Goal: Task Accomplishment & Management: Manage account settings

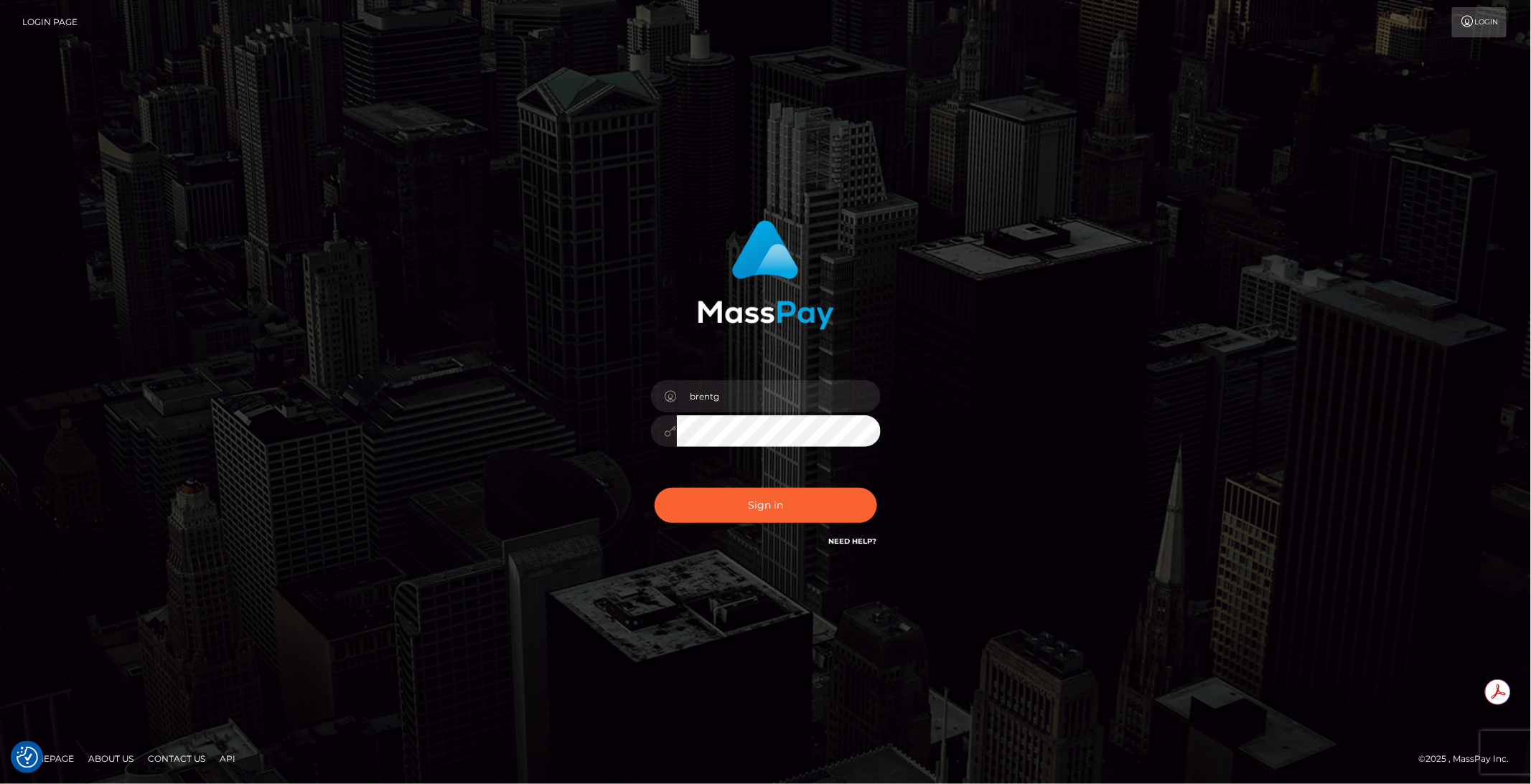
click at [815, 523] on div "Sign in Need Help?" at bounding box center [766, 511] width 251 height 64
click at [788, 510] on button "Sign in" at bounding box center [766, 505] width 222 height 35
type input "brentg"
click at [738, 491] on button "Sign in" at bounding box center [766, 505] width 222 height 35
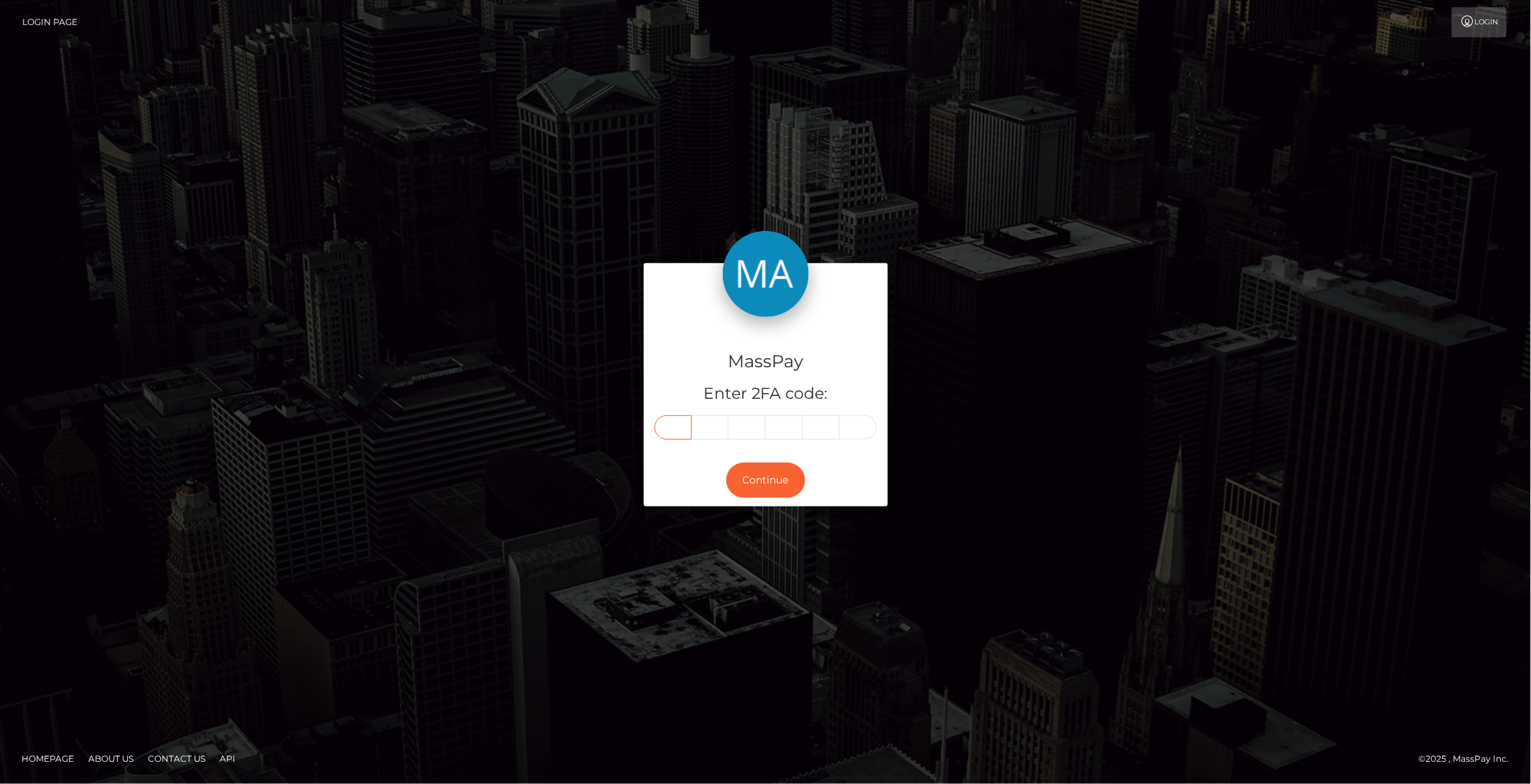
paste input "8"
type input "8"
type input "0"
type input "4"
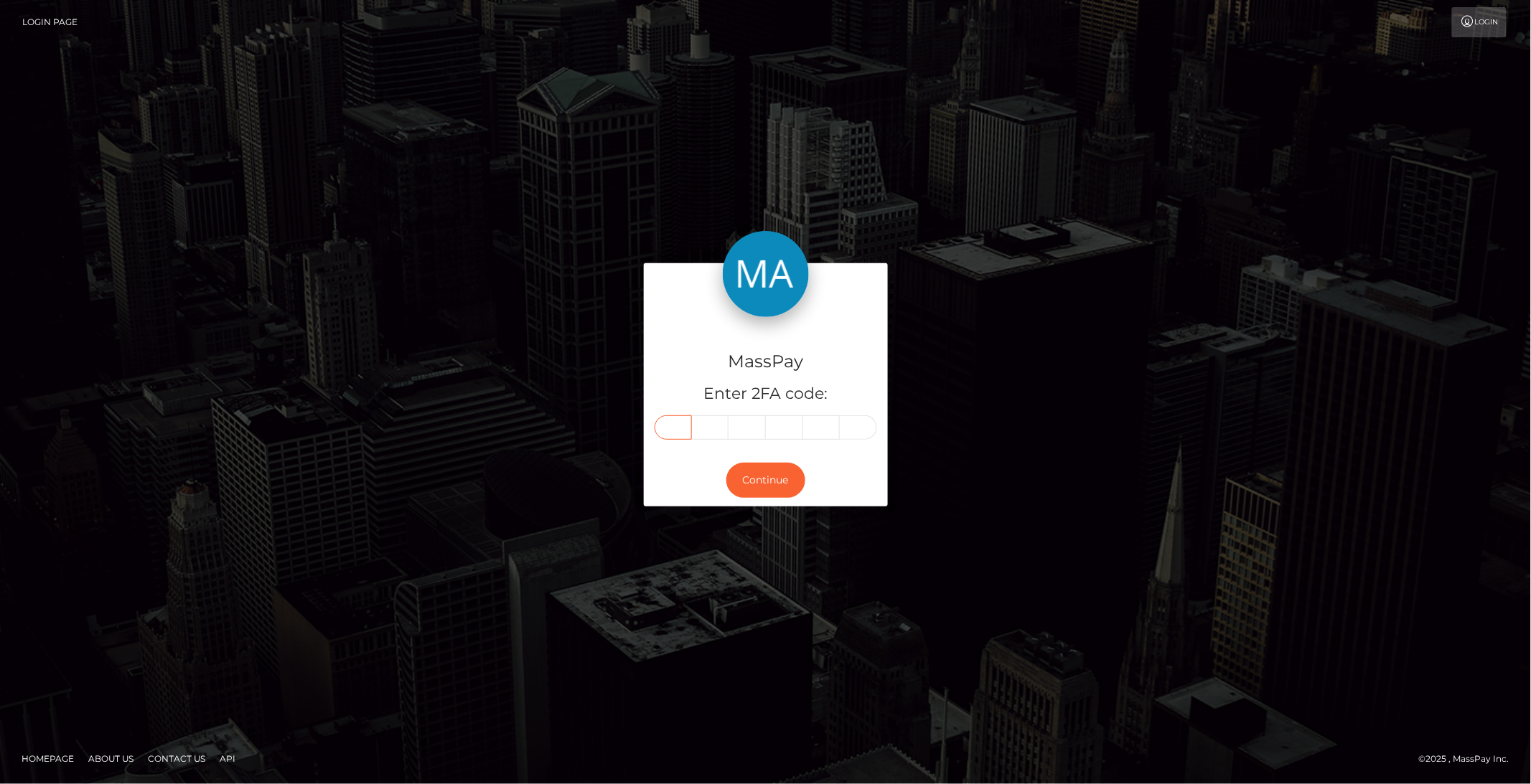
type input "3"
type input "5"
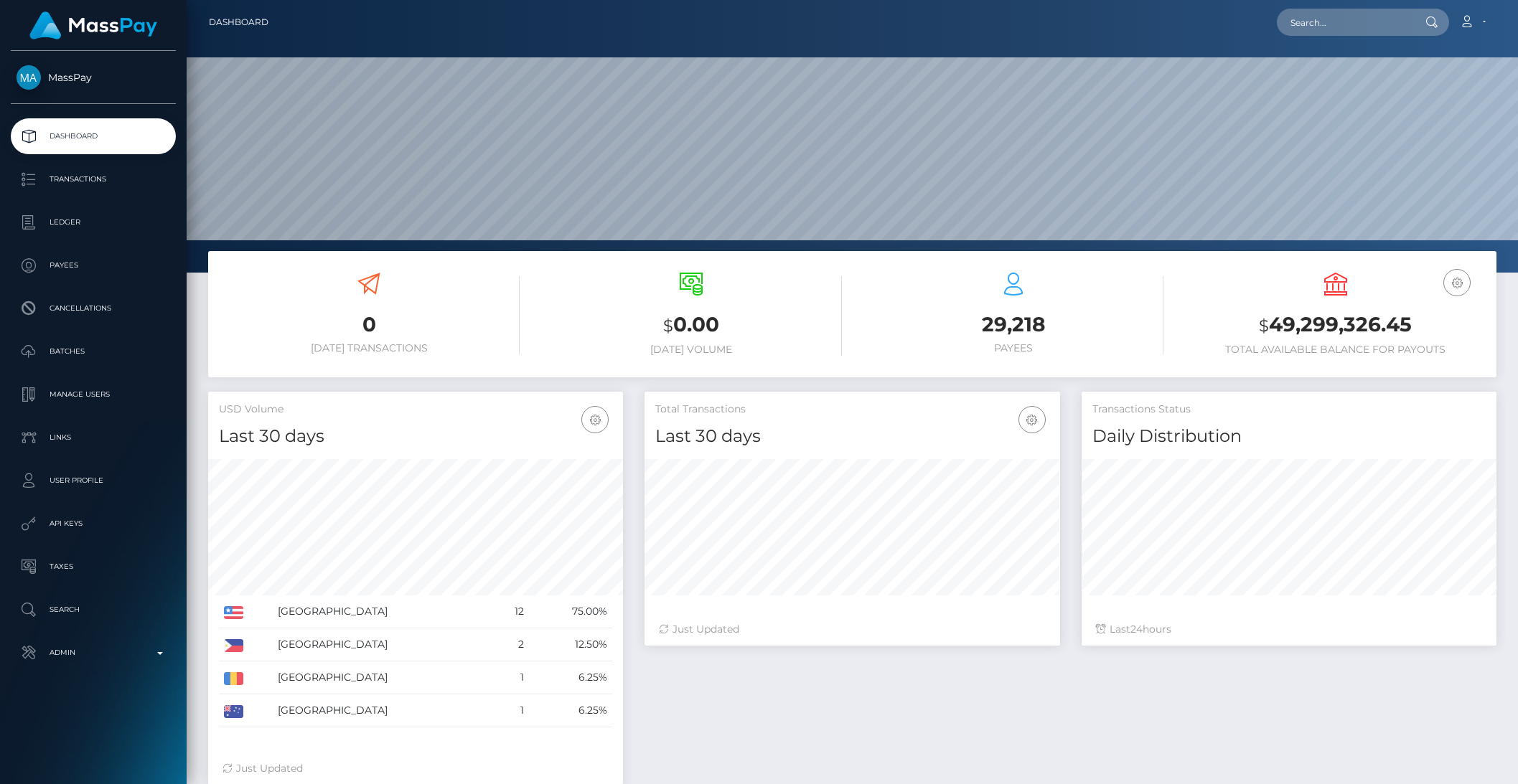
scroll to position [253, 414]
click at [1345, 29] on input "text" at bounding box center [1345, 22] width 135 height 27
click at [1336, 26] on input "text" at bounding box center [1345, 22] width 135 height 27
paste input "d6c29aca-993d-11f0-bd85-0694aced620b"
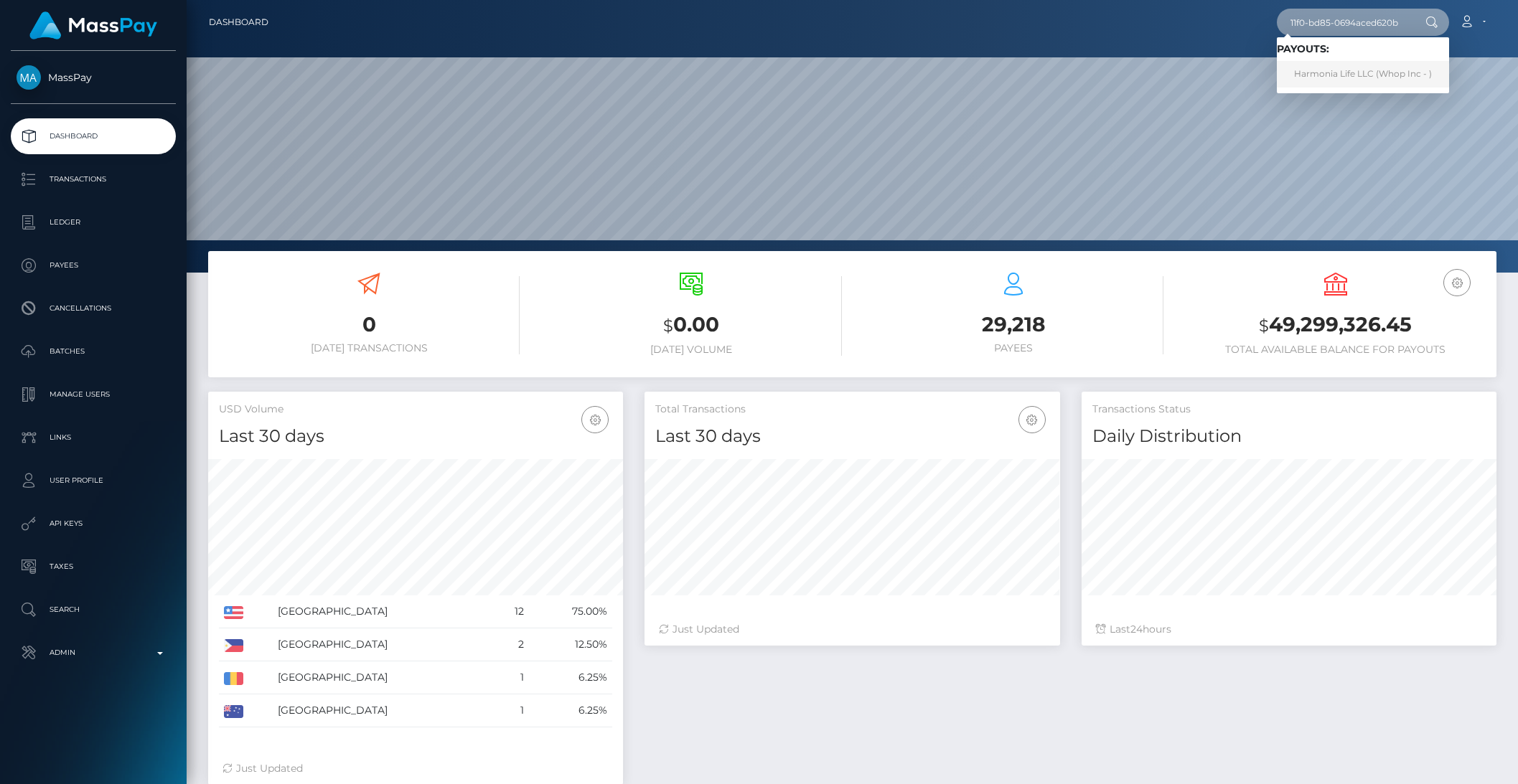
type input "d6c29aca-993d-11f0-bd85-0694aced620b"
click at [1402, 71] on link "Harmonia Life LLC (Whop Inc - )" at bounding box center [1363, 74] width 173 height 26
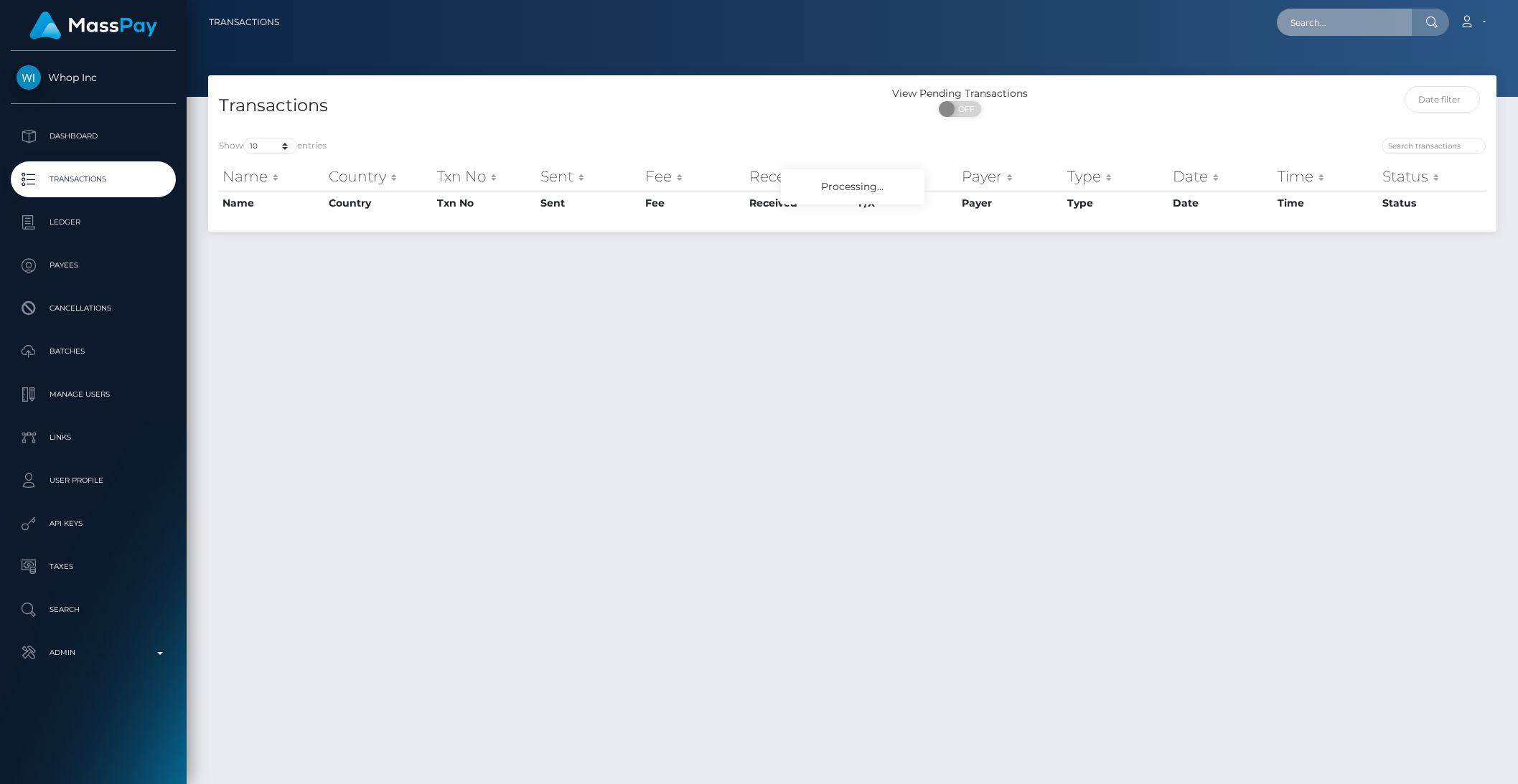
click at [1331, 16] on input "text" at bounding box center [1345, 22] width 135 height 27
paste input "a7b9abed-a3d6-11f0-bd75-060e06e9f077"
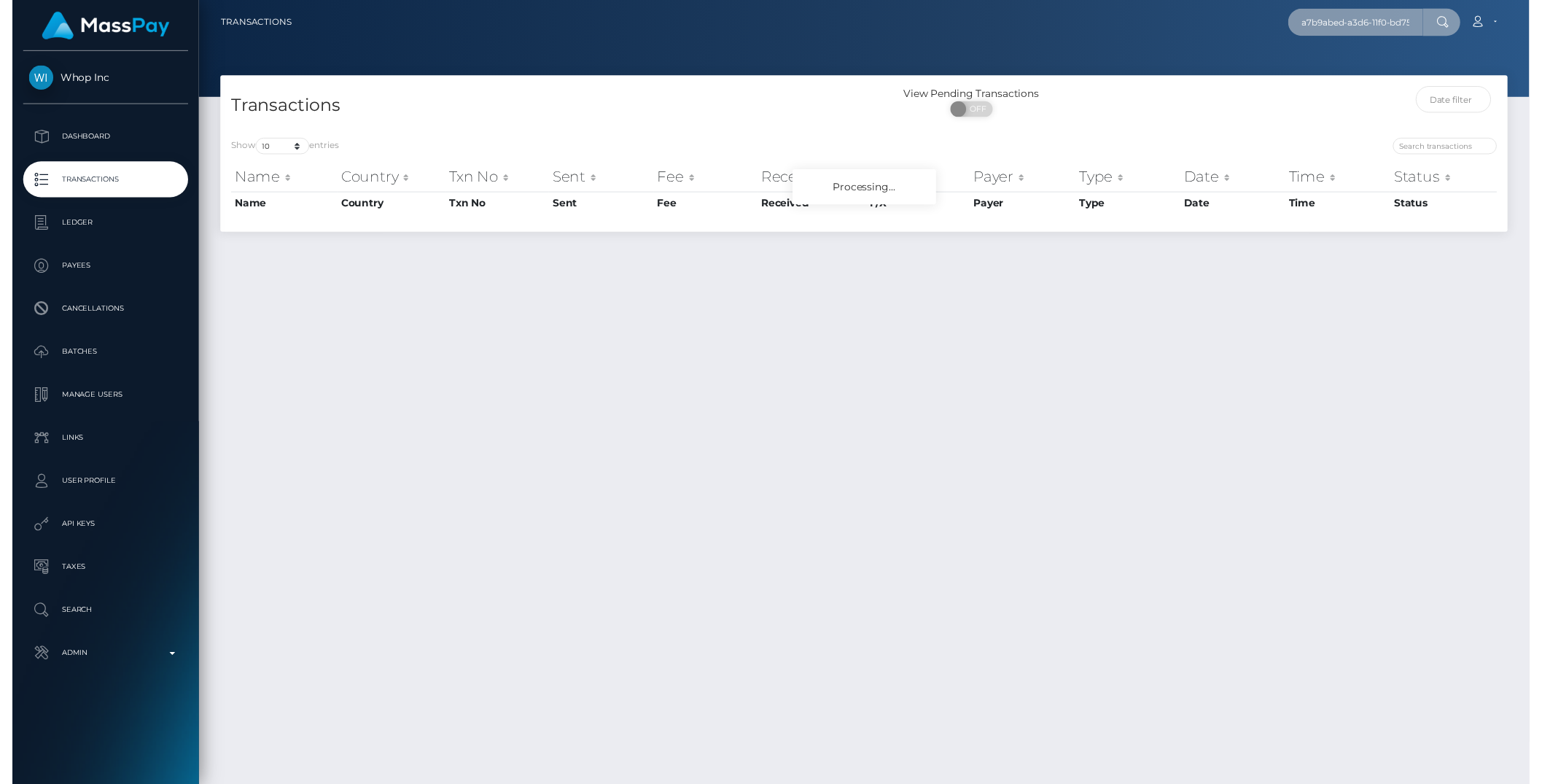
scroll to position [0, 79]
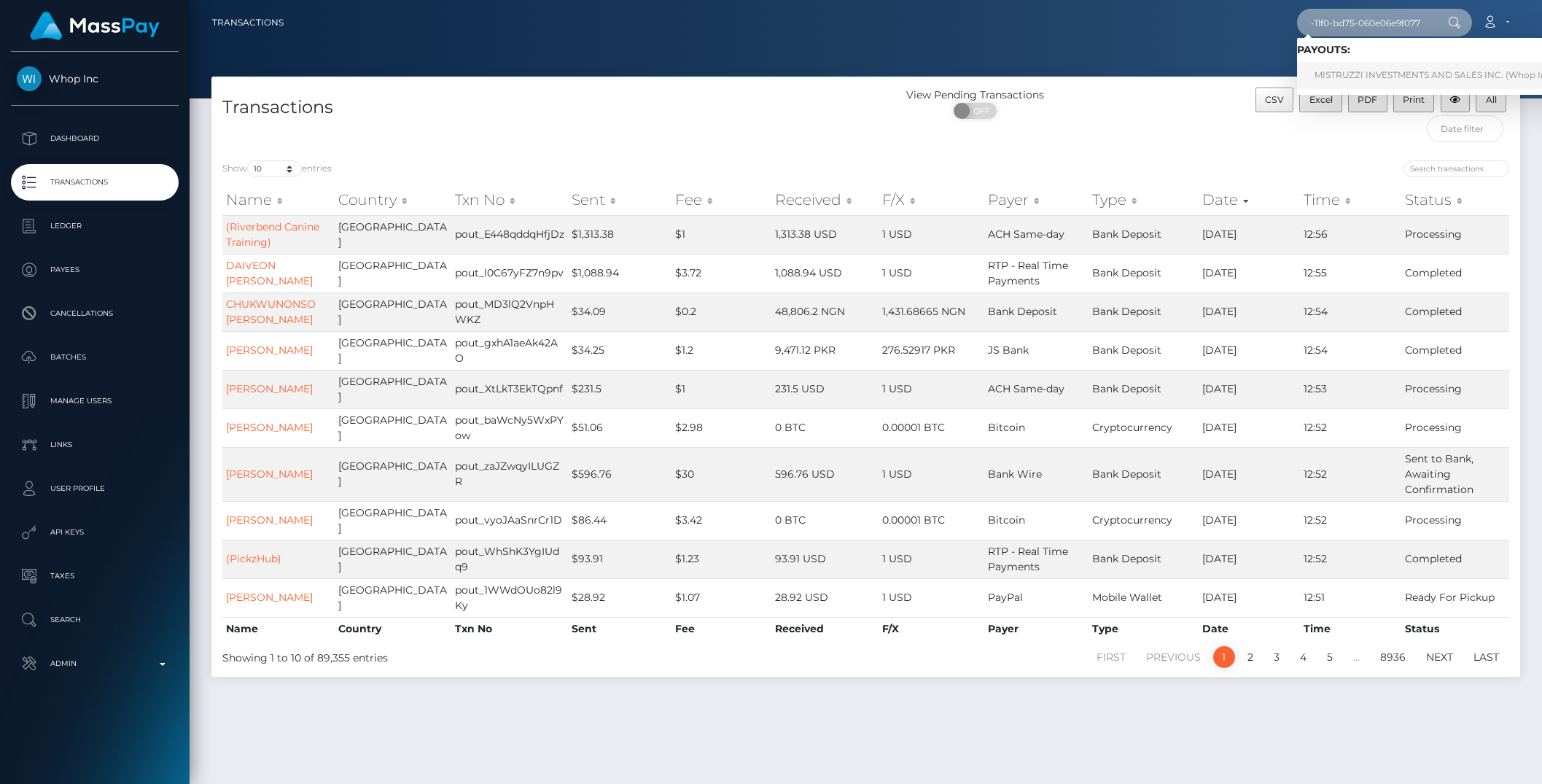
type input "a7b9abed-a3d6-11f0-bd75-060e06e9f077"
click at [1362, 69] on link "MISTRUZZI INVESTMENTS AND SALES INC. (Whop Inc - )" at bounding box center [1439, 75] width 283 height 27
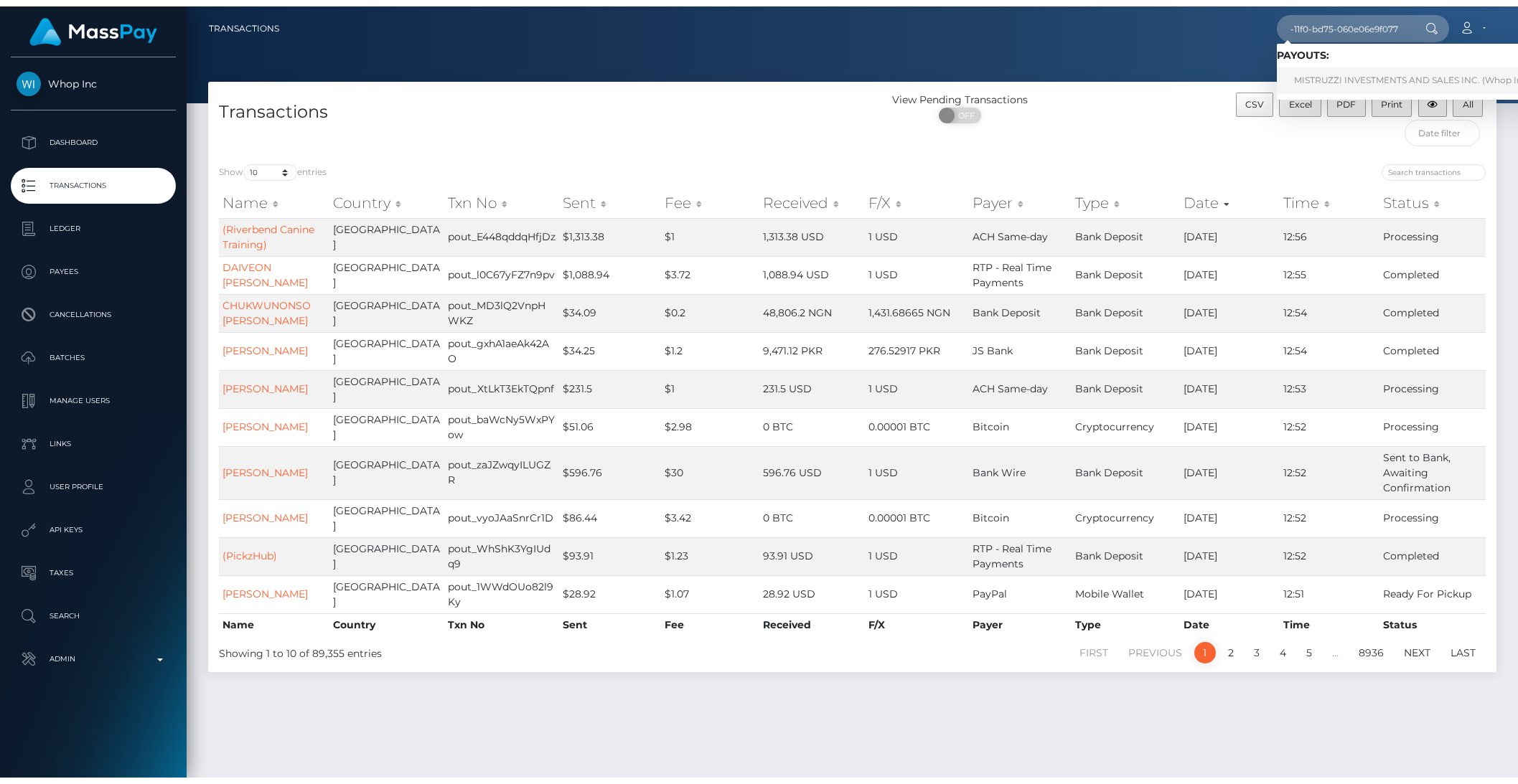
scroll to position [0, 0]
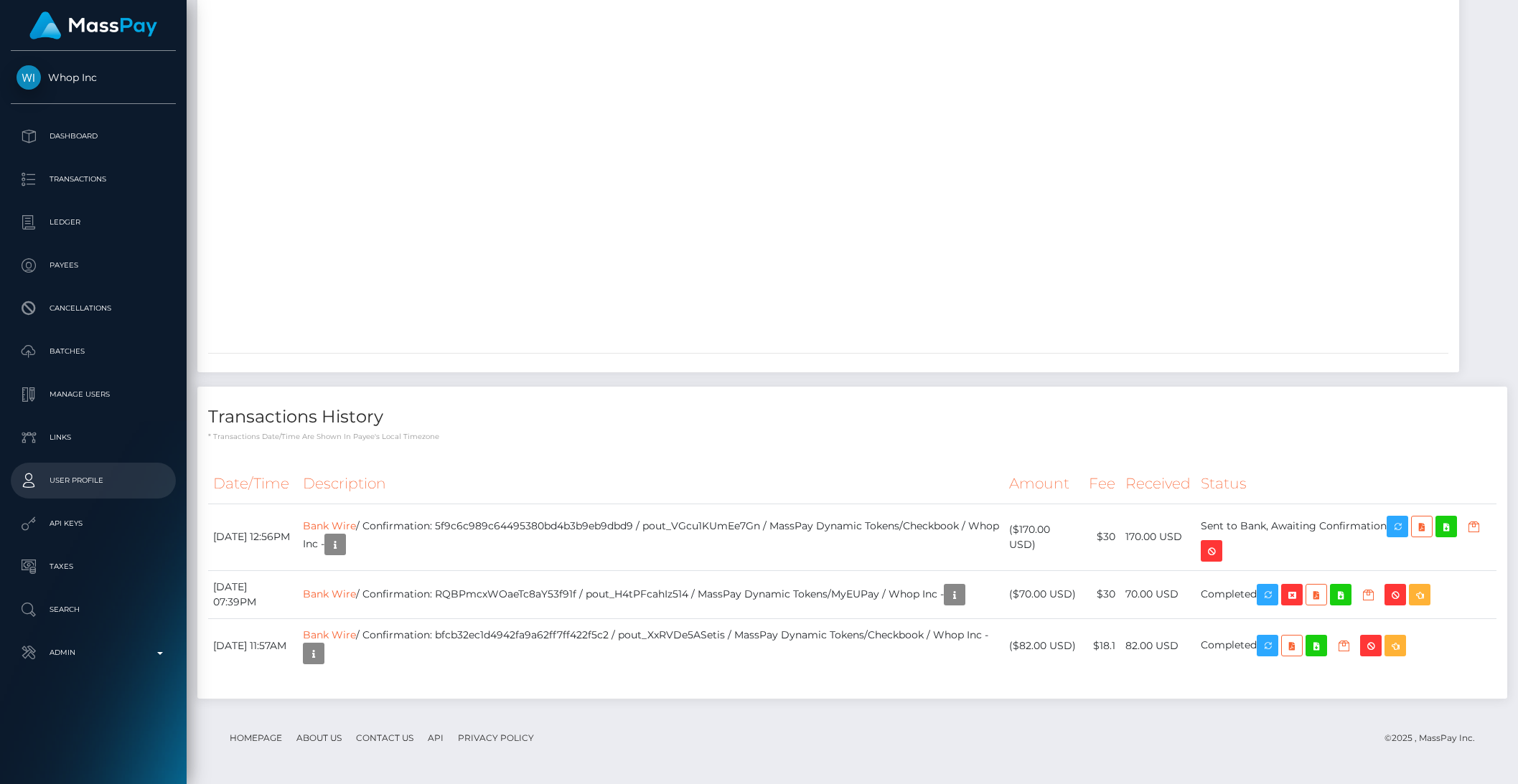
scroll to position [4313, 0]
click at [710, 295] on div at bounding box center [828, 162] width 1262 height 359
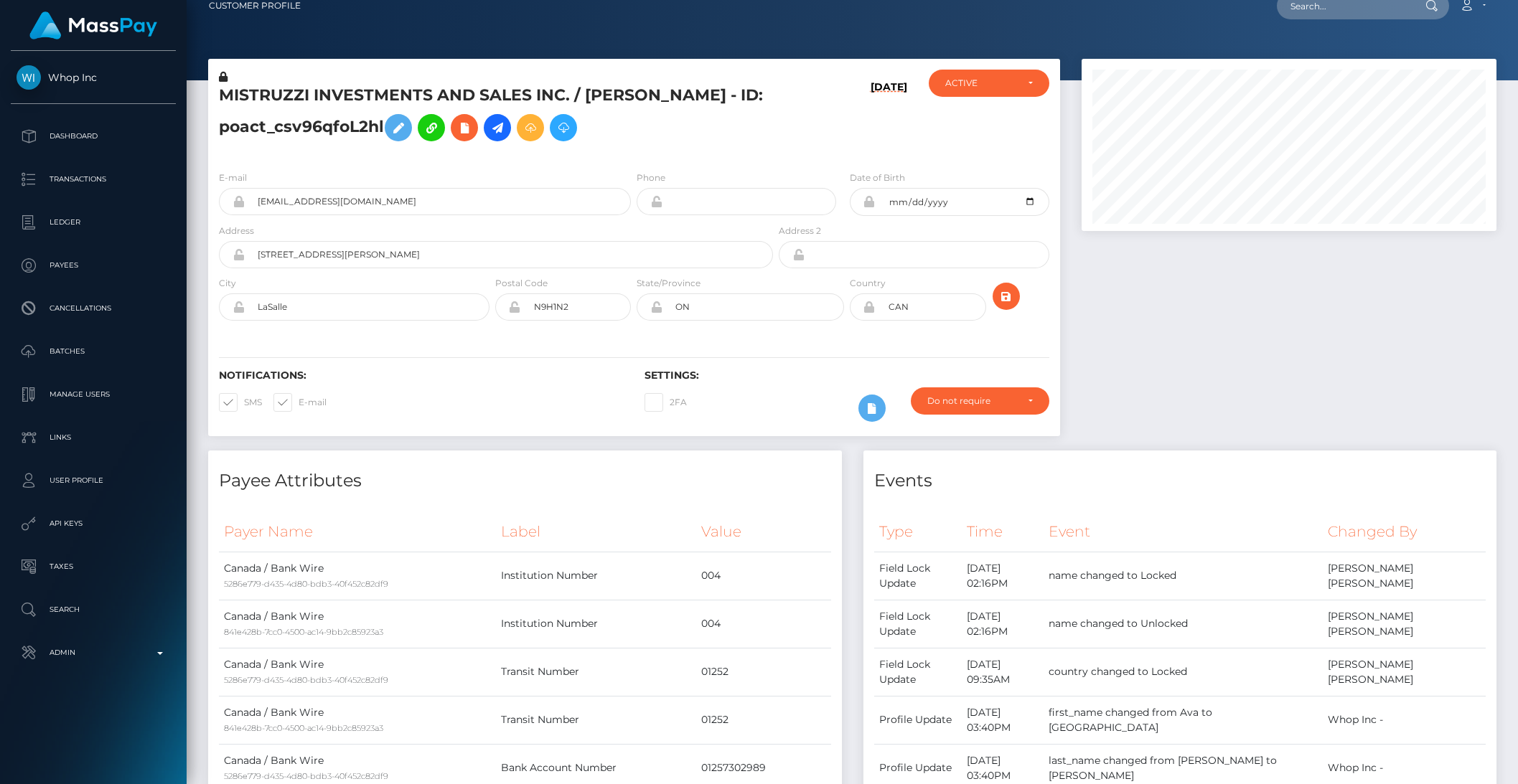
scroll to position [0, 0]
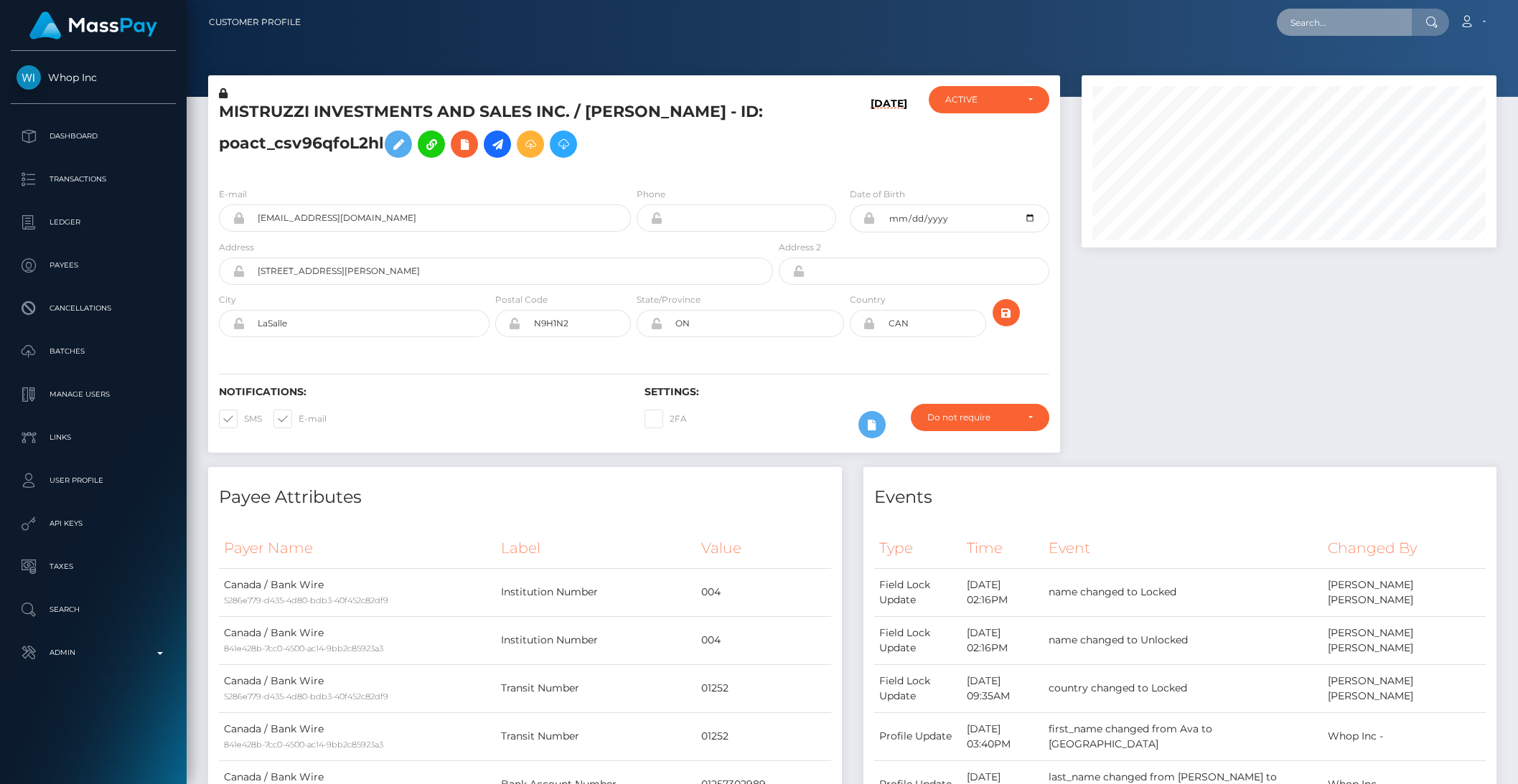
click at [1317, 16] on input "text" at bounding box center [1345, 22] width 135 height 27
paste input "RQgaQTeNfHKd70mNTbd618"
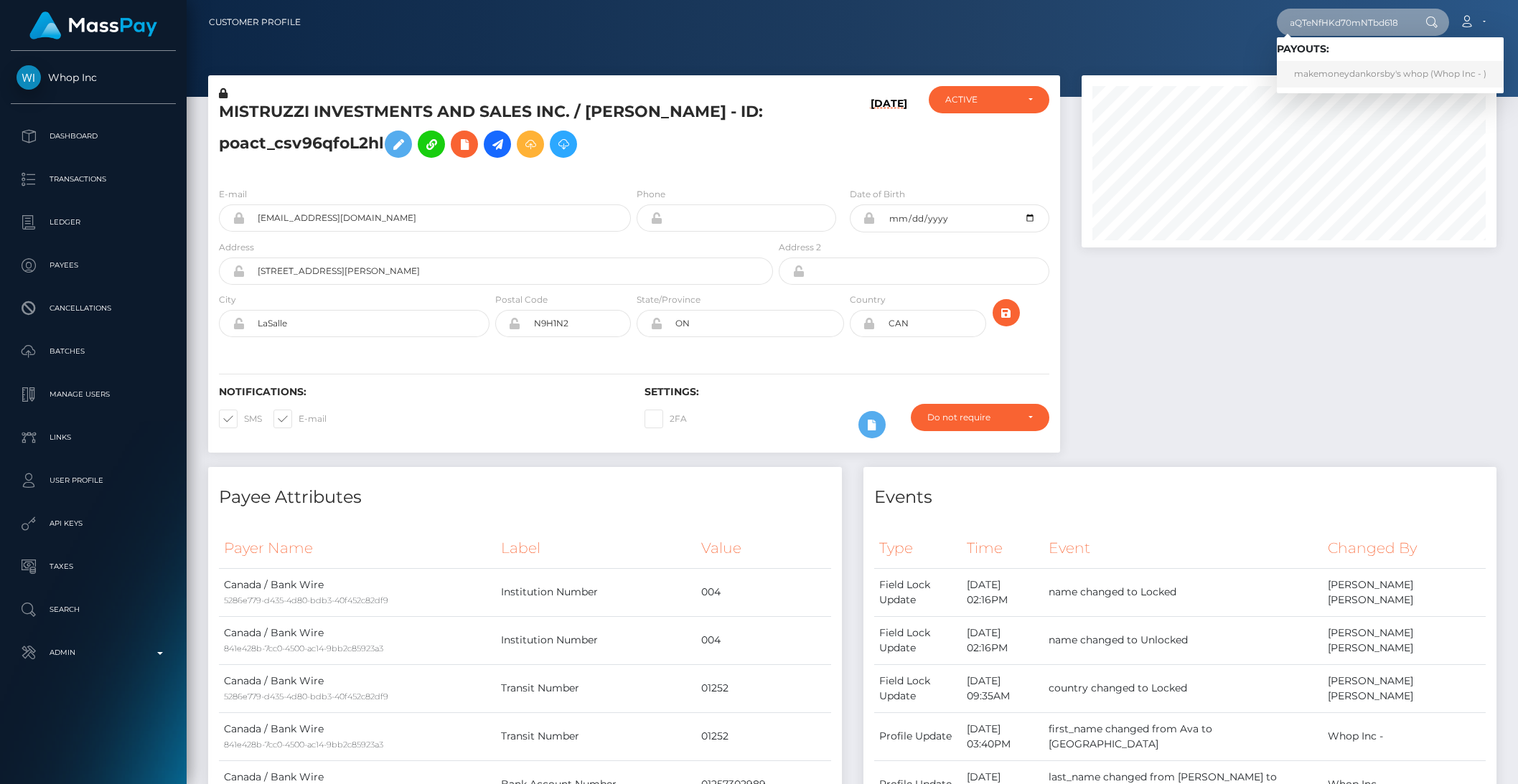
type input "RQgaQTeNfHKd70mNTbd618"
click at [1343, 75] on link "makemoneydankorsby's whop (Whop Inc - )" at bounding box center [1391, 74] width 227 height 26
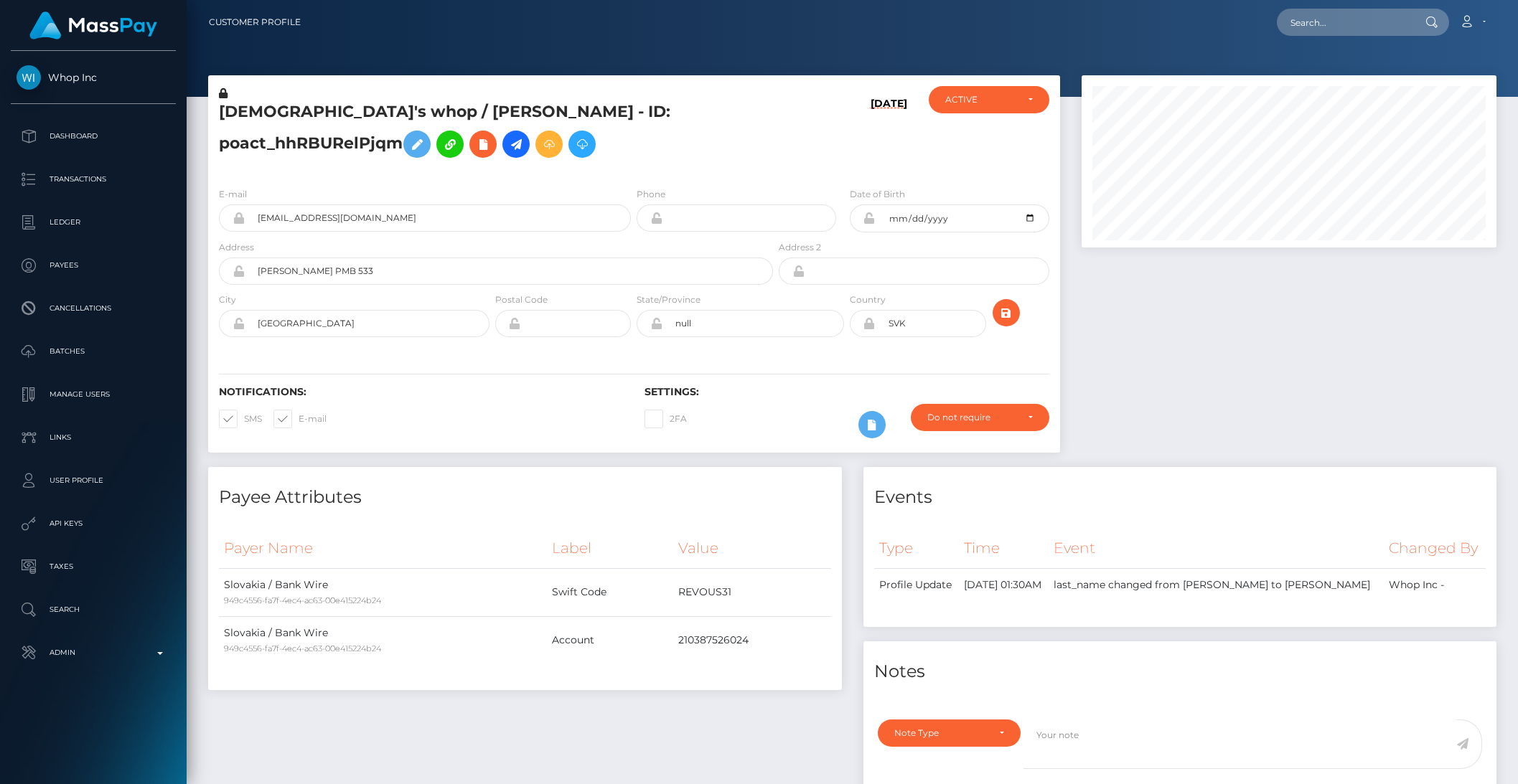
scroll to position [172, 414]
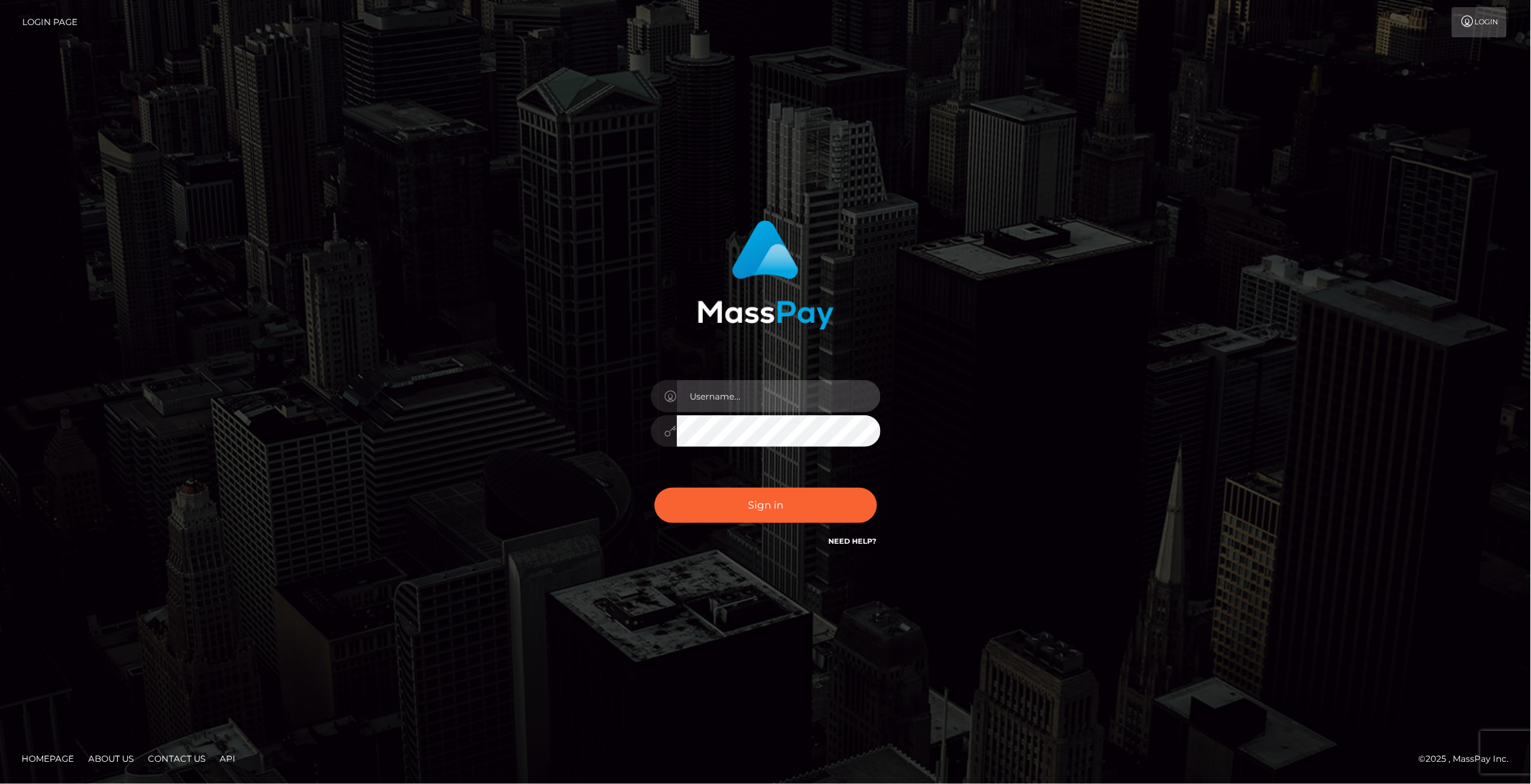
type input "brentg"
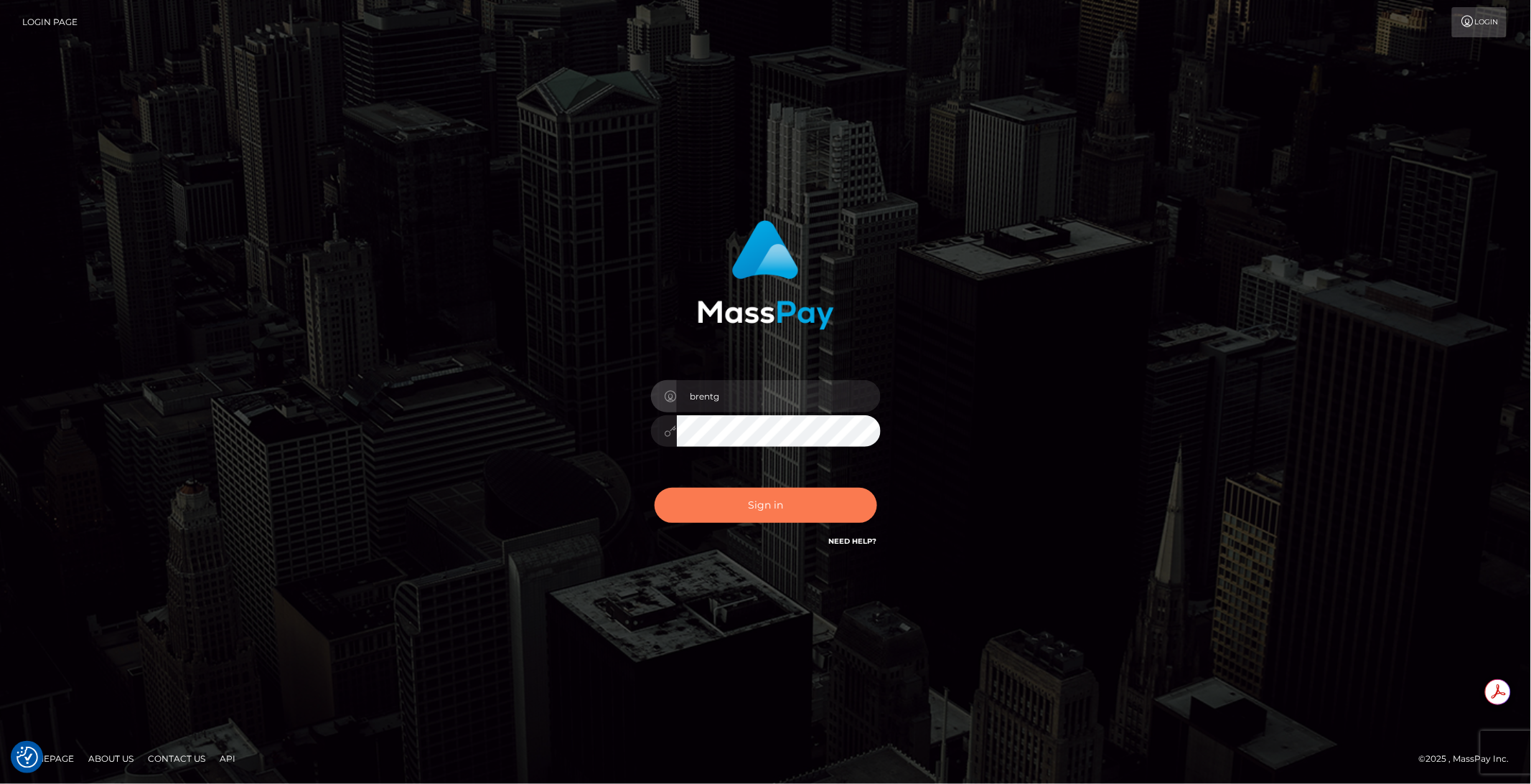
click at [724, 499] on button "Sign in" at bounding box center [766, 505] width 222 height 35
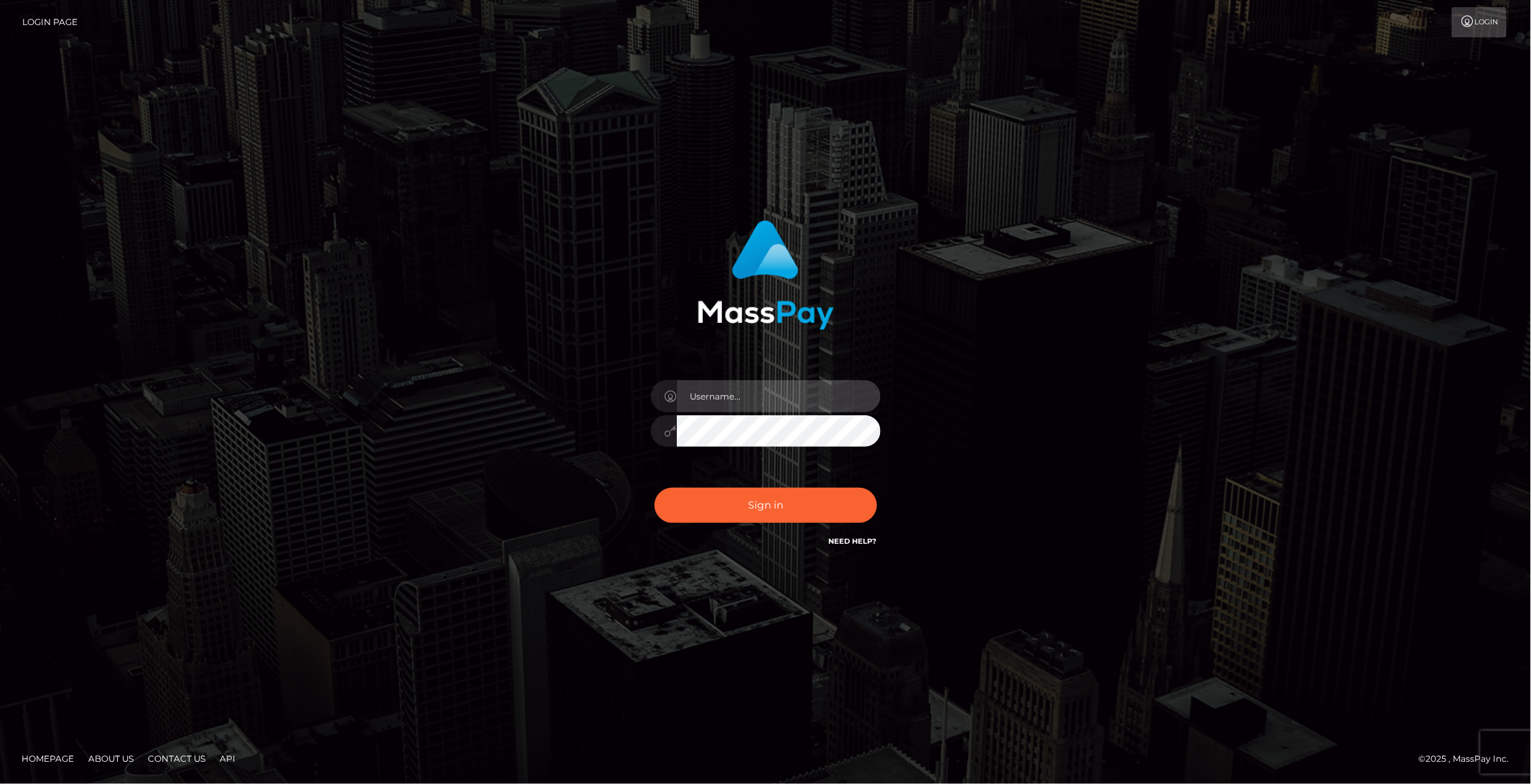
type input "brentg"
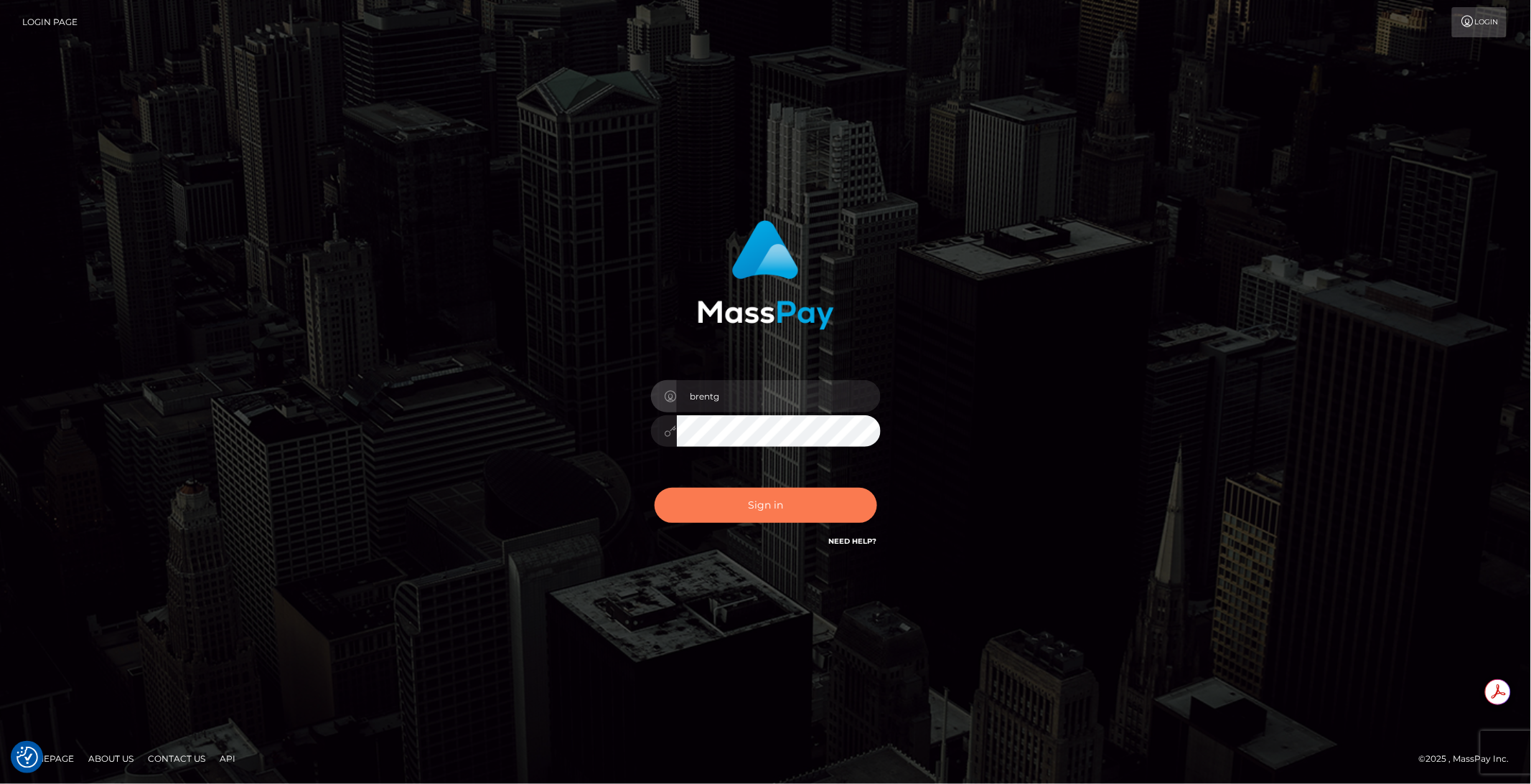
click at [756, 495] on button "Sign in" at bounding box center [766, 505] width 222 height 35
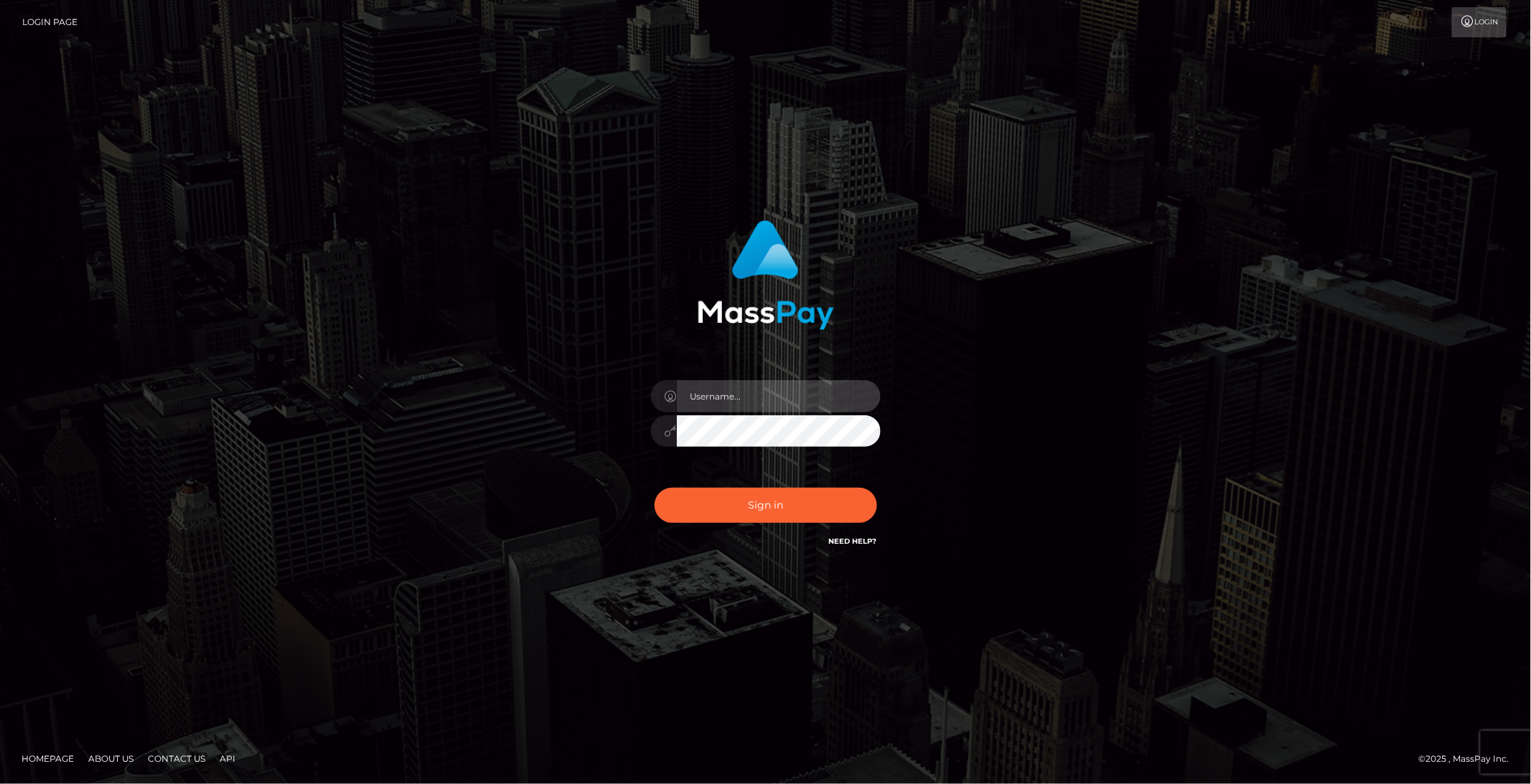
type input "brentg"
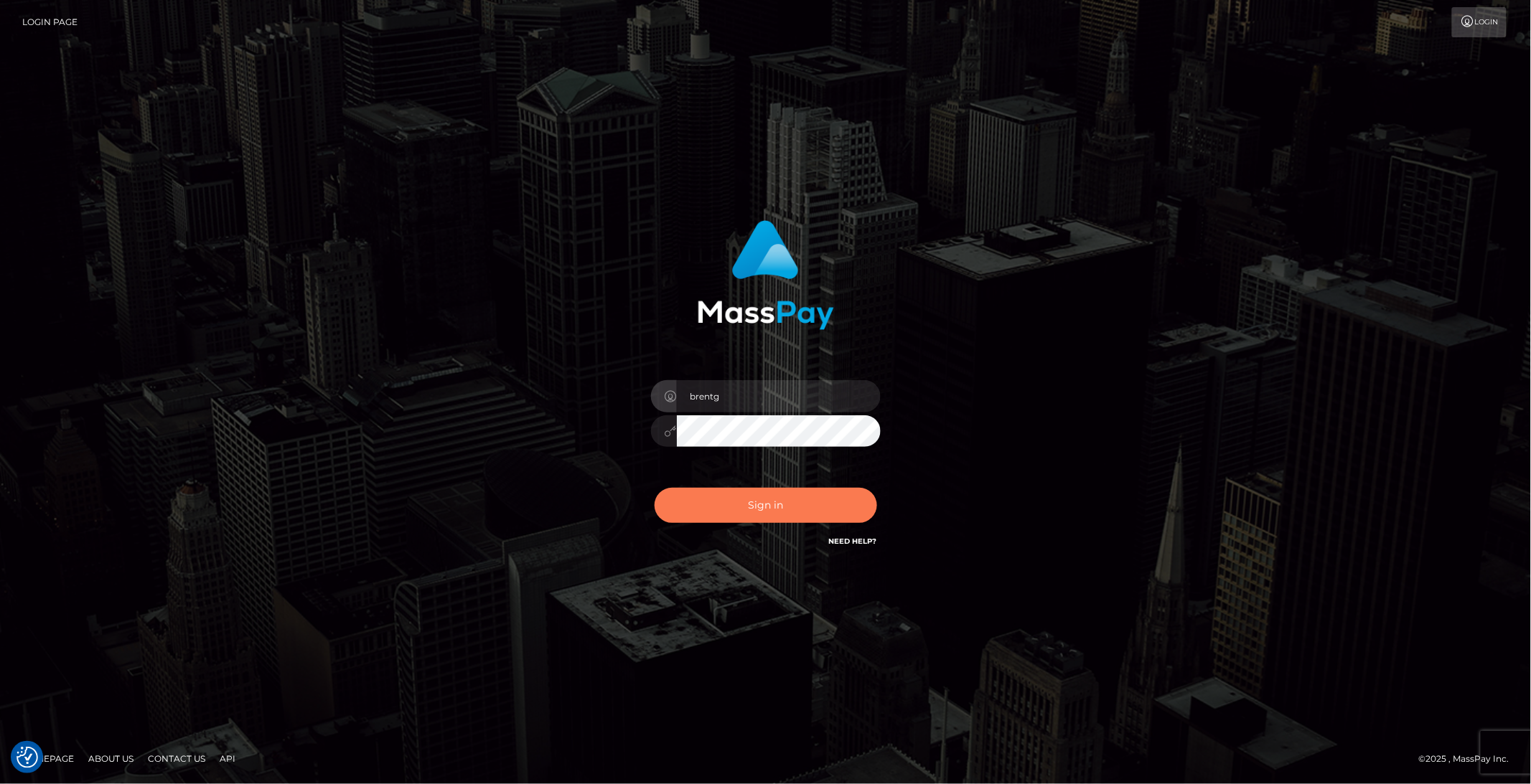
click at [858, 511] on button "Sign in" at bounding box center [766, 505] width 222 height 35
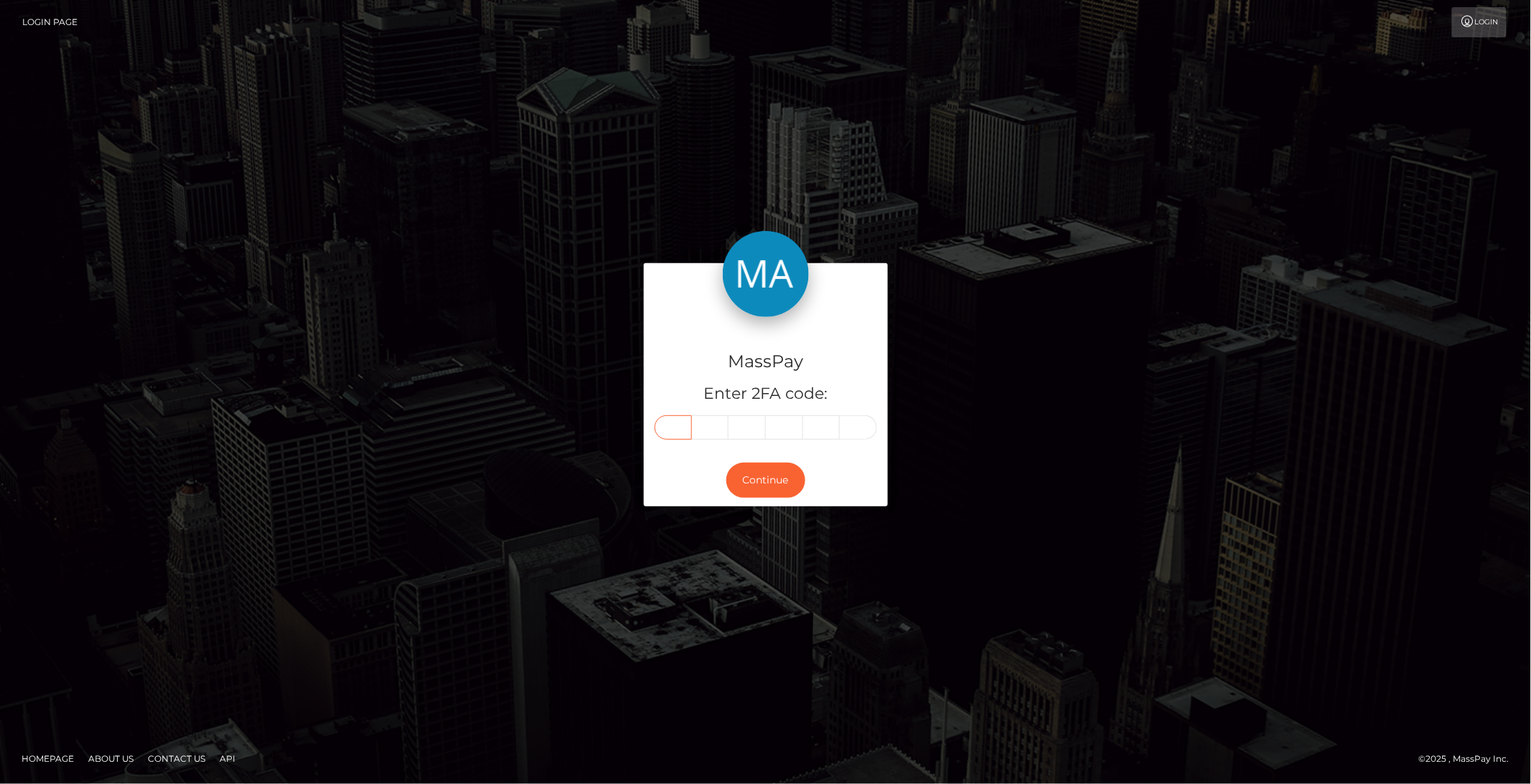
paste input "4"
type input "4"
type input "9"
type input "3"
type input "9"
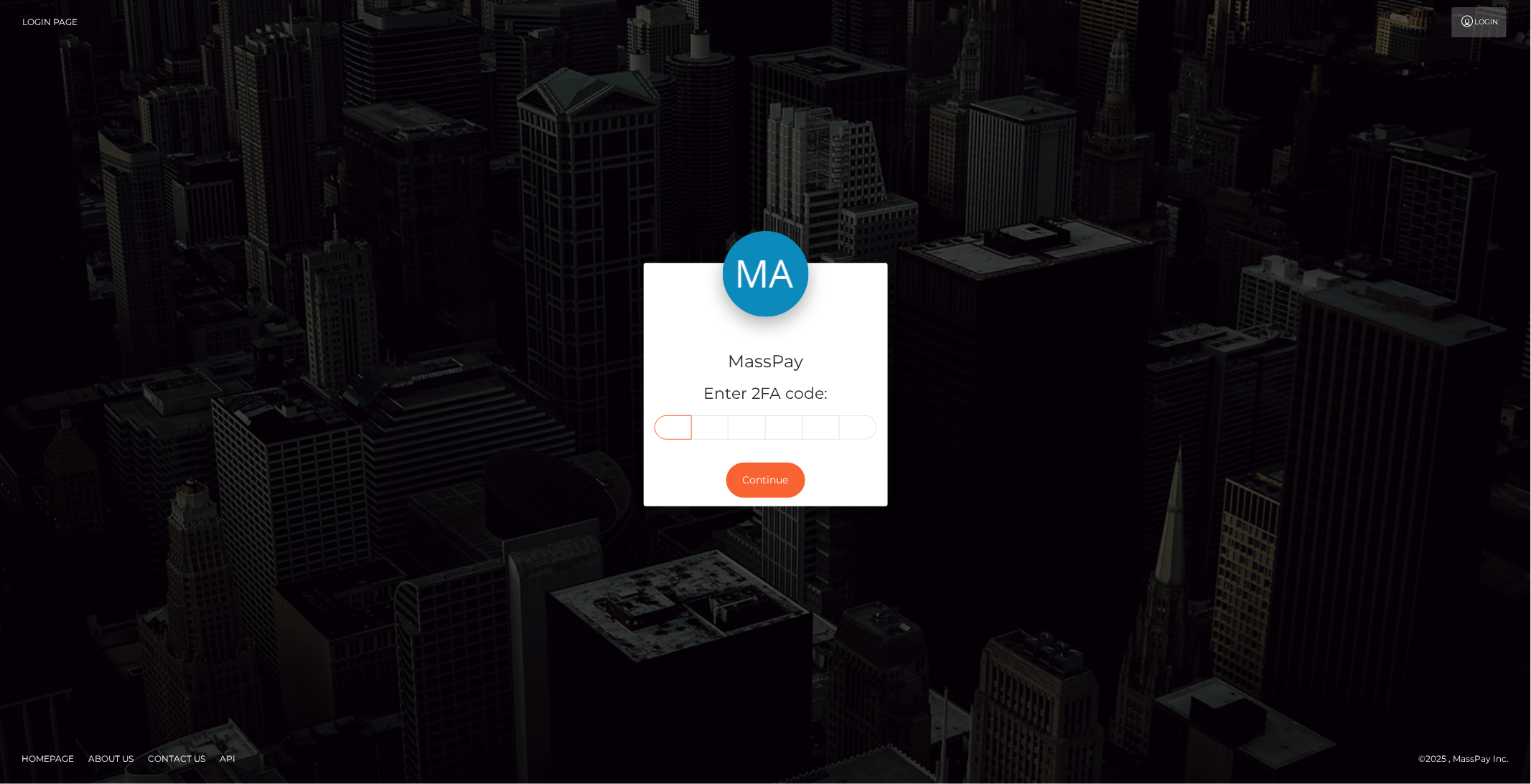
type input "8"
type input "9"
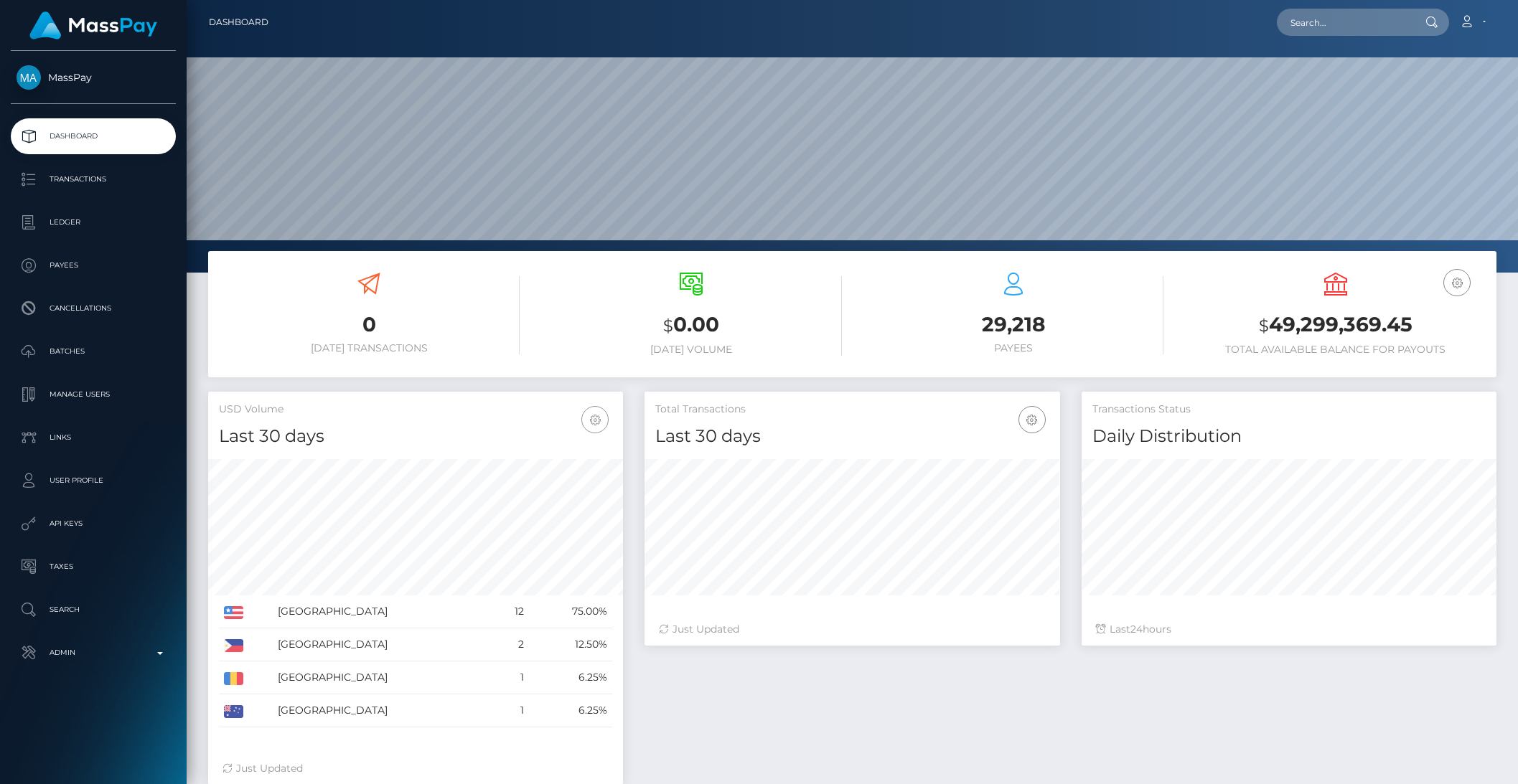
scroll to position [253, 414]
click at [1329, 9] on input "text" at bounding box center [1345, 22] width 135 height 27
paste input "RQgaQTeNfHKd70mNTbd618"
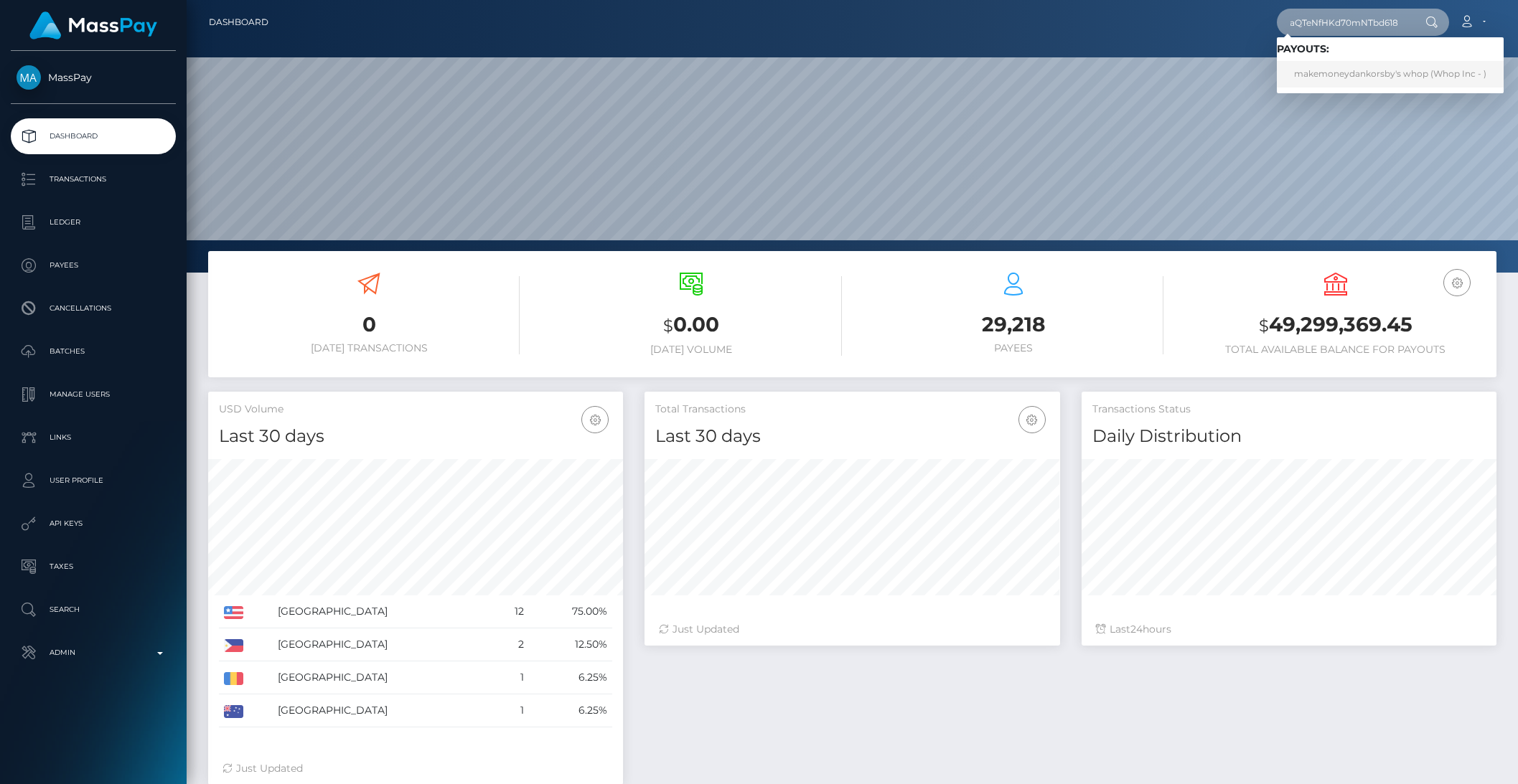
type input "RQgaQTeNfHKd70mNTbd618"
click at [1356, 70] on link "makemoneydankorsby's whop (Whop Inc - )" at bounding box center [1391, 74] width 227 height 26
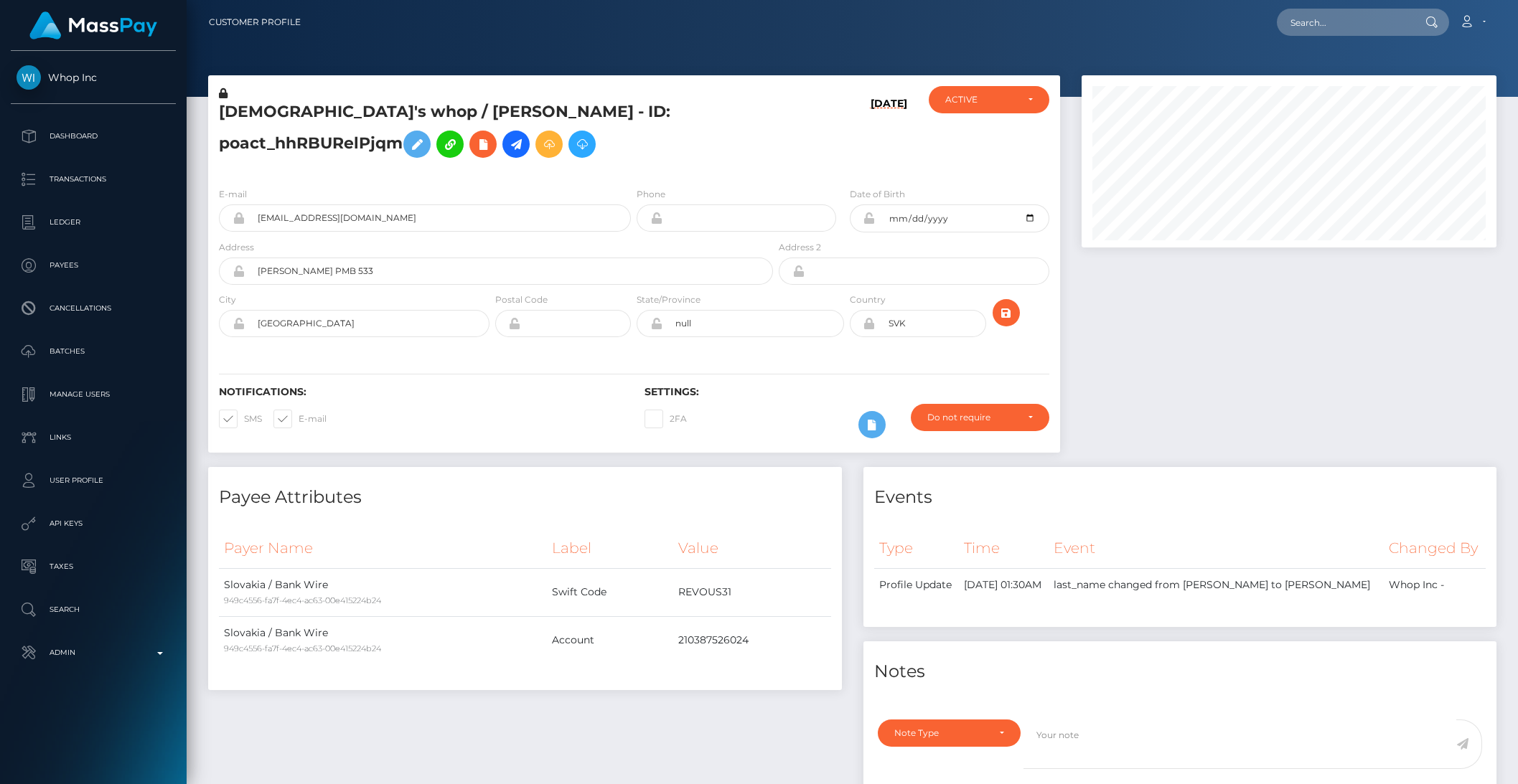
scroll to position [172, 414]
click at [244, 138] on h5 "makemoneydankorsby's whop / Daniel Krchňák - ID: poact_hhRBURelPjqm" at bounding box center [492, 133] width 546 height 64
click at [1335, 25] on input "text" at bounding box center [1345, 22] width 135 height 27
paste input "RQyWokg2DGiSpDNGeQac9d"
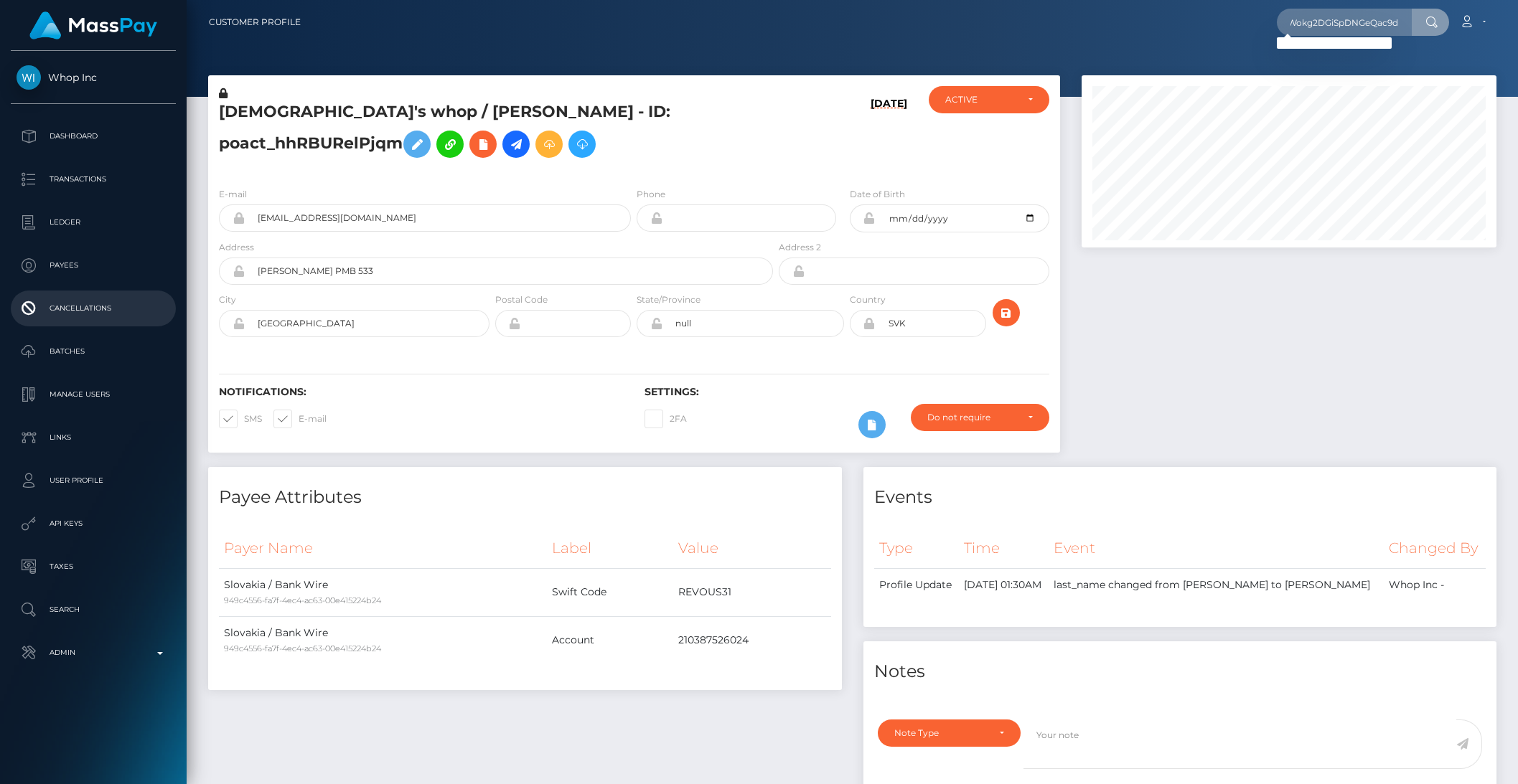
scroll to position [0, 0]
click at [1318, 21] on input "RQyWokg2DGiSpDNGeQac9d" at bounding box center [1345, 22] width 135 height 27
click at [1324, 21] on input "RQyWokg2DGiSpDNGeQac9d" at bounding box center [1345, 22] width 135 height 27
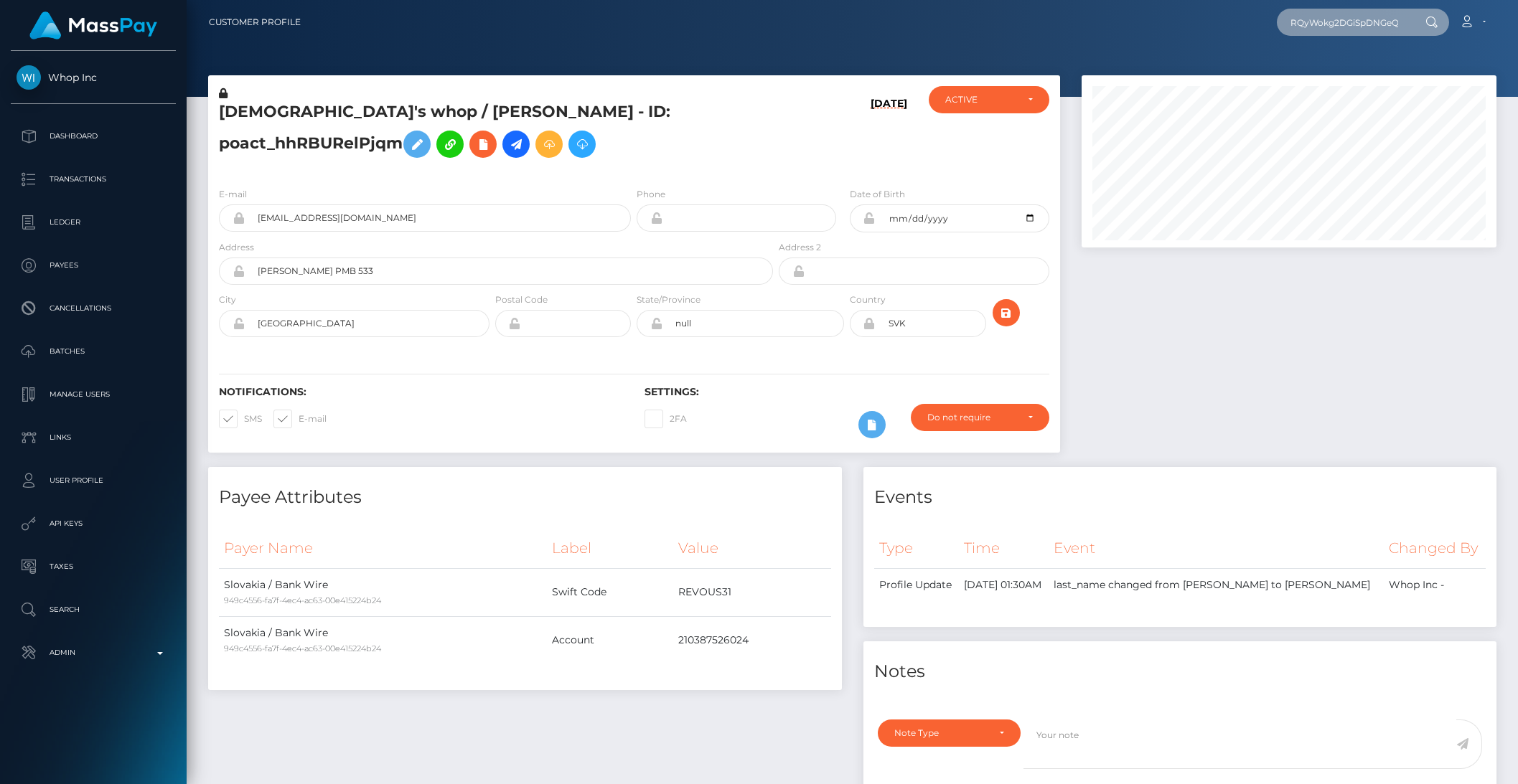
paste input "info0b3c's whop"
click at [1359, 22] on input "info0b3c's whop" at bounding box center [1345, 22] width 135 height 27
type input "info0b3c'"
click at [85, 605] on p "Search" at bounding box center [93, 610] width 154 height 22
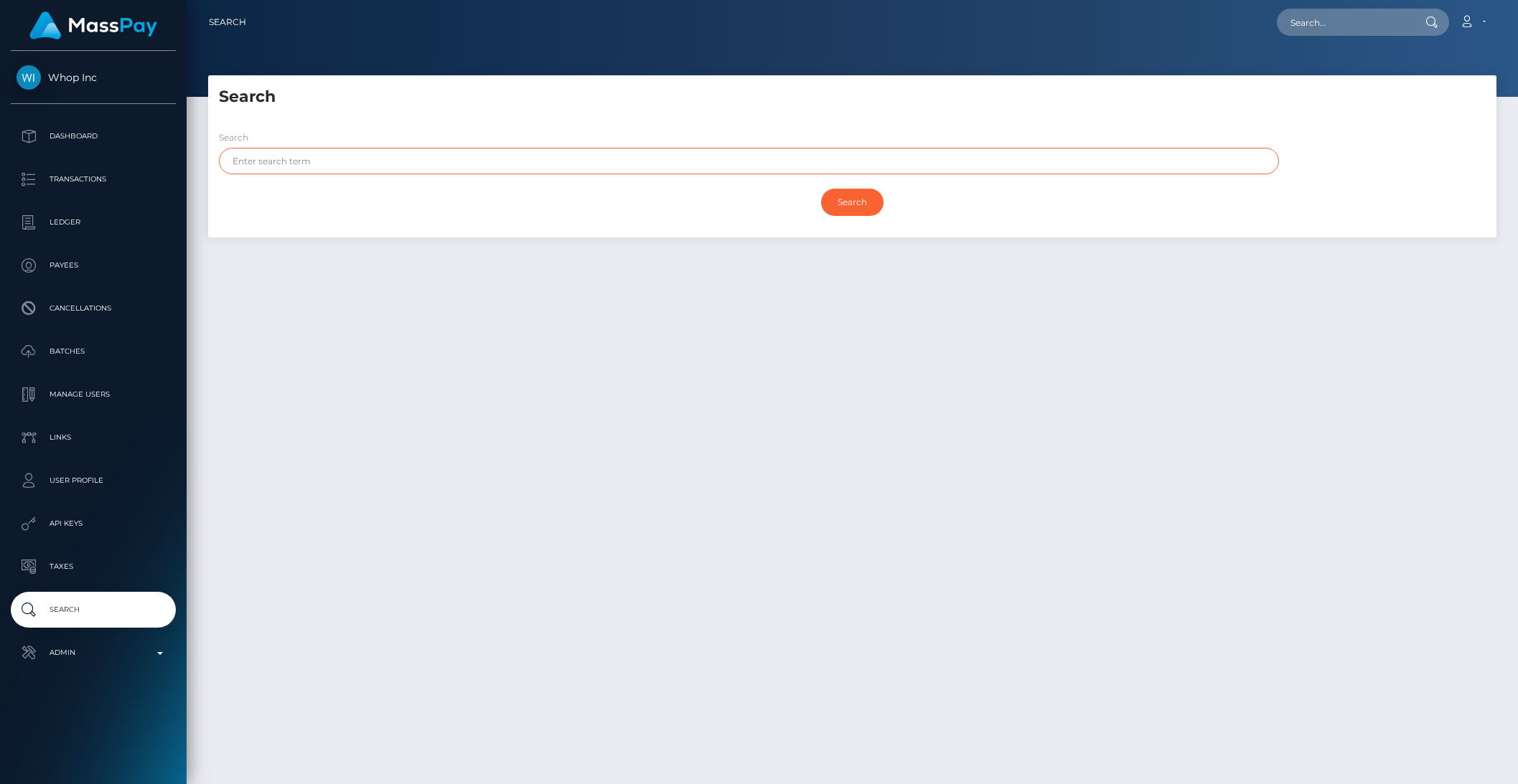
click at [312, 169] on input "text" at bounding box center [749, 161] width 1060 height 26
paste input "info0b3c's whop"
click at [834, 201] on input "Search" at bounding box center [852, 202] width 62 height 27
drag, startPoint x: 302, startPoint y: 162, endPoint x: 373, endPoint y: 162, distance: 71.0
click at [373, 162] on input "info0b3c's whop" at bounding box center [749, 161] width 1060 height 26
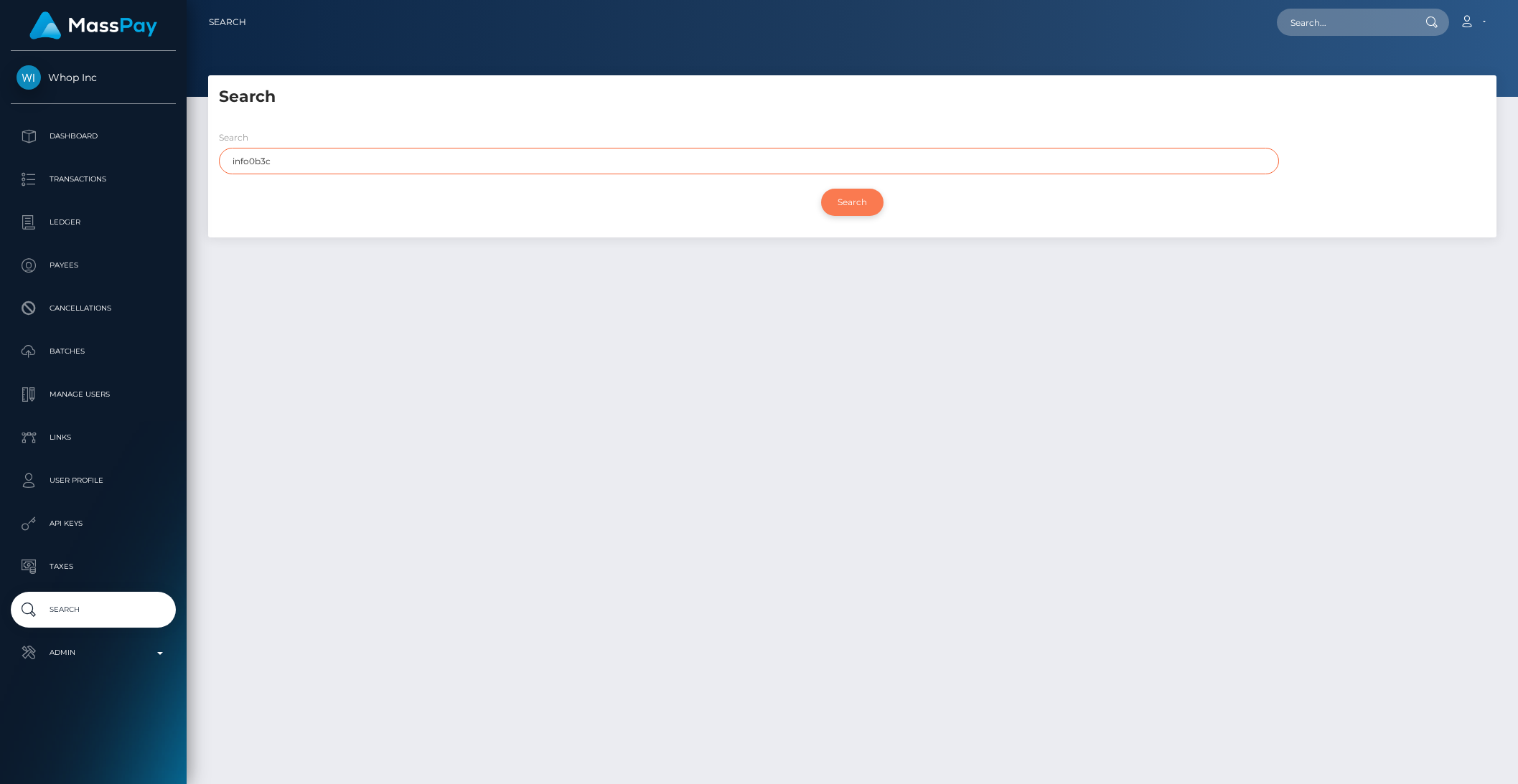
type input "info0b3c"
click at [868, 211] on input "Search" at bounding box center [852, 202] width 62 height 27
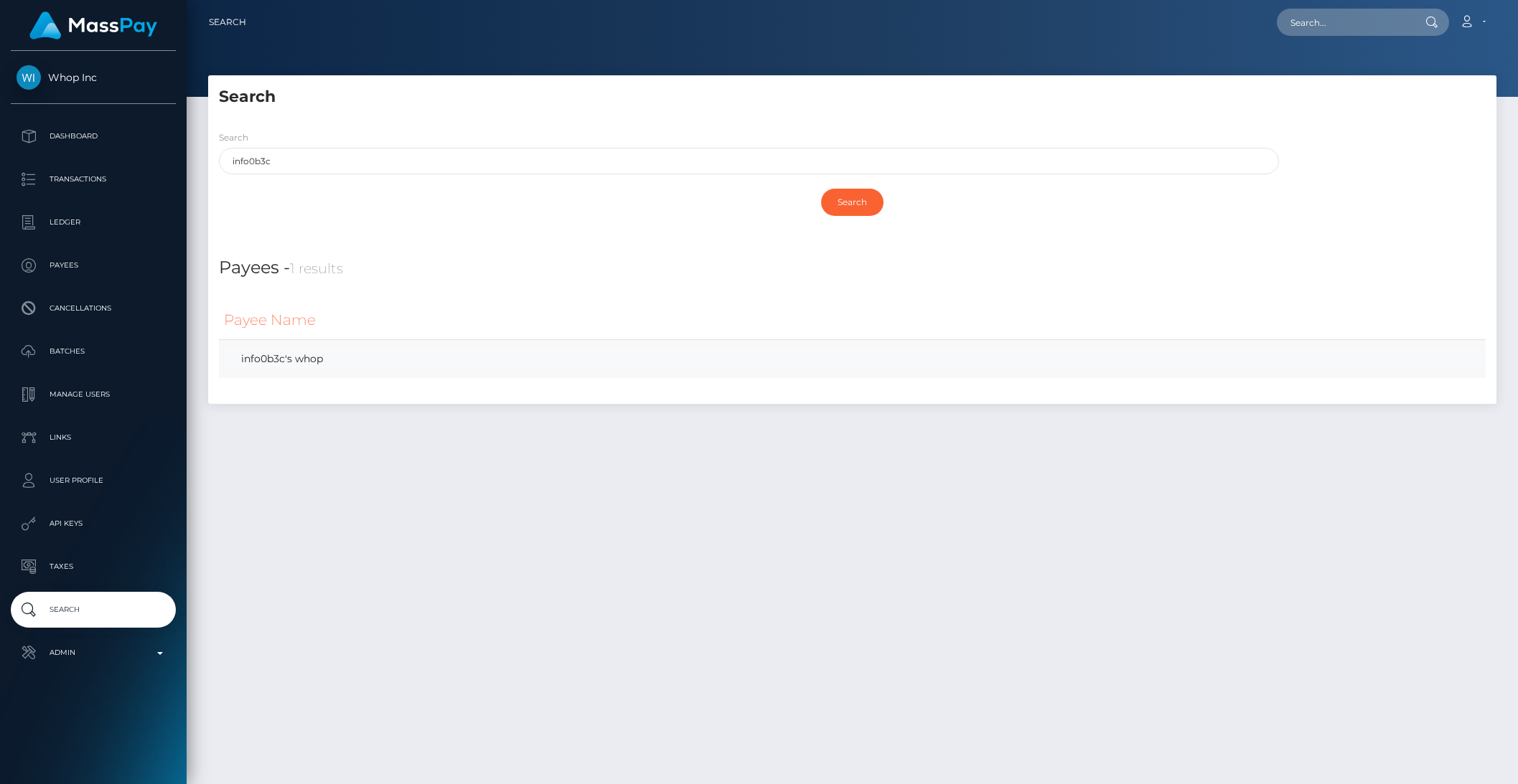
click at [325, 357] on link "info0b3c's whop" at bounding box center [852, 359] width 1257 height 21
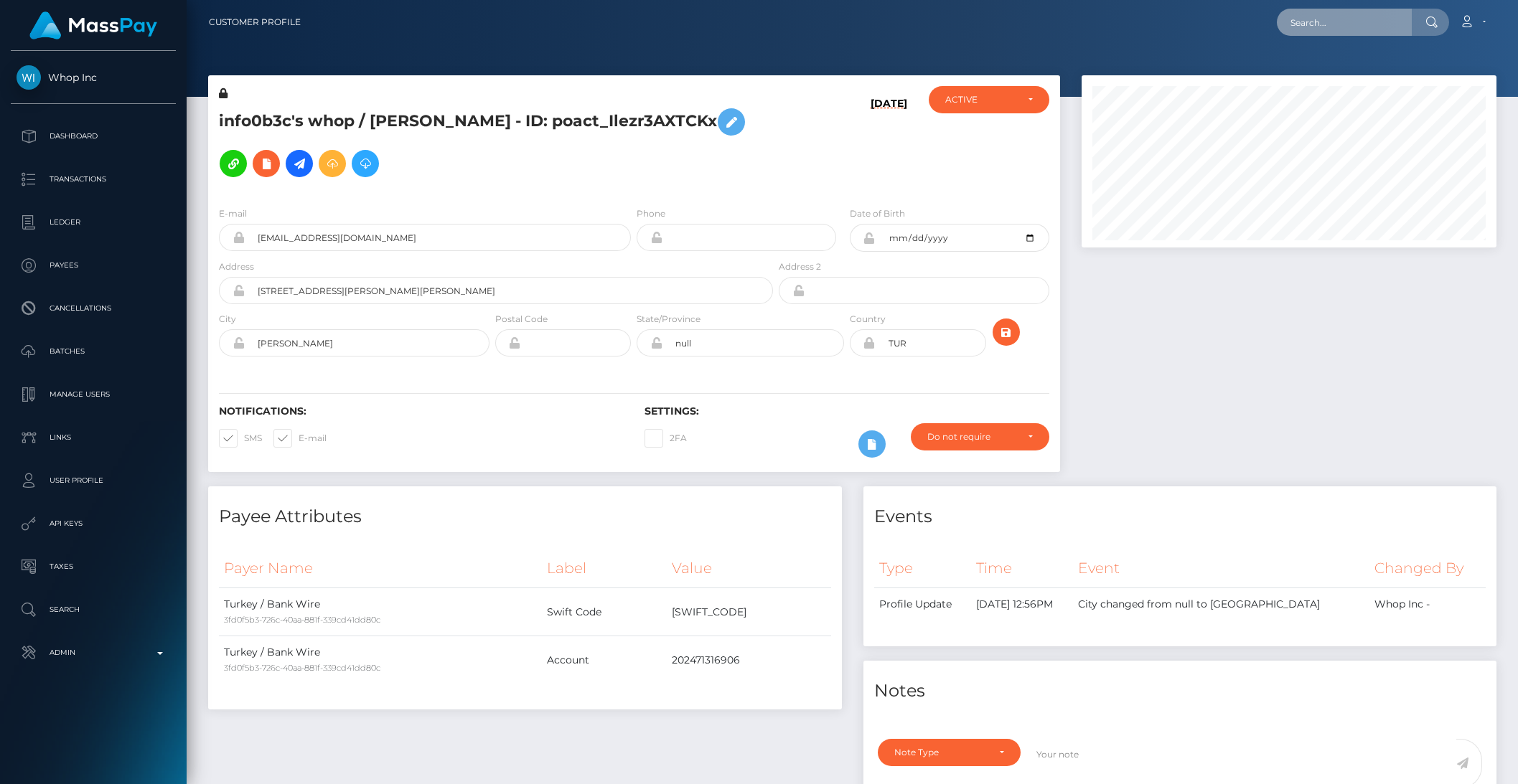
click at [1349, 32] on input "text" at bounding box center [1345, 22] width 135 height 27
paste input "RQyWokg2DGiSpDNGeQac9d"
click at [1369, 25] on input "RQyWokg2DGiSpDNGeQac9d" at bounding box center [1345, 22] width 135 height 27
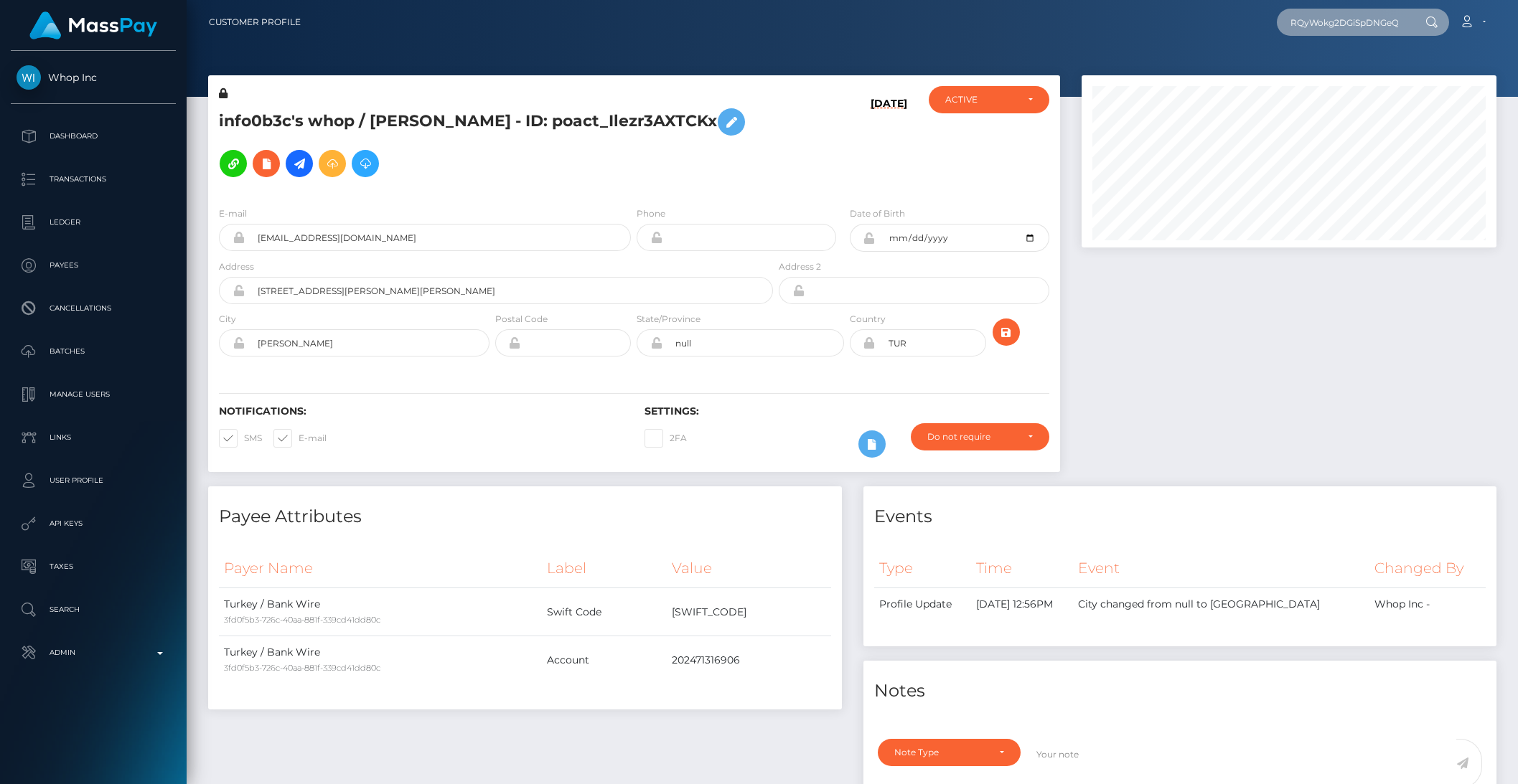
click at [1369, 25] on input "RQyWokg2DGiSpDNGeQac9d" at bounding box center [1345, 22] width 135 height 27
paste input "VHfY5QxAS0MCetGQd6ae"
type input "RQVHfY5QxAS0MCetGQd6ae"
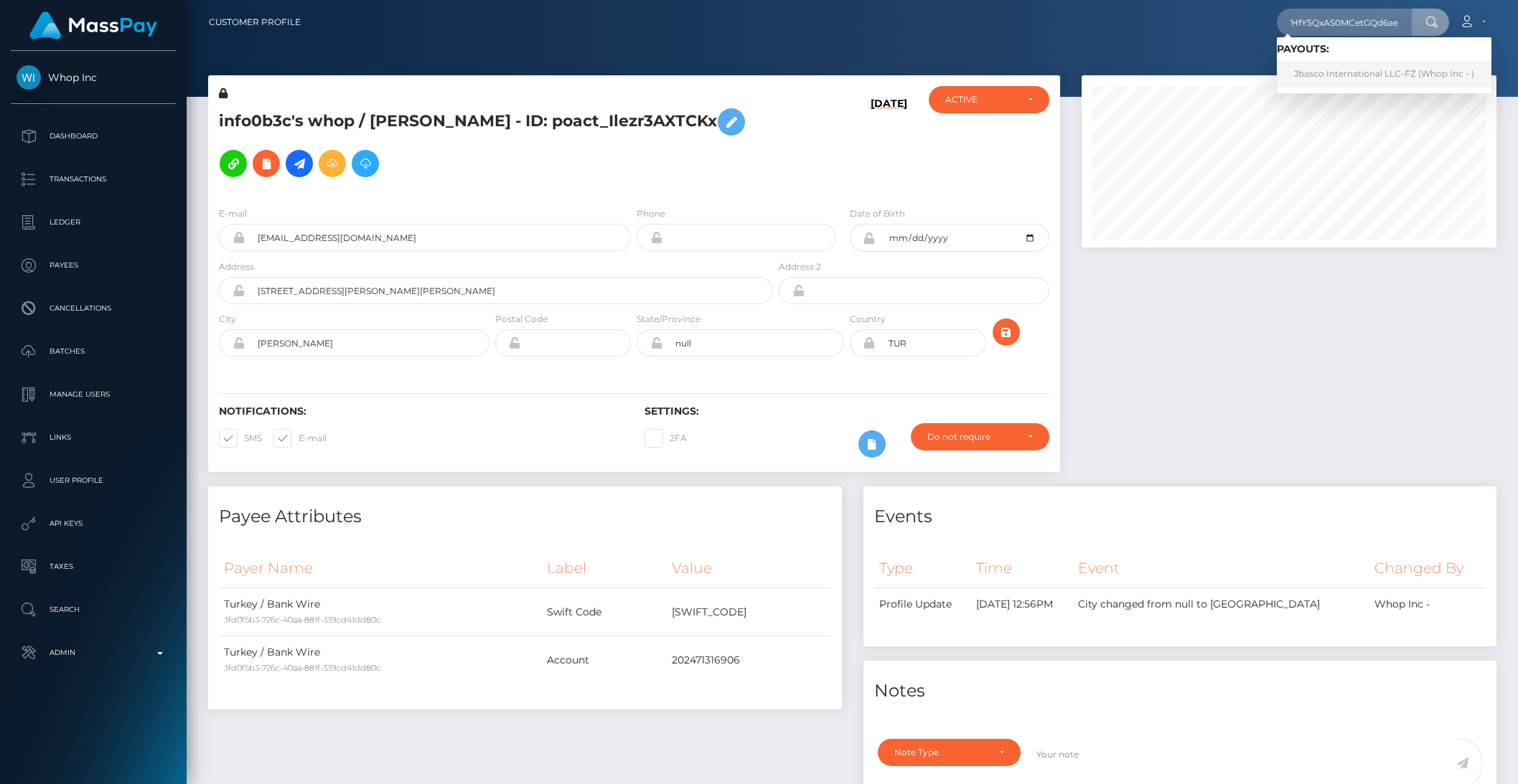
click at [1348, 70] on link "Jbasco International LLC-FZ (Whop Inc - )" at bounding box center [1384, 74] width 215 height 26
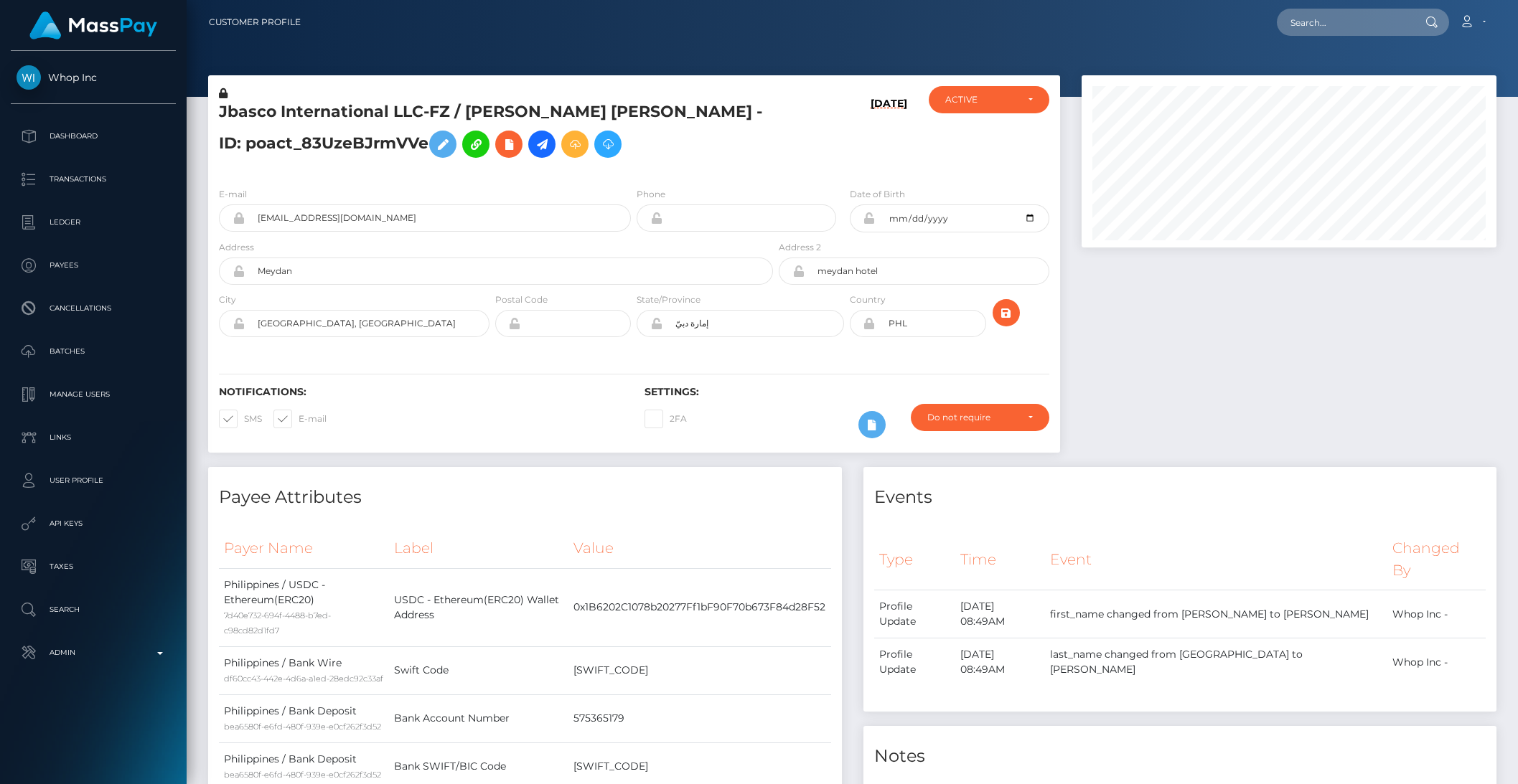
scroll to position [172, 414]
click at [315, 134] on h5 "Jbasco International LLC-FZ / JUSTIN RAFAEL DOMINGO BASCO - ID: poact_83UzeBJrm…" at bounding box center [492, 133] width 546 height 64
click at [377, 398] on h6 "Notifications:" at bounding box center [421, 392] width 404 height 12
click at [1349, 19] on input "text" at bounding box center [1345, 22] width 135 height 27
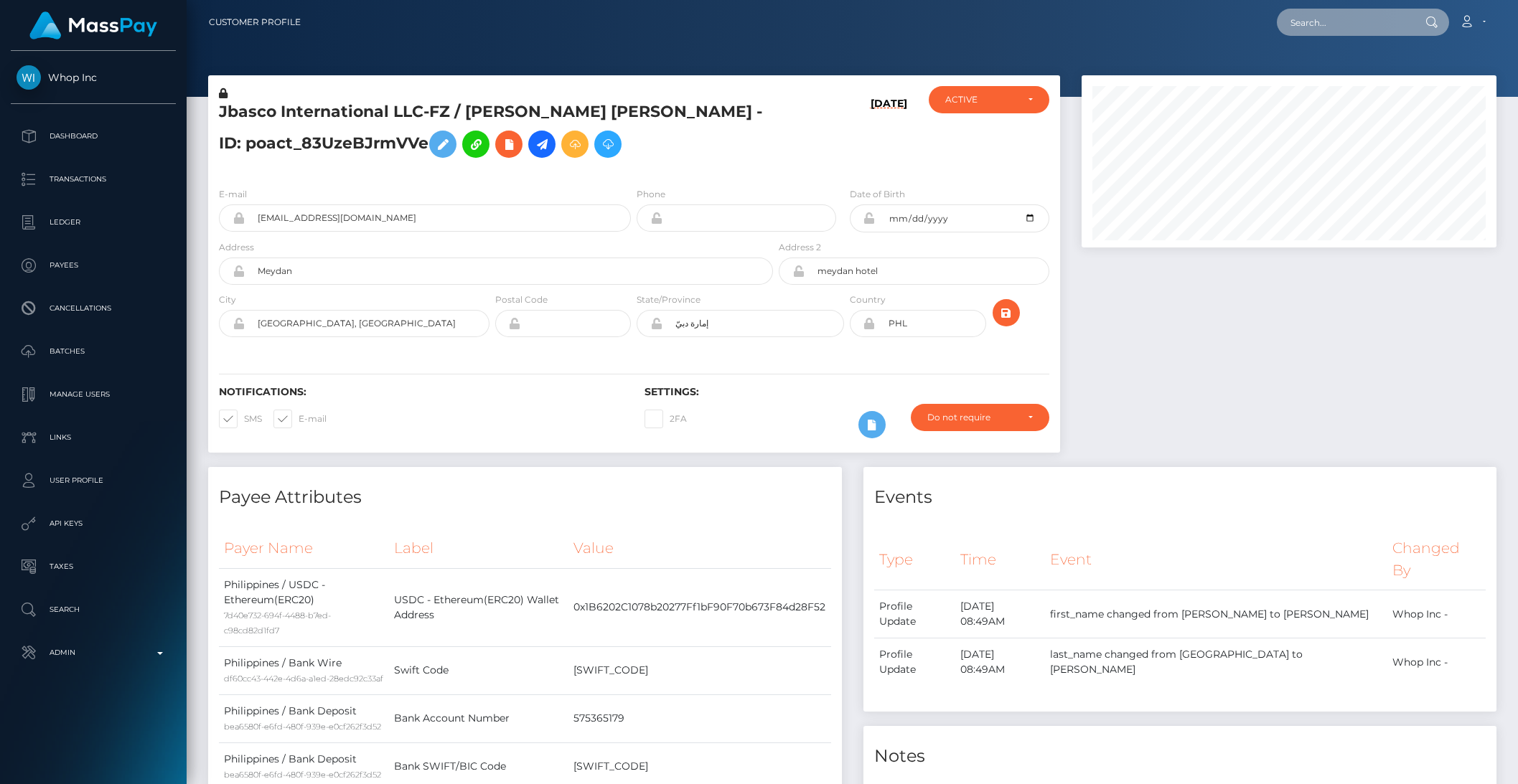
paste input "pout_I8spqeBA01cTN"
type input "pout_I8spqeBA01cTN"
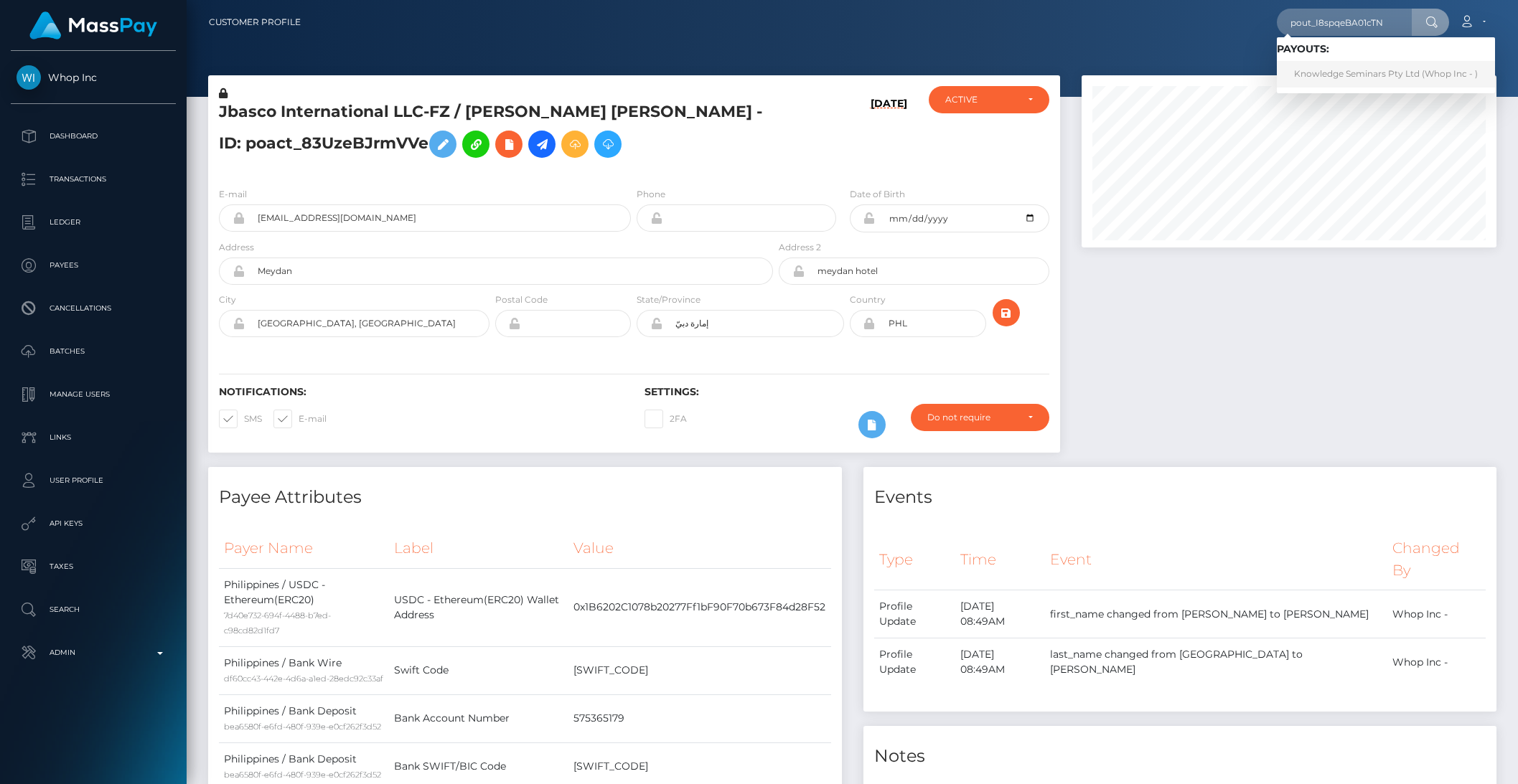
click at [1345, 68] on link "Knowledge Seminars Pty Ltd (Whop Inc - )" at bounding box center [1386, 74] width 218 height 26
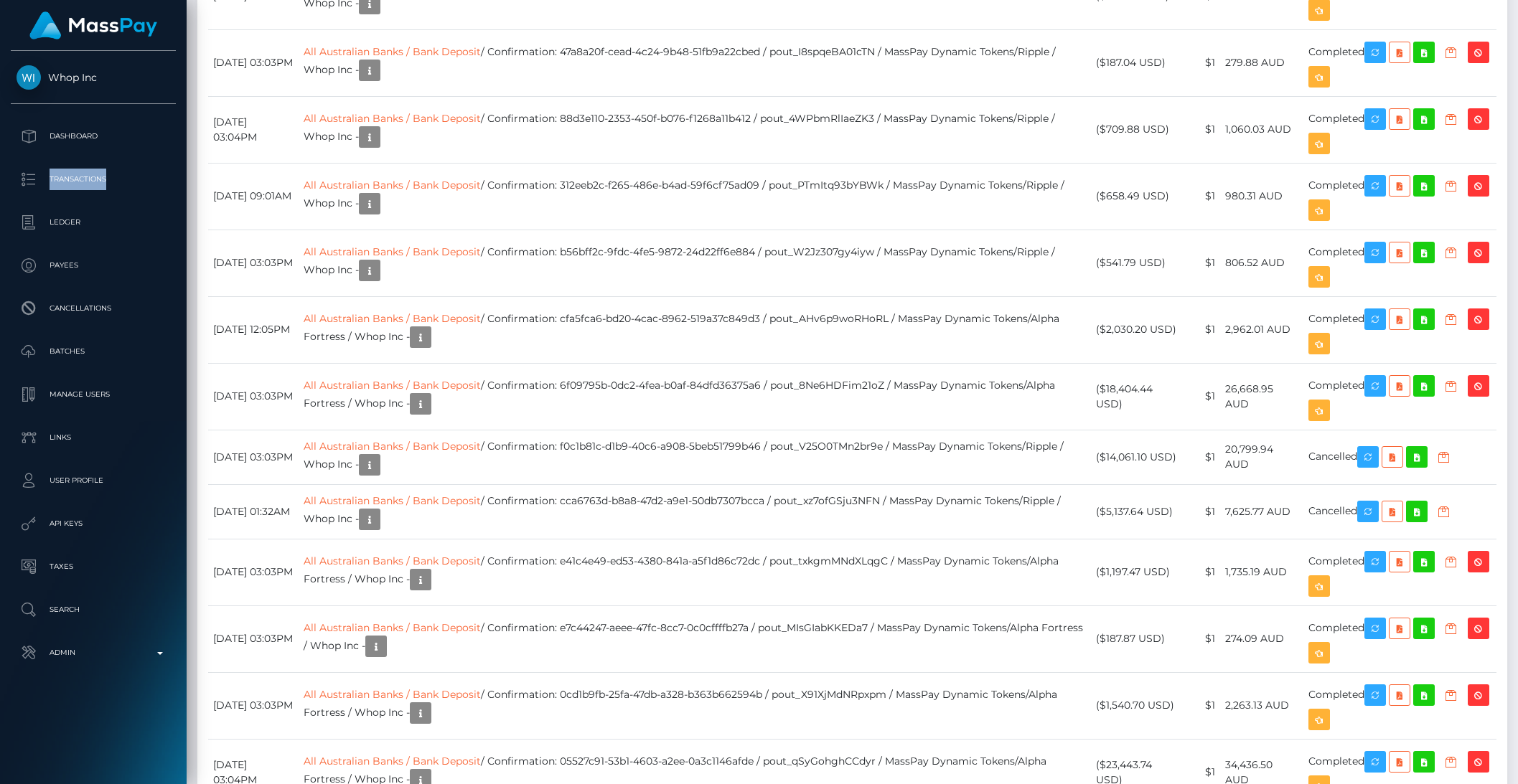
scroll to position [1430, 0]
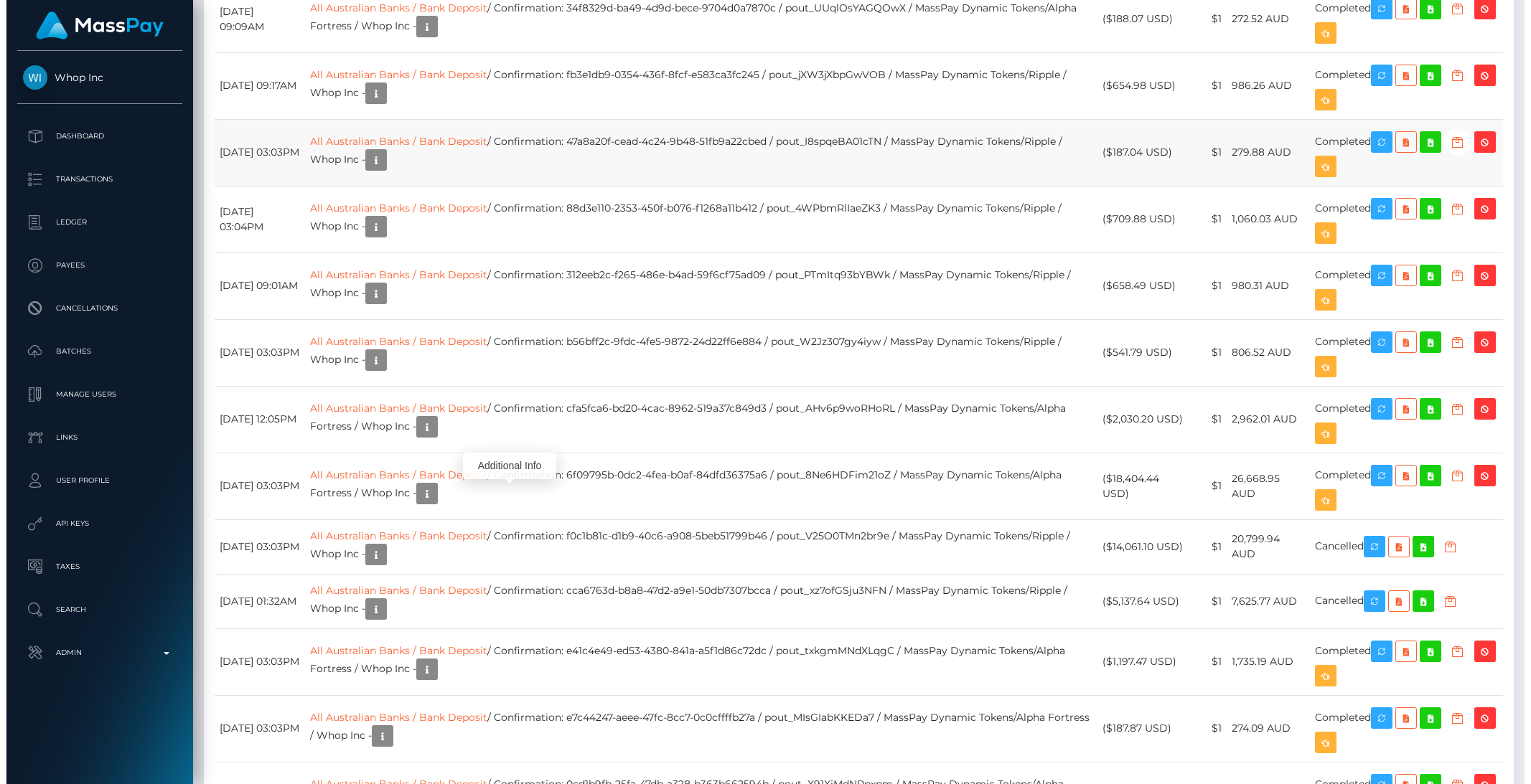
scroll to position [1340, 0]
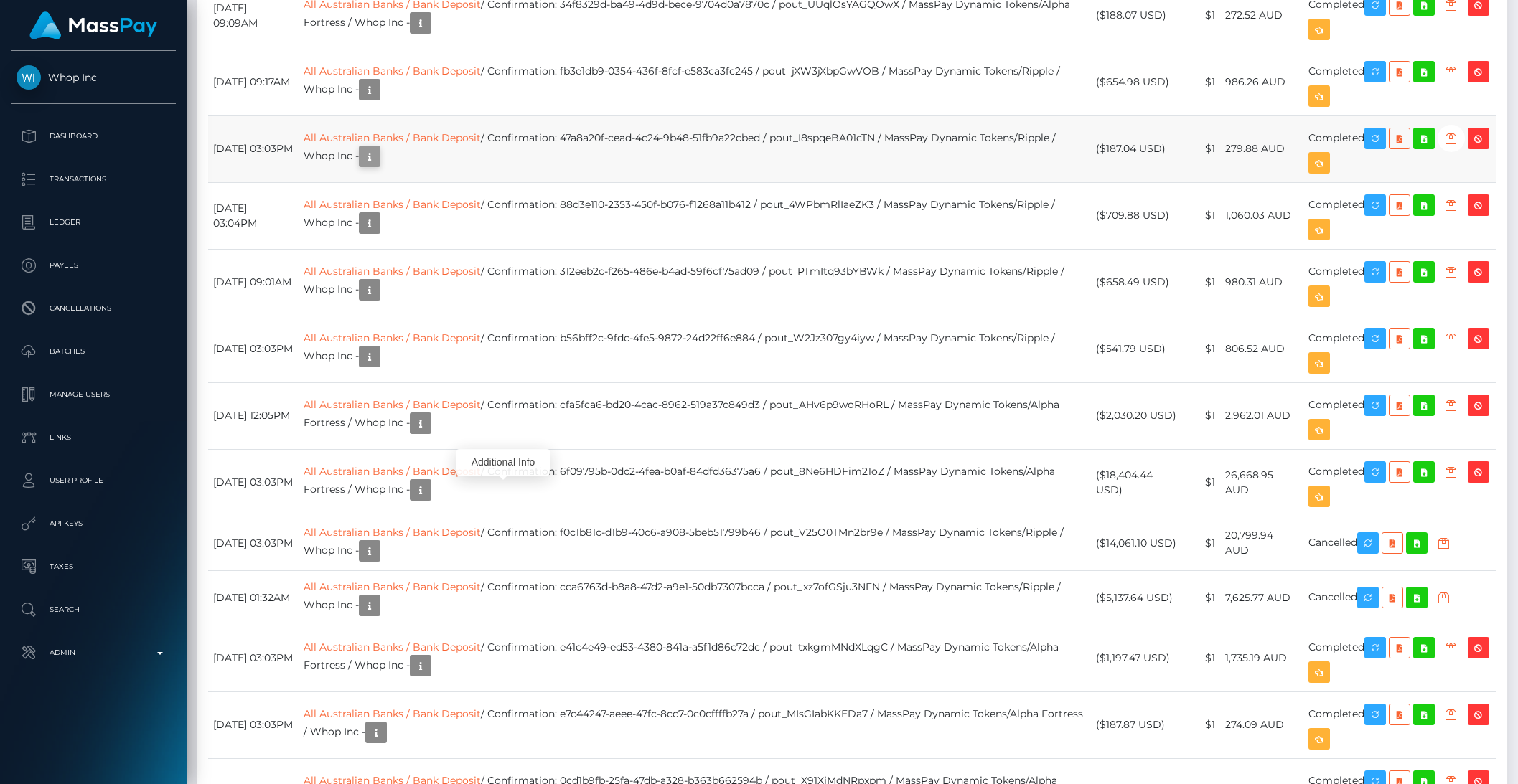
click at [379, 166] on icon "button" at bounding box center [369, 156] width 17 height 18
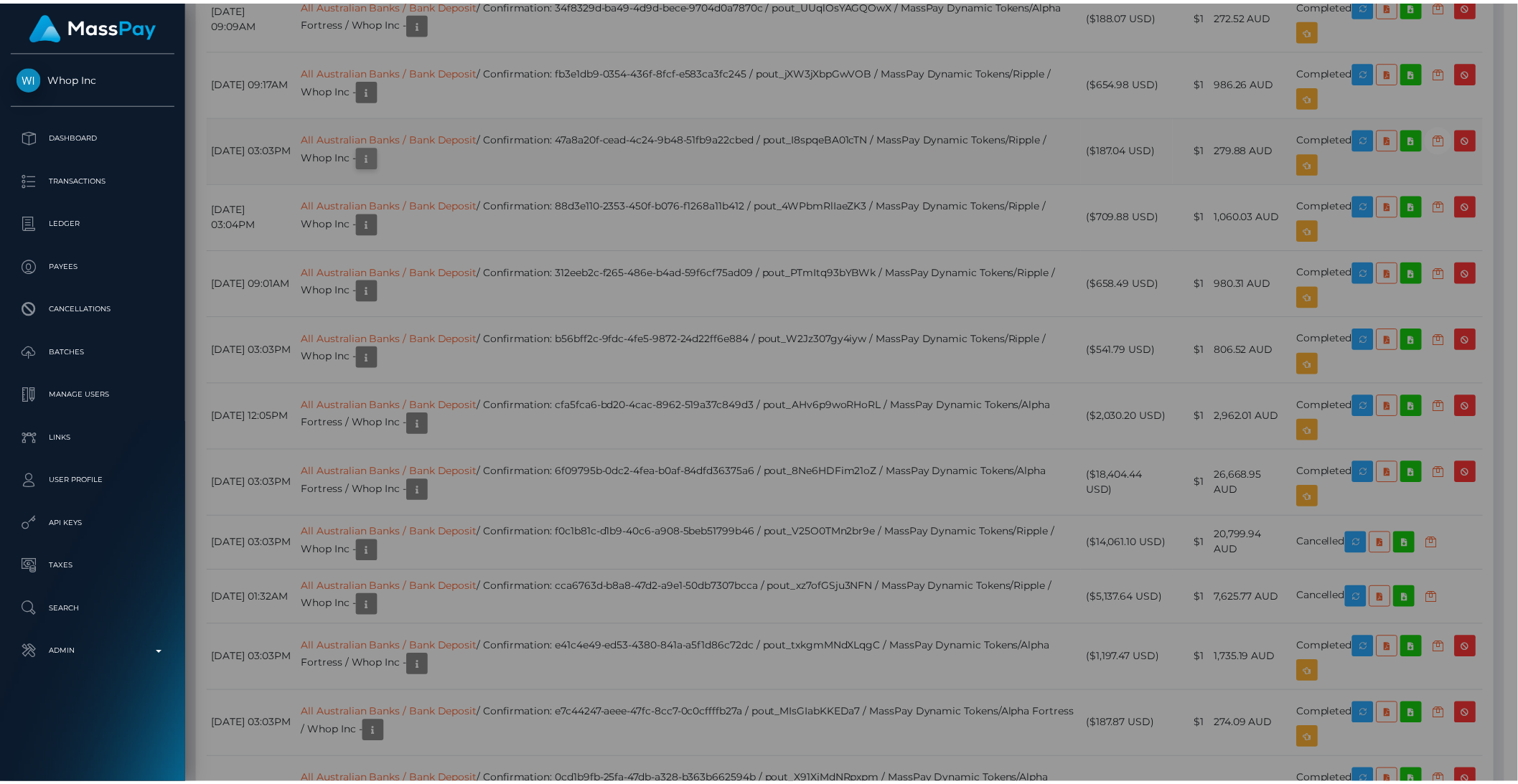
scroll to position [717315, 717311]
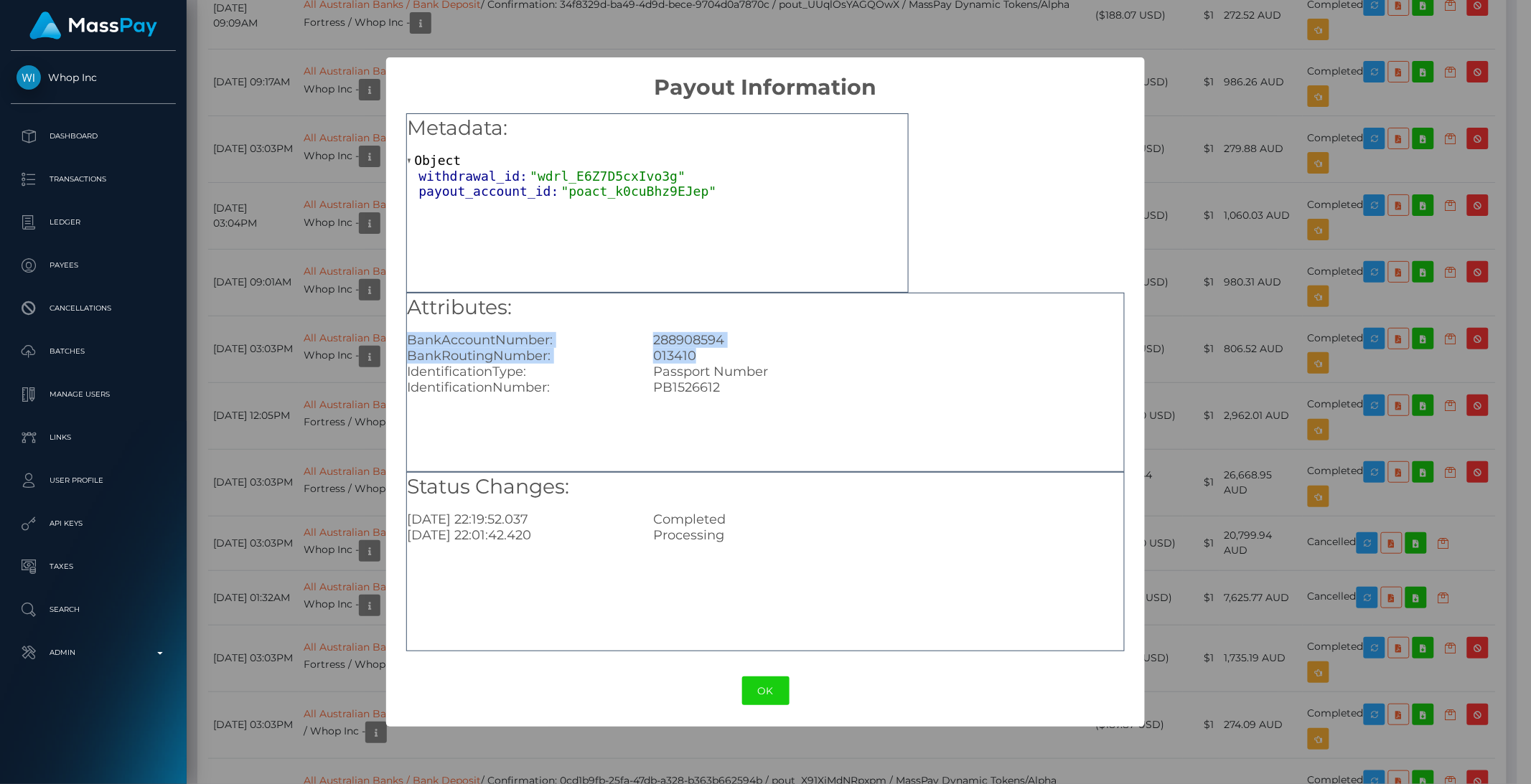
drag, startPoint x: 706, startPoint y: 350, endPoint x: 409, endPoint y: 338, distance: 297.2
click at [409, 338] on div "Attributes: BankAccountNumber: 288908594 BankRoutingNumber: 013410 Identificati…" at bounding box center [766, 345] width 717 height 103
copy div "BankAccountNumber: 288908594 BankRoutingNumber: 013410"
click at [350, 468] on div "× Payout Information Metadata: Object withdrawal_id: "wdrl_E6Z7D5cxIvo3g" payou…" at bounding box center [766, 392] width 1531 height 784
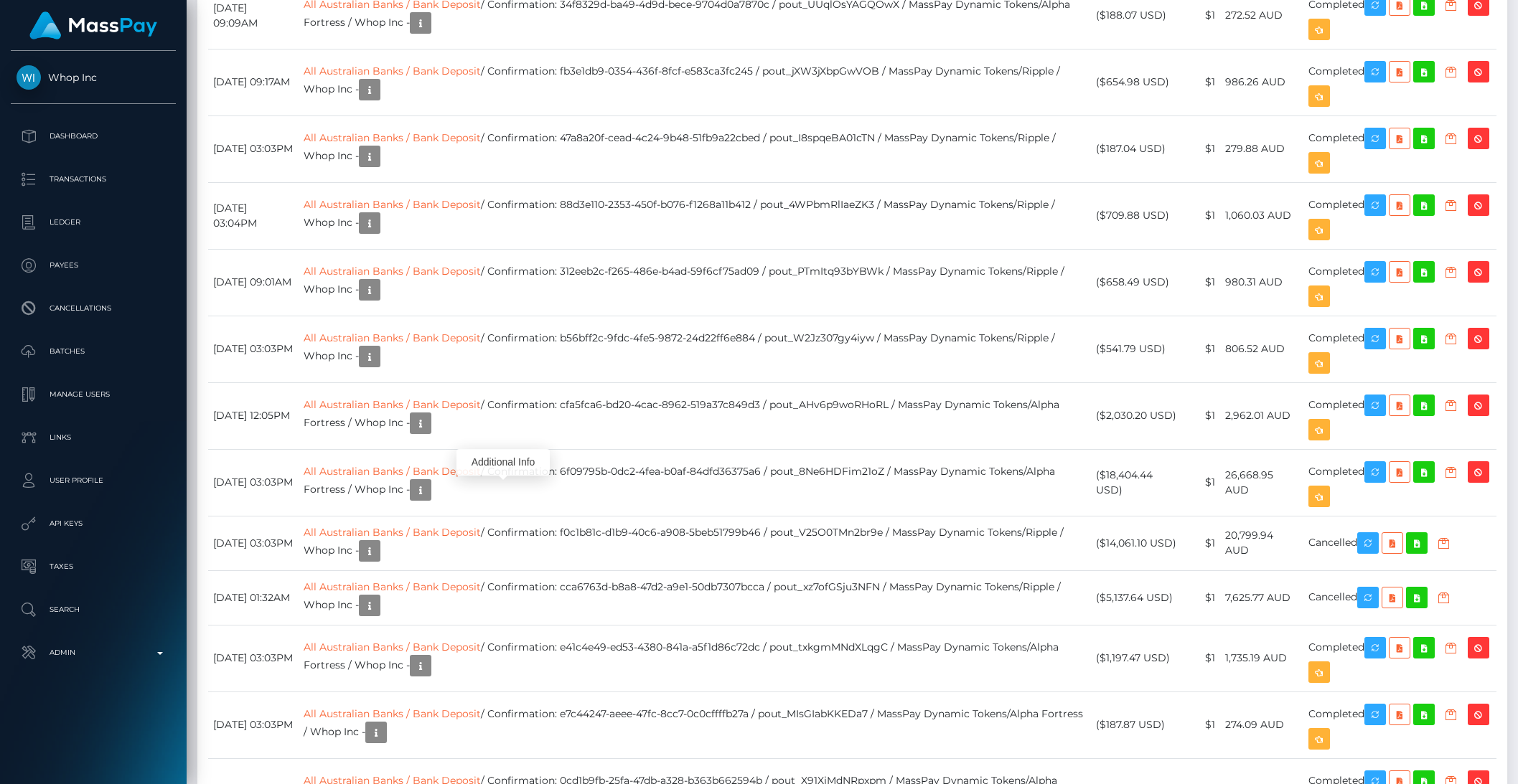
click at [379, 299] on icon "button" at bounding box center [369, 290] width 17 height 18
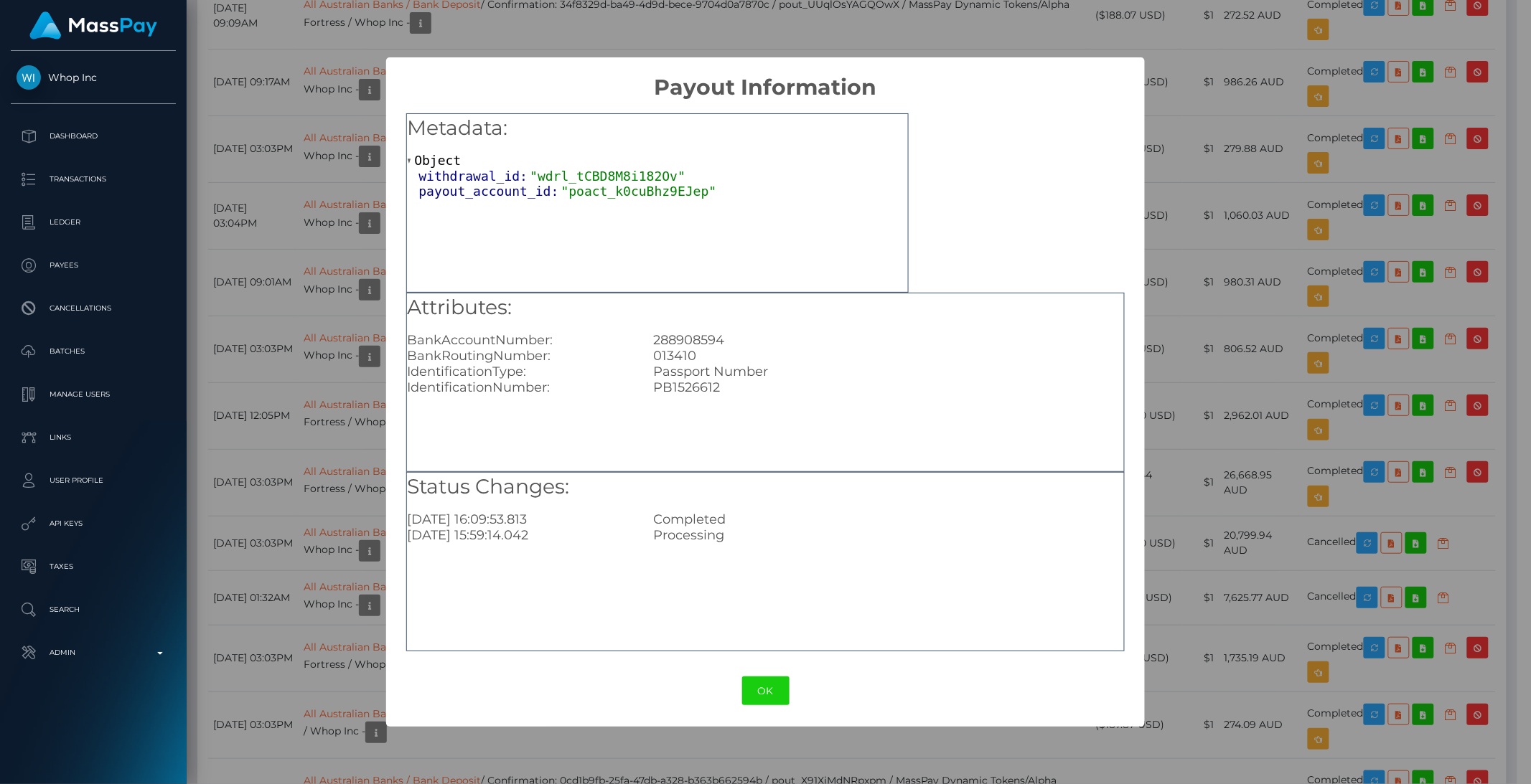
click at [333, 278] on div "× Payout Information Metadata: Object withdrawal_id: "wdrl_tCBD8M8i182Ov" payou…" at bounding box center [766, 392] width 1531 height 784
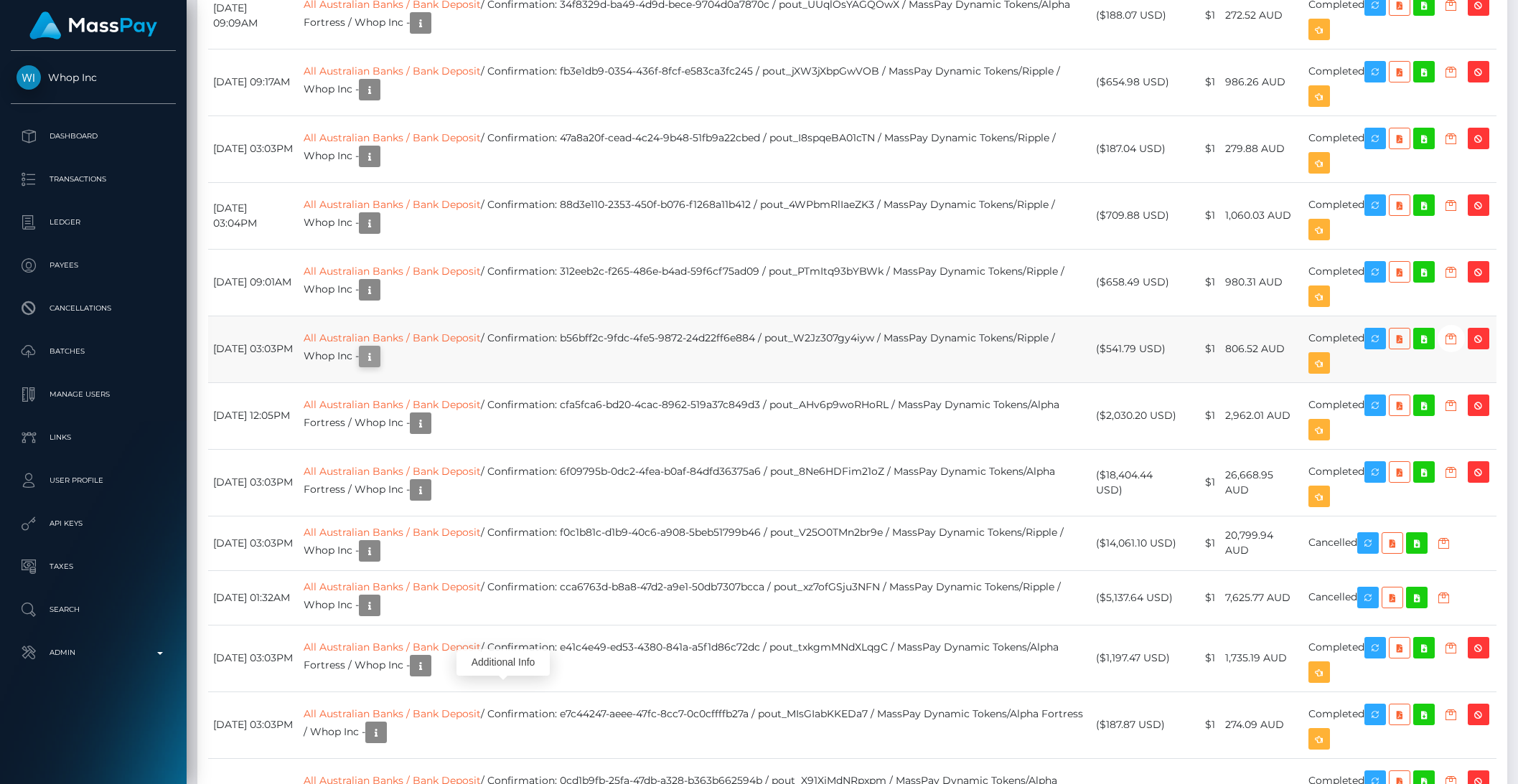
click at [379, 366] on icon "button" at bounding box center [369, 357] width 17 height 18
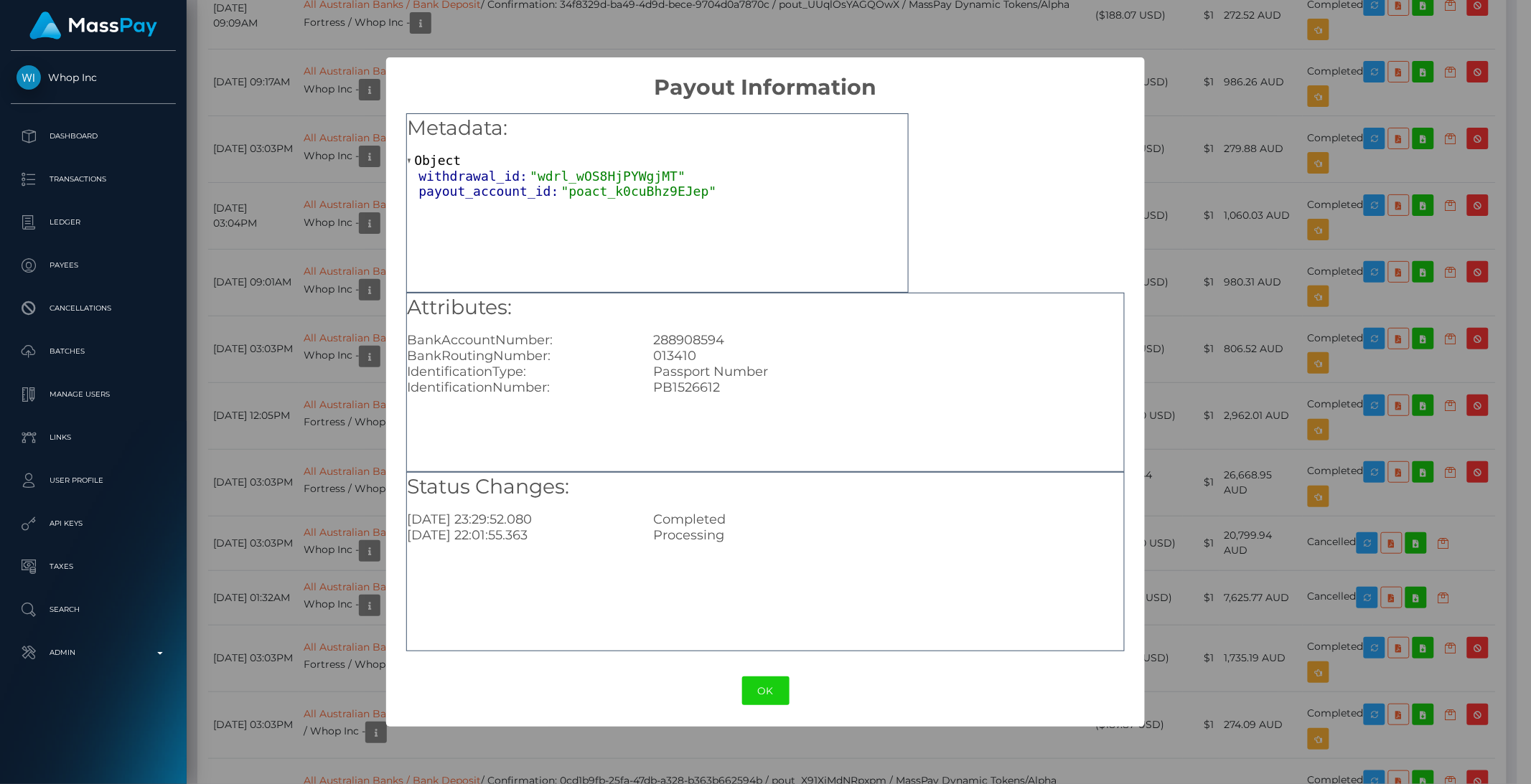
click at [249, 205] on div "× Payout Information Metadata: Object withdrawal_id: "wdrl_wOS8HjPYWgjMT" payou…" at bounding box center [766, 392] width 1531 height 784
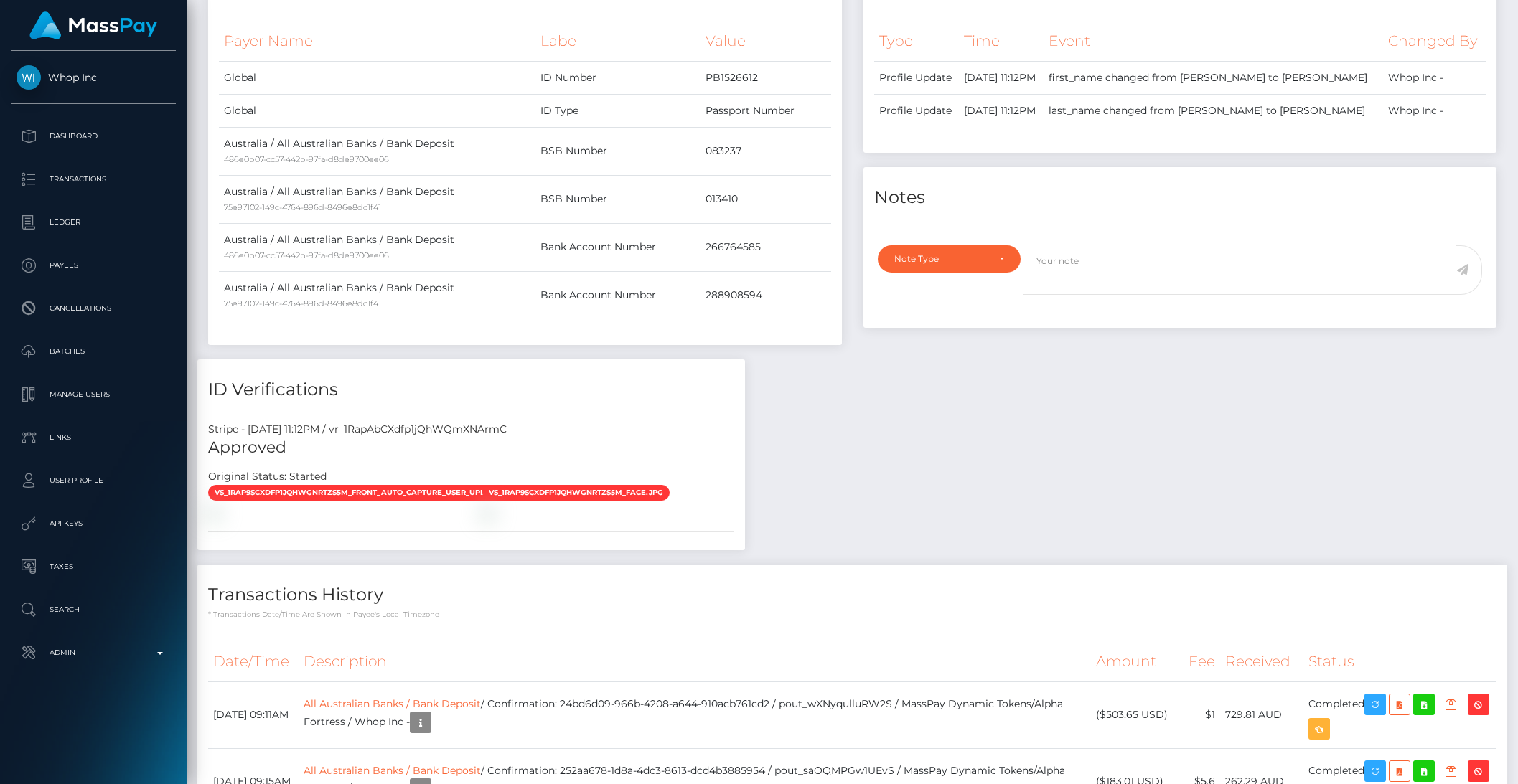
scroll to position [0, 0]
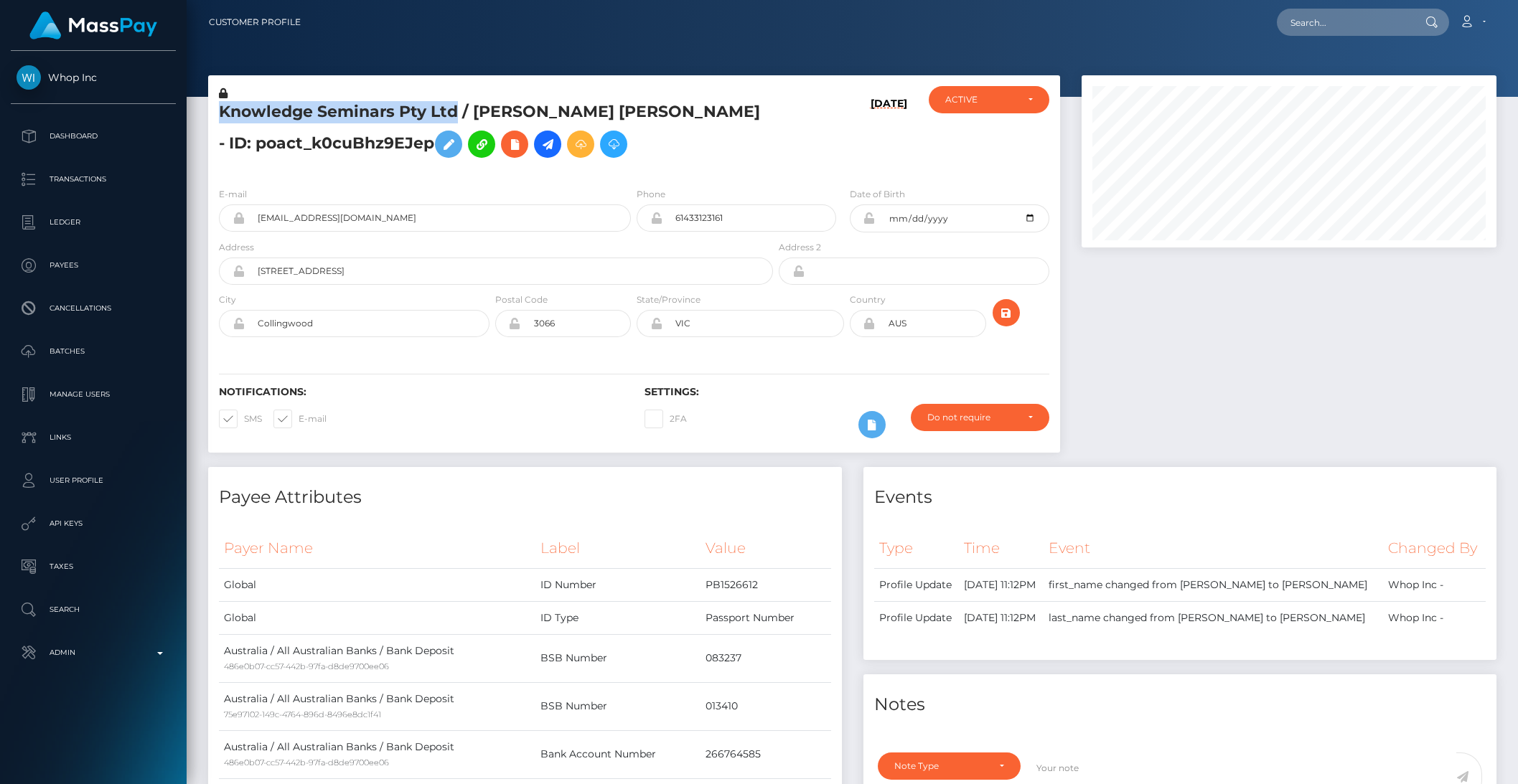
drag, startPoint x: 222, startPoint y: 107, endPoint x: 455, endPoint y: 103, distance: 233.0
click at [455, 103] on h5 "Knowledge Seminars Pty Ltd / REID MICHAEL BATES - ID: poact_k0cuBhz9EJep" at bounding box center [492, 133] width 546 height 64
copy h5 "Knowledge Seminars Pty Ltd"
click at [334, 141] on h5 "Knowledge Seminars Pty Ltd / REID MICHAEL BATES - ID: poact_k0cuBhz9EJep" at bounding box center [492, 133] width 546 height 64
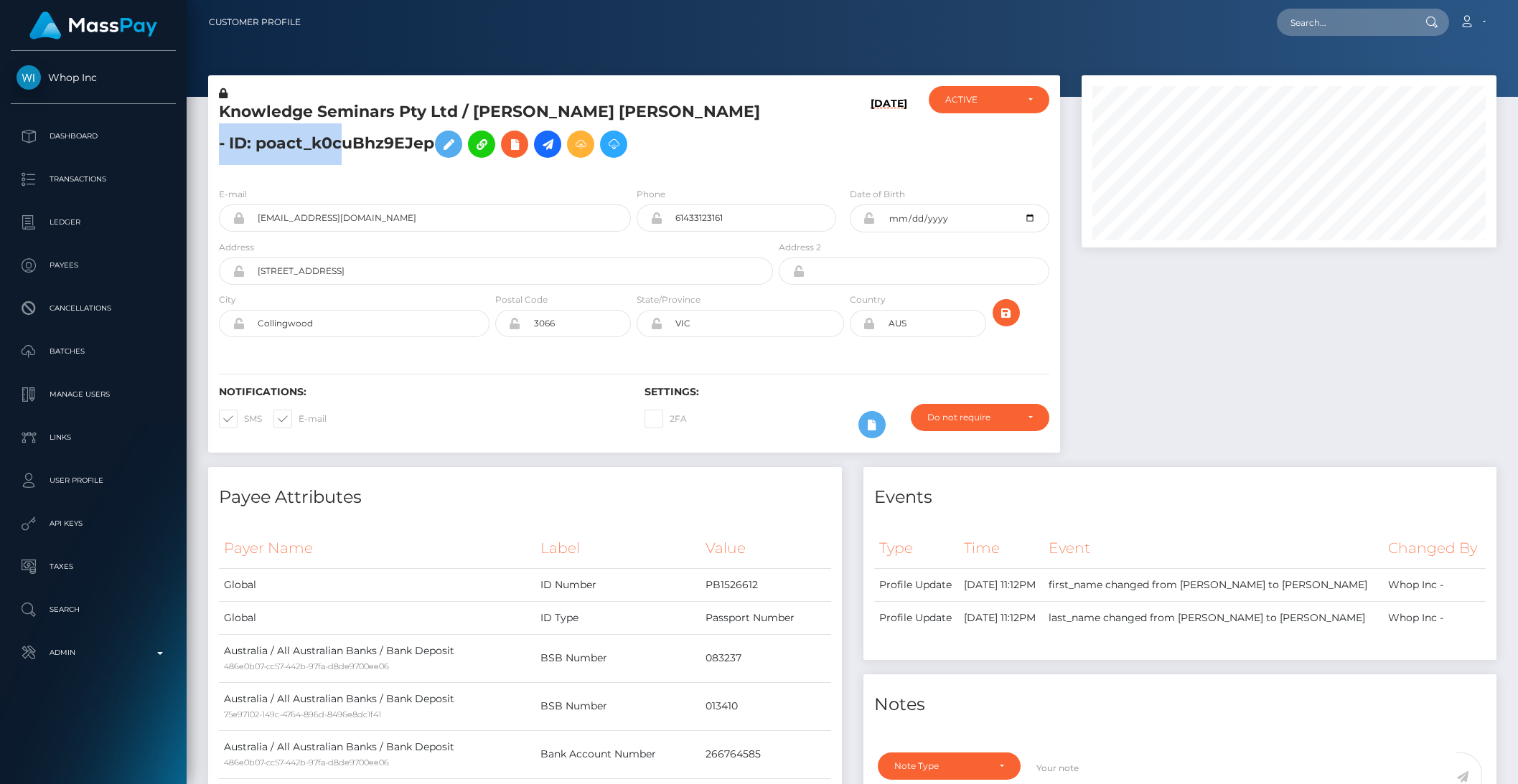
copy h5 "poact_k0cuBhz9EJep"
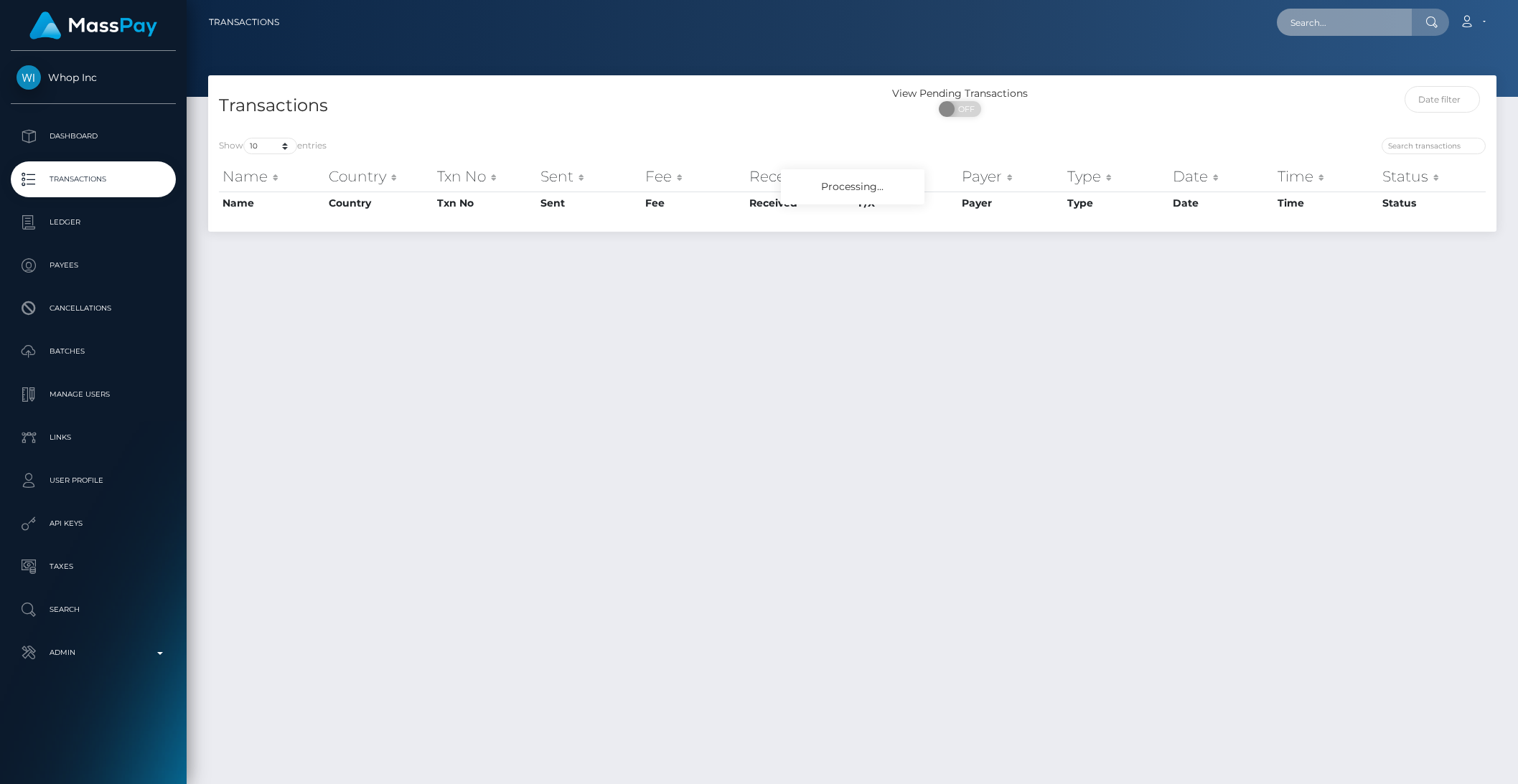
click at [1331, 30] on input "text" at bounding box center [1345, 22] width 135 height 27
paste input "poact_pcc5NrY9I6f1"
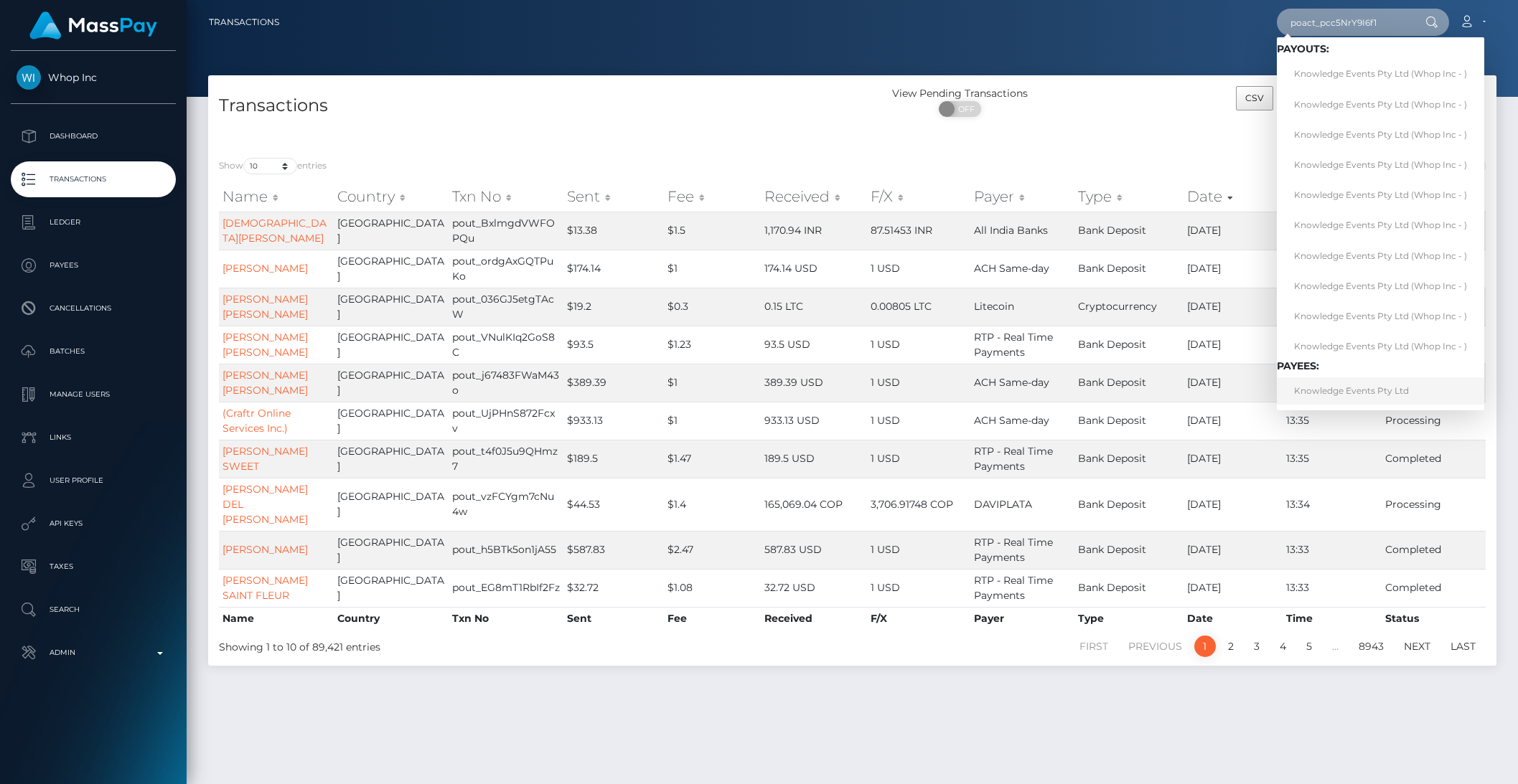
type input "poact_pcc5NrY9I6f1"
click at [1349, 396] on link "Knowledge Events Pty Ltd" at bounding box center [1380, 391] width 208 height 26
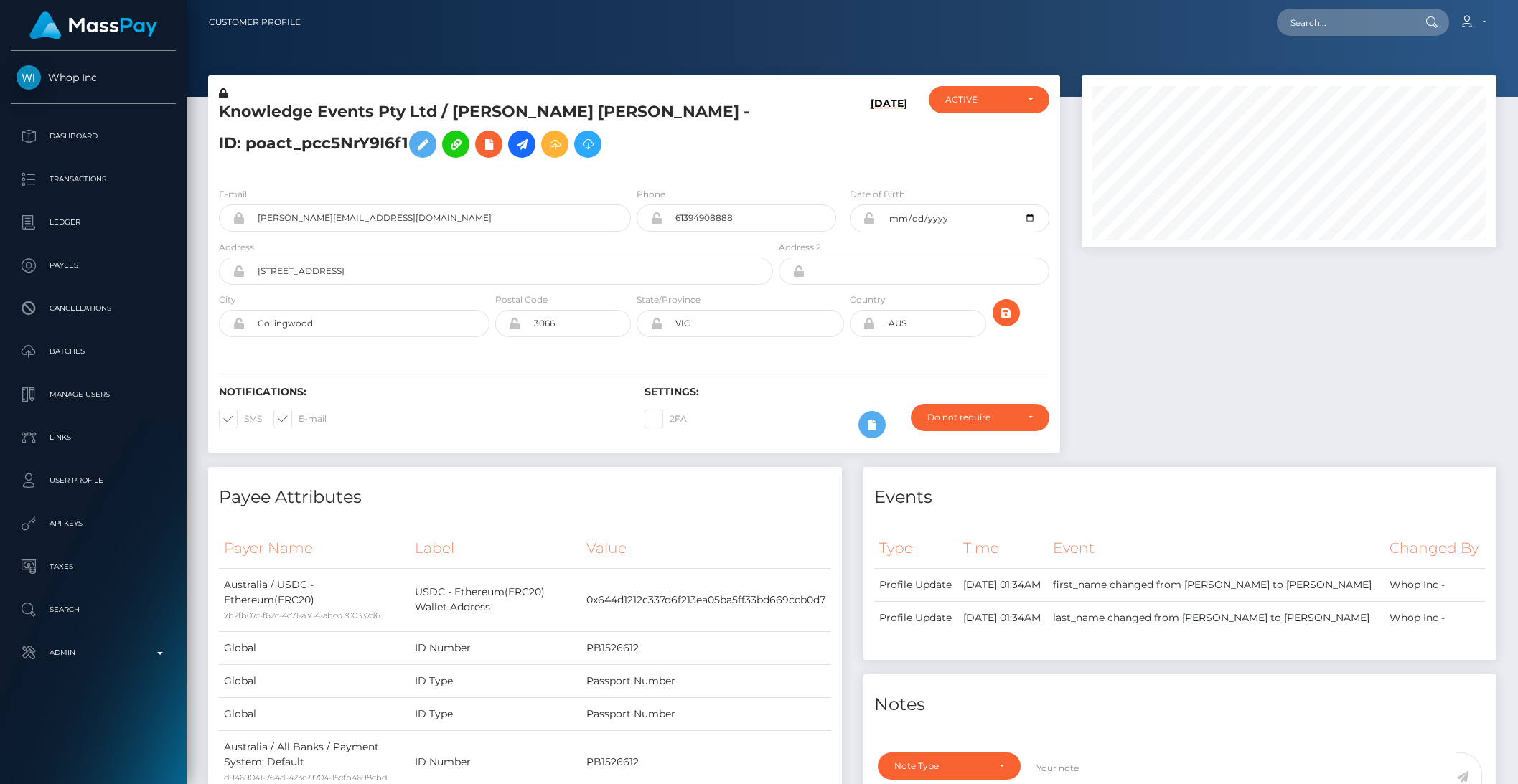
click at [745, 151] on h5 "Knowledge Events Pty Ltd / REID MICHAEL BATES - ID: poact_pcc5NrY9I6f1" at bounding box center [492, 133] width 546 height 64
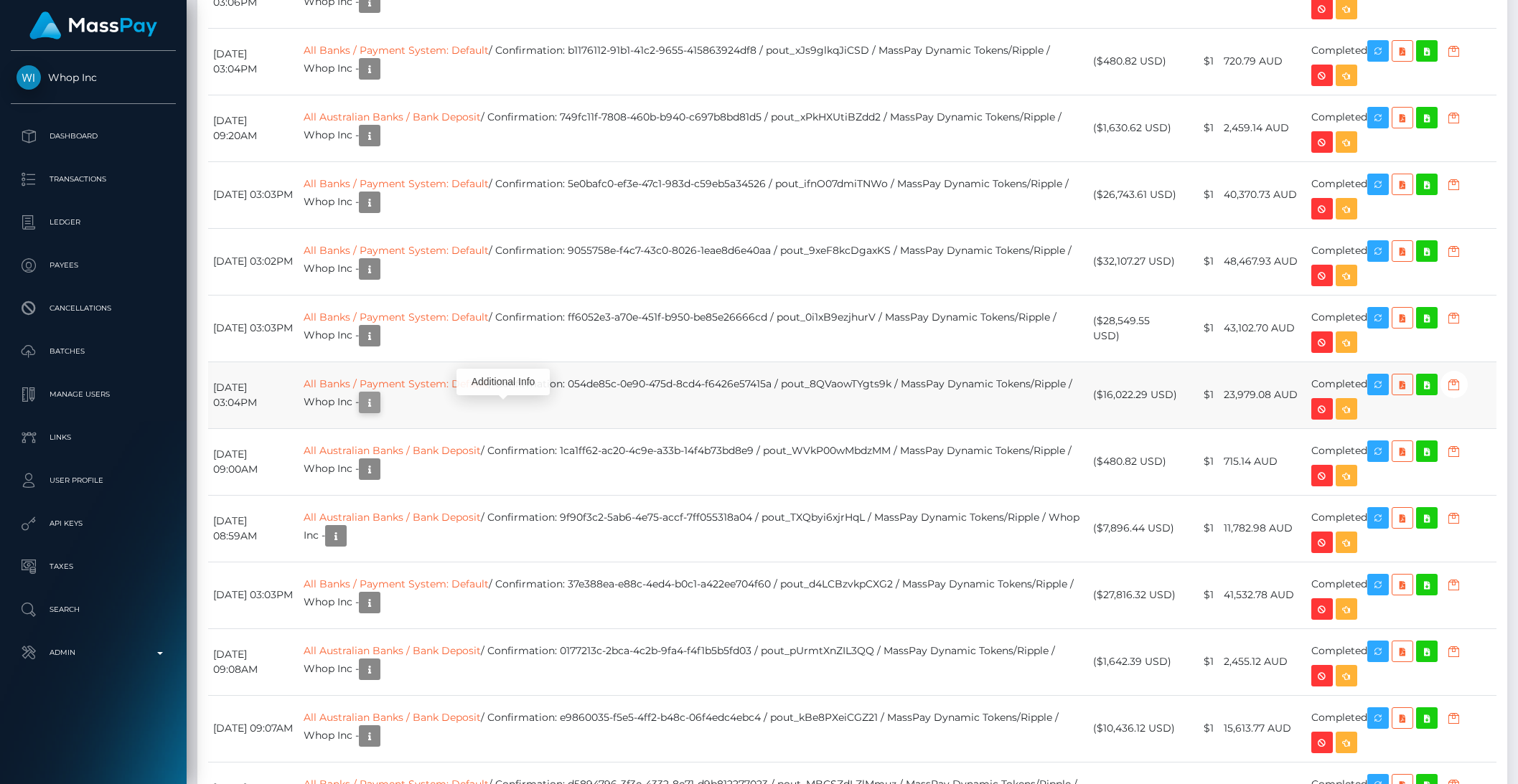
click at [379, 412] on icon "button" at bounding box center [369, 402] width 17 height 18
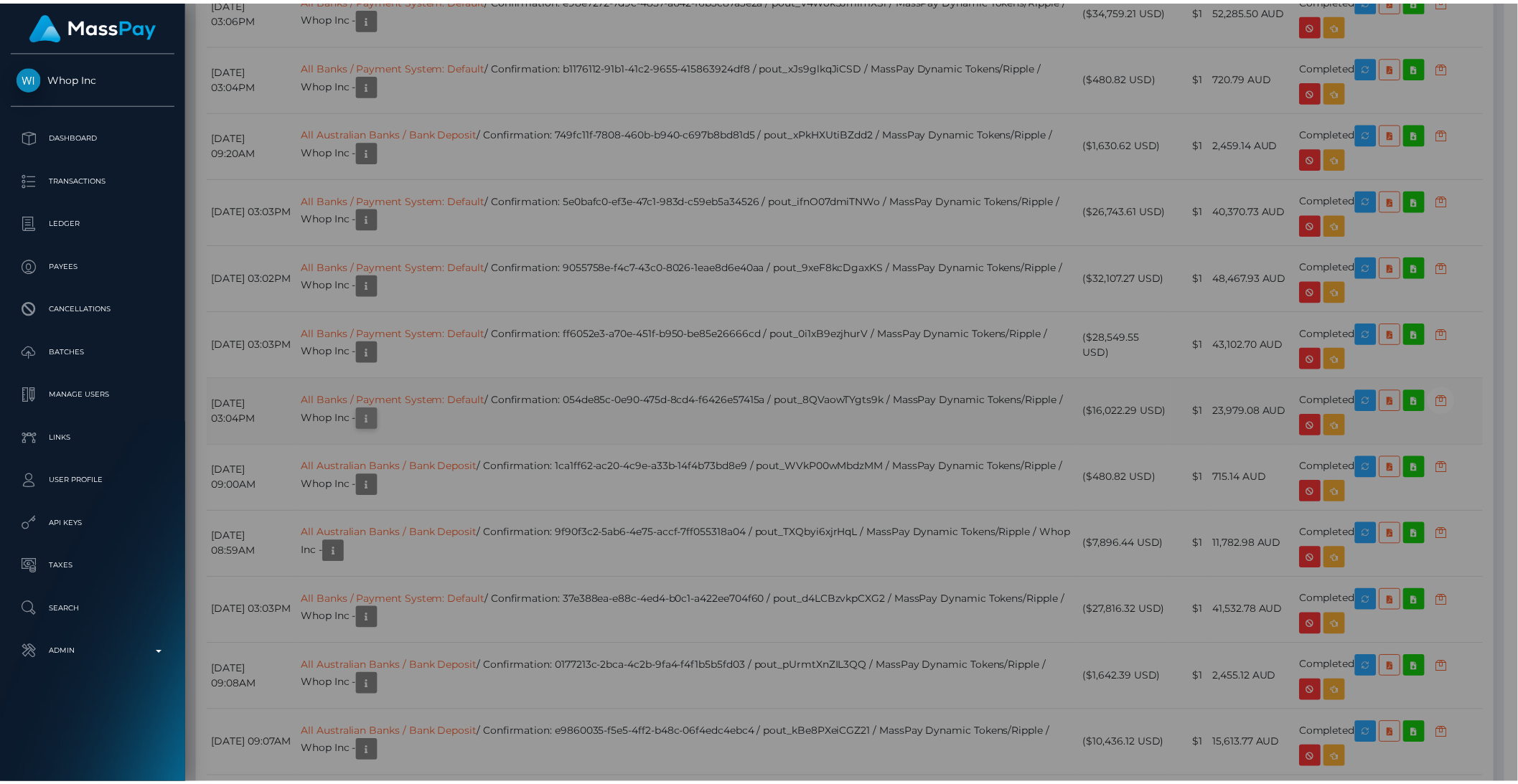
scroll to position [717315, 717311]
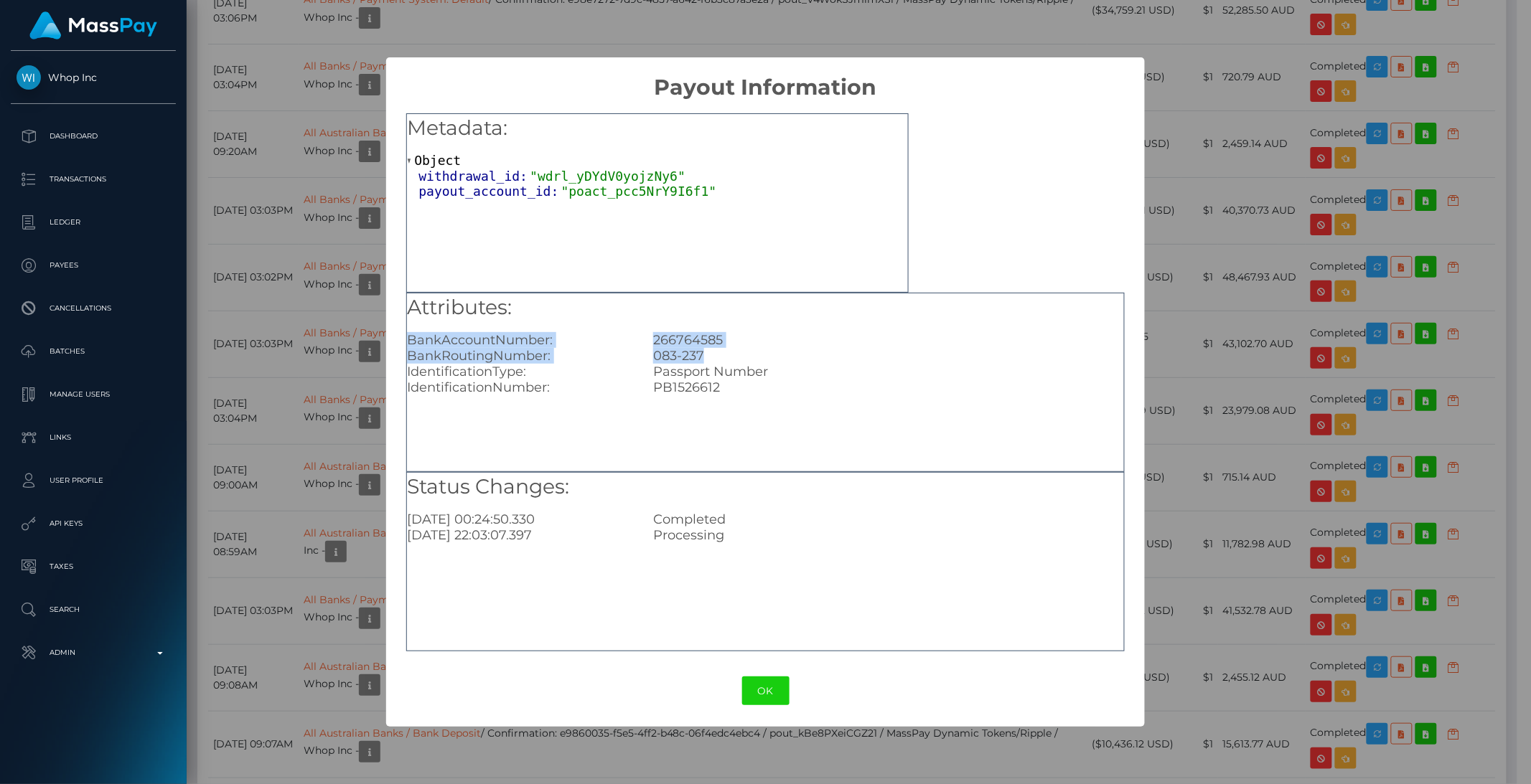
drag, startPoint x: 720, startPoint y: 353, endPoint x: 403, endPoint y: 345, distance: 317.1
click at [403, 345] on div "Metadata: Object withdrawal_id: "wdrl_yDYdV0yojzNy6" payout_account_id: "poact_…" at bounding box center [766, 378] width 759 height 555
copy div "BankAccountNumber: 266764585 BankRoutingNumber: 083-237"
click at [326, 340] on div "× Payout Information Metadata: Object withdrawal_id: "wdrl_yDYdV0yojzNy6" payou…" at bounding box center [766, 392] width 1531 height 784
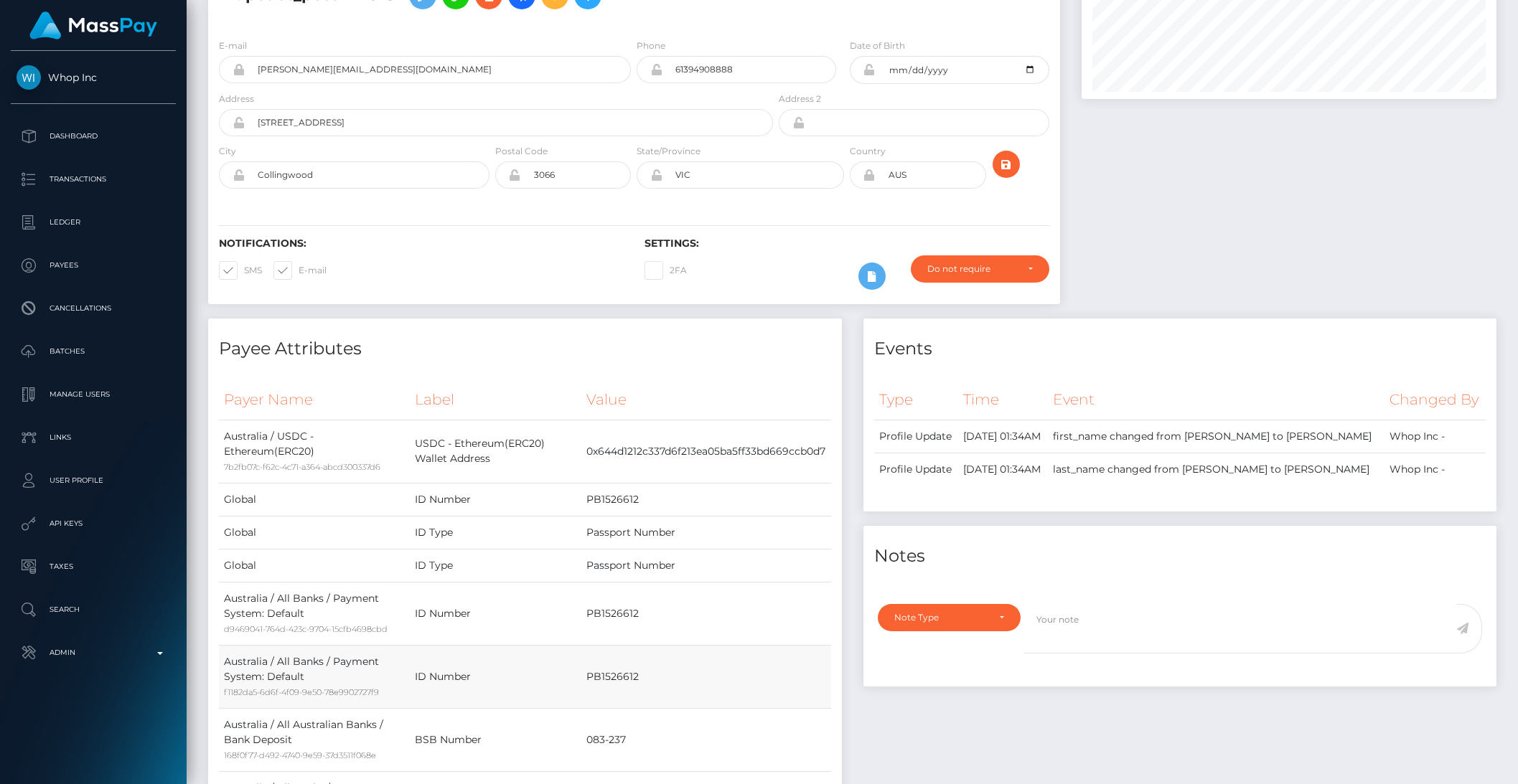
scroll to position [0, 0]
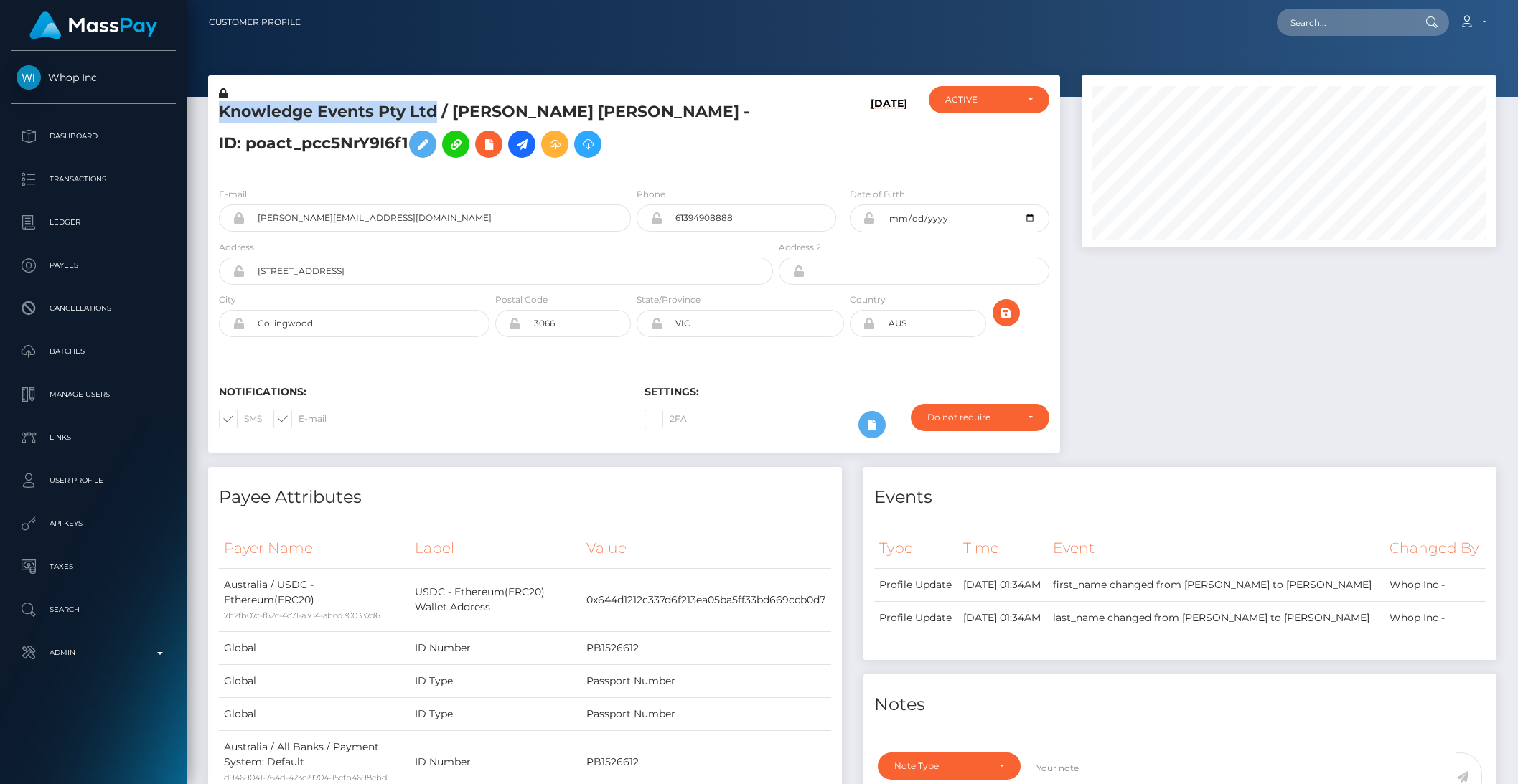
drag, startPoint x: 218, startPoint y: 111, endPoint x: 436, endPoint y: 117, distance: 218.1
click at [436, 117] on div "Knowledge Events Pty Ltd / REID MICHAEL BATES - ID: poact_pcc5NrY9I6f1" at bounding box center [492, 131] width 567 height 89
copy h5 "Knowledge Events Pty Ltd"
click at [273, 141] on h5 "Knowledge Events Pty Ltd / REID MICHAEL BATES - ID: poact_pcc5NrY9I6f1" at bounding box center [492, 133] width 546 height 64
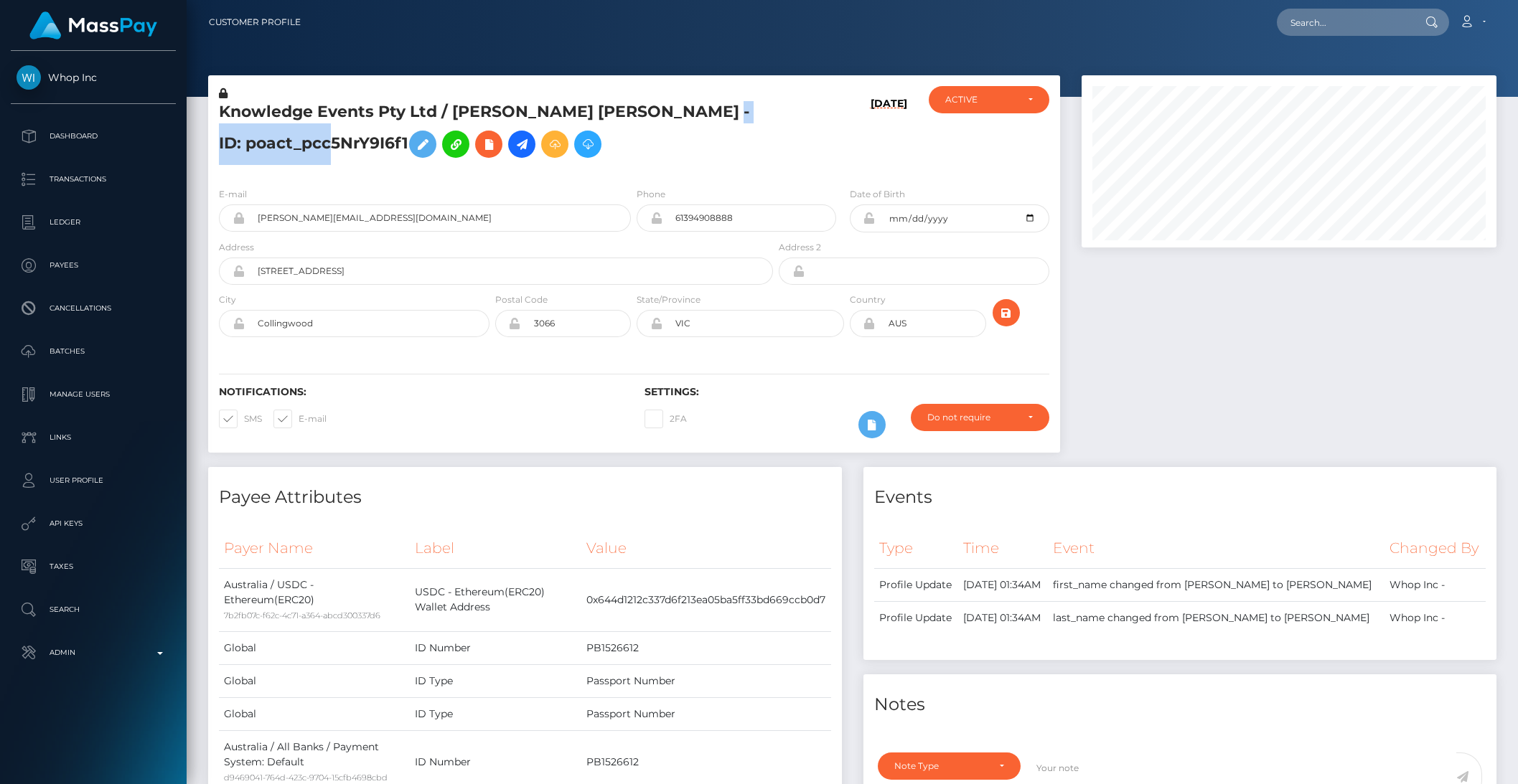
copy h5 "poact_pcc5NrY9I6f1"
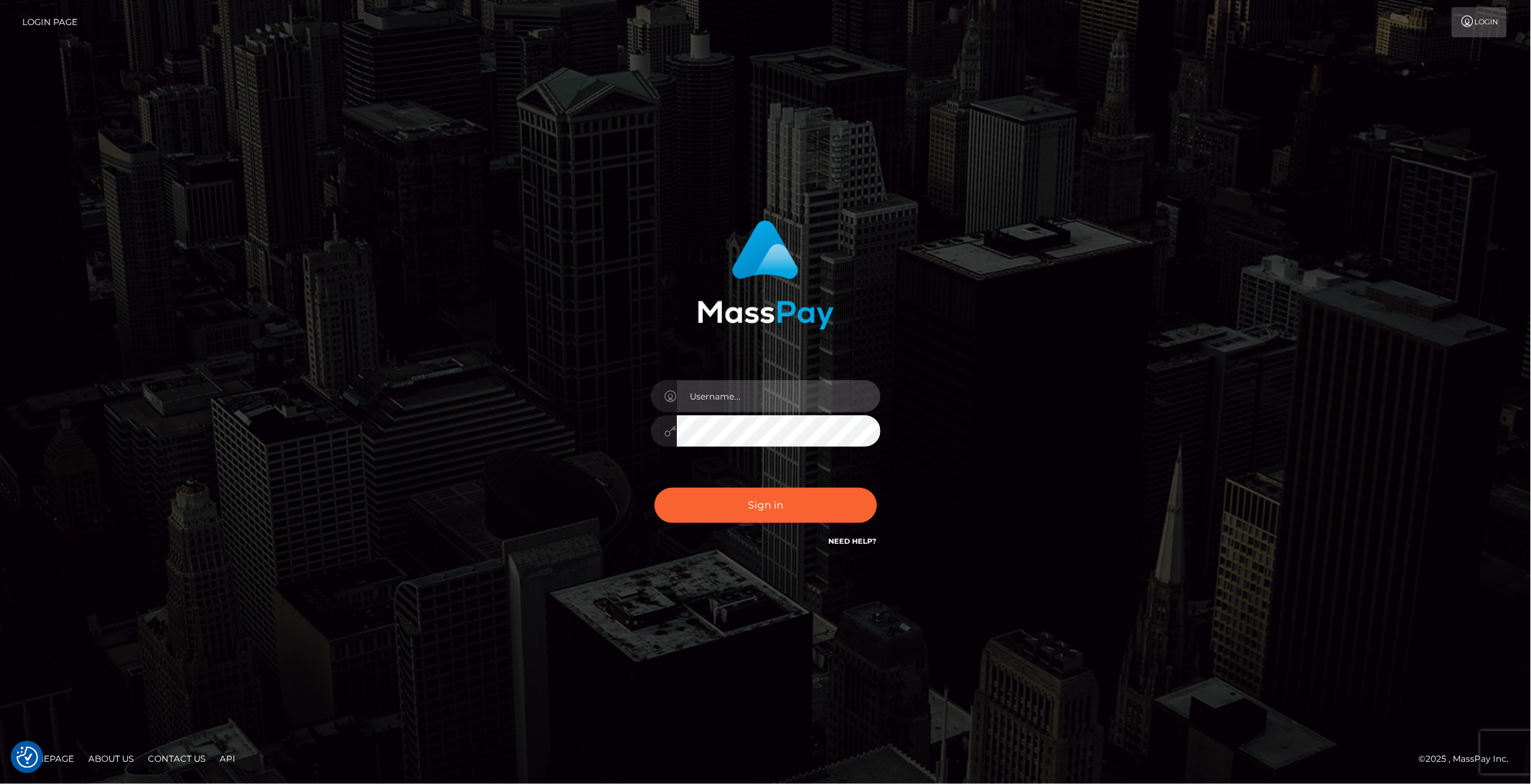
type input "brentg"
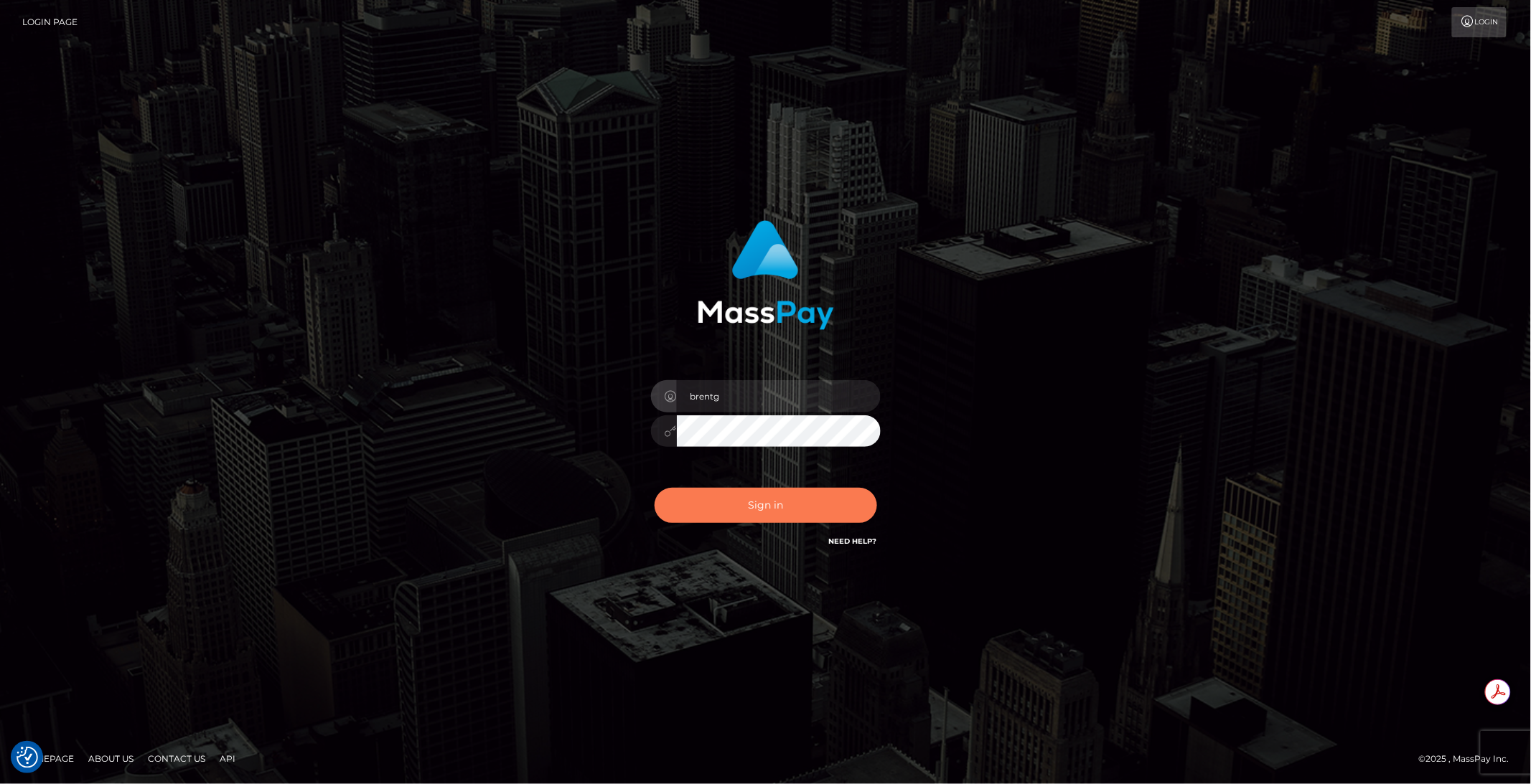
click at [745, 495] on button "Sign in" at bounding box center [766, 505] width 222 height 35
click at [721, 507] on button "Sign in" at bounding box center [766, 505] width 222 height 35
type input "brentg"
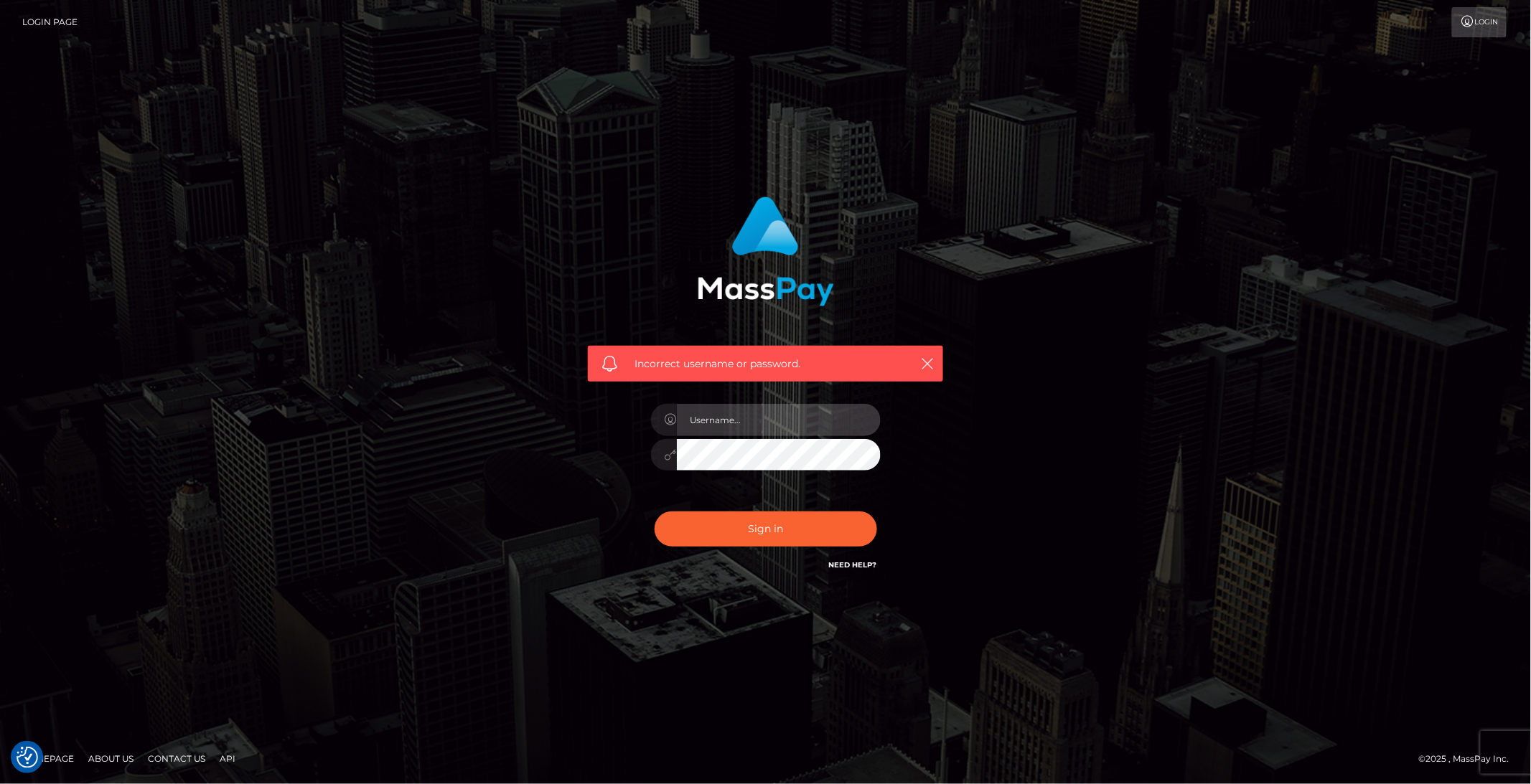
type input "brentg"
click at [721, 507] on div "Sign in Need Help?" at bounding box center [766, 535] width 251 height 64
click at [728, 537] on button "Sign in" at bounding box center [766, 528] width 222 height 35
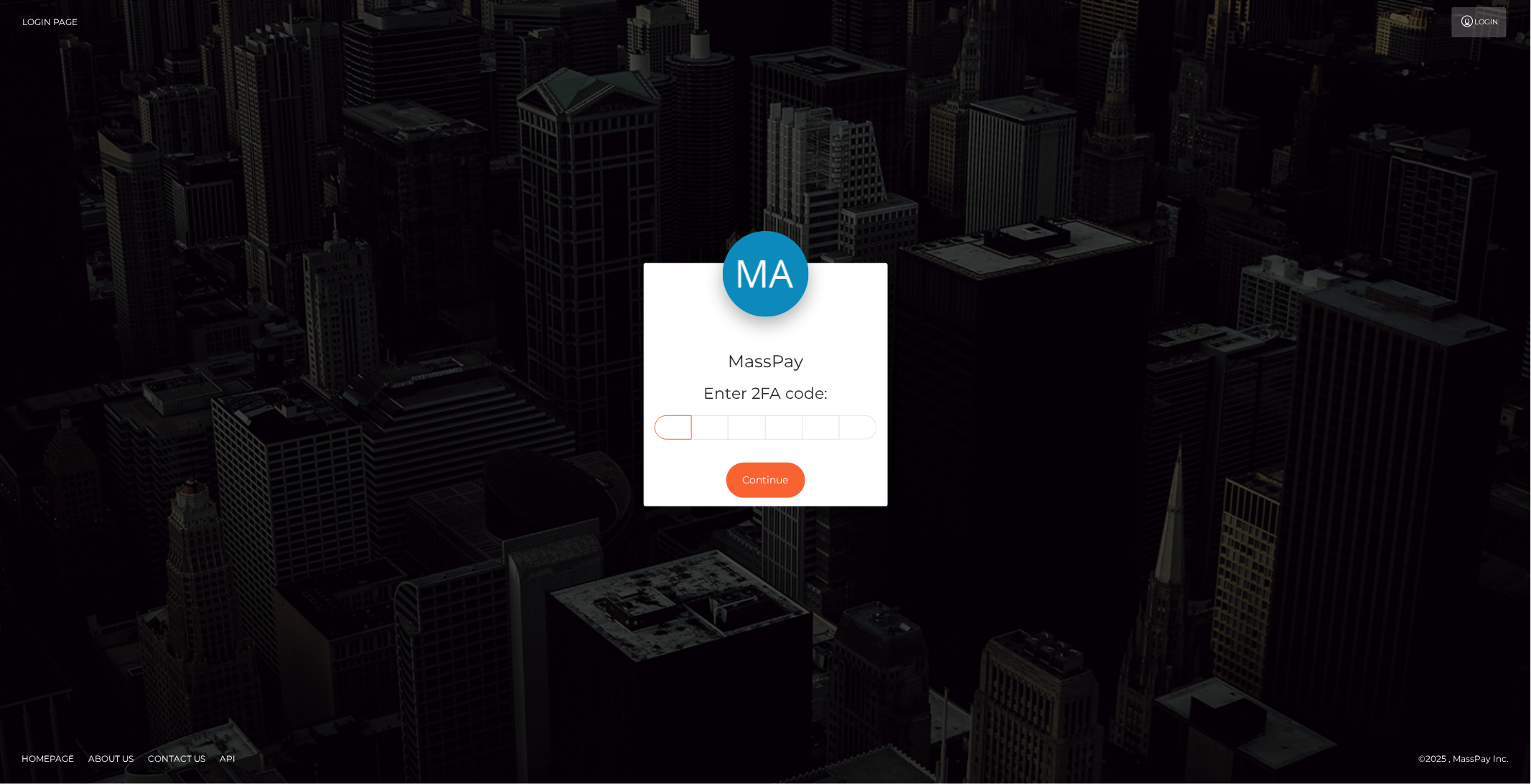
paste input "2"
type input "2"
type input "7"
type input "0"
type input "6"
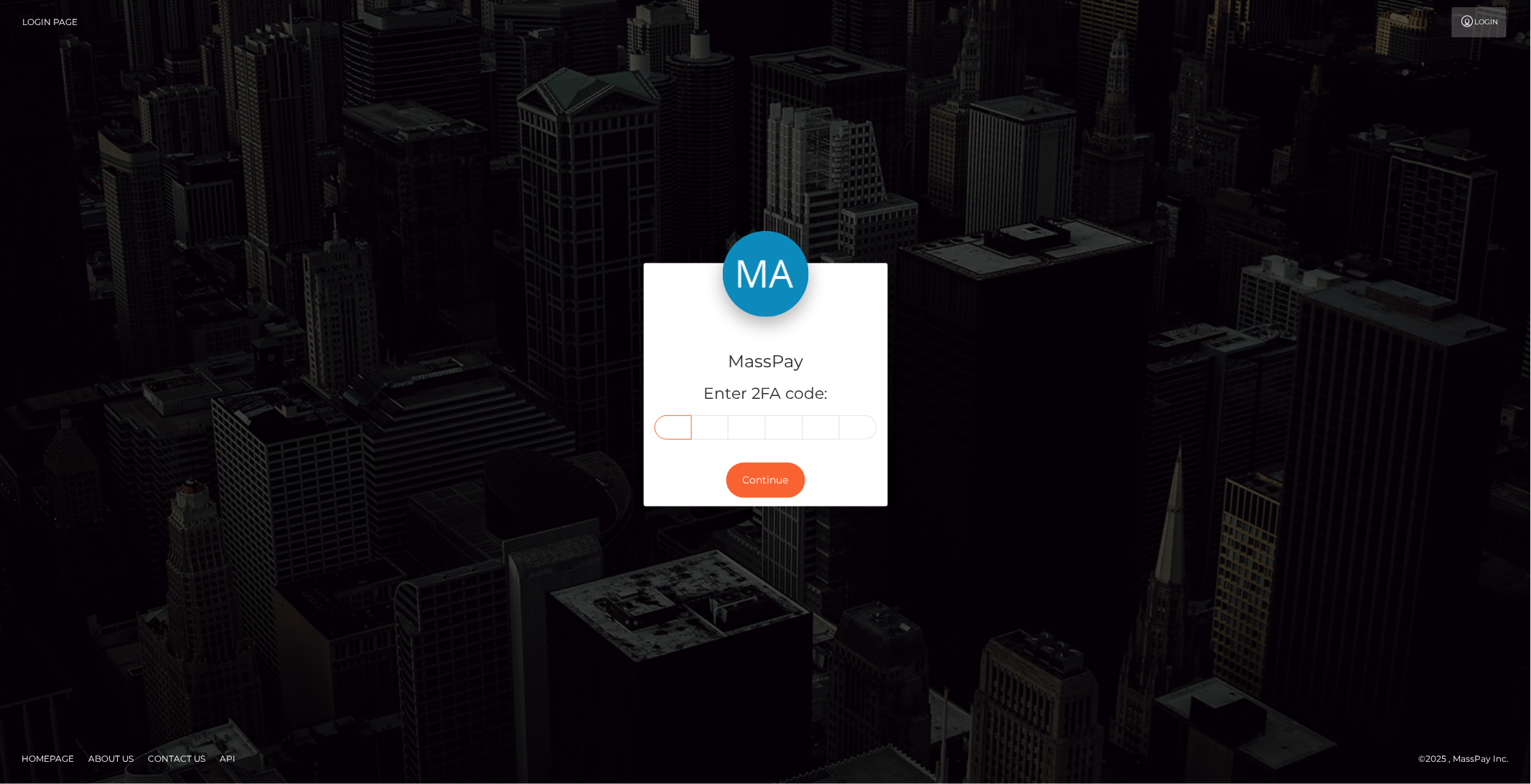
type input "7"
type input "1"
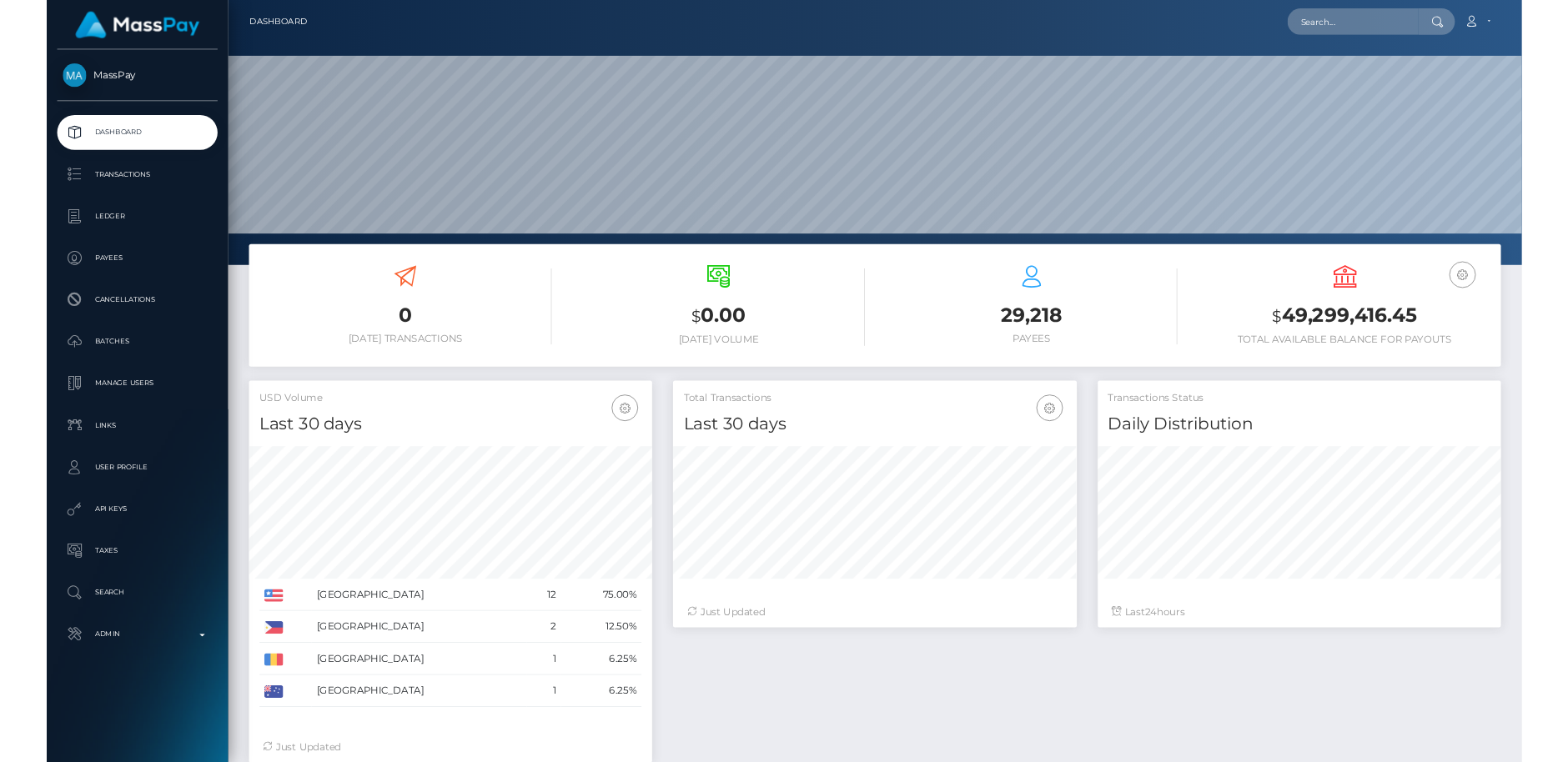
scroll to position [294, 481]
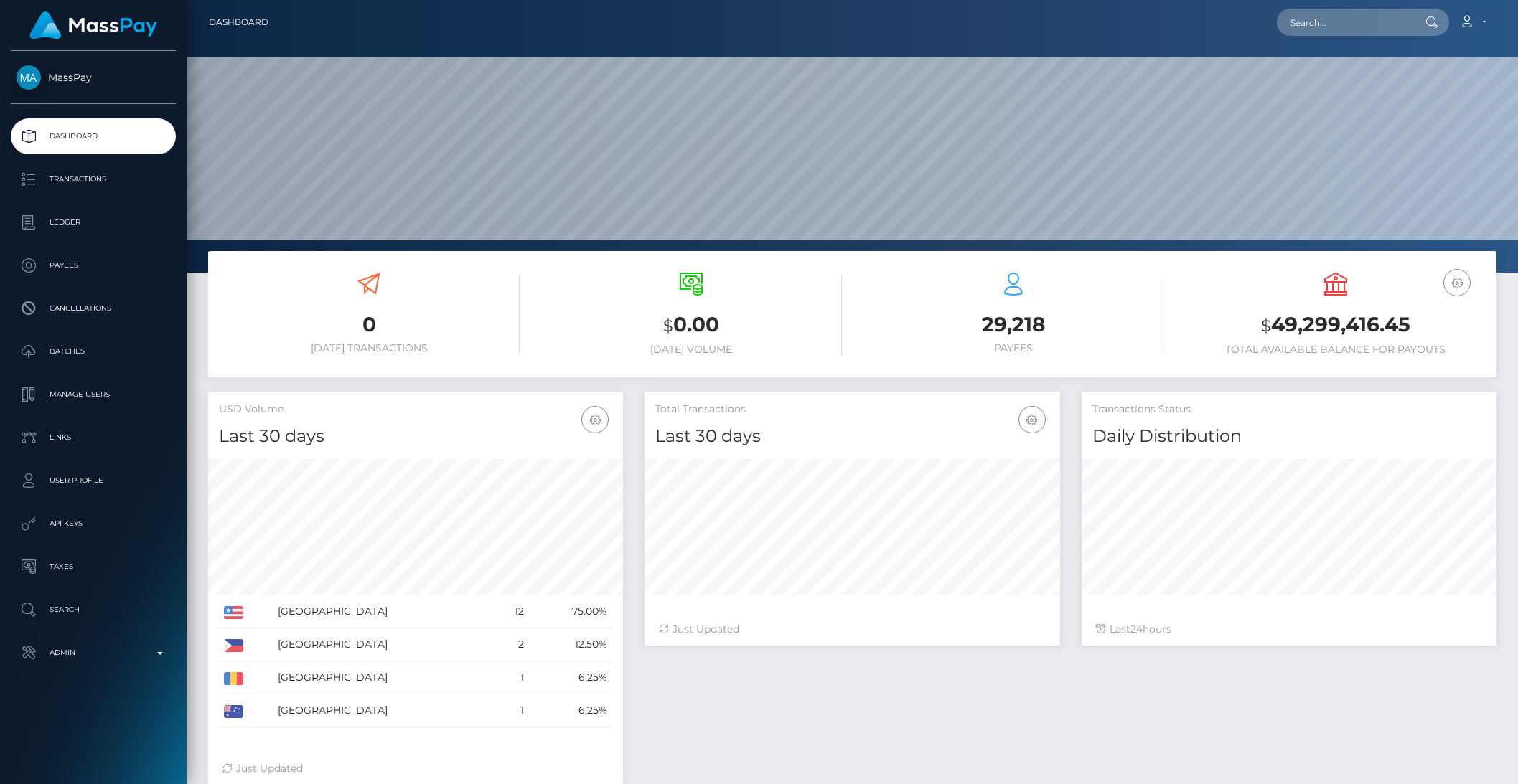
click at [642, 653] on div "Total Transactions Last 30 days Last 30 days Last 60 days Last 90 days Just Upd…" at bounding box center [851, 525] width 436 height 268
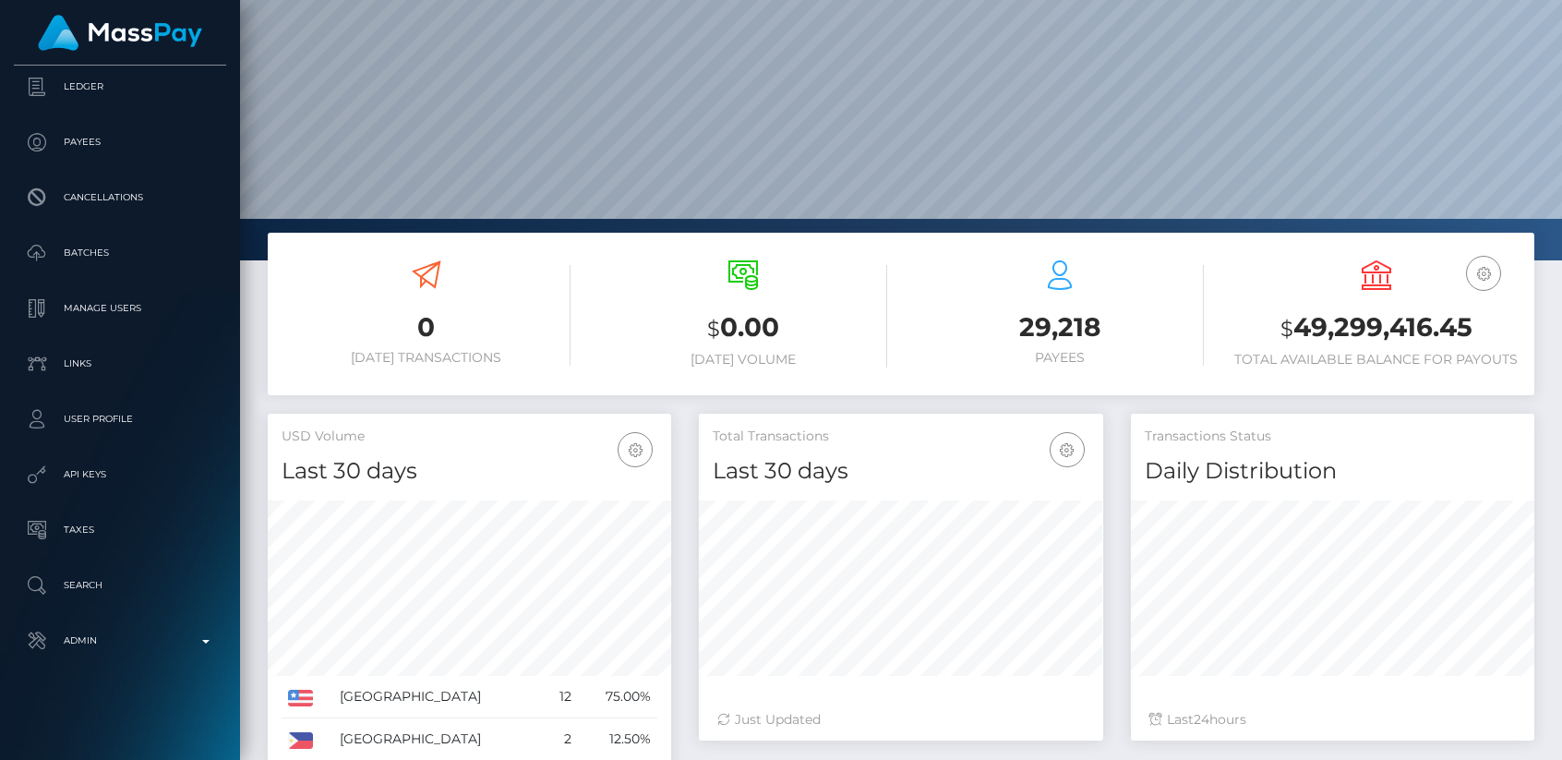
scroll to position [94, 0]
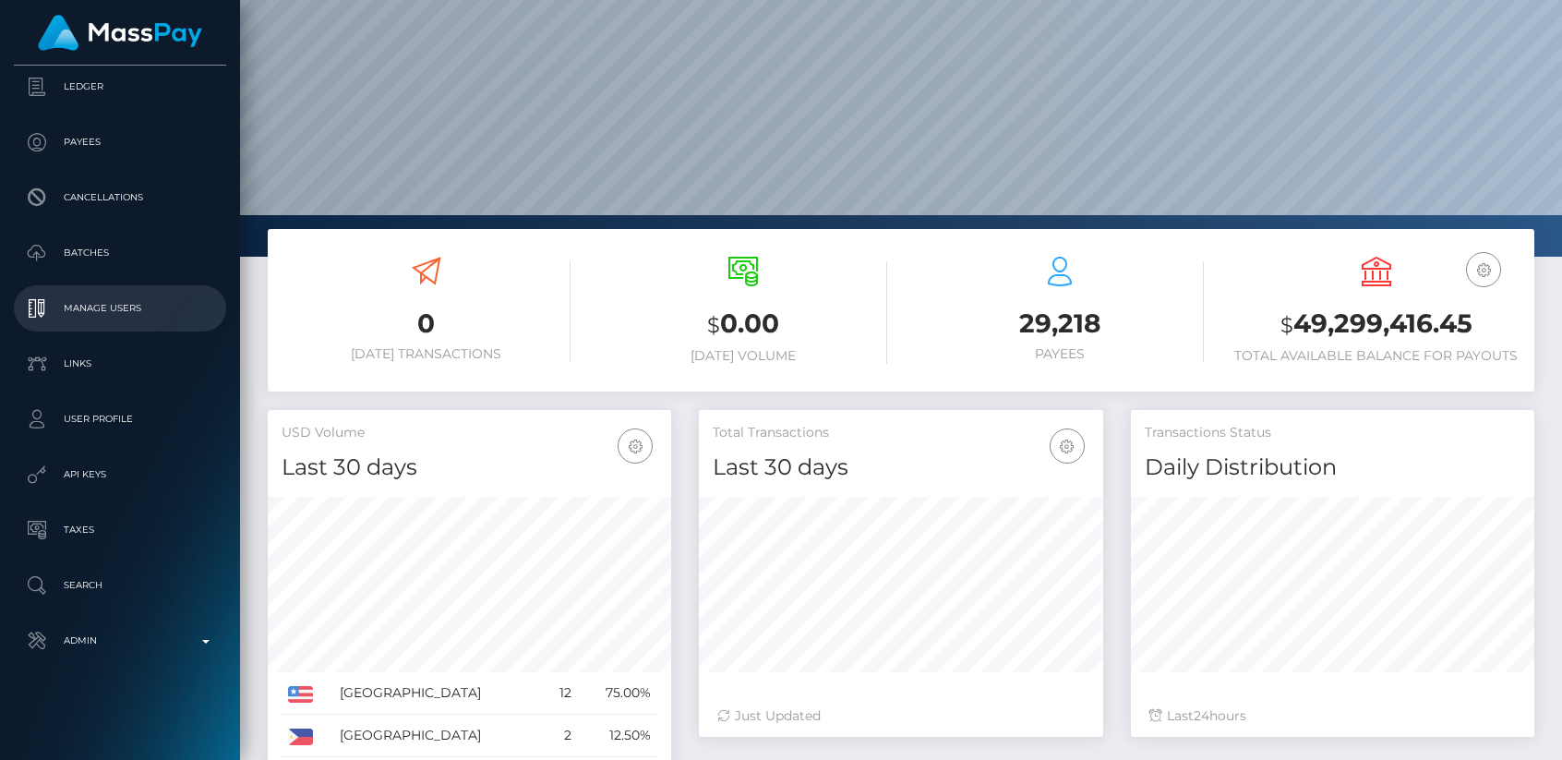
click at [108, 312] on p "Manage Users" at bounding box center [120, 309] width 198 height 28
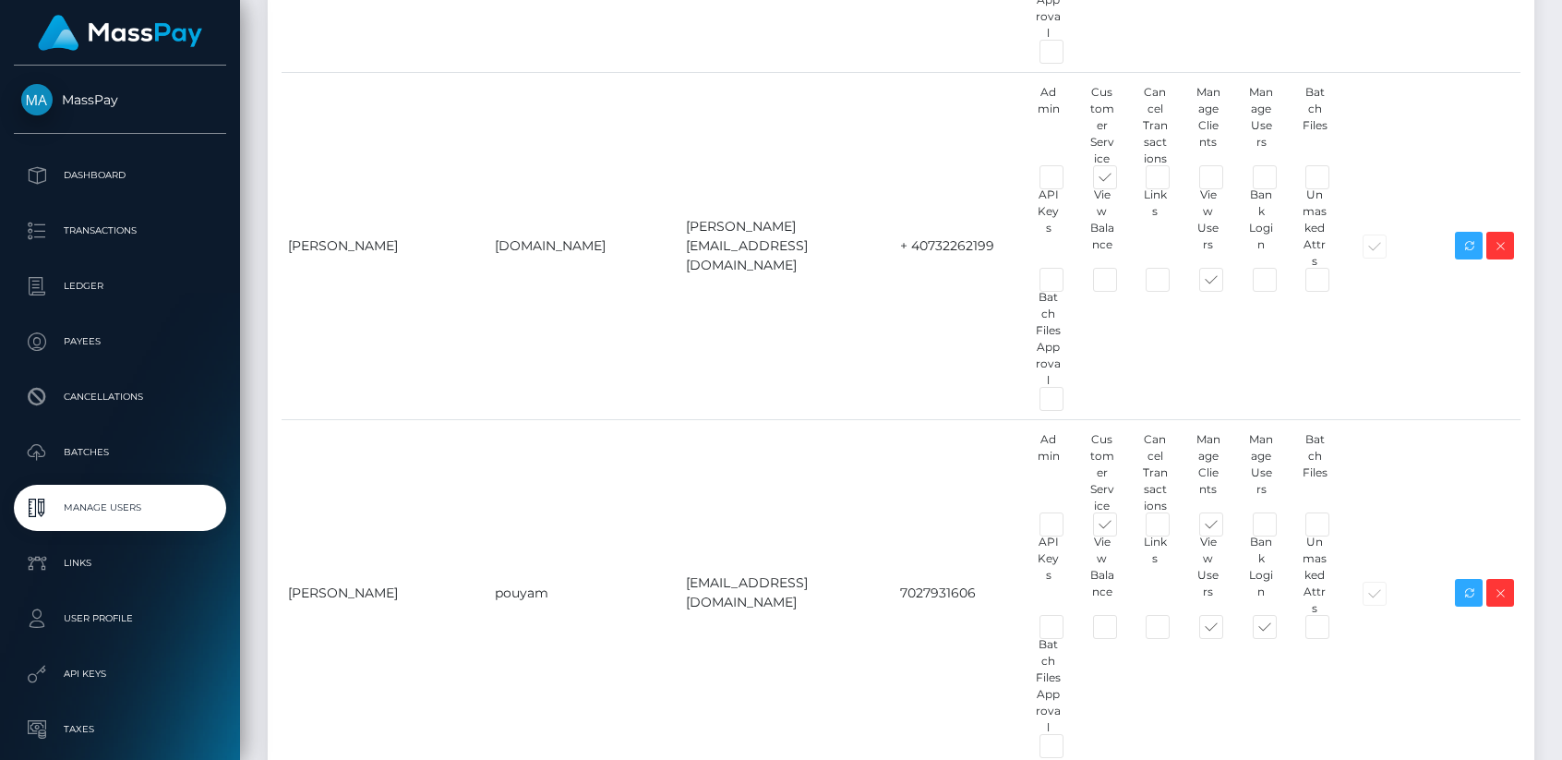
type input "brentg"
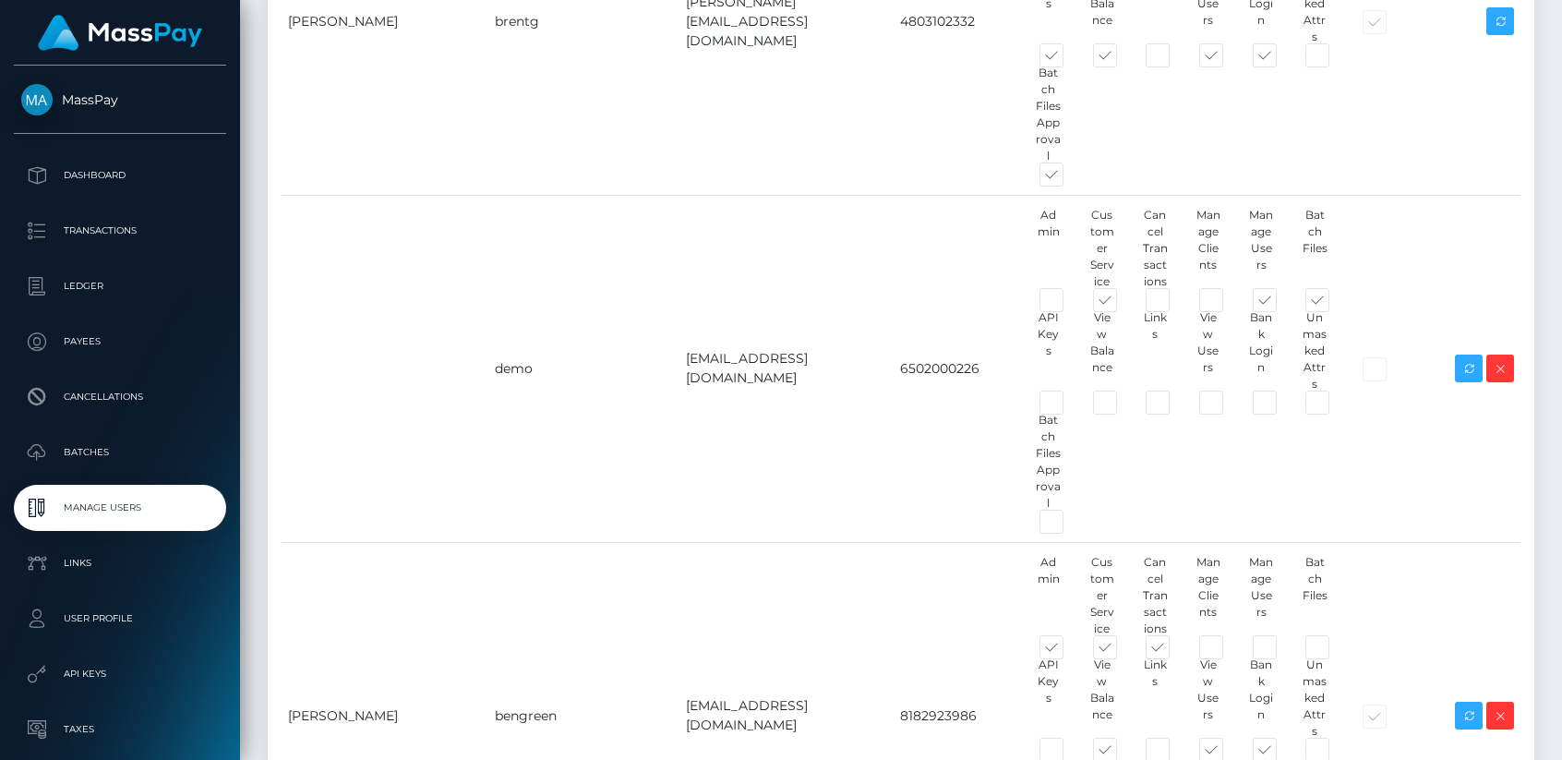
scroll to position [4155, 0]
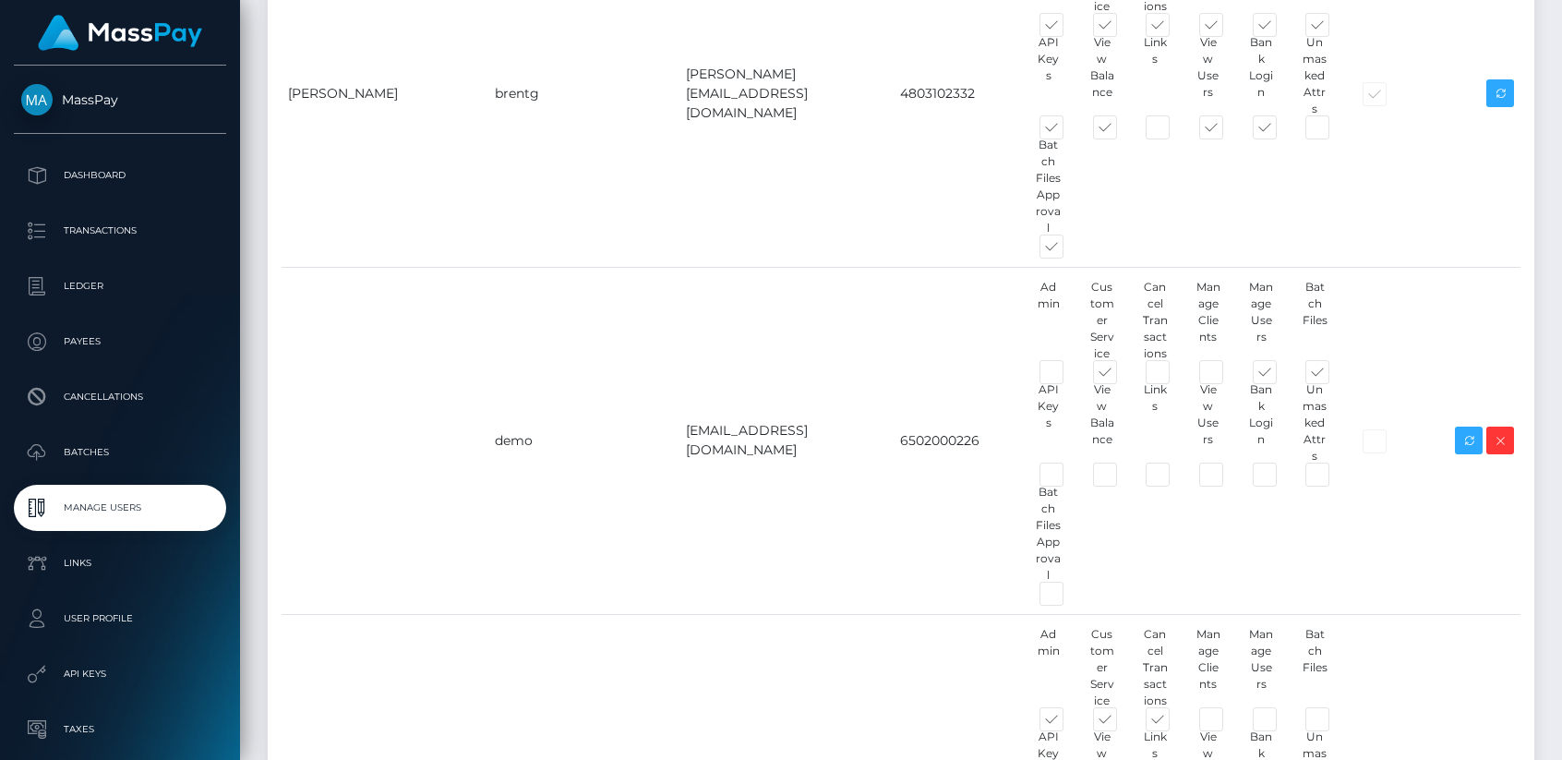
checkbox input "true"
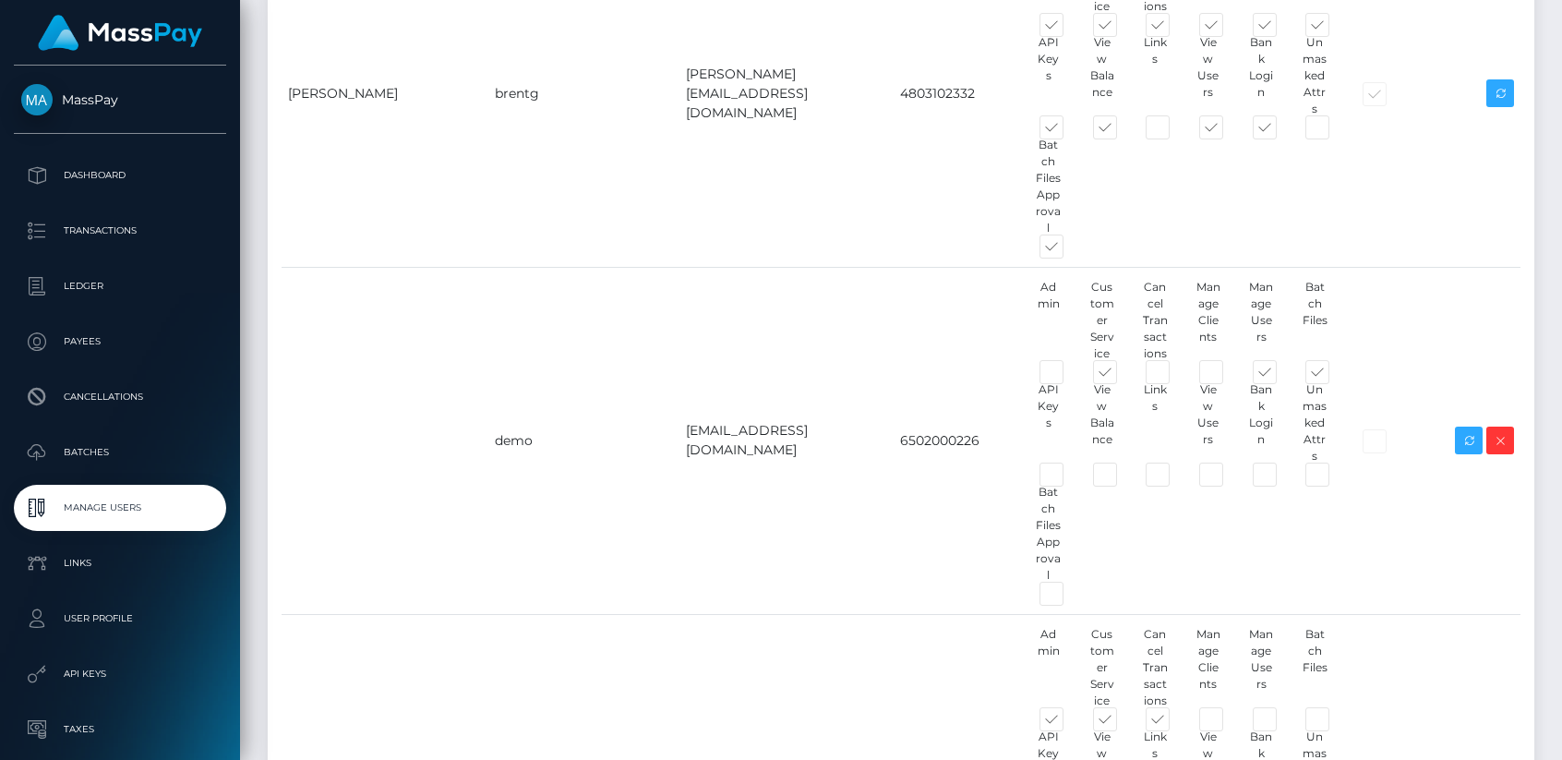
checkbox input "true"
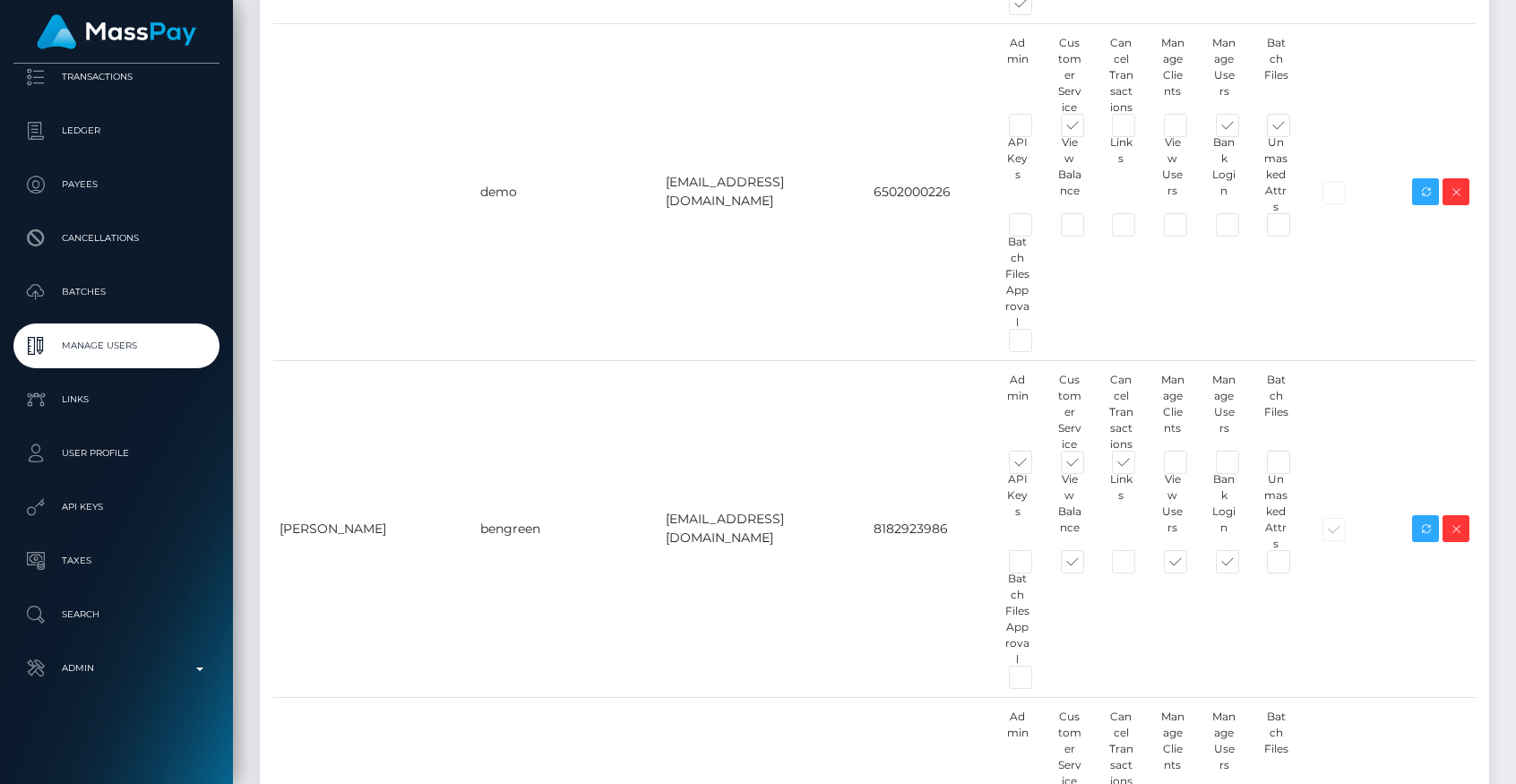
scroll to position [4045, 0]
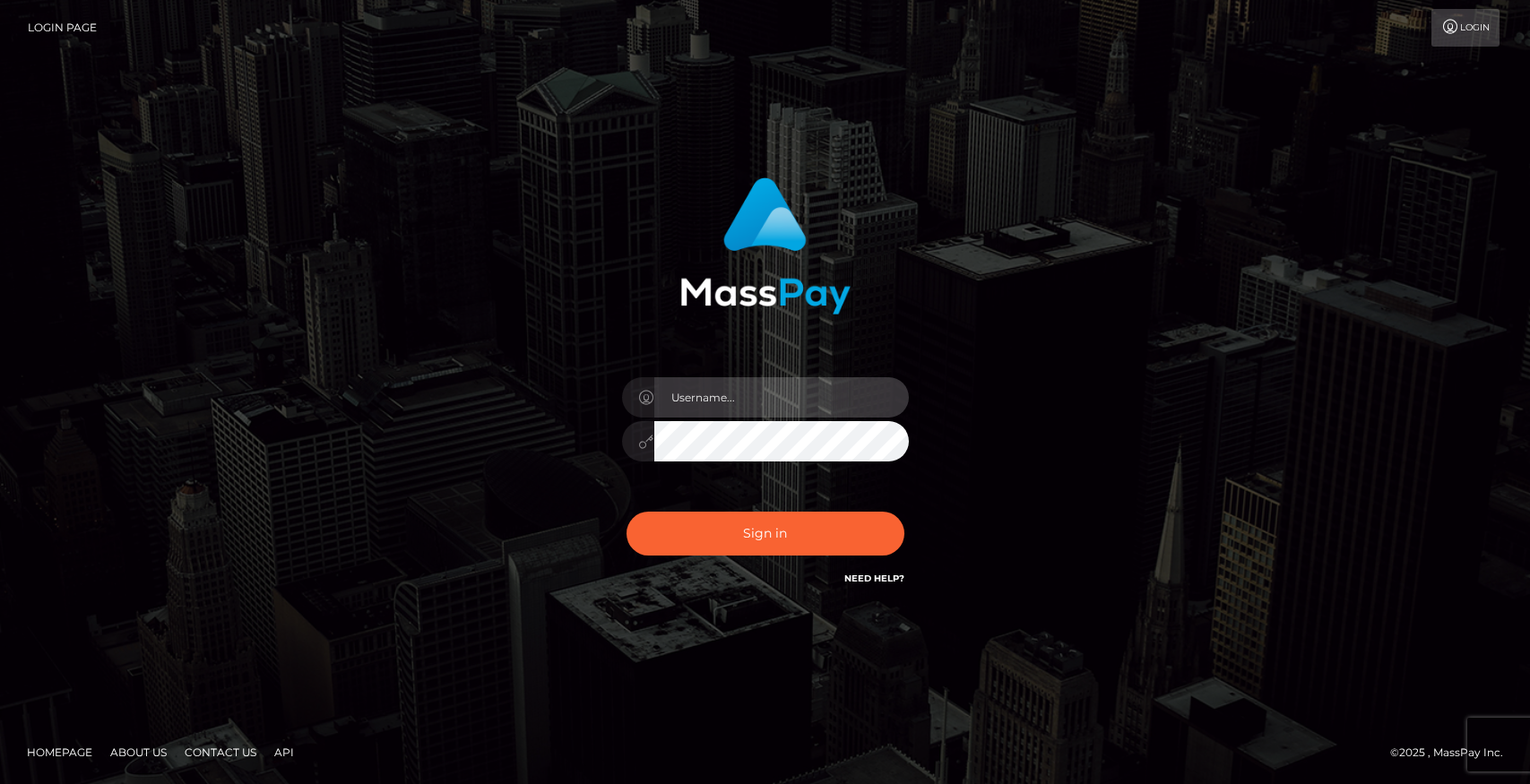
type input "brentg"
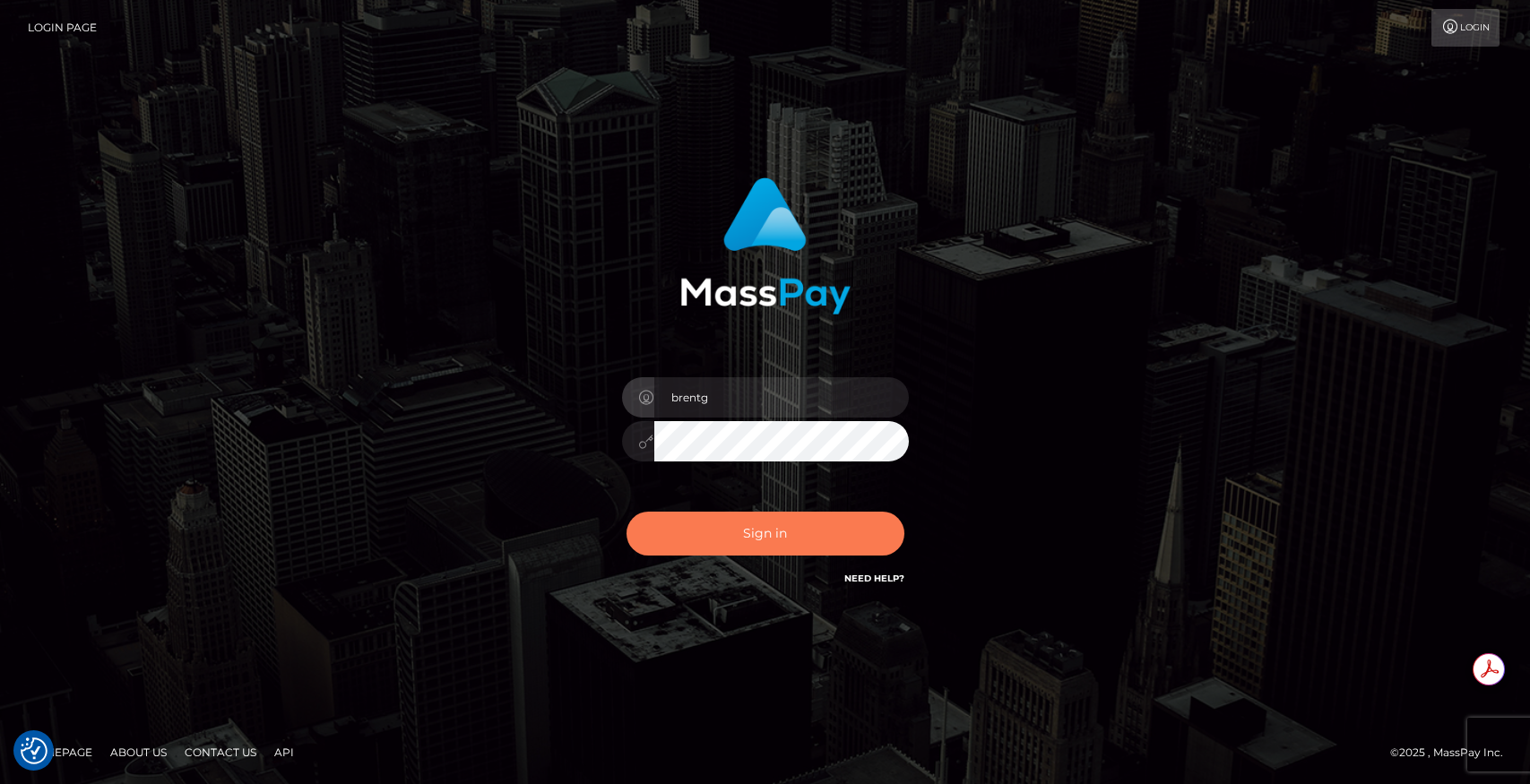
click at [715, 550] on button "Sign in" at bounding box center [765, 533] width 278 height 44
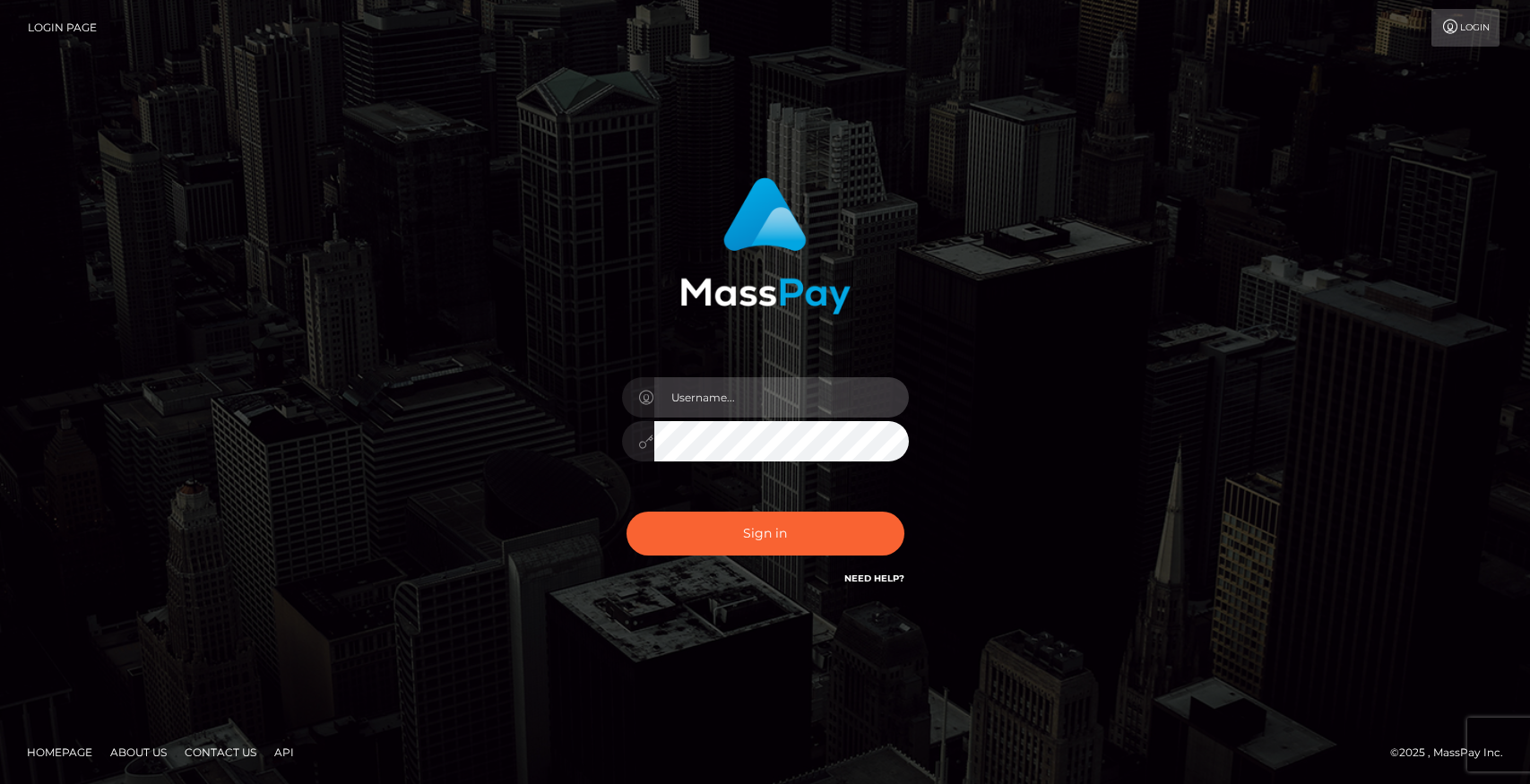
type input "brentg"
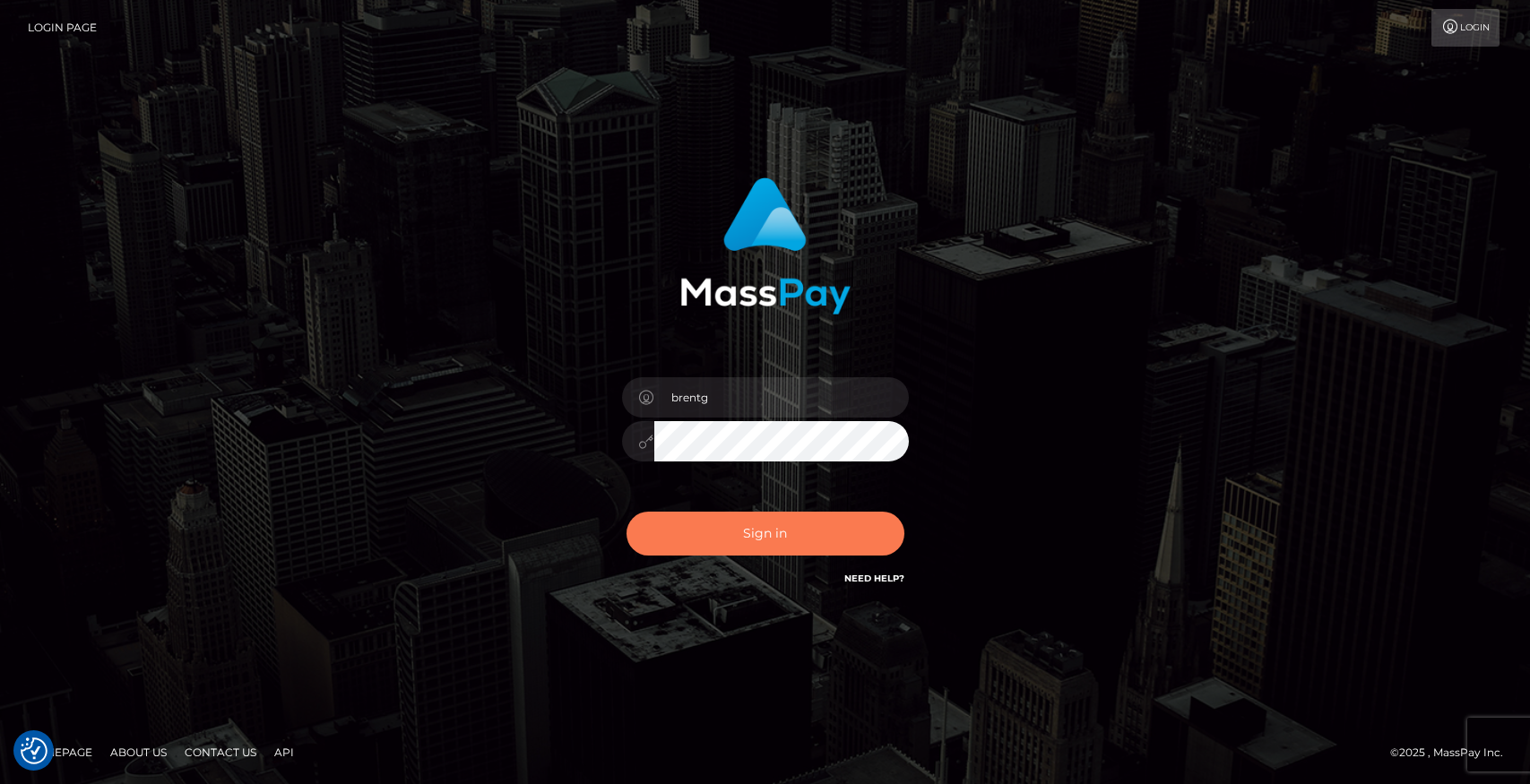
click at [809, 514] on button "Sign in" at bounding box center [765, 533] width 278 height 44
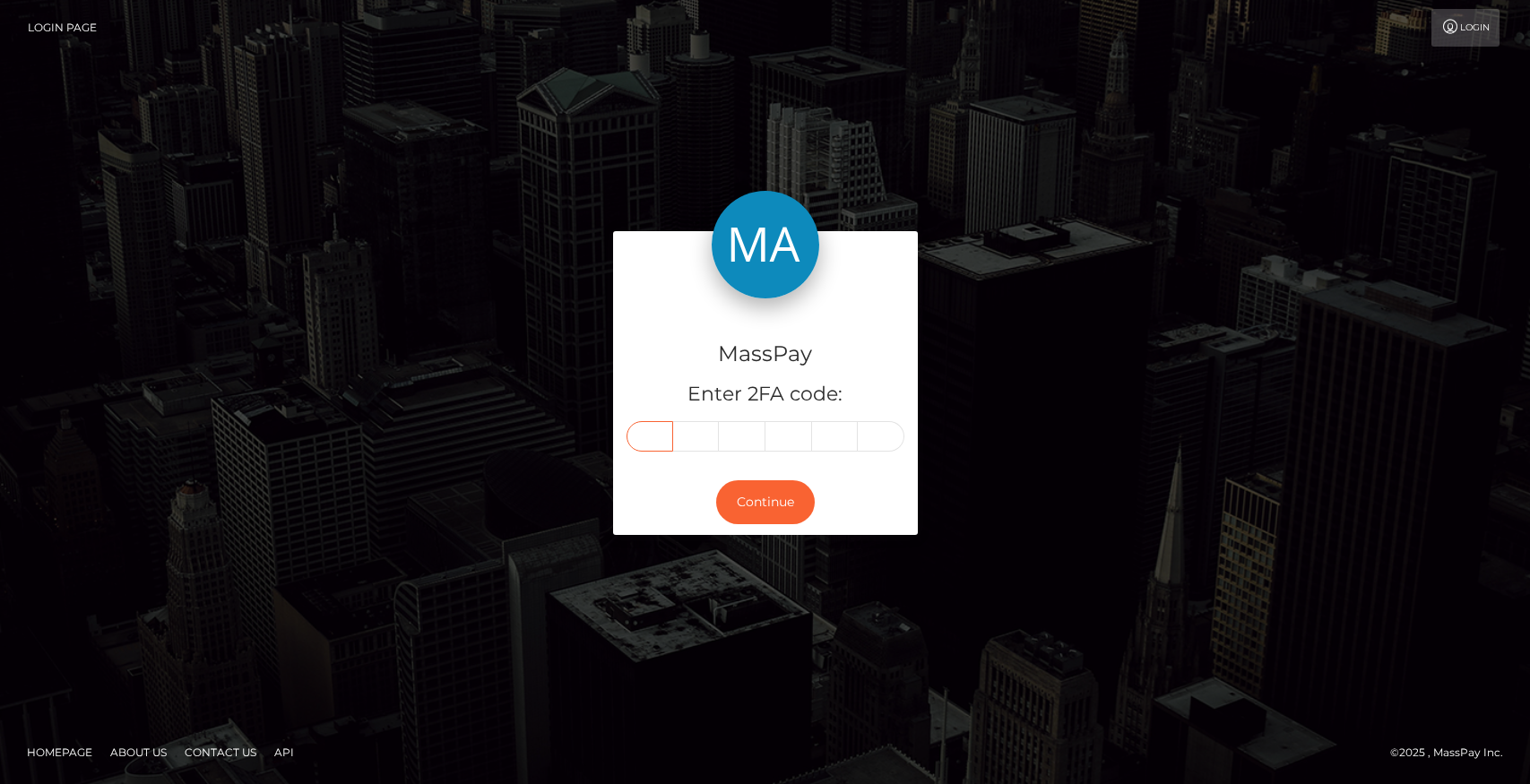
paste input "0"
type input "0"
type input "9"
type input "6"
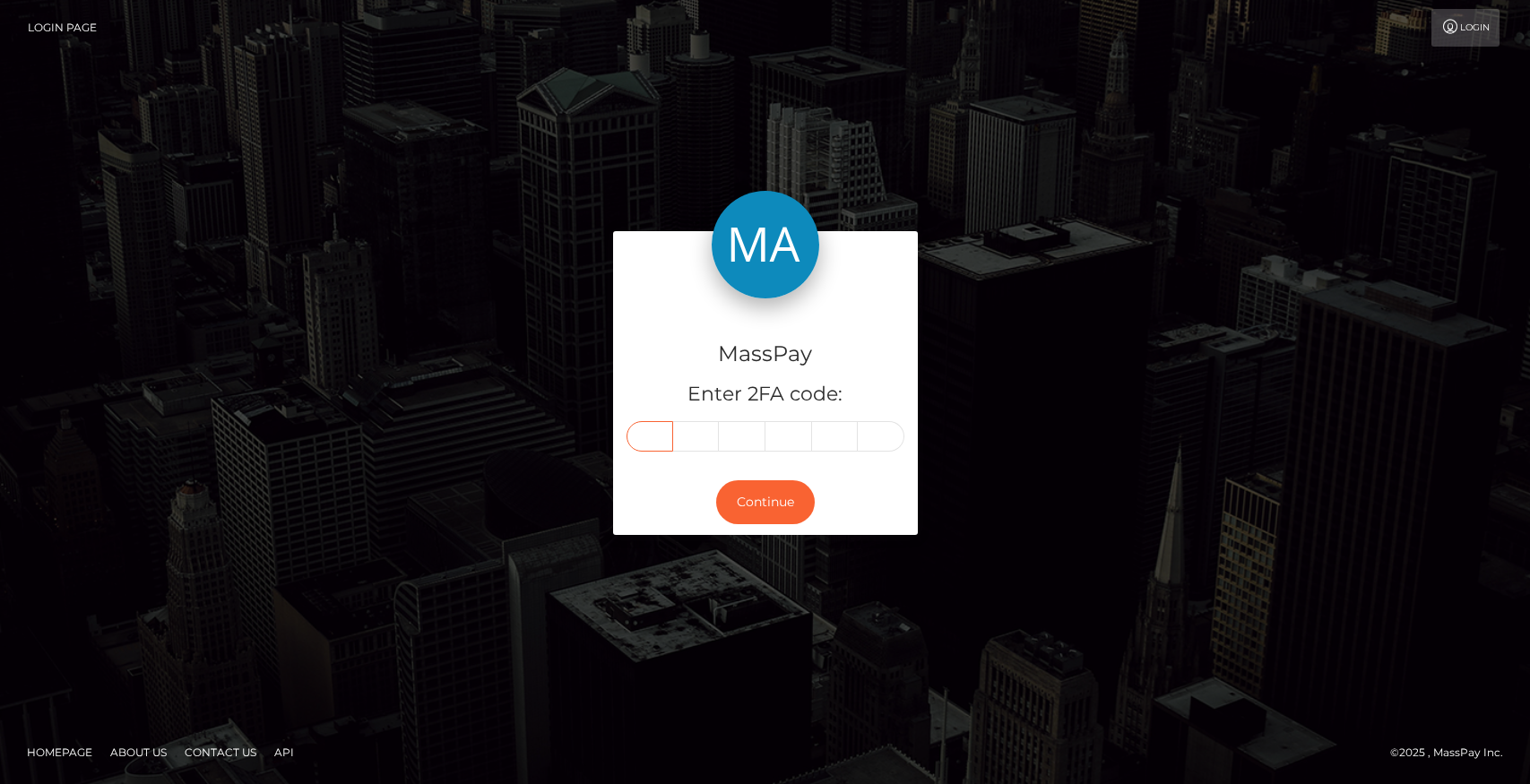
type input "4"
type input "9"
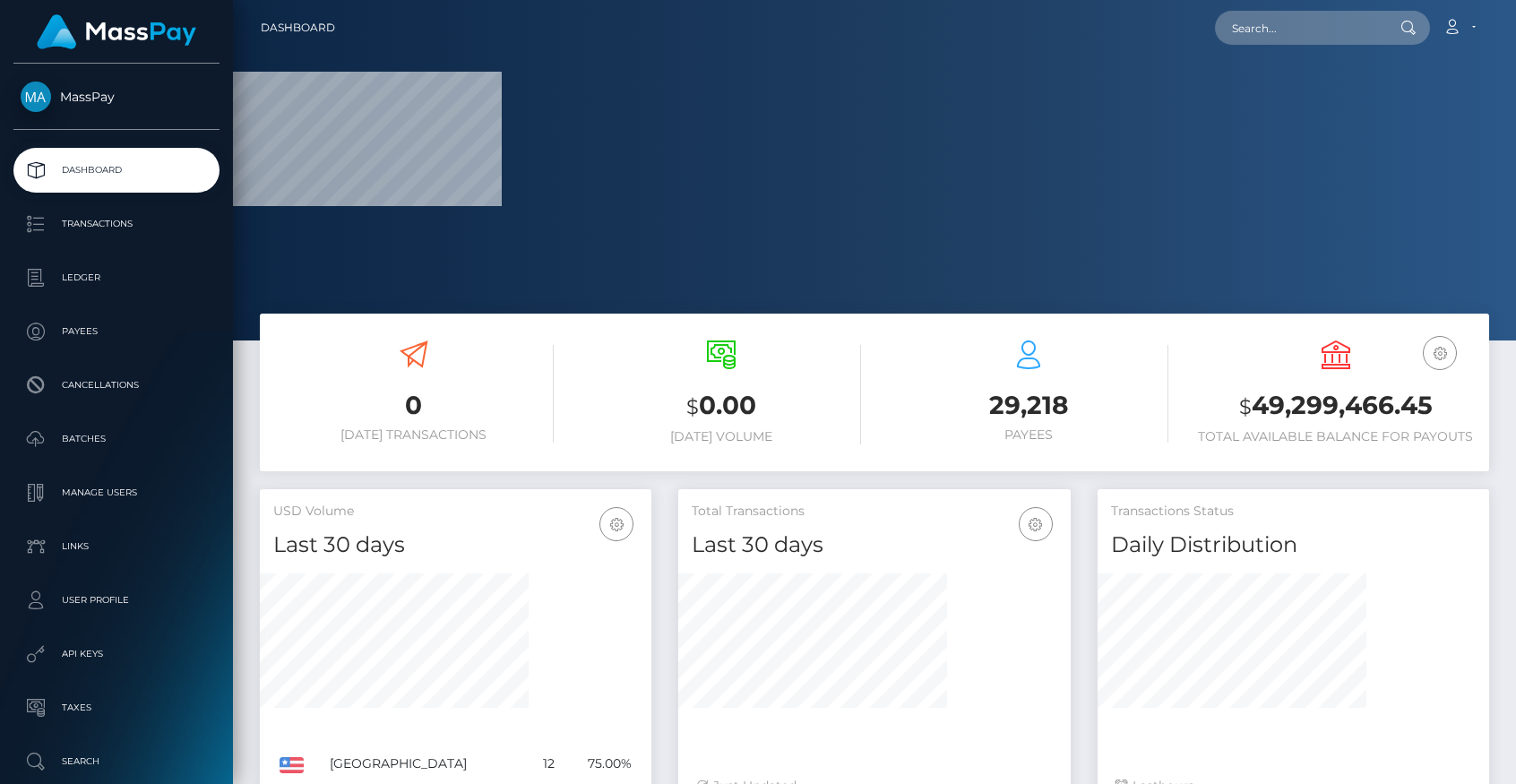
click at [884, 286] on div at bounding box center [874, 170] width 1283 height 341
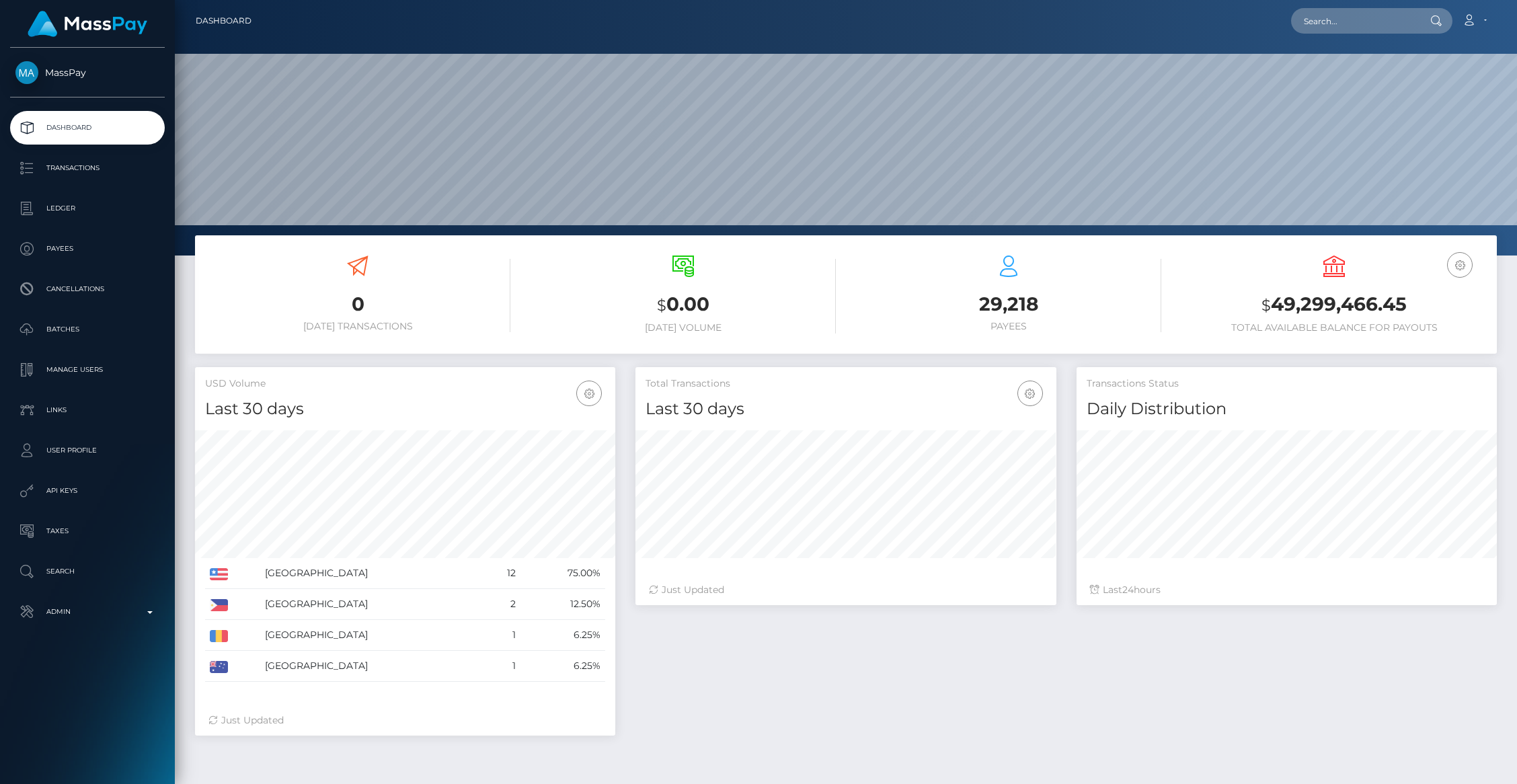
scroll to position [238, 420]
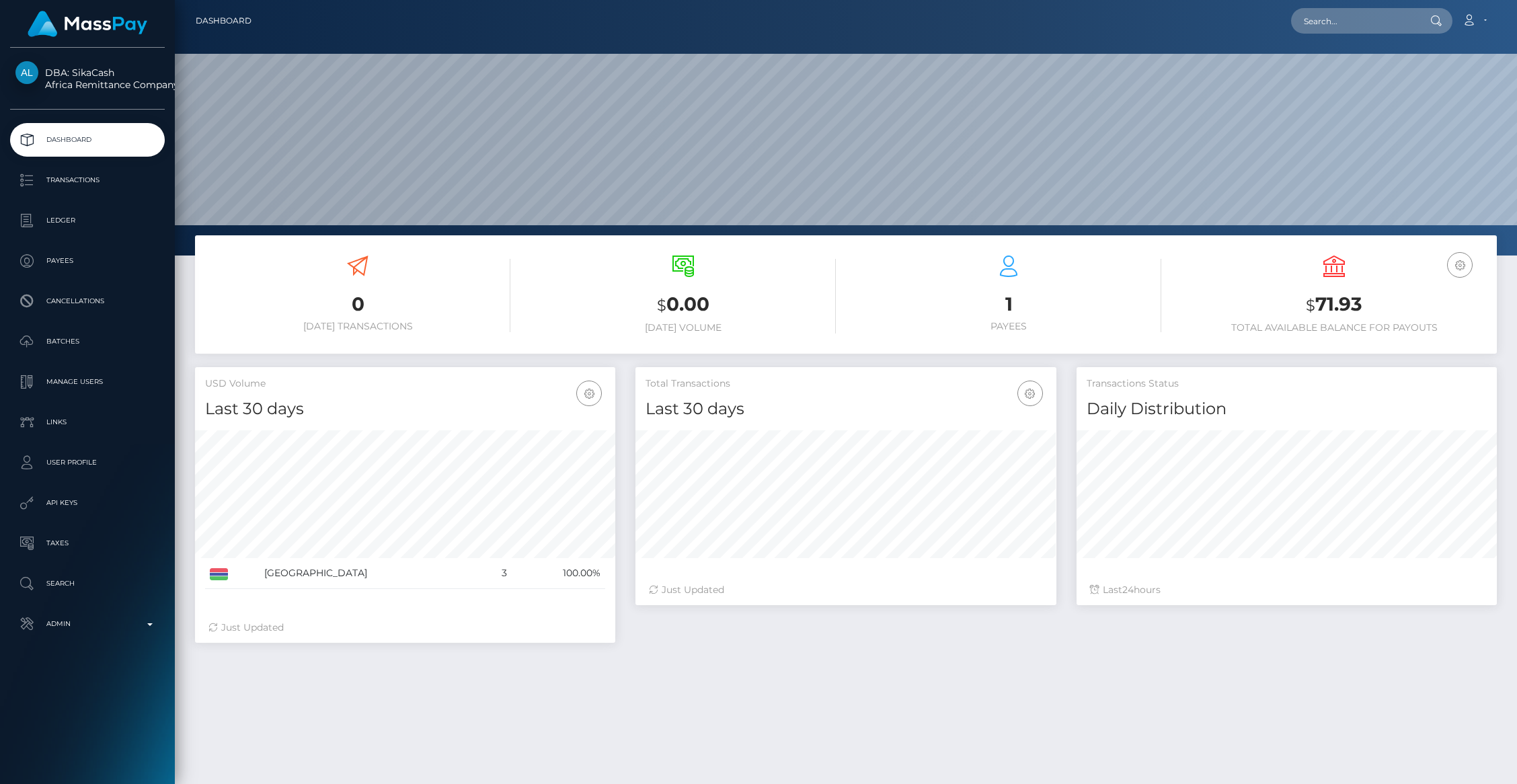
scroll to position [238, 420]
click at [51, 180] on p "Transactions" at bounding box center [87, 181] width 144 height 20
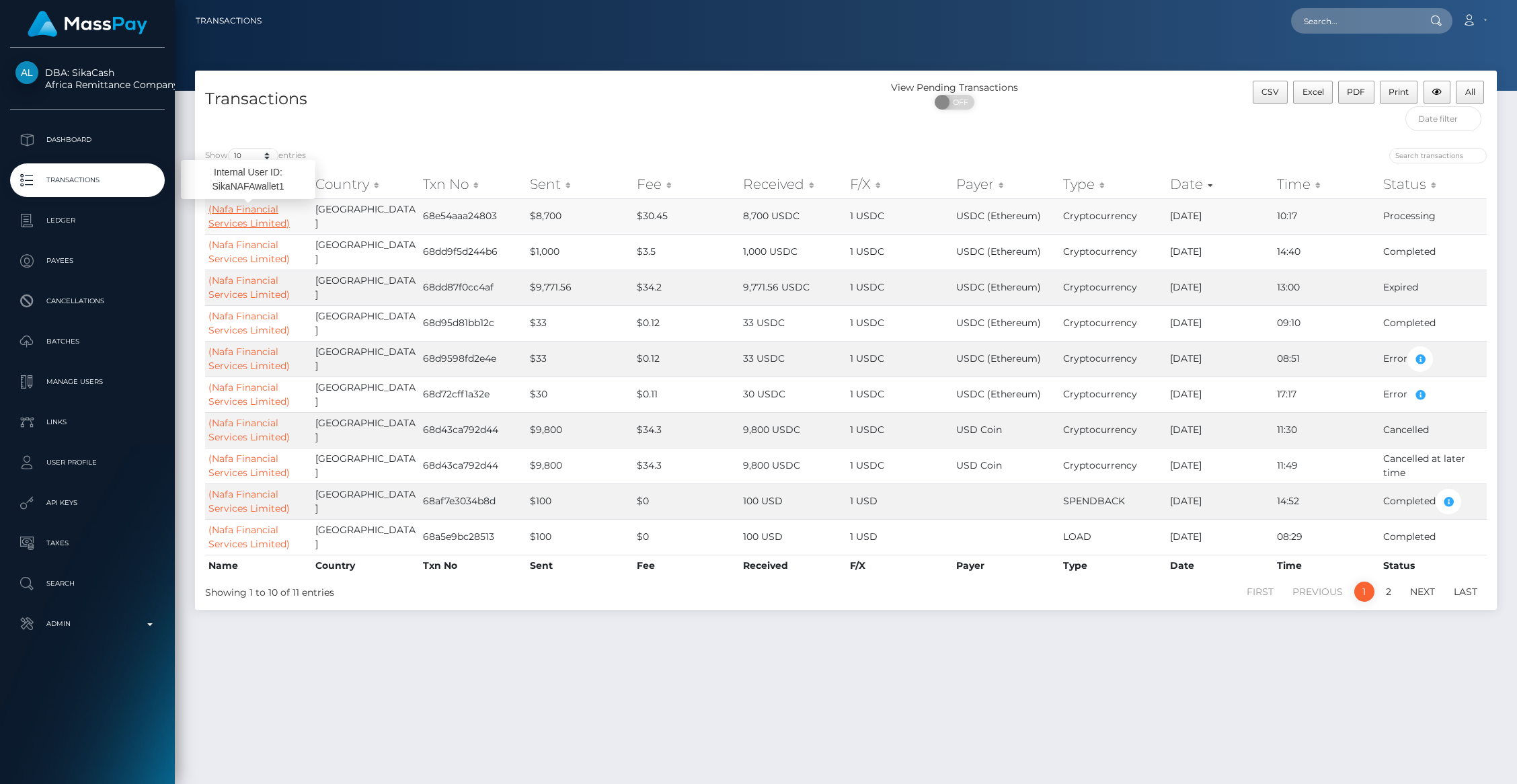
click at [274, 225] on link "(Nafa Financial Services Limited)" at bounding box center [249, 216] width 82 height 26
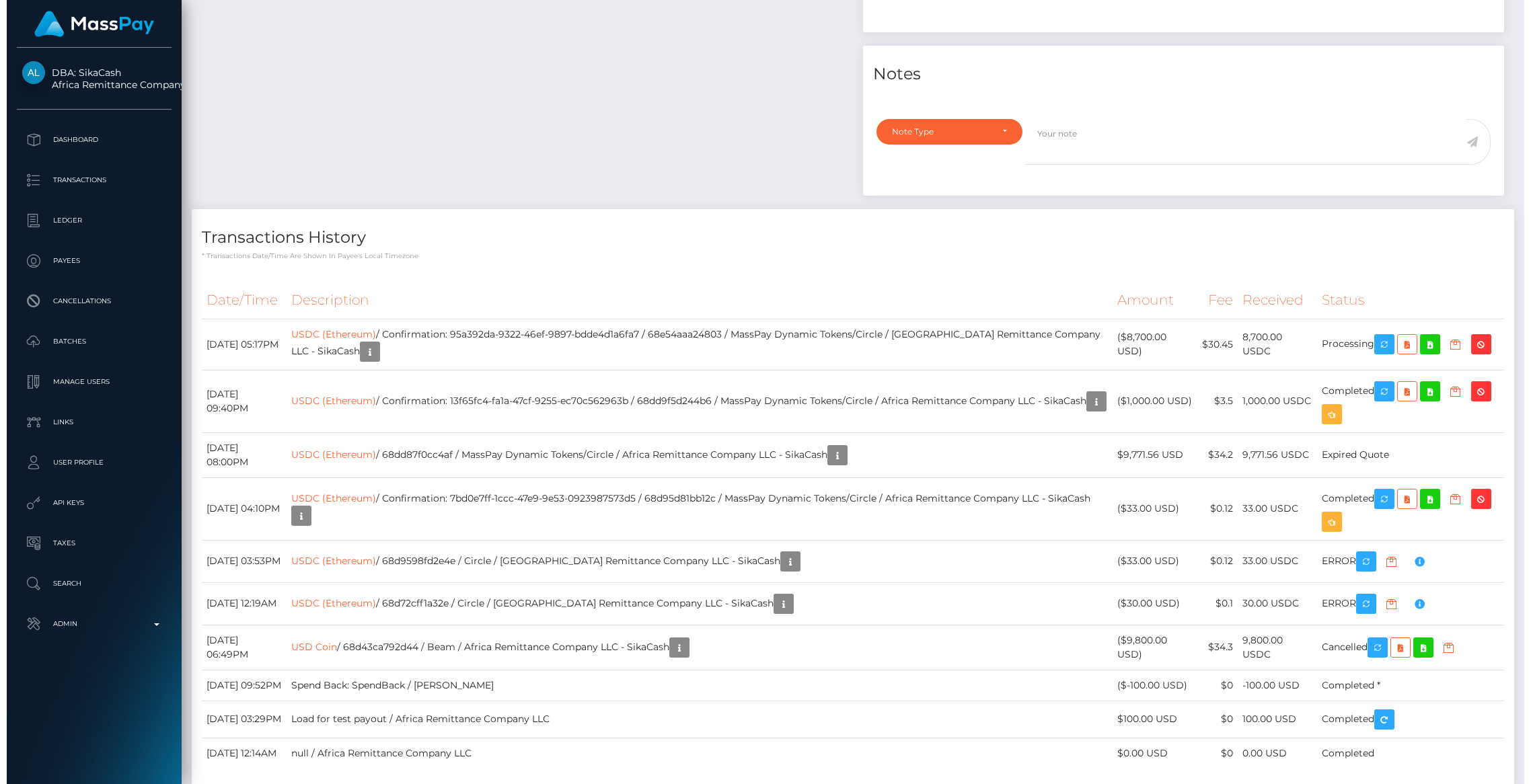
scroll to position [799, 0]
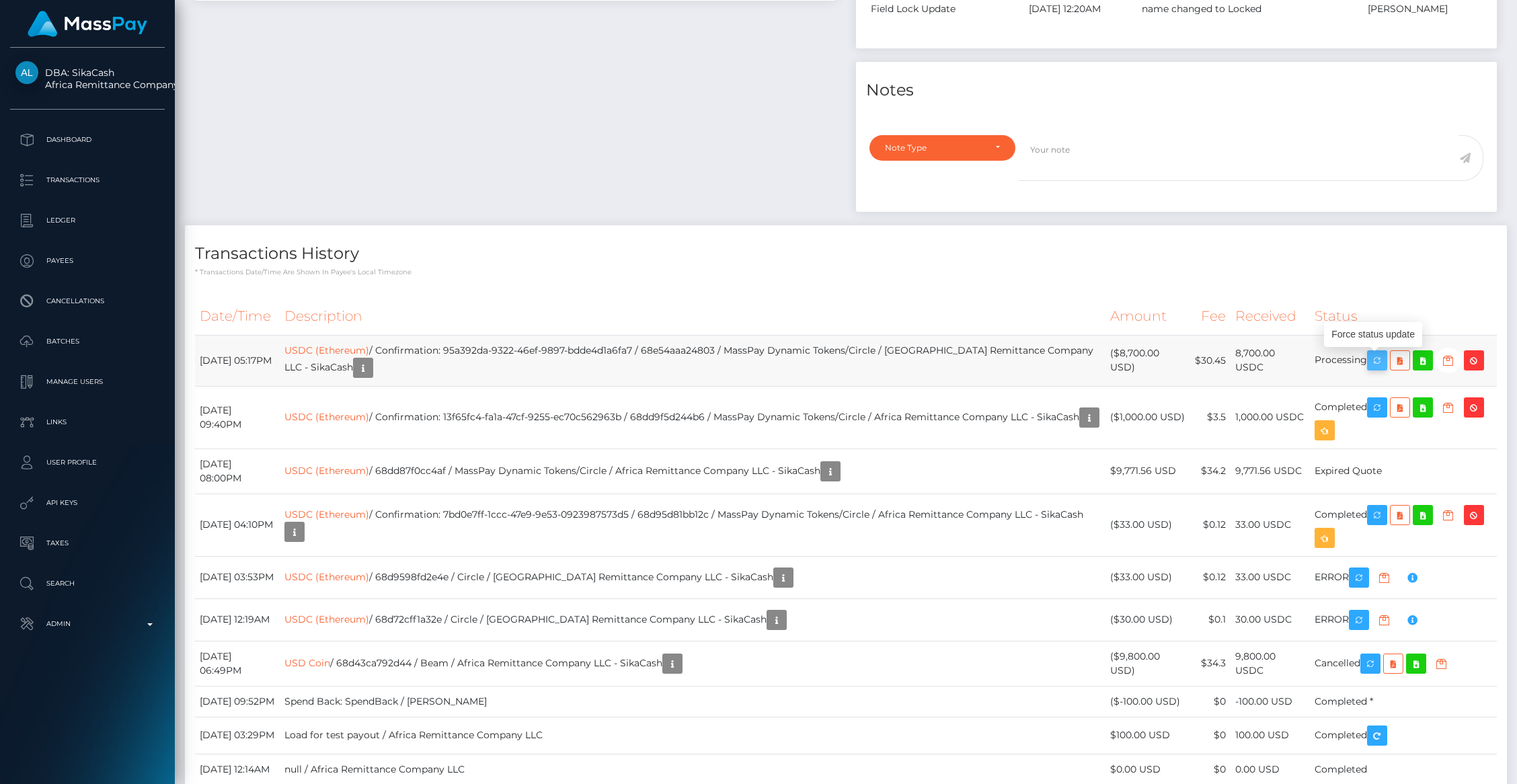
click at [1375, 364] on icon "button" at bounding box center [1377, 360] width 16 height 17
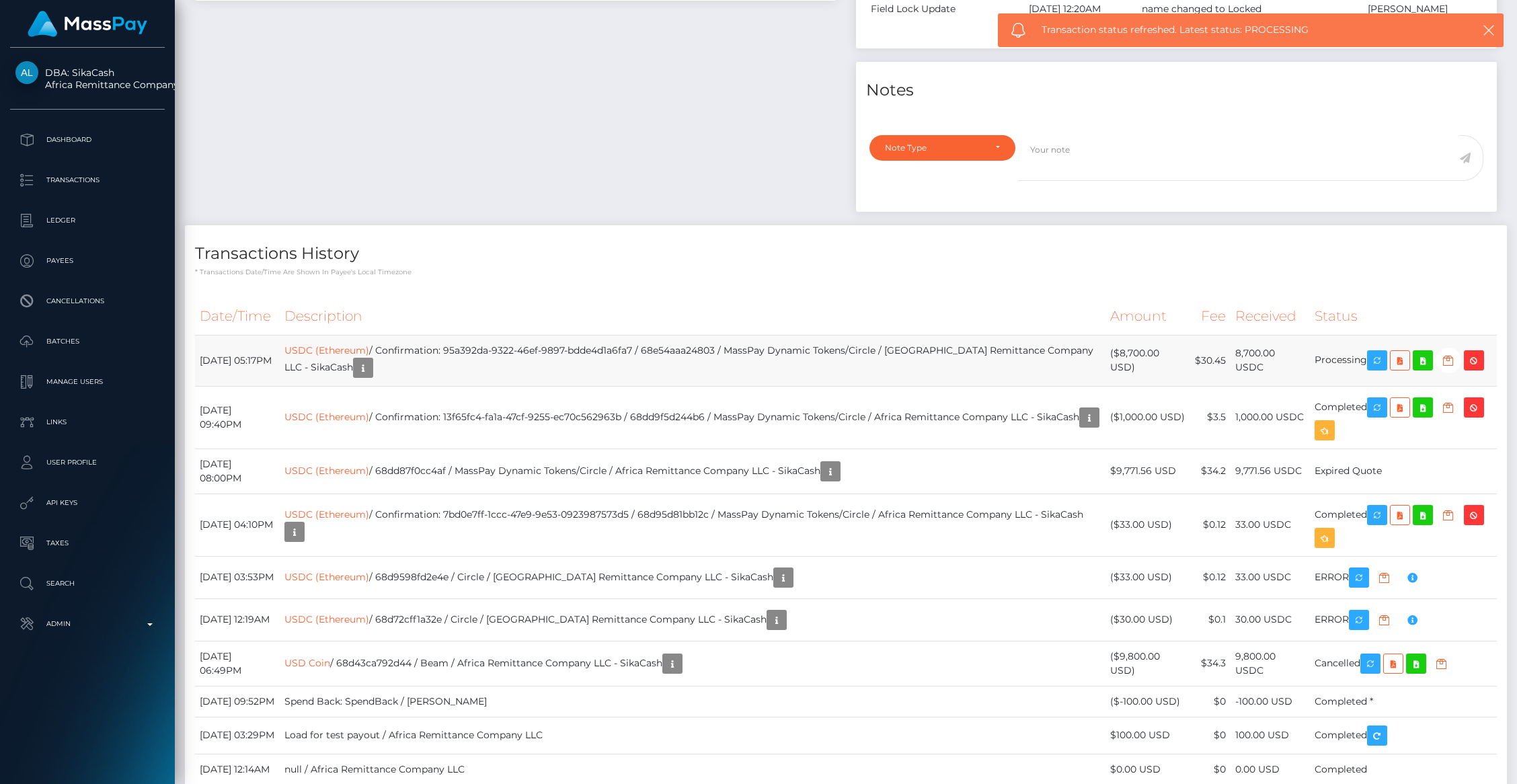
drag, startPoint x: 1155, startPoint y: 355, endPoint x: 1095, endPoint y: 355, distance: 60.0
click at [1095, 355] on tr "[DATE] 05:17PM USDC (Ethereum) / Confirmation: 95a392da-9322-46ef-9897-bdde4d1a…" at bounding box center [846, 360] width 1302 height 51
click at [1193, 353] on td "$30.45" at bounding box center [1210, 360] width 40 height 51
click at [996, 366] on td "USDC (Ethereum) / Confirmation: 95a392da-9322-46ef-9897-bdde4d1a6fa7 / 68e54aaa…" at bounding box center [693, 360] width 826 height 51
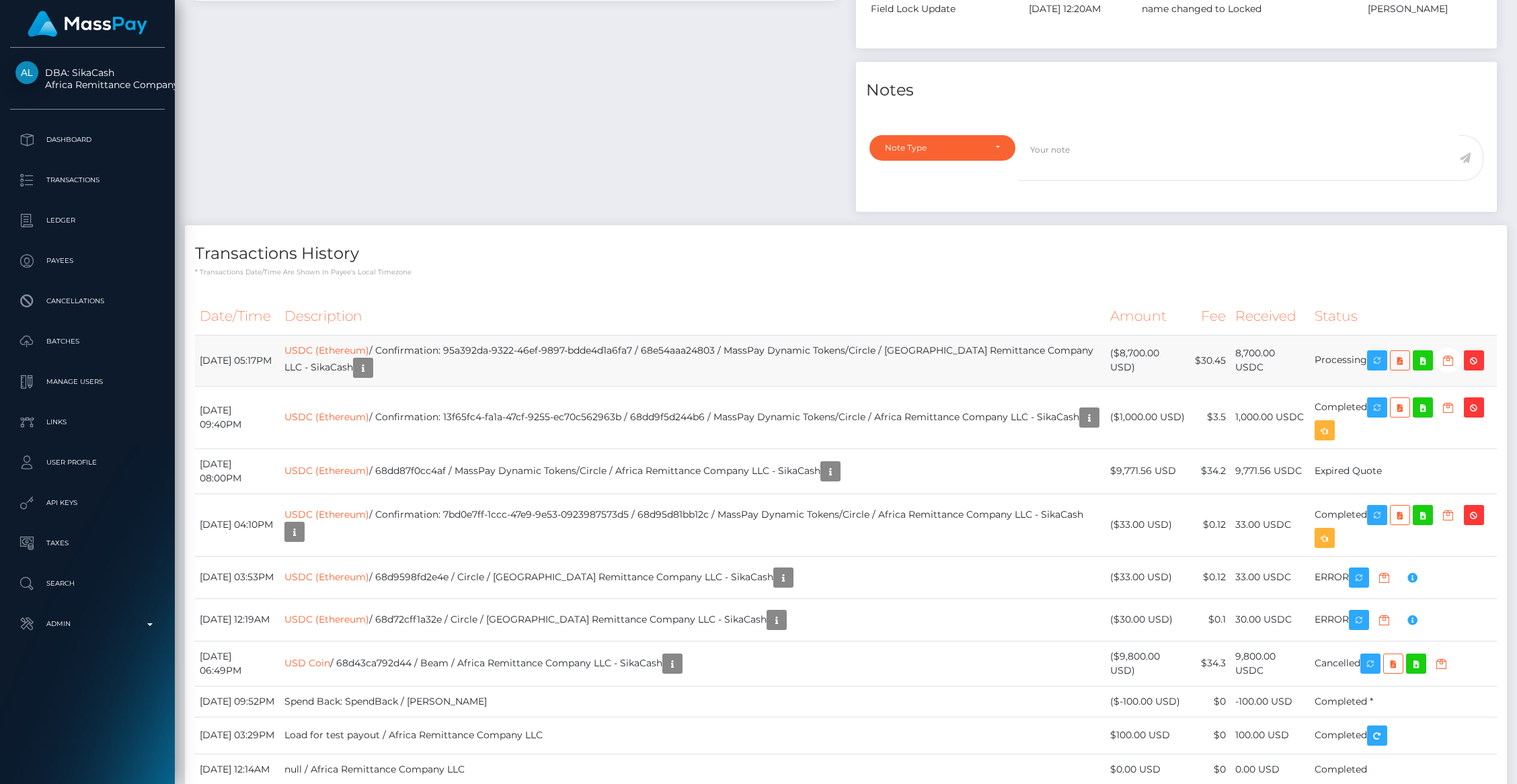
click at [529, 368] on td "USDC (Ethereum) / Confirmation: 95a392da-9322-46ef-9897-bdde4d1a6fa7 / 68e54aaa…" at bounding box center [693, 360] width 826 height 51
click at [498, 349] on td "USDC (Ethereum) / Confirmation: 95a392da-9322-46ef-9897-bdde4d1a6fa7 / 68e54aaa…" at bounding box center [693, 360] width 826 height 51
click at [368, 353] on link "USDC (Ethereum)" at bounding box center [327, 350] width 84 height 12
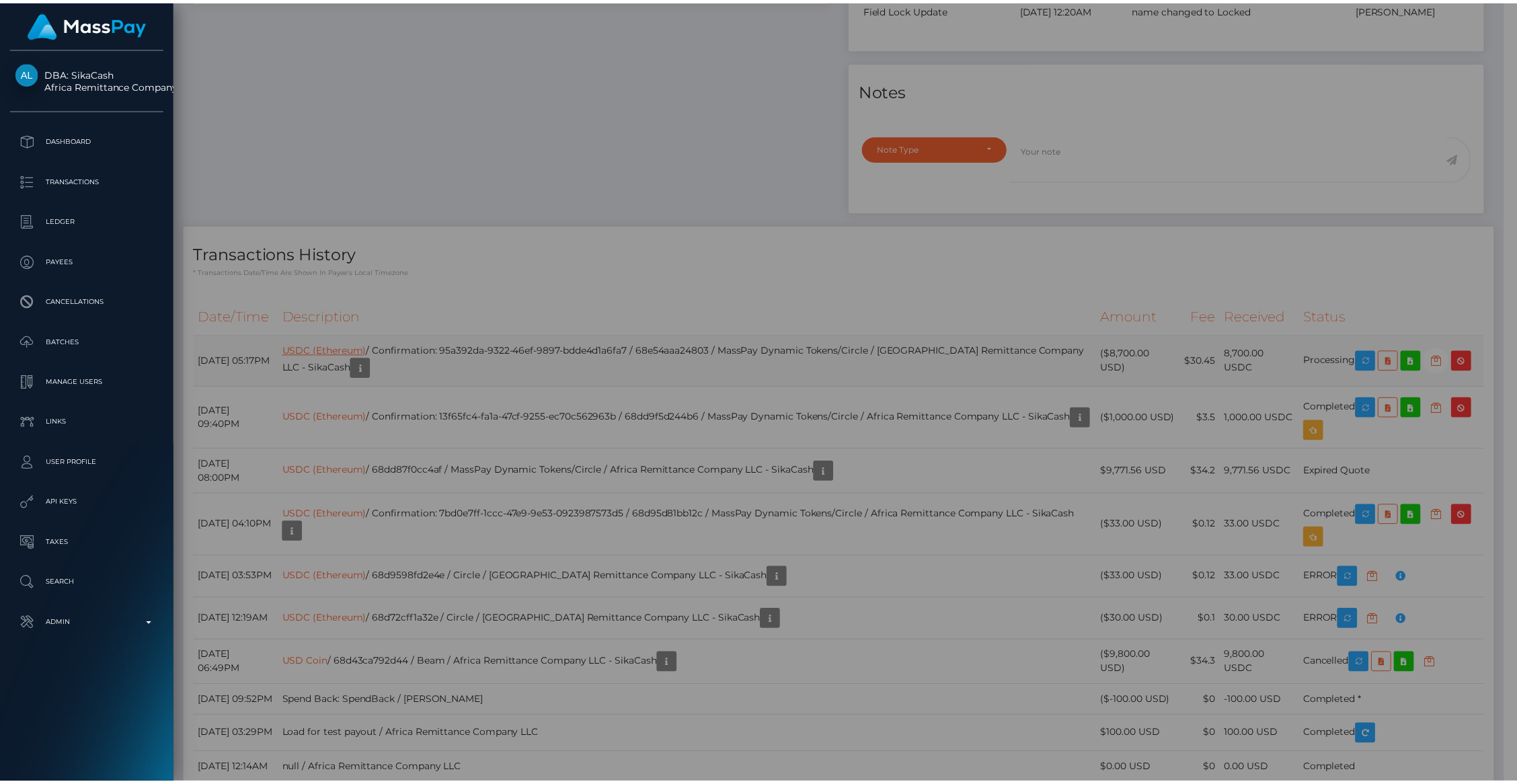
scroll to position [672025, 672069]
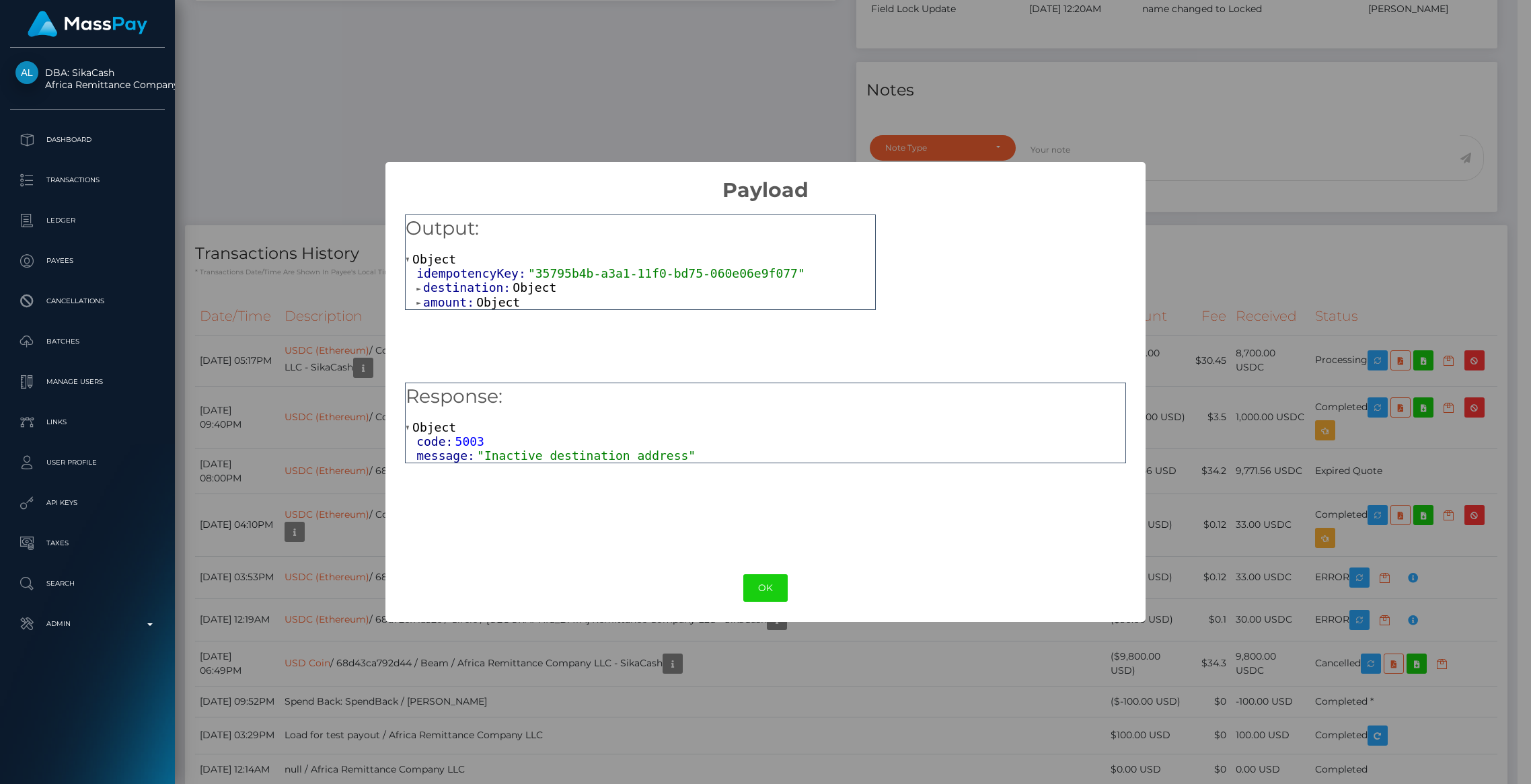
click at [584, 456] on span ""Inactive destination address"" at bounding box center [586, 455] width 219 height 14
click at [693, 444] on div "code: 5003" at bounding box center [771, 441] width 709 height 14
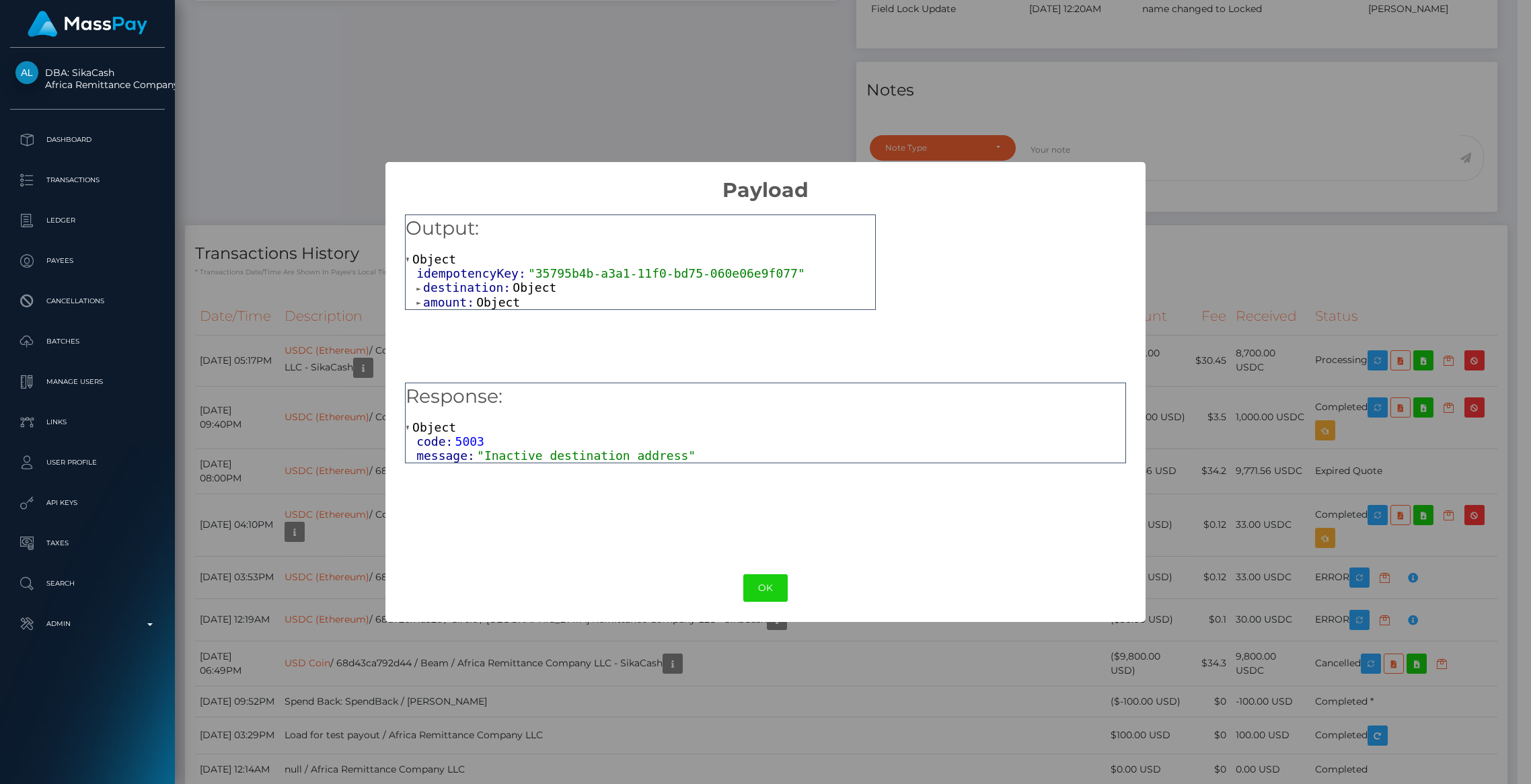
drag, startPoint x: 707, startPoint y: 454, endPoint x: 676, endPoint y: 454, distance: 31.0
click at [705, 454] on div "message: "Inactive destination address"" at bounding box center [771, 455] width 709 height 14
click at [674, 454] on span ""Inactive destination address"" at bounding box center [586, 455] width 219 height 14
click at [768, 584] on button "OK" at bounding box center [765, 588] width 44 height 28
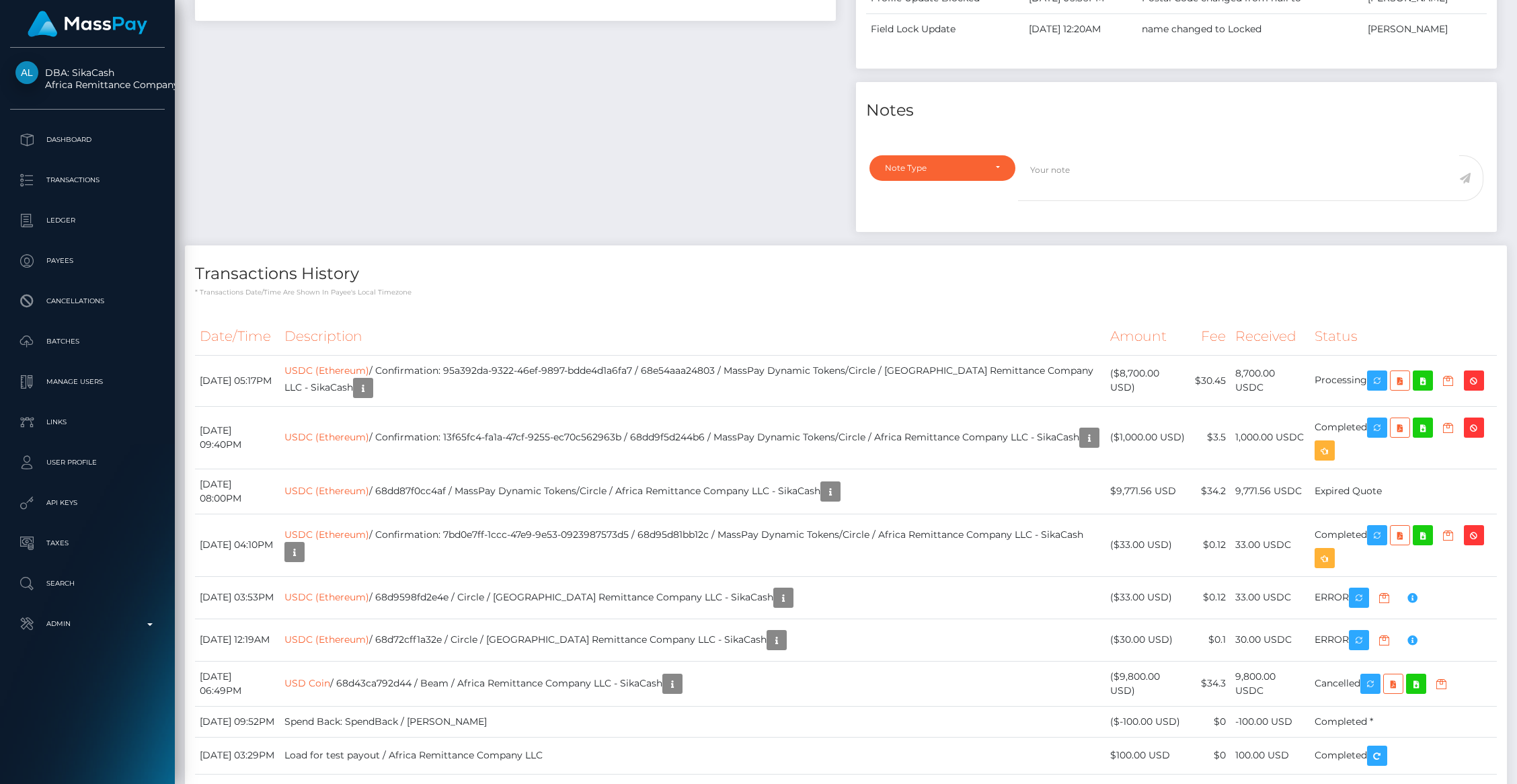
scroll to position [829, 0]
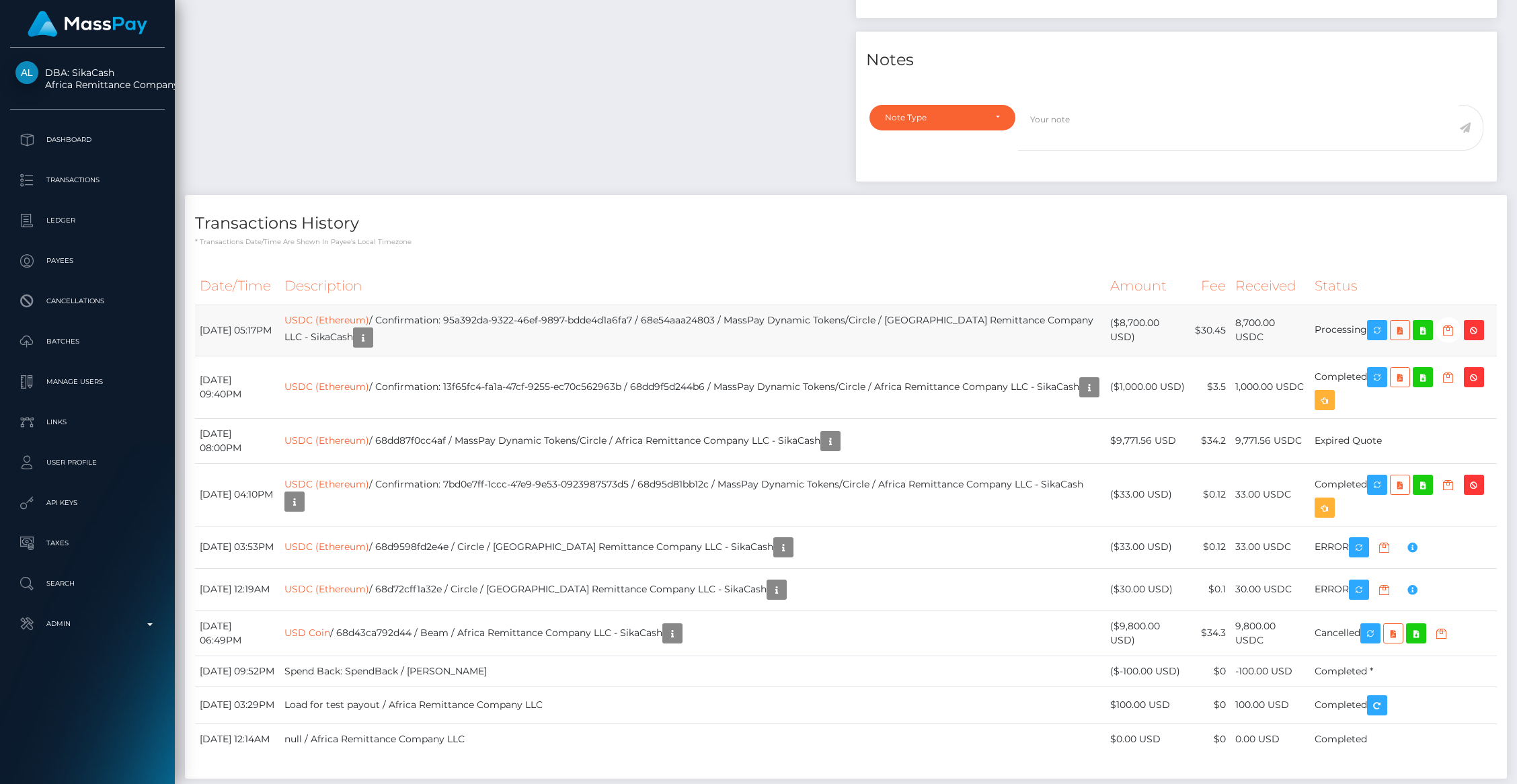
click at [1201, 329] on td "$30.45" at bounding box center [1210, 330] width 40 height 51
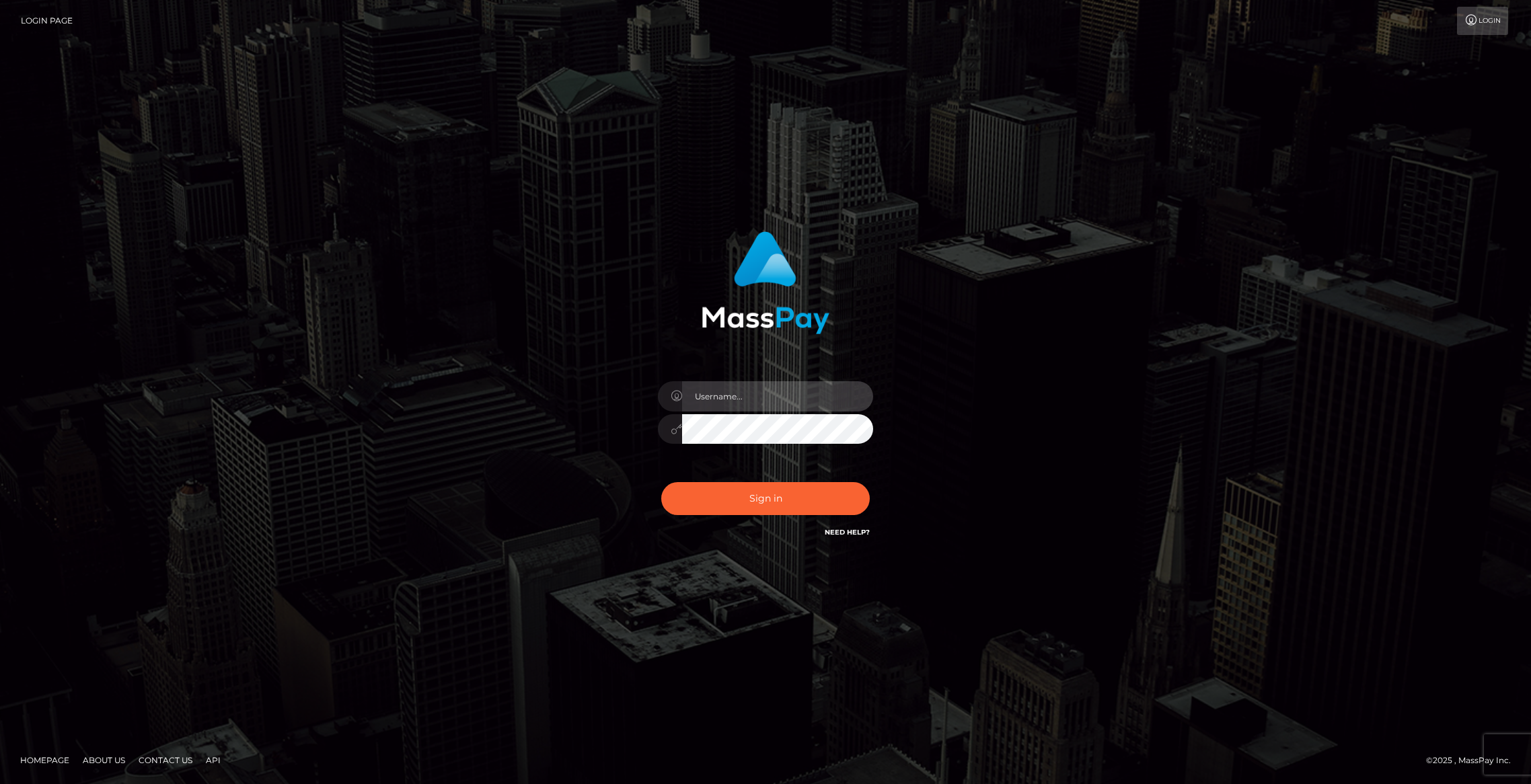
type input "brentg"
click at [758, 496] on button "Sign in" at bounding box center [766, 498] width 208 height 33
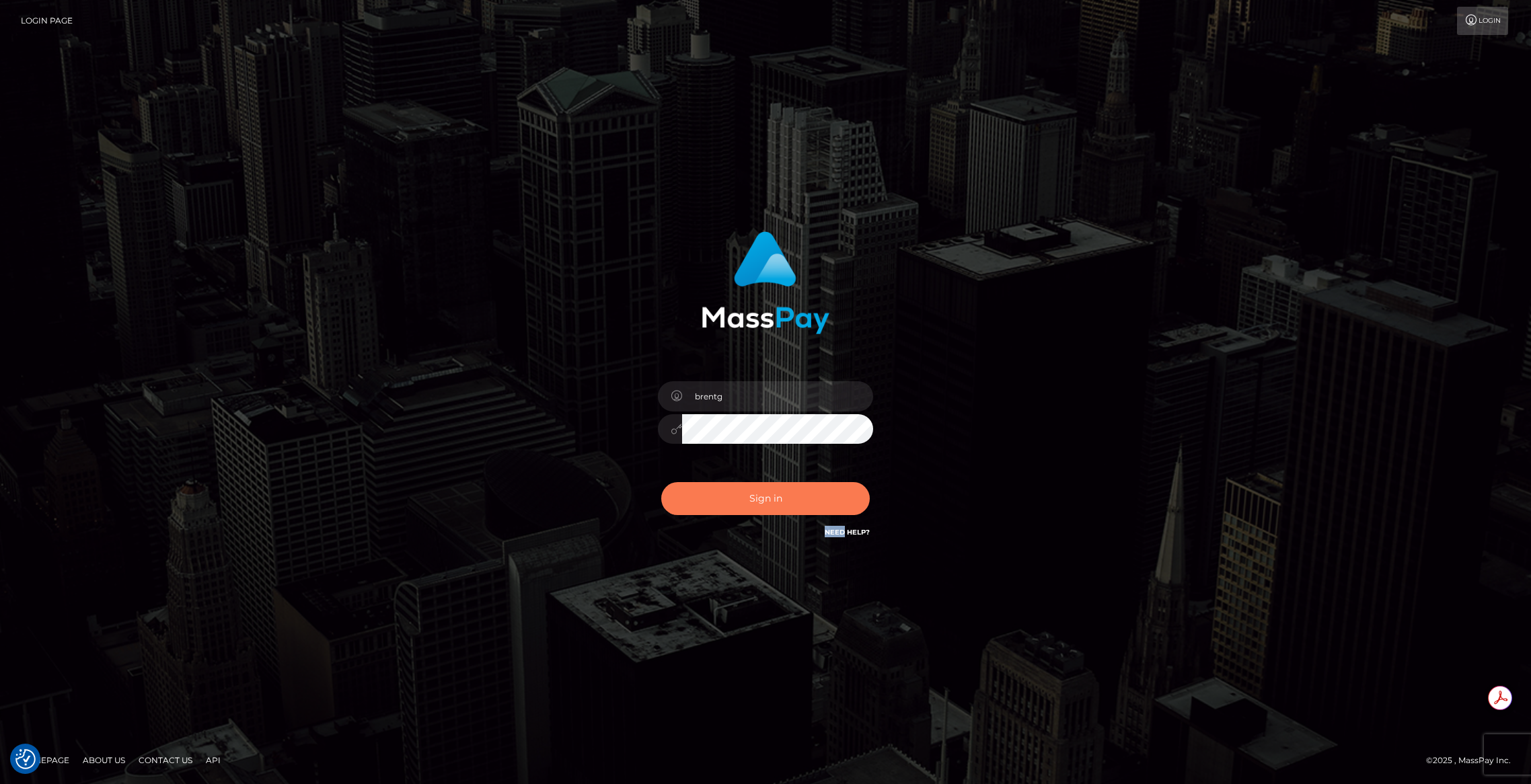
click at [758, 496] on div "Sign in Need Help?" at bounding box center [765, 504] width 235 height 60
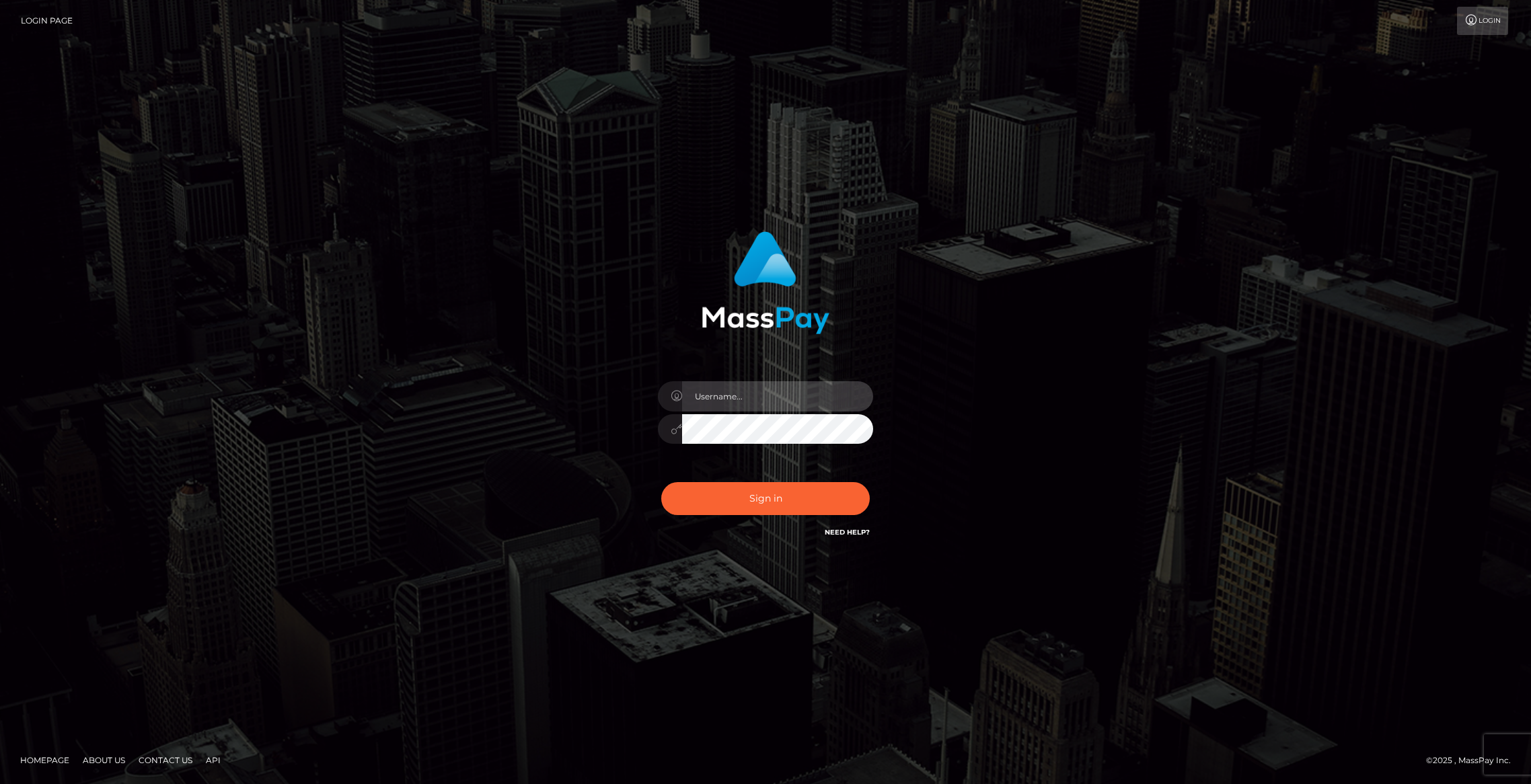
type input "brentg"
click at [813, 496] on button "Sign in" at bounding box center [766, 498] width 208 height 33
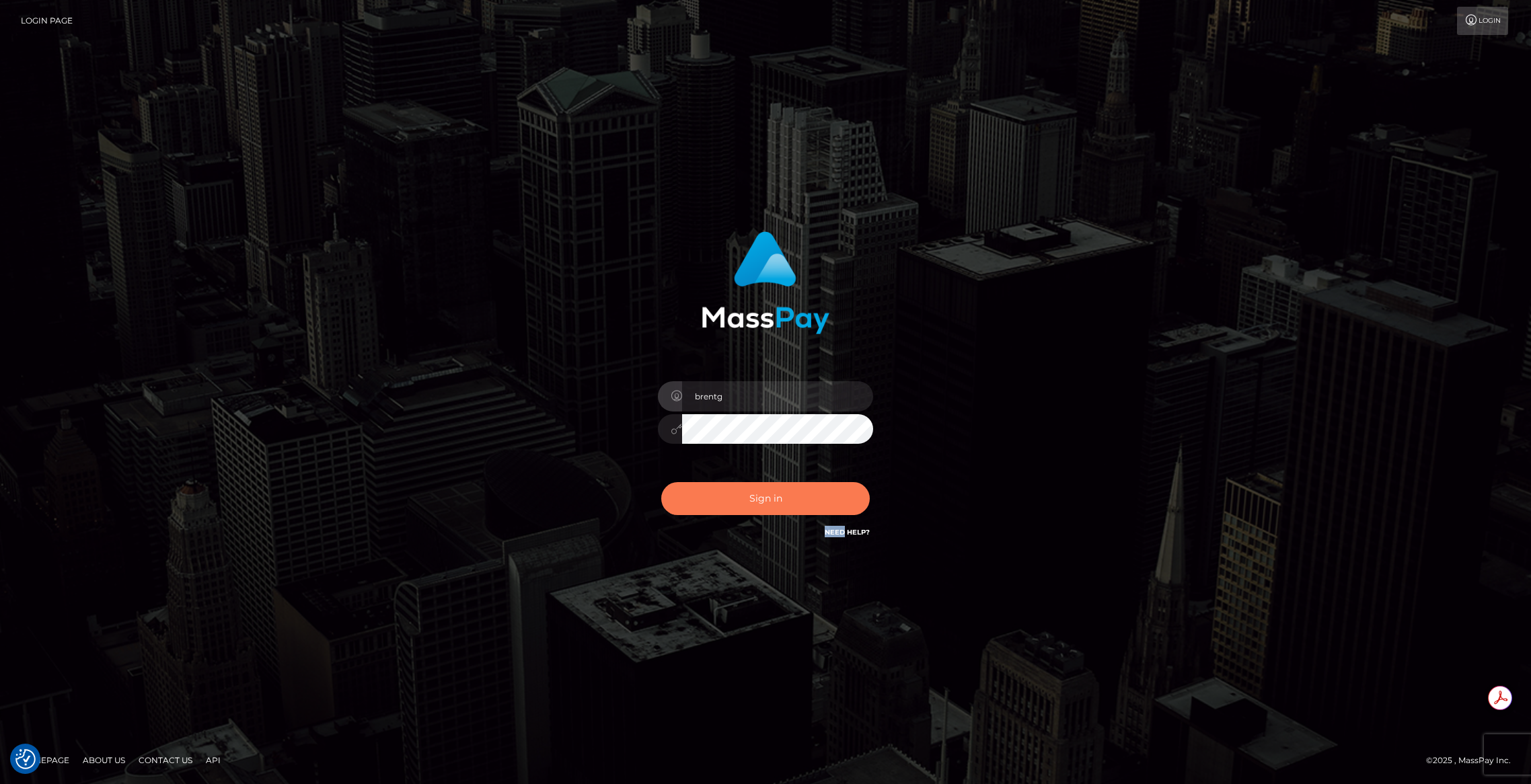
click at [813, 496] on div "Sign in Need Help?" at bounding box center [765, 504] width 235 height 60
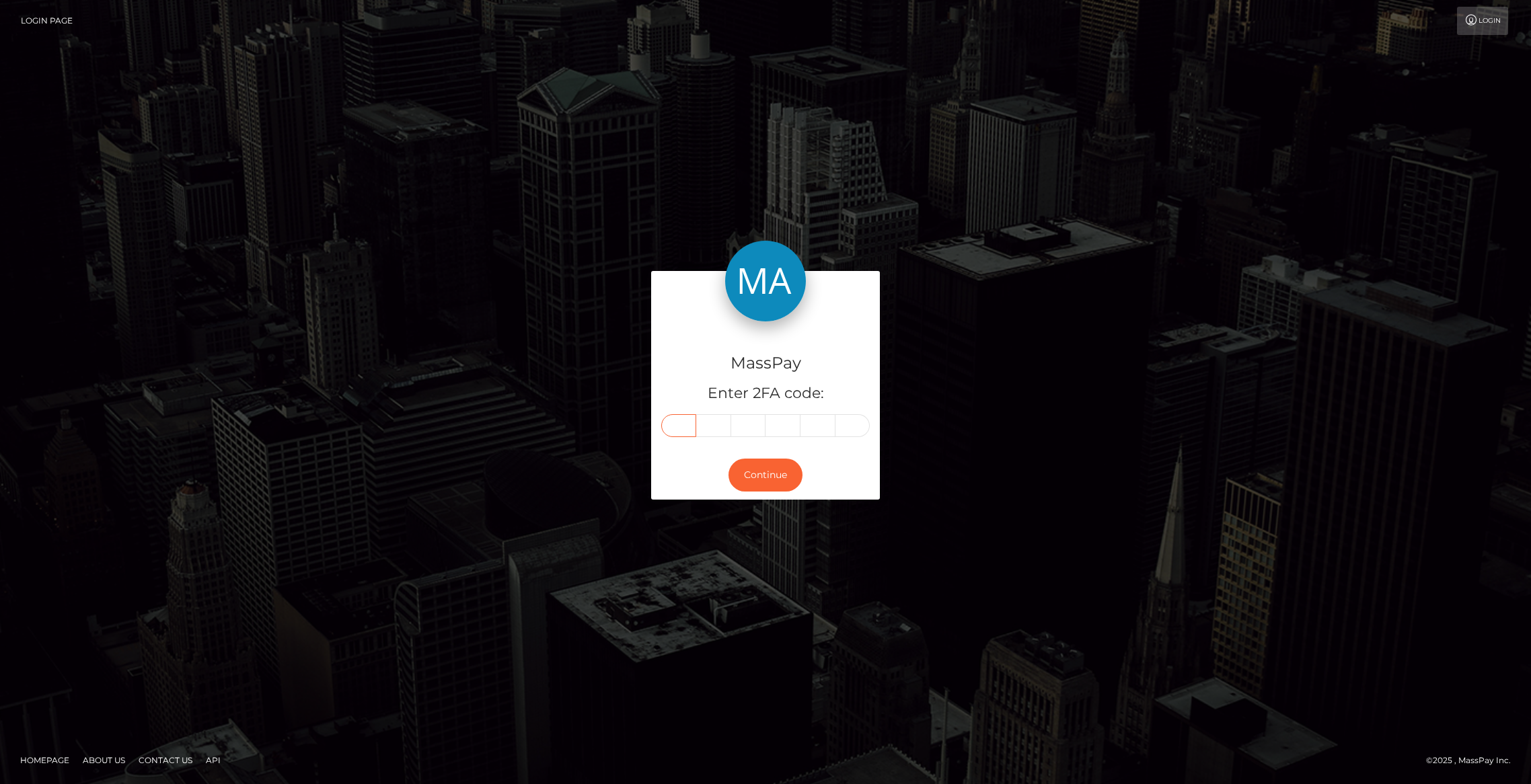
paste input "3"
type input "3"
type input "9"
type input "2"
type input "7"
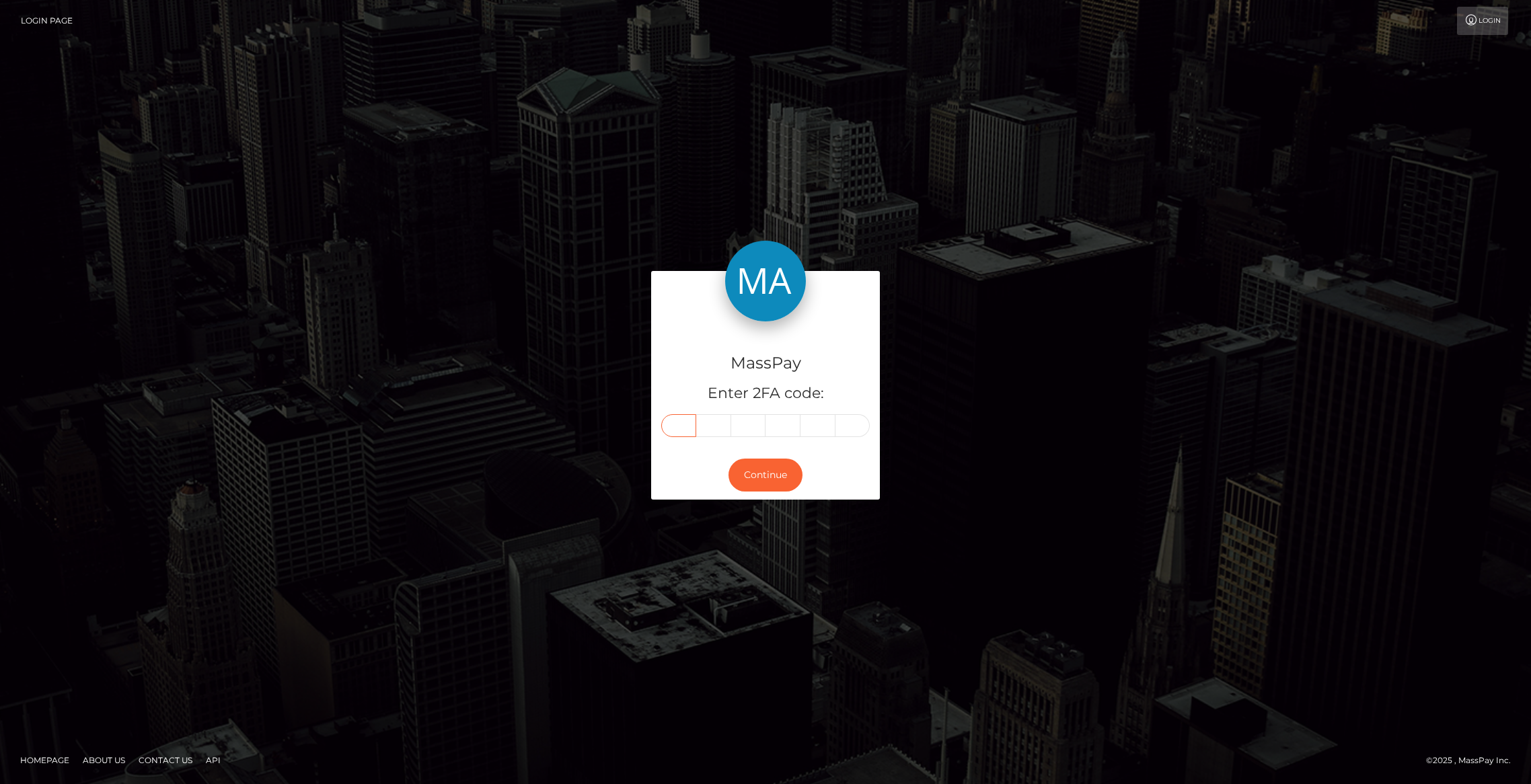
type input "2"
type input "3"
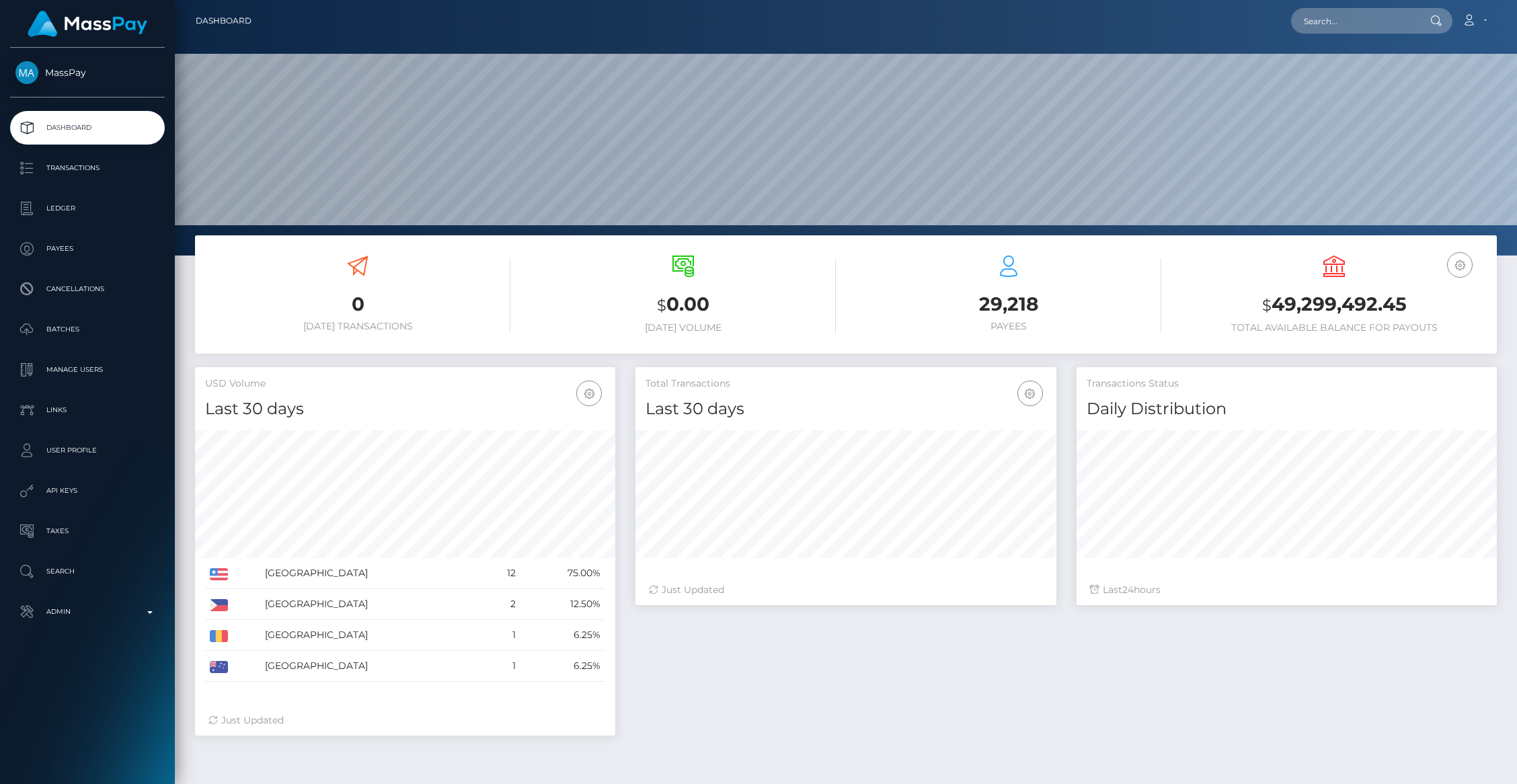
scroll to position [238, 420]
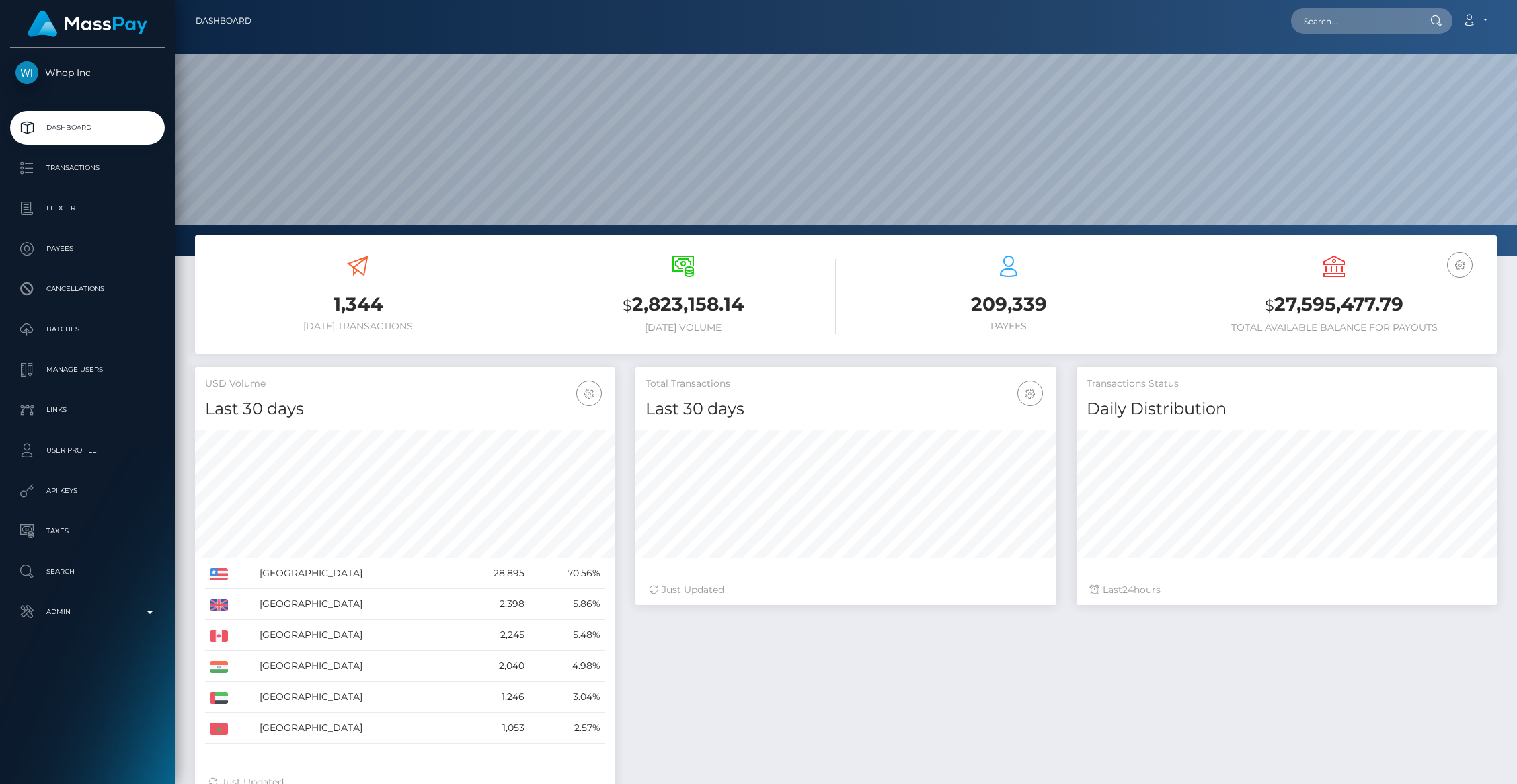
scroll to position [238, 420]
click at [80, 491] on p "API Keys" at bounding box center [87, 491] width 144 height 20
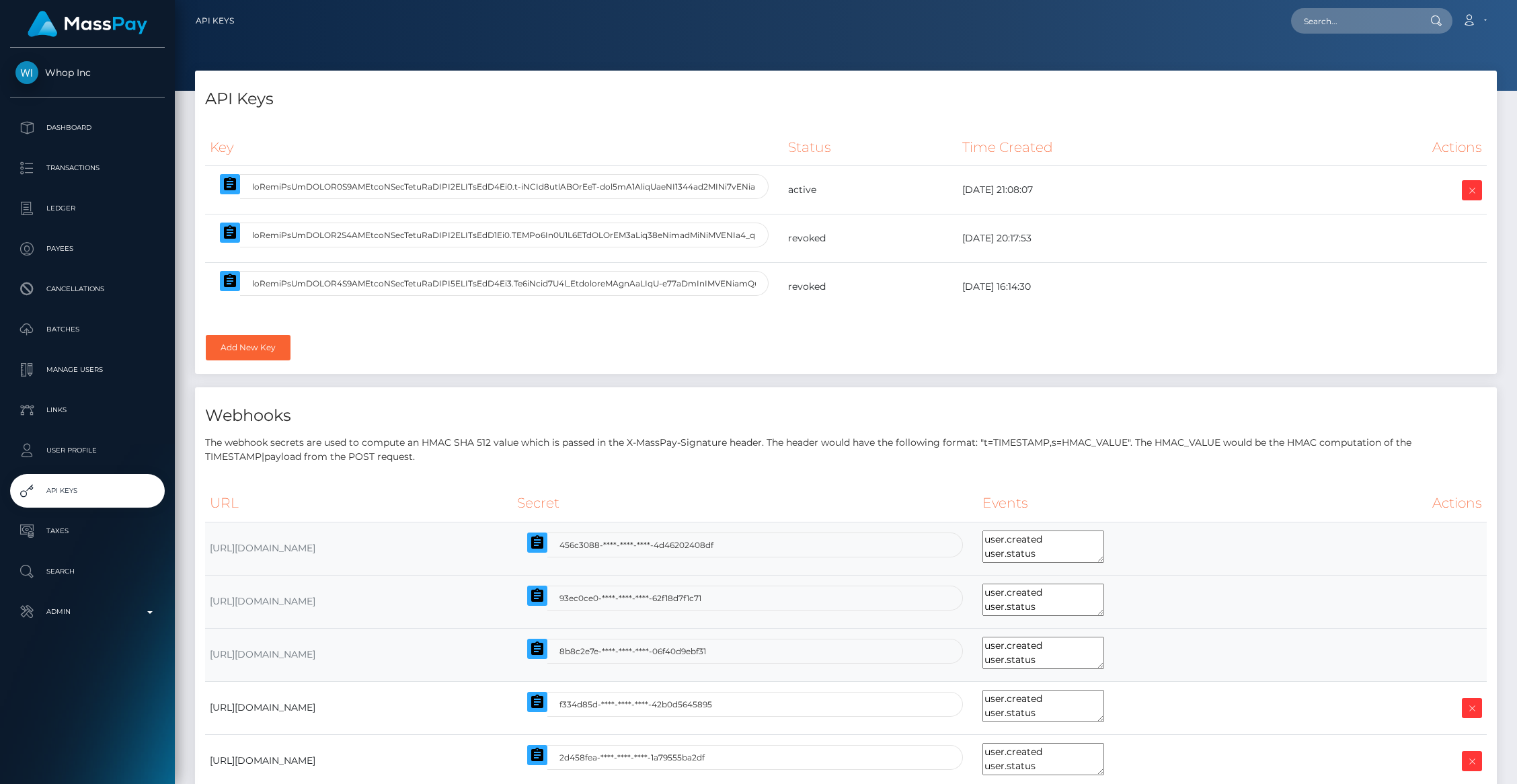
select select
click at [235, 184] on icon "button" at bounding box center [229, 183] width 12 height 13
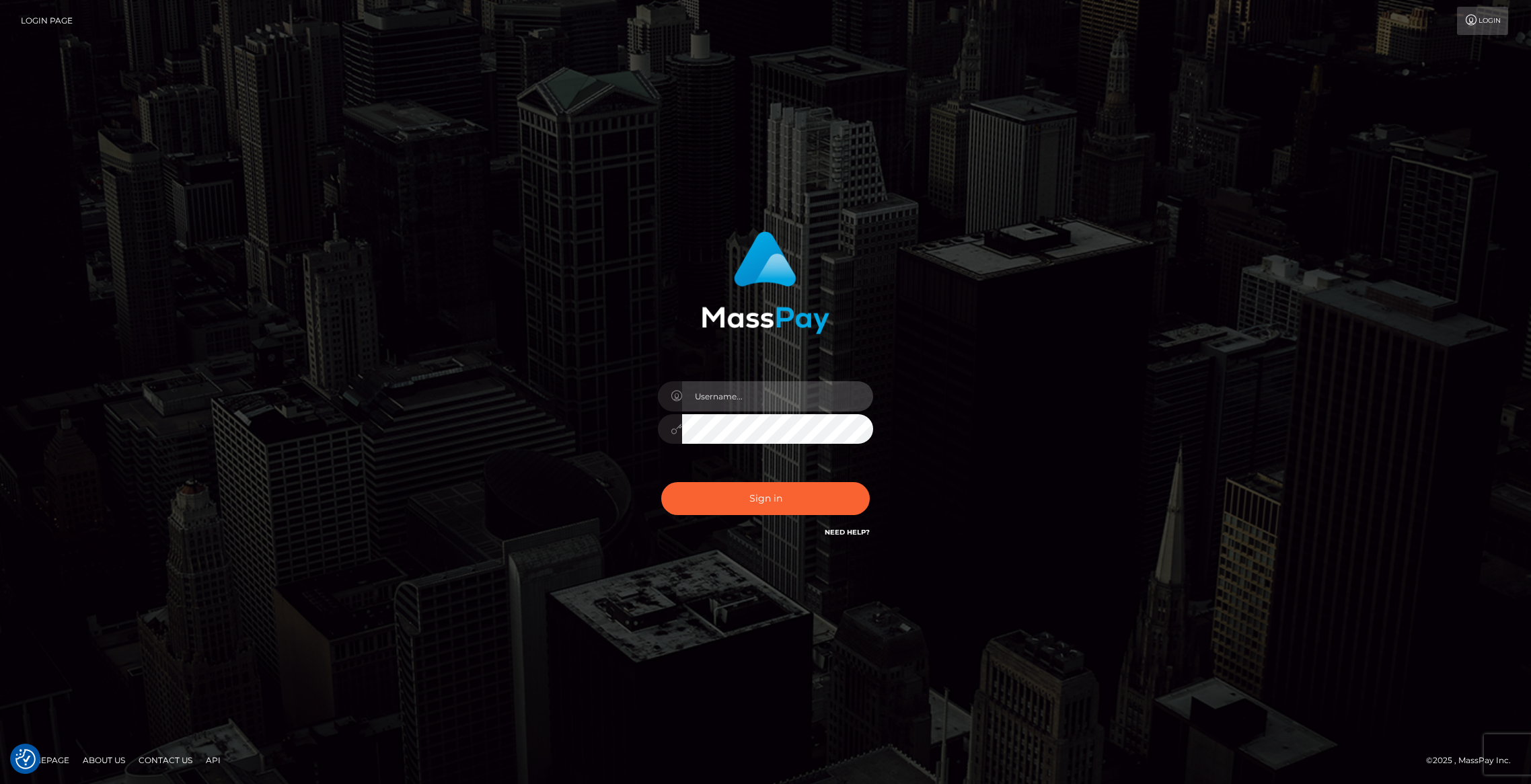
type input "brentg"
click at [733, 494] on button "Sign in" at bounding box center [766, 498] width 208 height 33
type input "brentg"
click at [695, 489] on button "Sign in" at bounding box center [766, 498] width 208 height 33
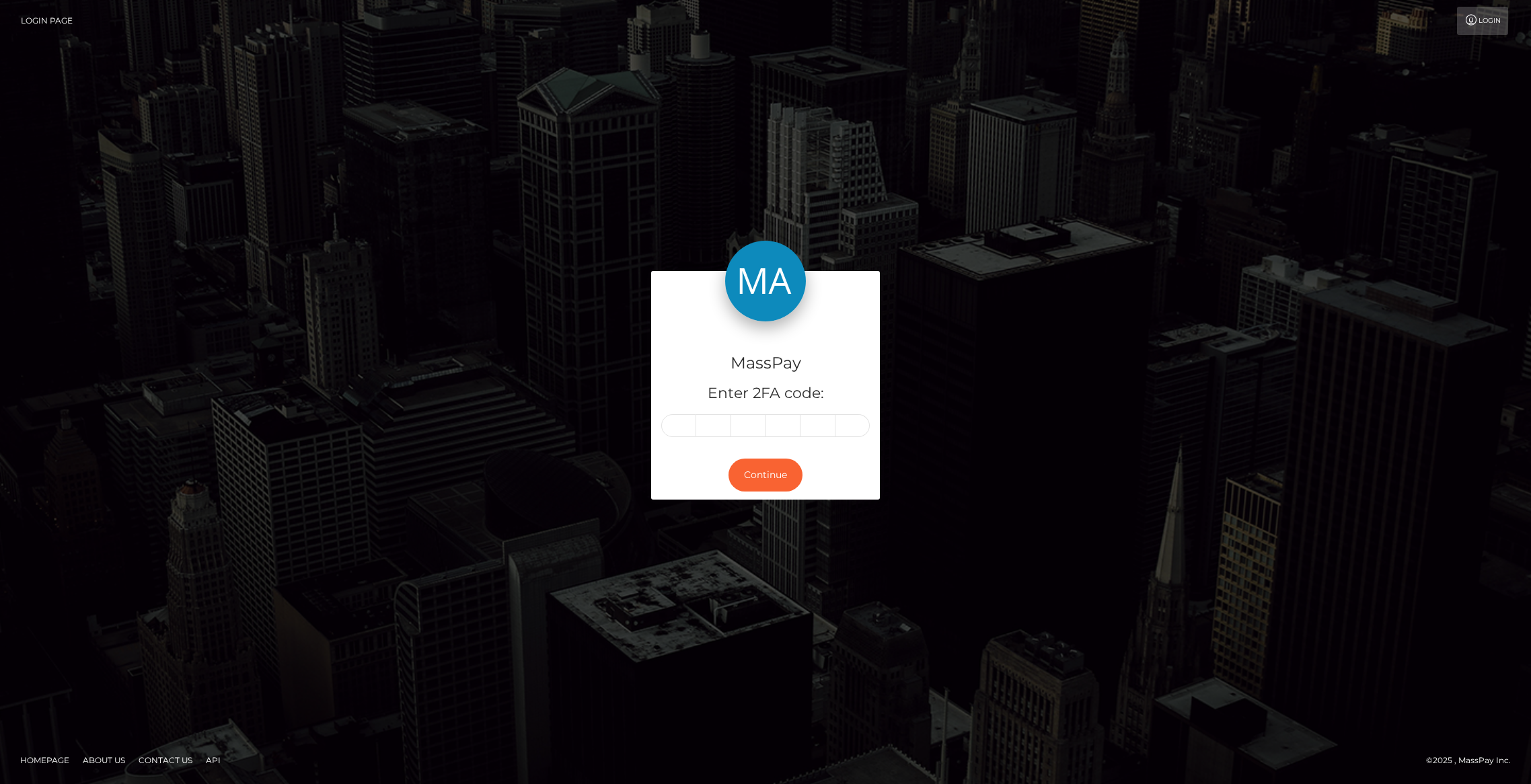
type input "2"
type input "3"
type input "1"
type input "4"
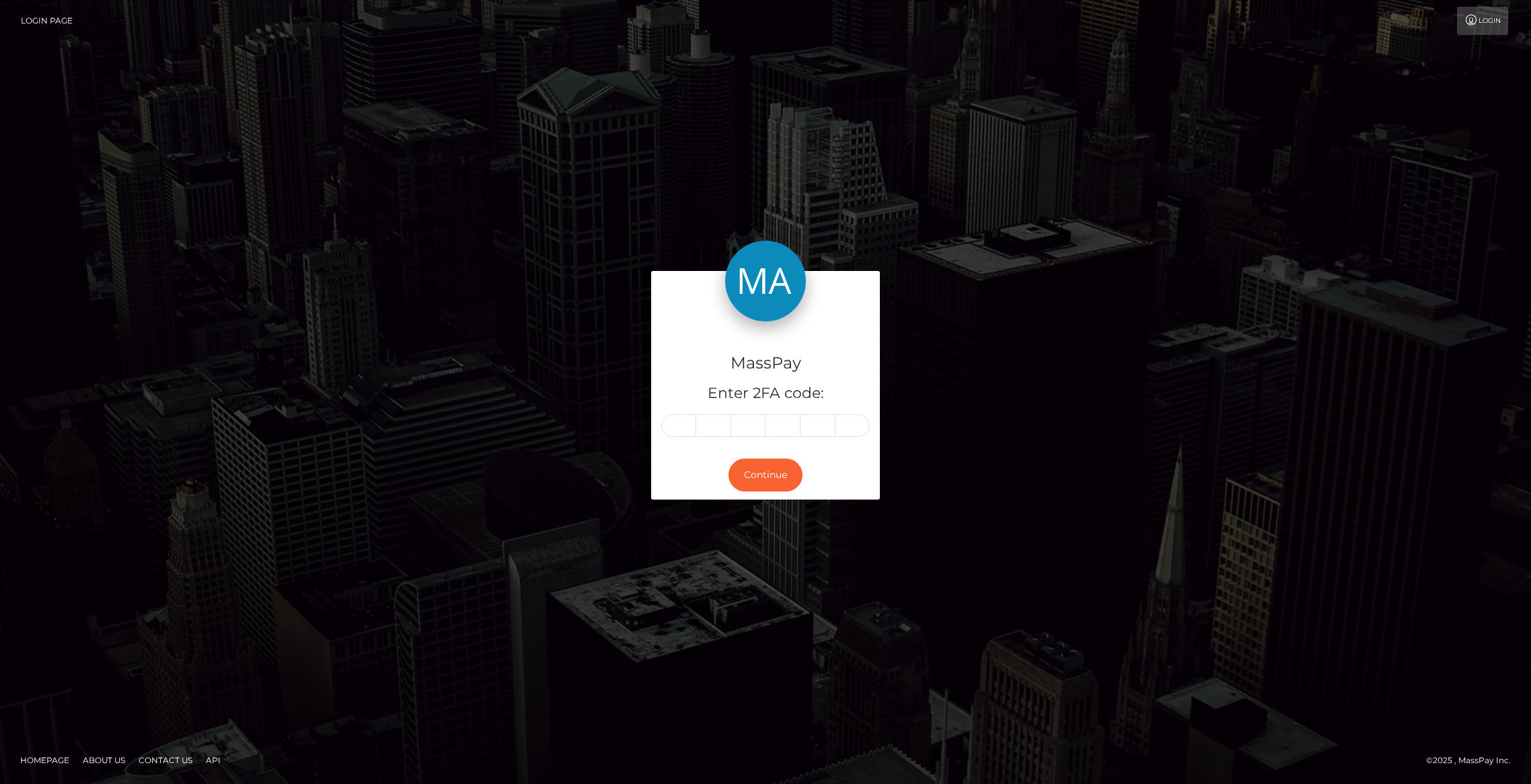
type input "3"
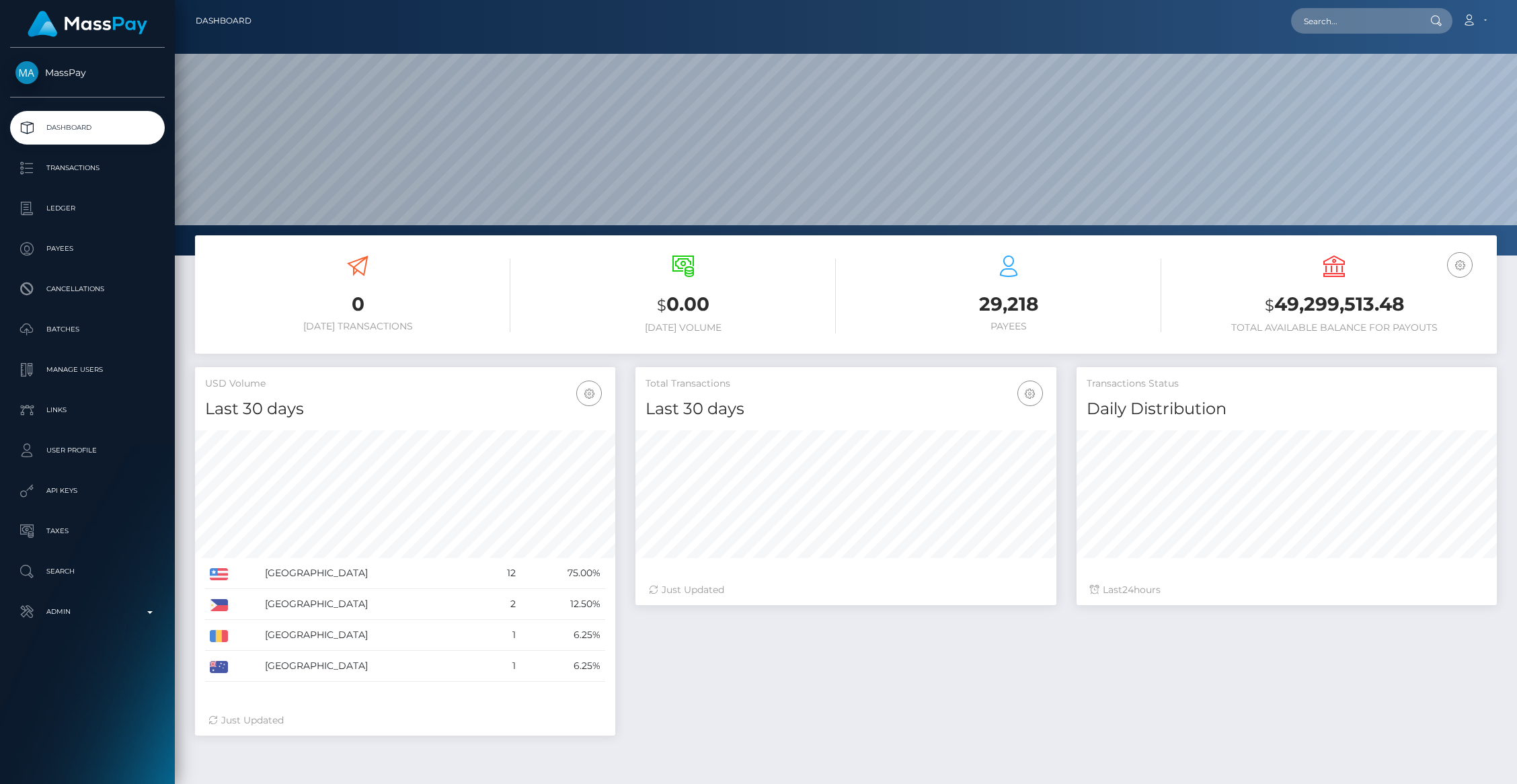
scroll to position [238, 420]
click at [1348, 39] on nav "Dashboard Loading... Loading... Account Edit Profile" at bounding box center [846, 20] width 1342 height 41
click at [1348, 33] on div "Loading... Loading... Account Edit Profile Logout" at bounding box center [879, 20] width 1234 height 28
click at [1347, 32] on input "text" at bounding box center [1355, 20] width 127 height 25
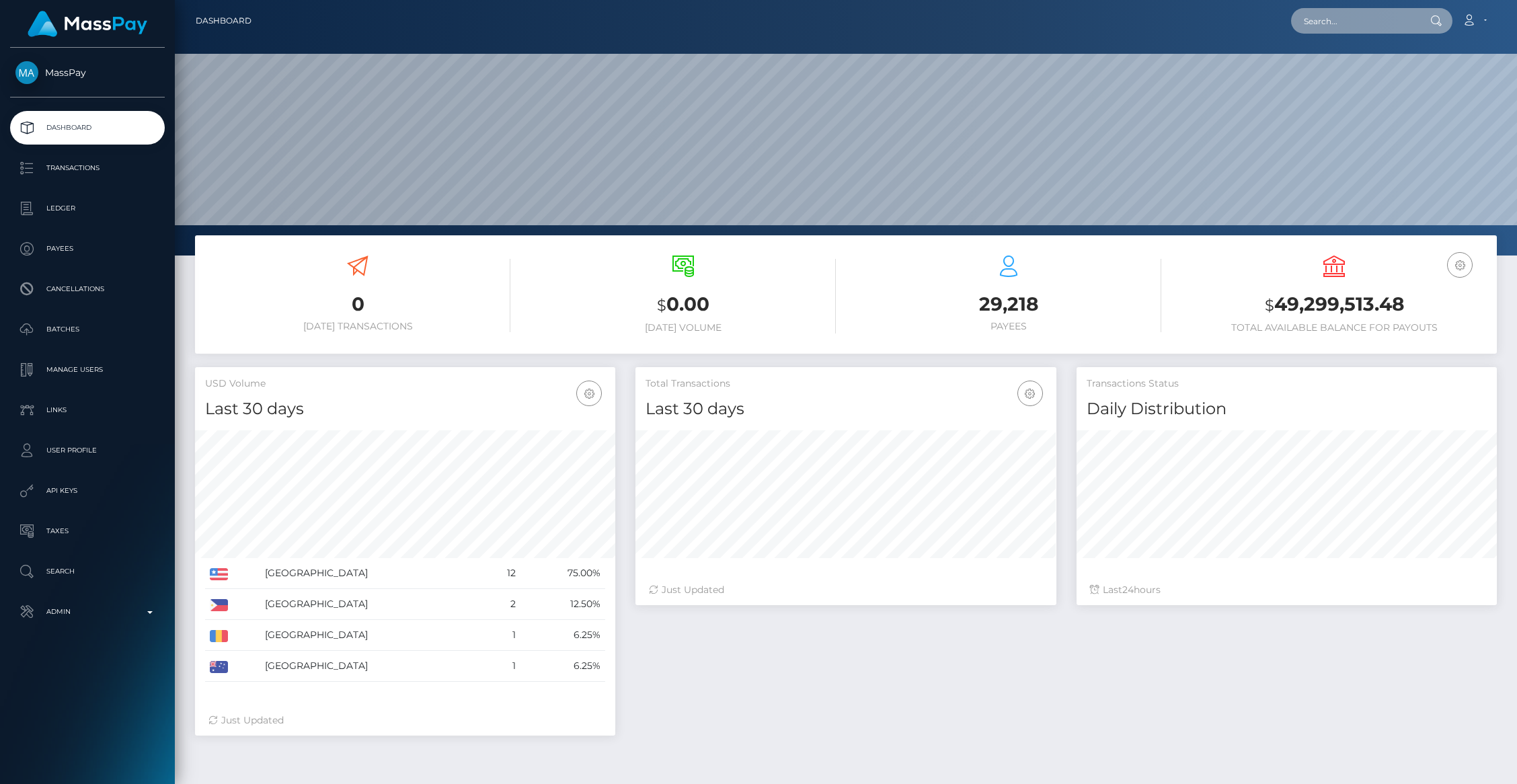
paste input "[EMAIL_ADDRESS][DOMAIN_NAME]"
type input "[EMAIL_ADDRESS][DOMAIN_NAME]"
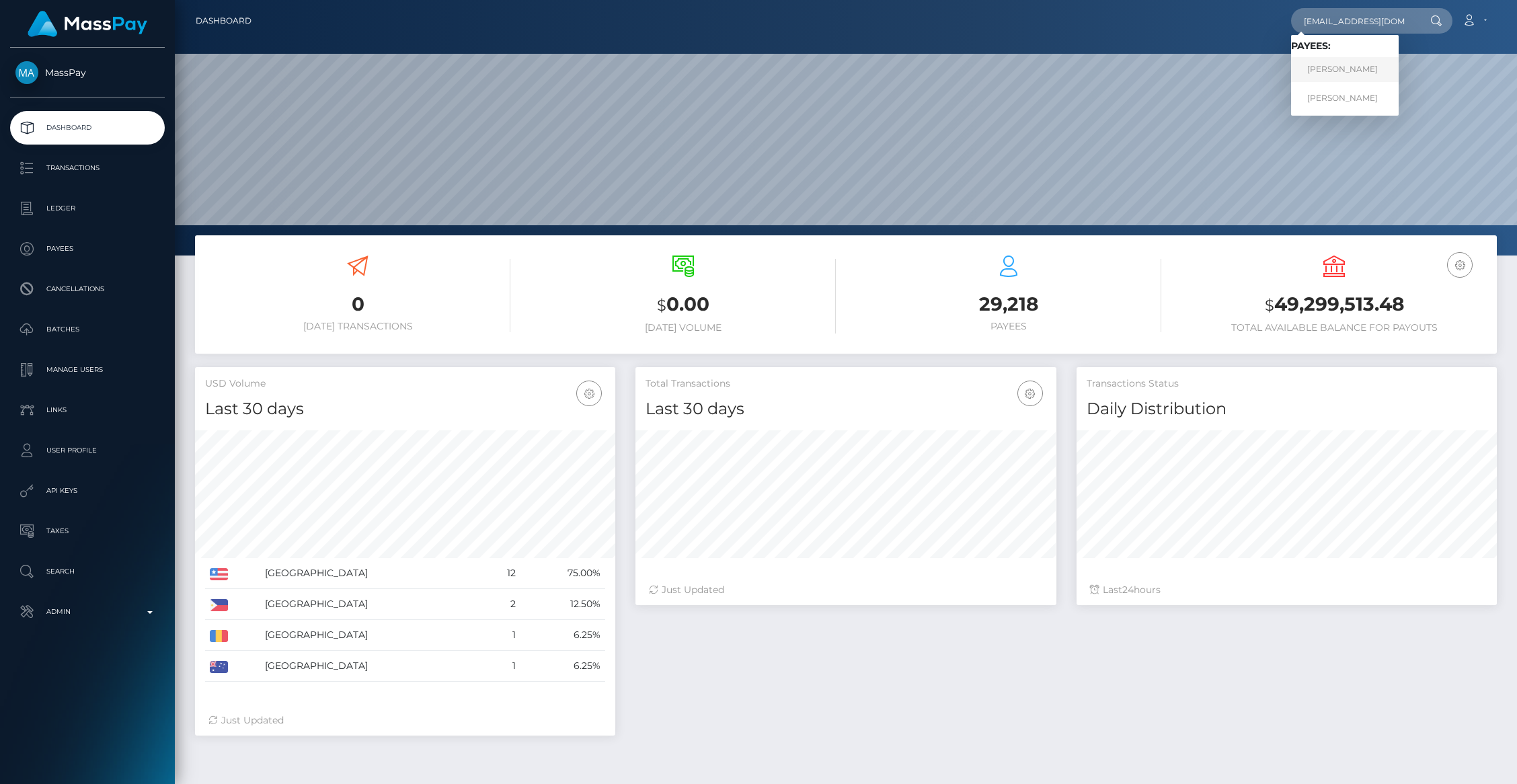
click at [1339, 74] on link "KATHY NGUYEN" at bounding box center [1345, 69] width 108 height 25
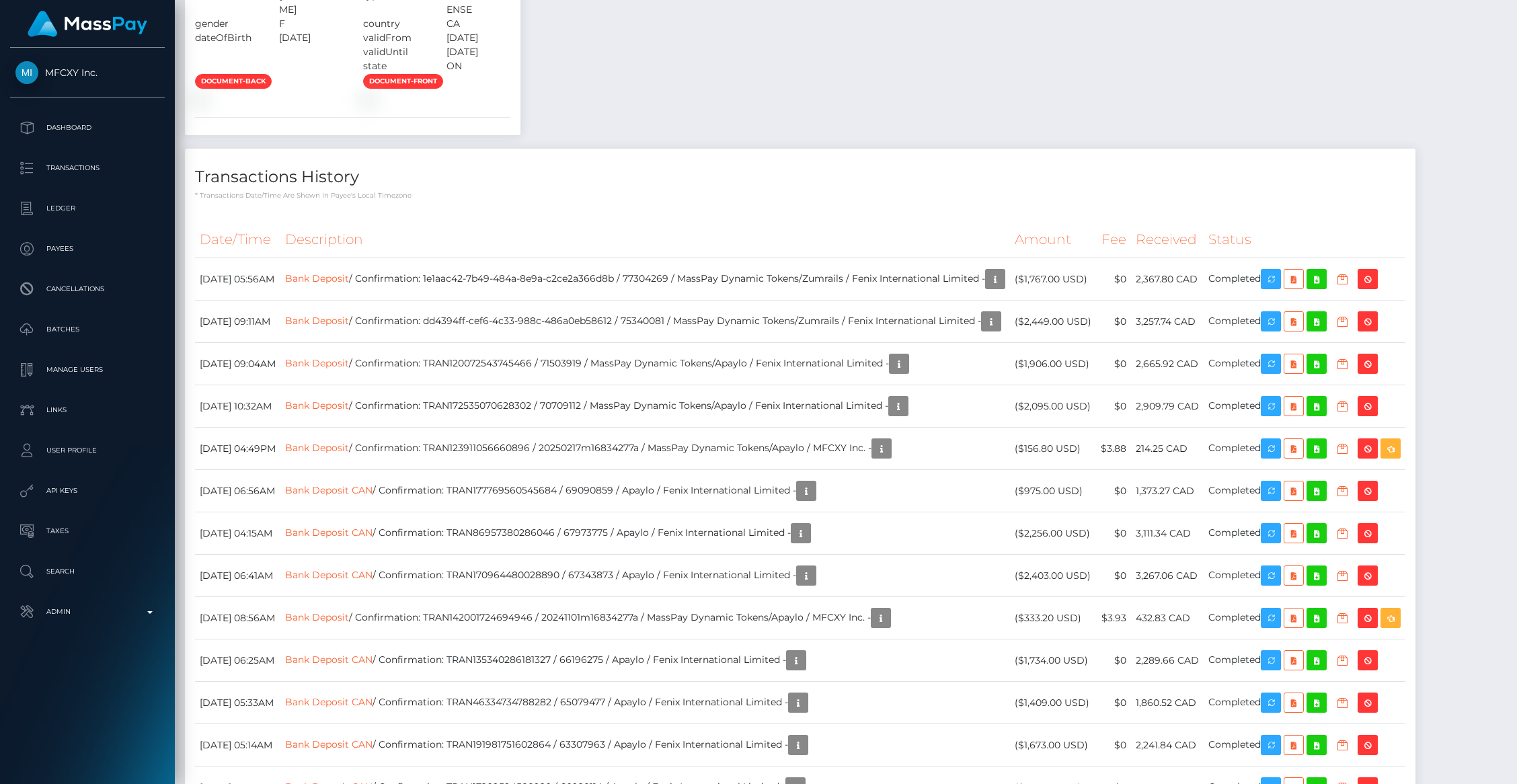
scroll to position [2034, 0]
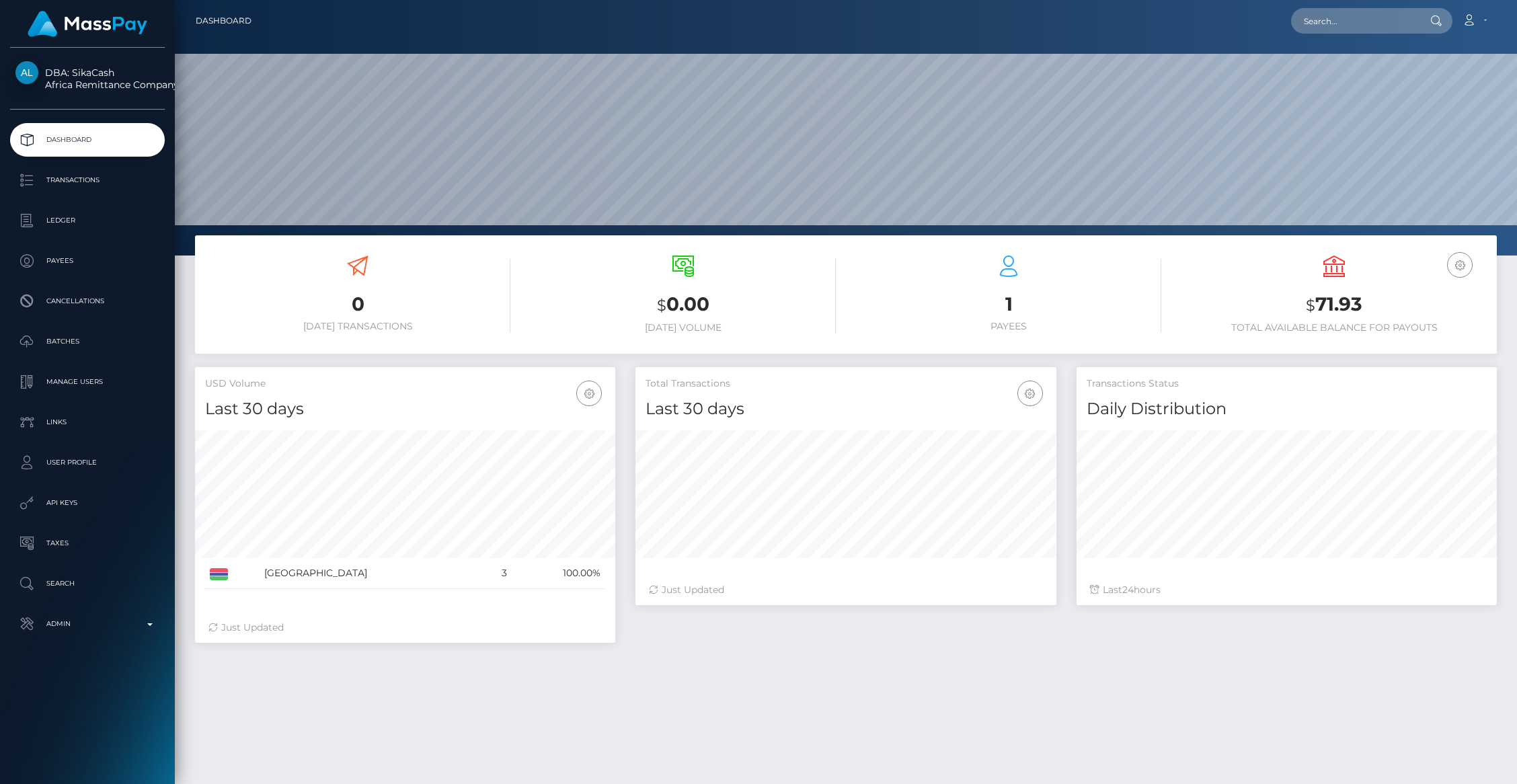
scroll to position [238, 420]
click at [68, 178] on p "Transactions" at bounding box center [87, 181] width 144 height 20
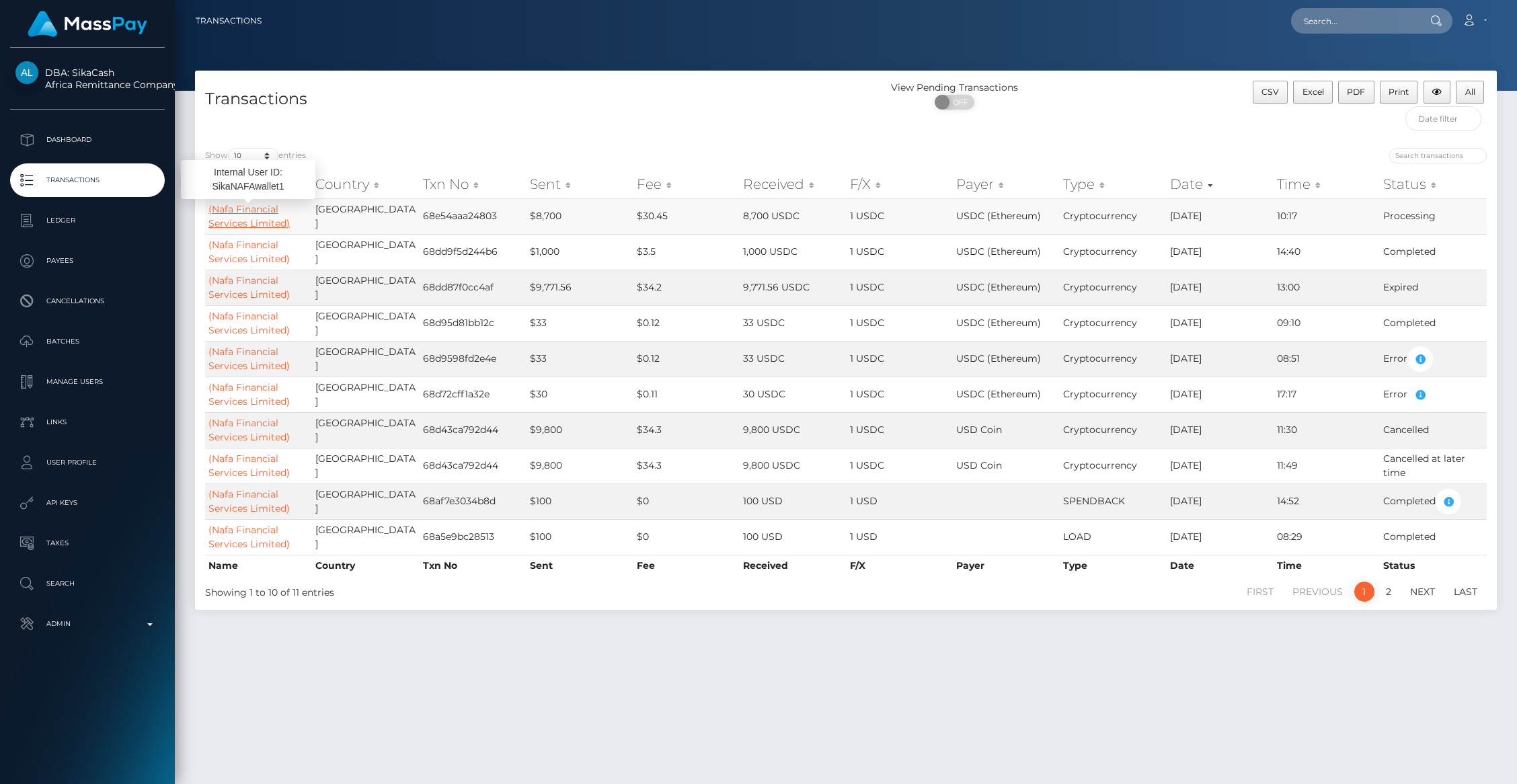
click at [265, 221] on link "(Nafa Financial Services Limited)" at bounding box center [249, 216] width 82 height 26
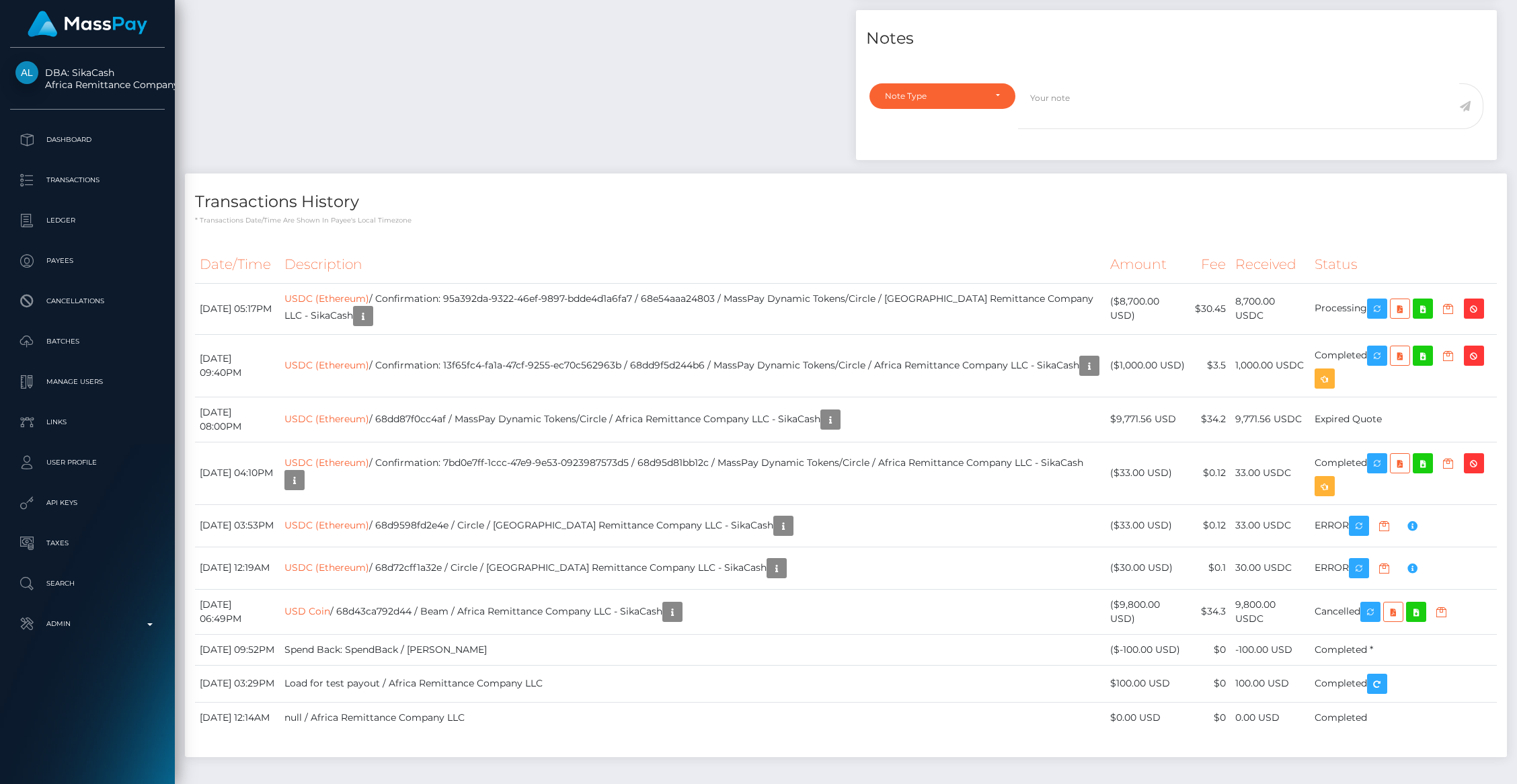
scroll to position [901, 0]
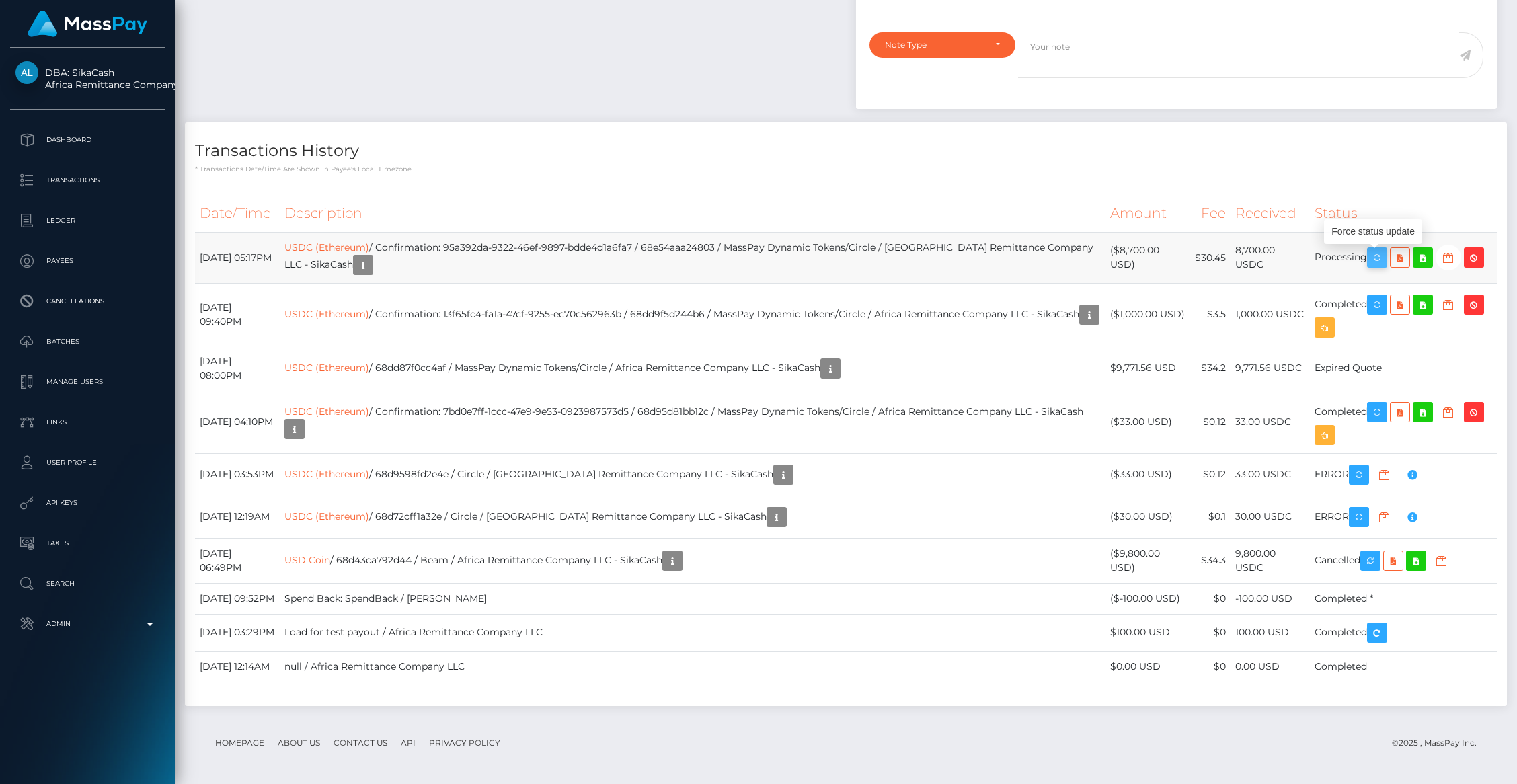
click at [1376, 261] on icon "button" at bounding box center [1377, 258] width 16 height 17
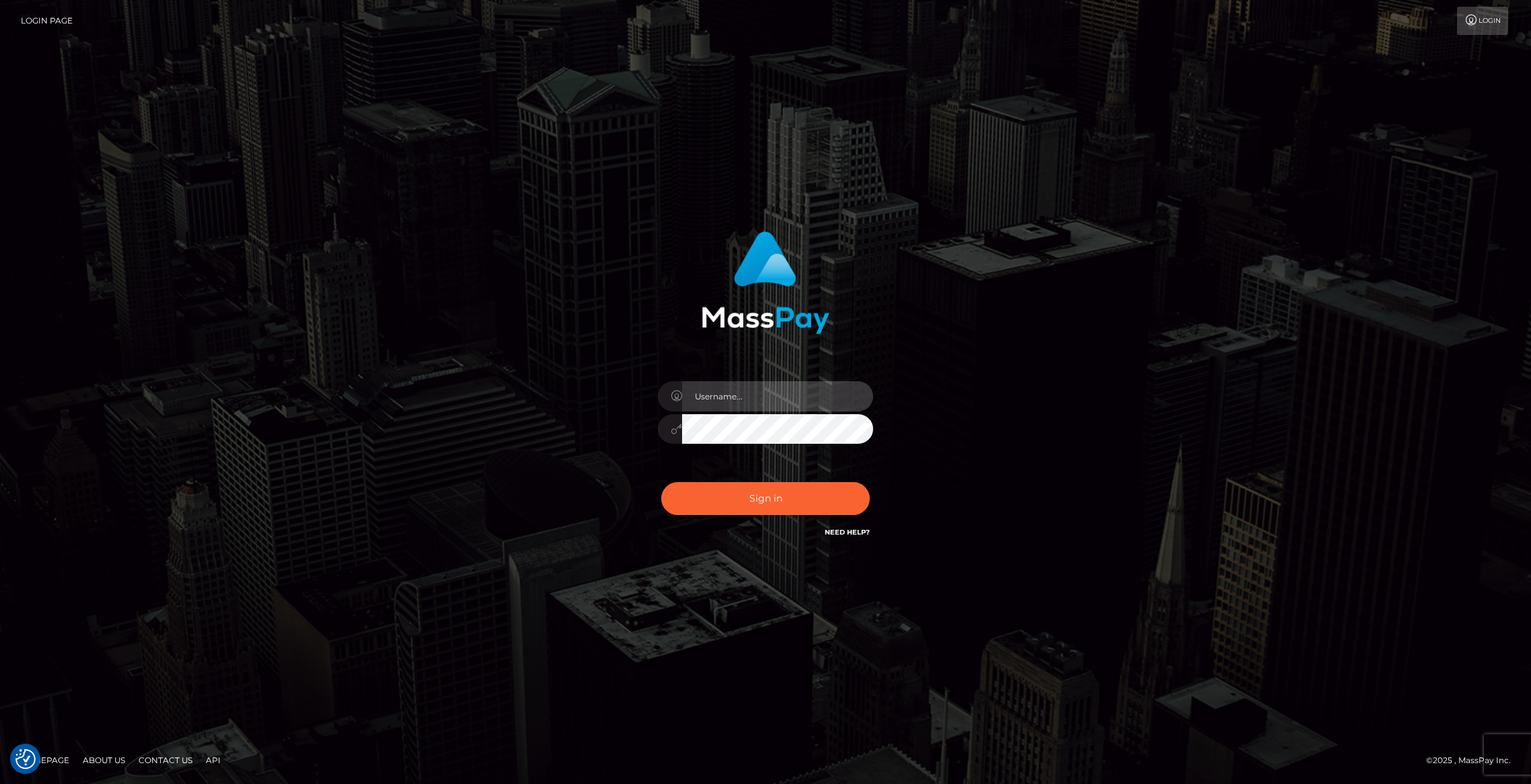
type input "brentg"
click at [717, 498] on button "Sign in" at bounding box center [766, 498] width 208 height 33
type input "brentg"
click at [742, 496] on button "Sign in" at bounding box center [766, 498] width 208 height 33
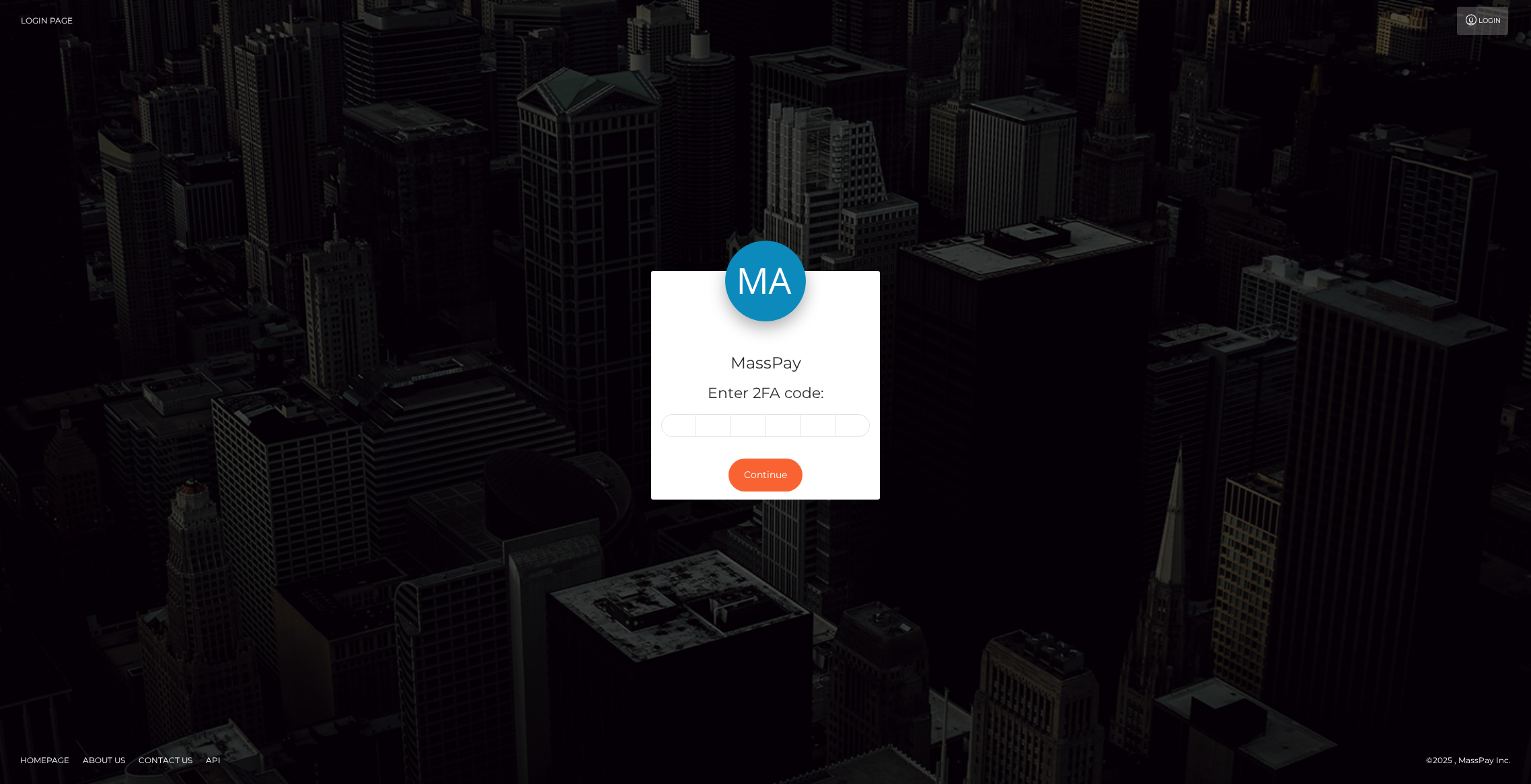
type input "4"
type input "3"
type input "4"
type input "5"
type input "3"
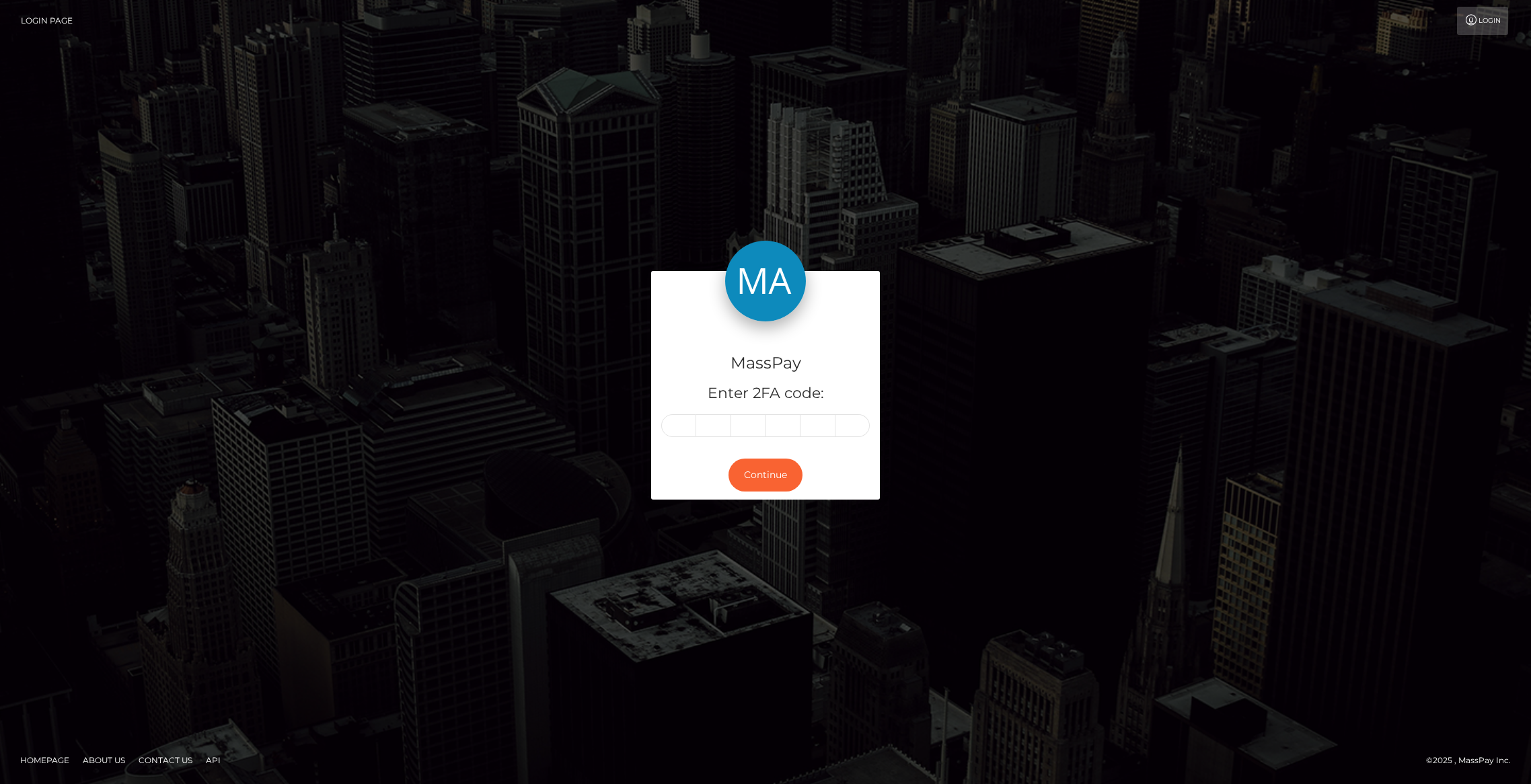
type input "9"
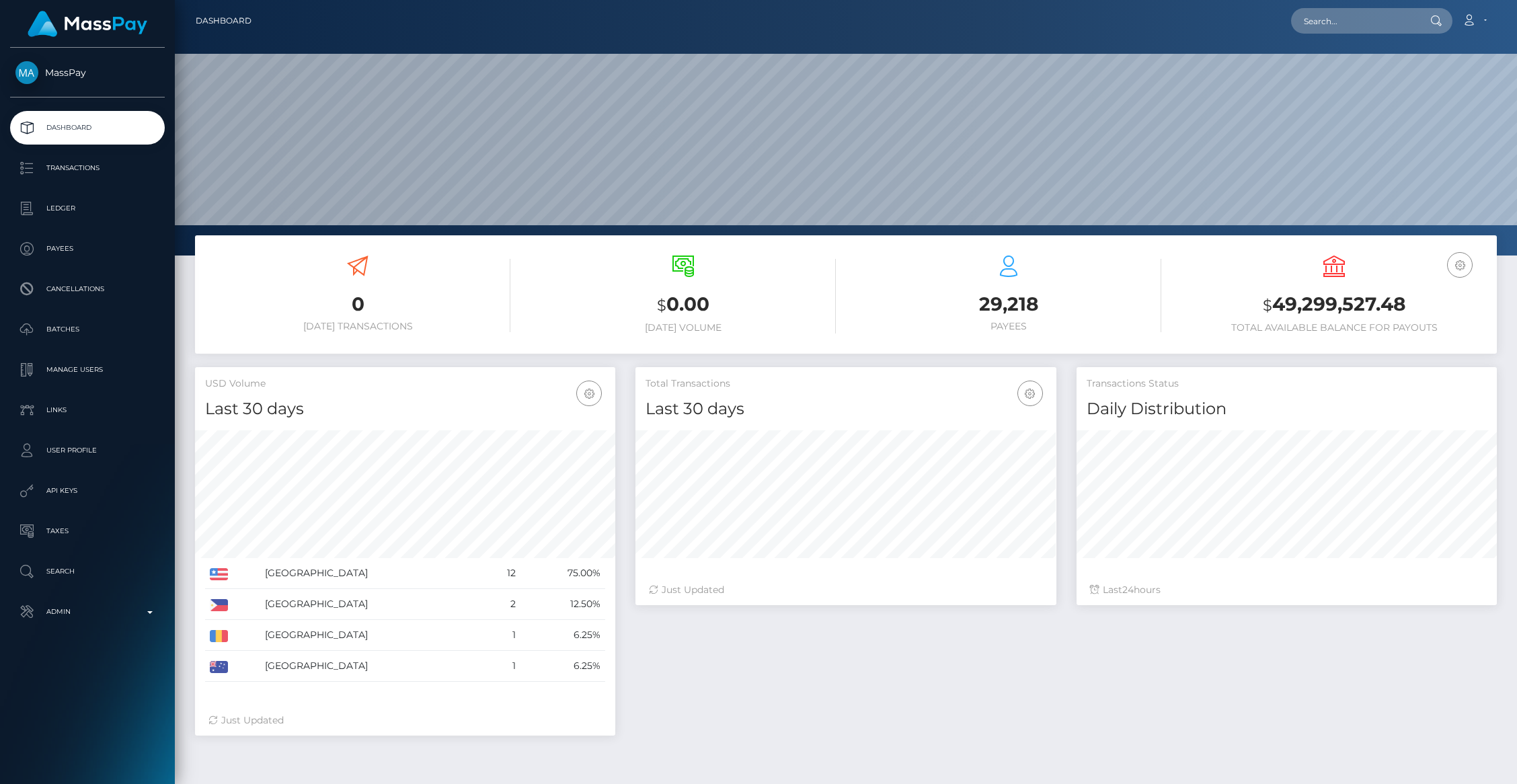
scroll to position [238, 420]
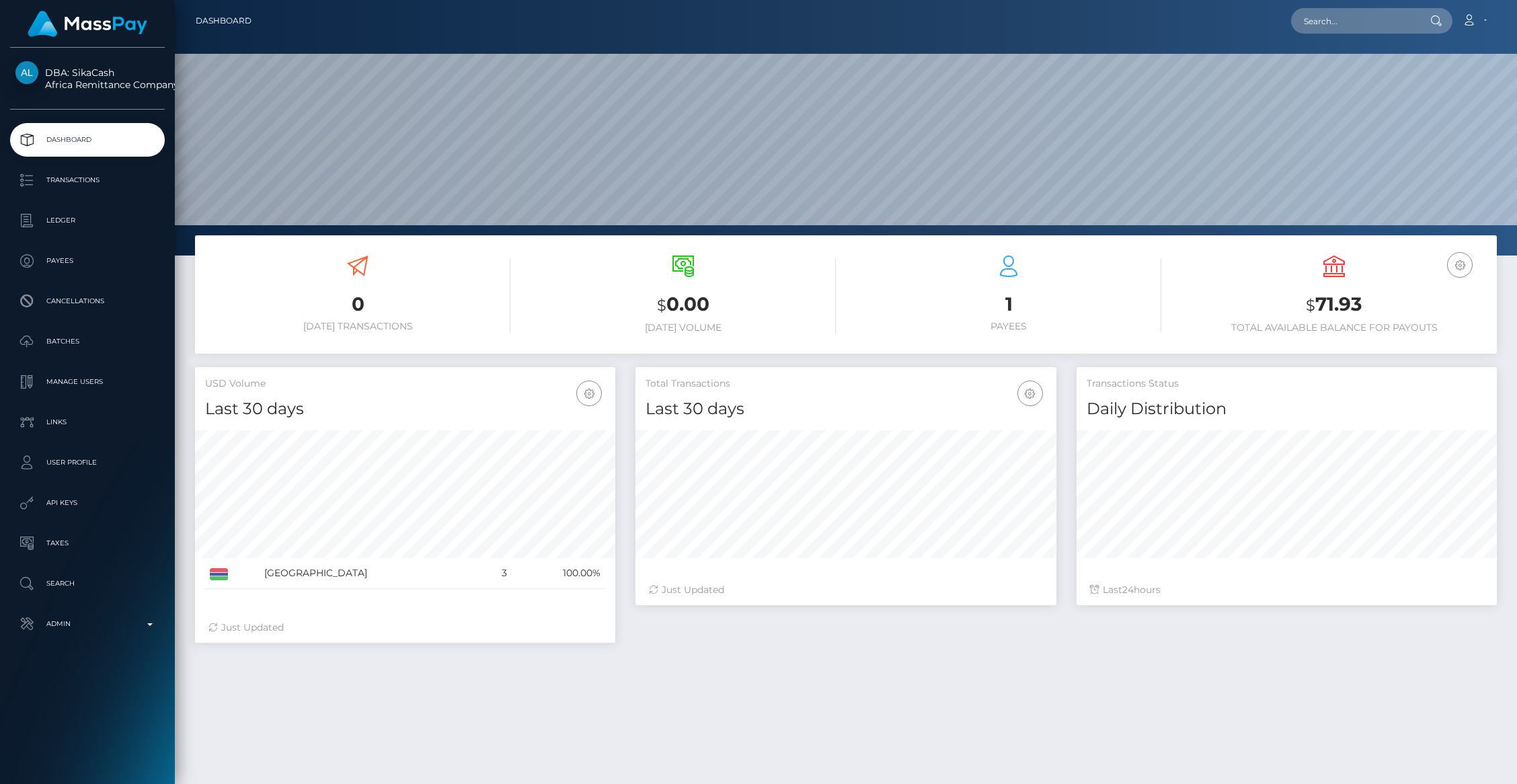
scroll to position [238, 420]
click at [87, 183] on p "Transactions" at bounding box center [87, 181] width 144 height 20
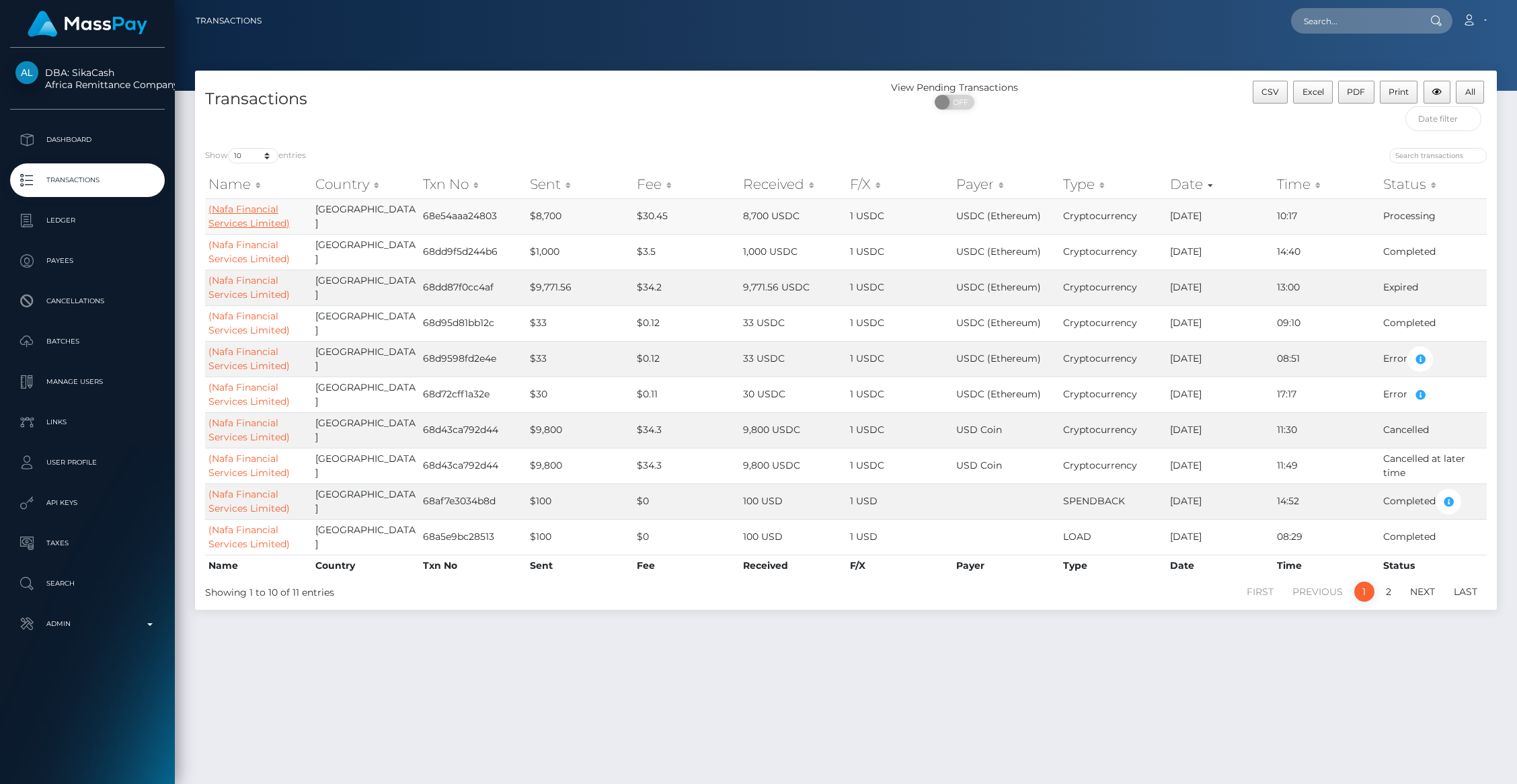
click at [211, 229] on td "(Nafa Financial Services Limited)" at bounding box center [259, 215] width 107 height 36
click at [224, 221] on link "(Nafa Financial Services Limited)" at bounding box center [249, 216] width 82 height 26
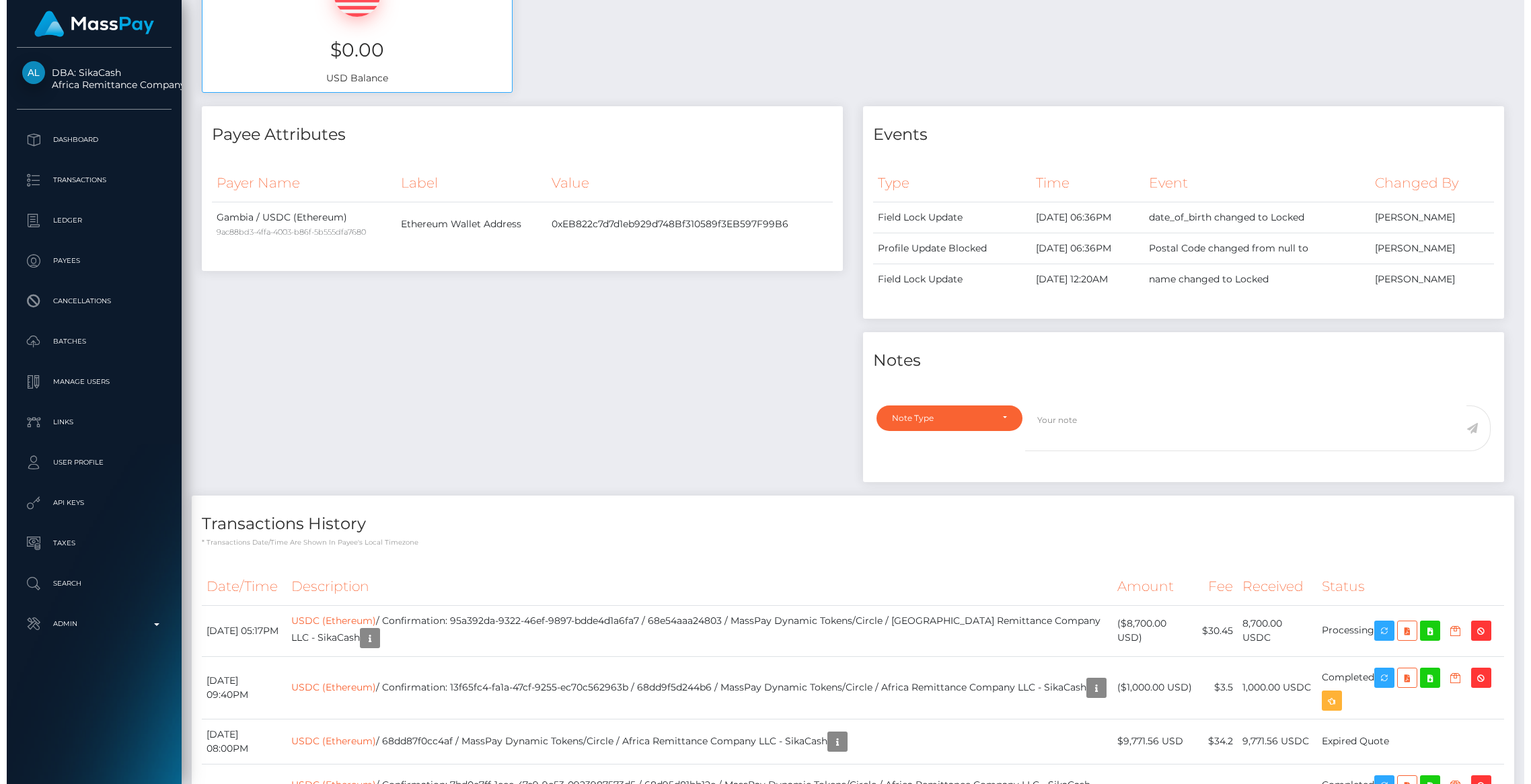
scroll to position [162, 420]
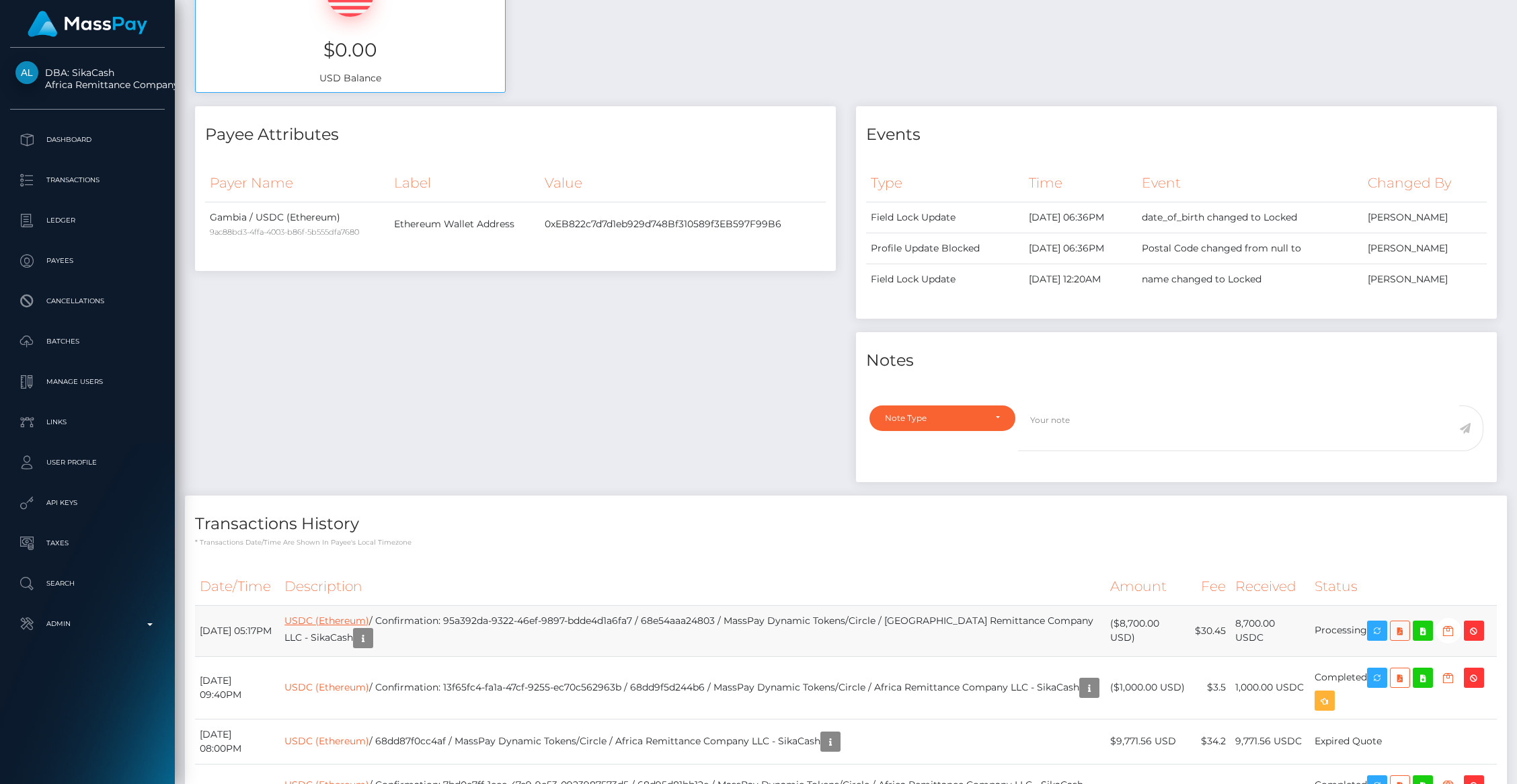
click at [369, 622] on link "USDC (Ethereum)" at bounding box center [327, 620] width 84 height 12
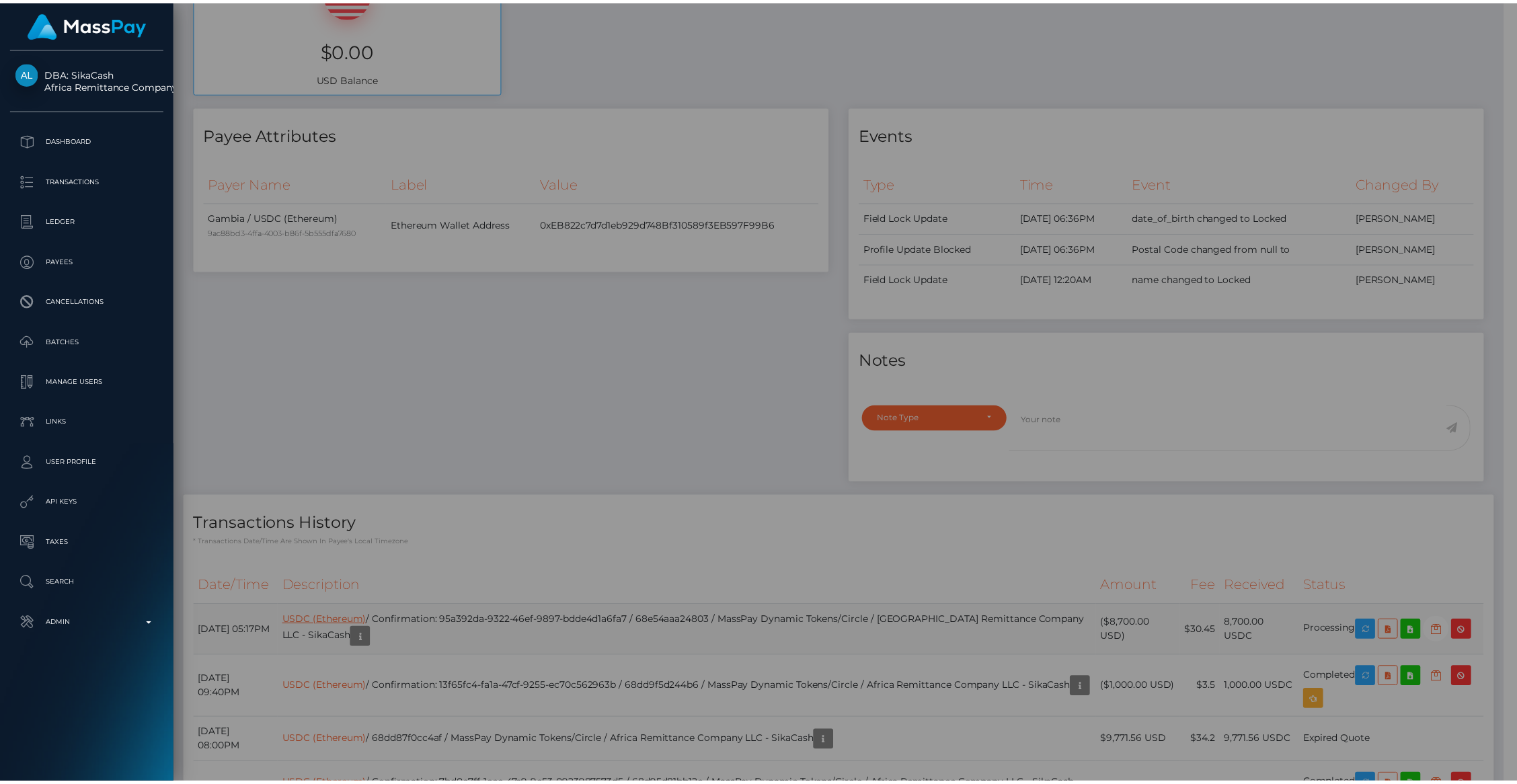
scroll to position [672025, 672069]
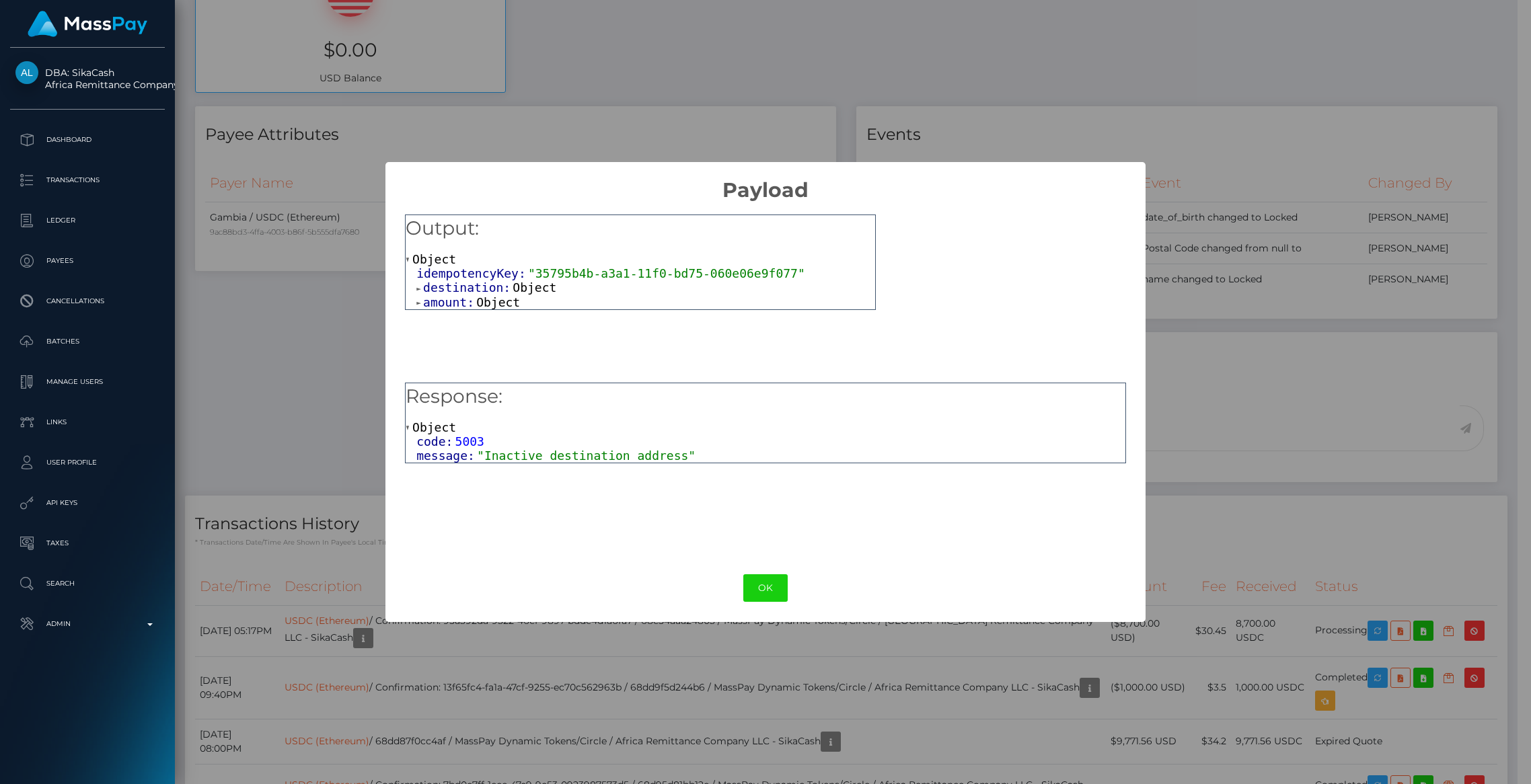
click at [452, 293] on span "destination:" at bounding box center [468, 287] width 90 height 14
click at [480, 331] on span "Object" at bounding box center [498, 330] width 44 height 14
click at [309, 347] on div "× Payload Output: Object idempotencyKey: "35795b4b-a3a1-11f0-bd75-060e06e9f077"…" at bounding box center [766, 392] width 1531 height 784
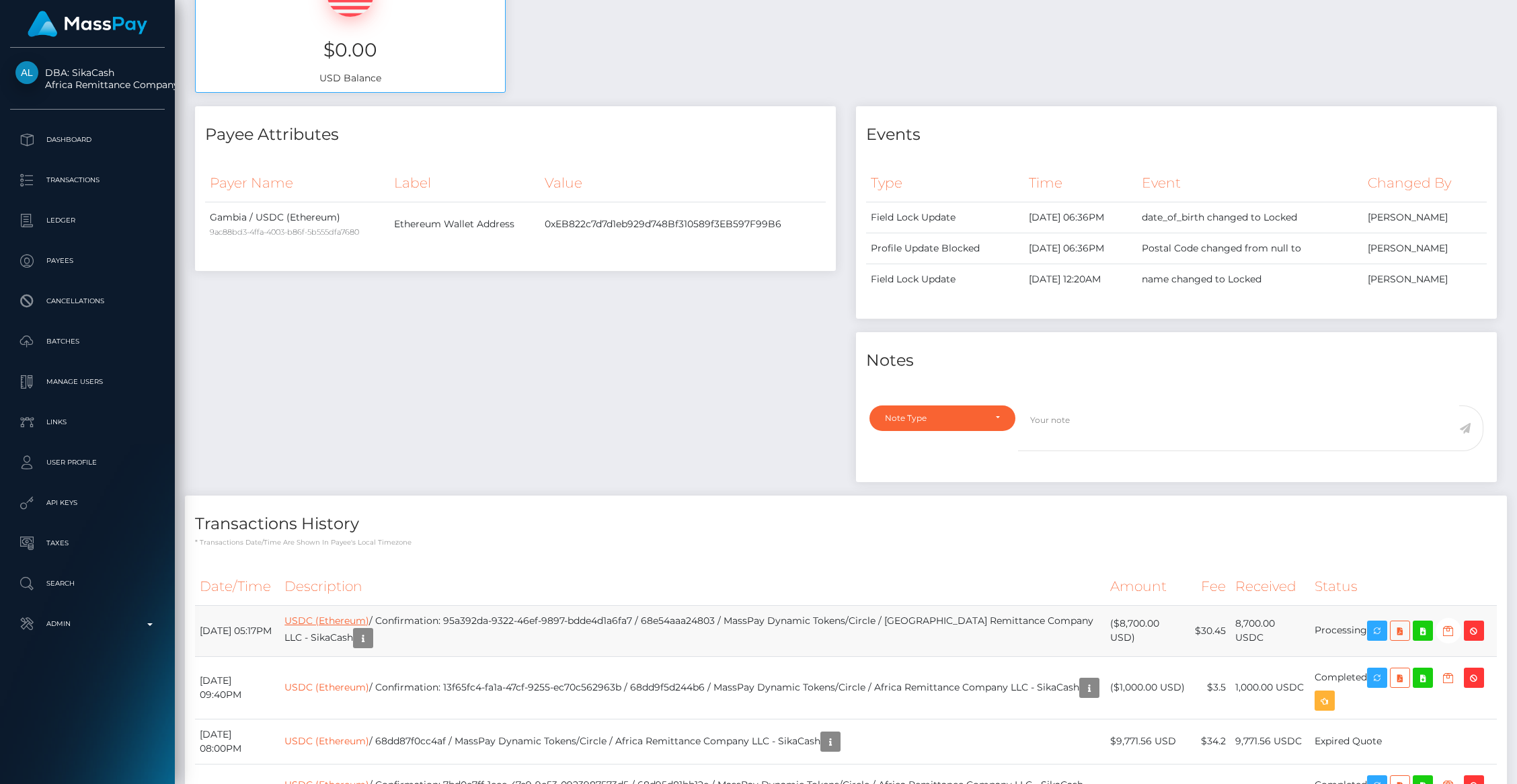
click at [369, 621] on link "USDC (Ethereum)" at bounding box center [327, 620] width 84 height 12
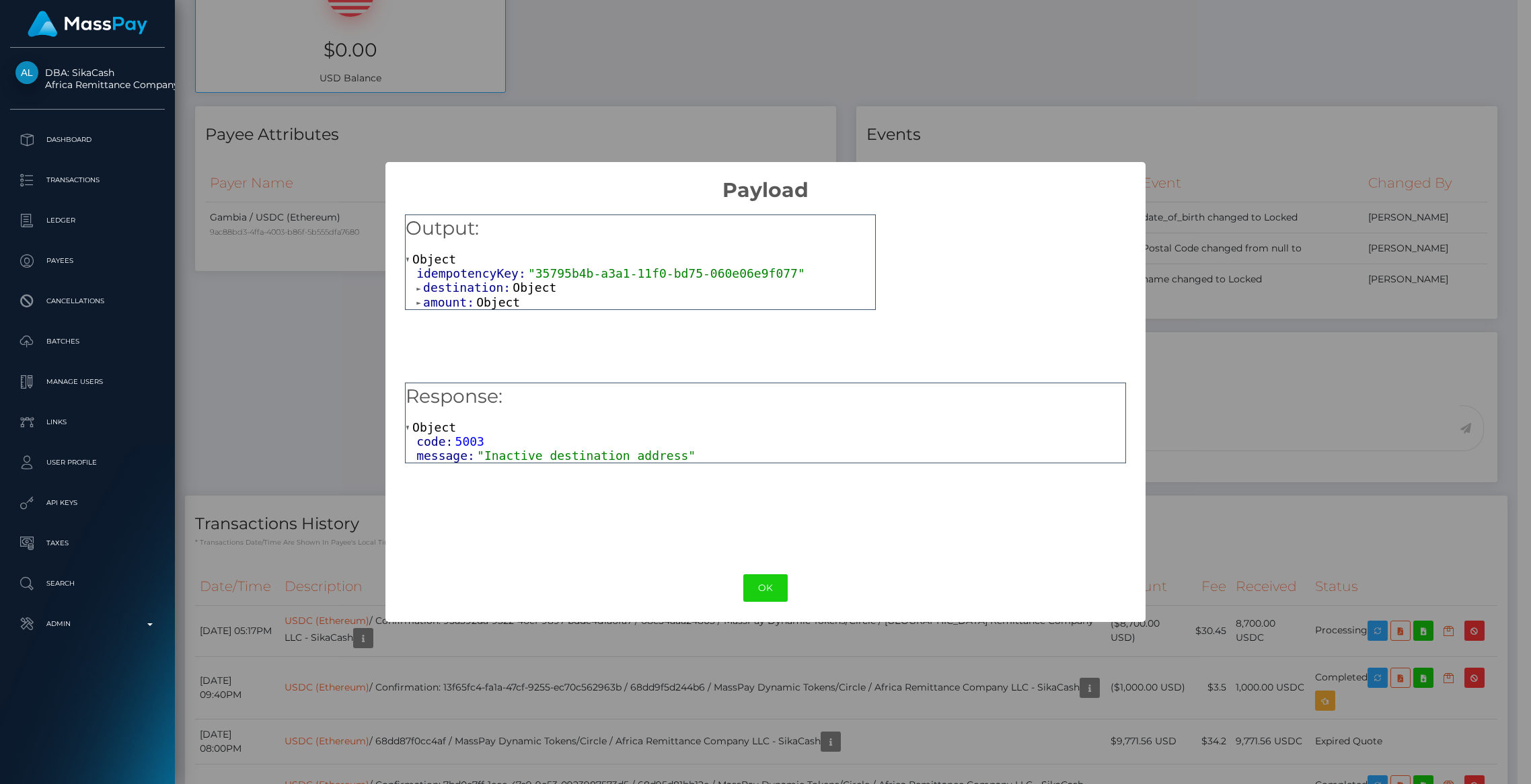
click at [485, 283] on span "destination:" at bounding box center [468, 287] width 90 height 14
click at [451, 336] on span "amount:" at bounding box center [449, 330] width 53 height 14
click at [452, 337] on span "amount:" at bounding box center [449, 330] width 53 height 14
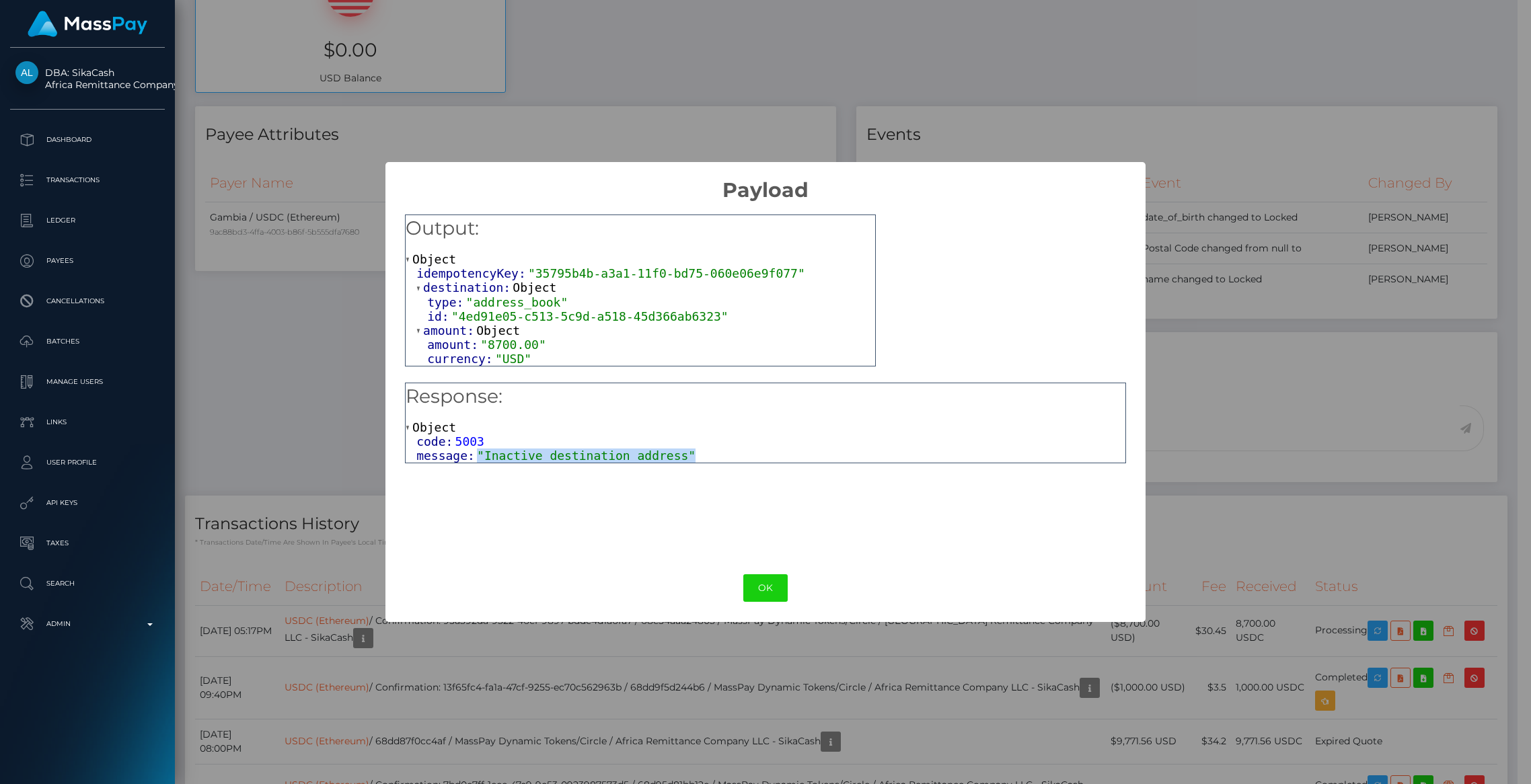
drag, startPoint x: 704, startPoint y: 457, endPoint x: 476, endPoint y: 455, distance: 228.0
click at [476, 455] on div "message: "Inactive destination address"" at bounding box center [771, 455] width 709 height 14
copy span ""Inactive destination address""
click at [317, 506] on div "× Payload Output: Object idempotencyKey: "35795b4b-a3a1-11f0-bd75-060e06e9f077"…" at bounding box center [766, 392] width 1531 height 784
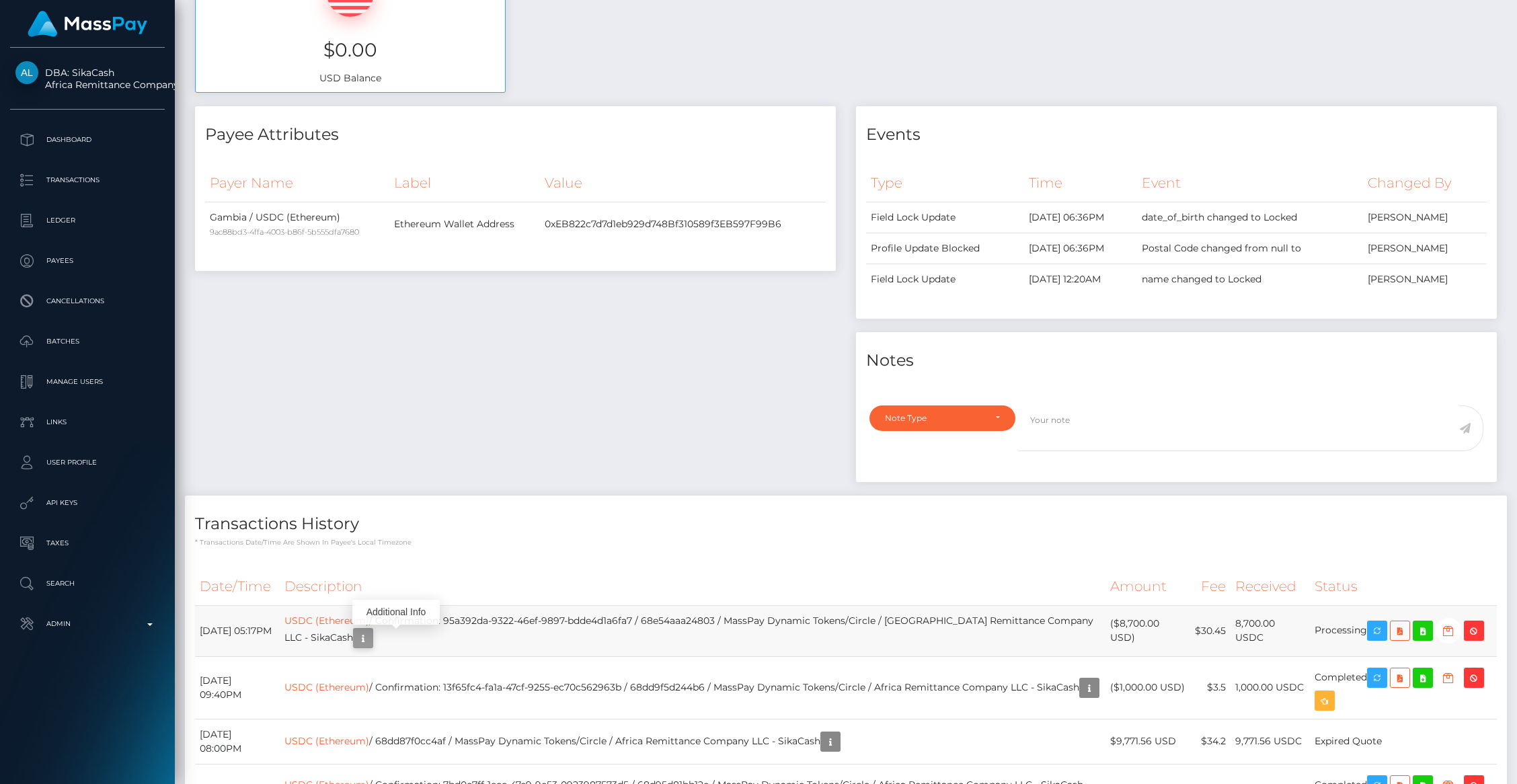
click at [371, 645] on icon "button" at bounding box center [363, 638] width 16 height 17
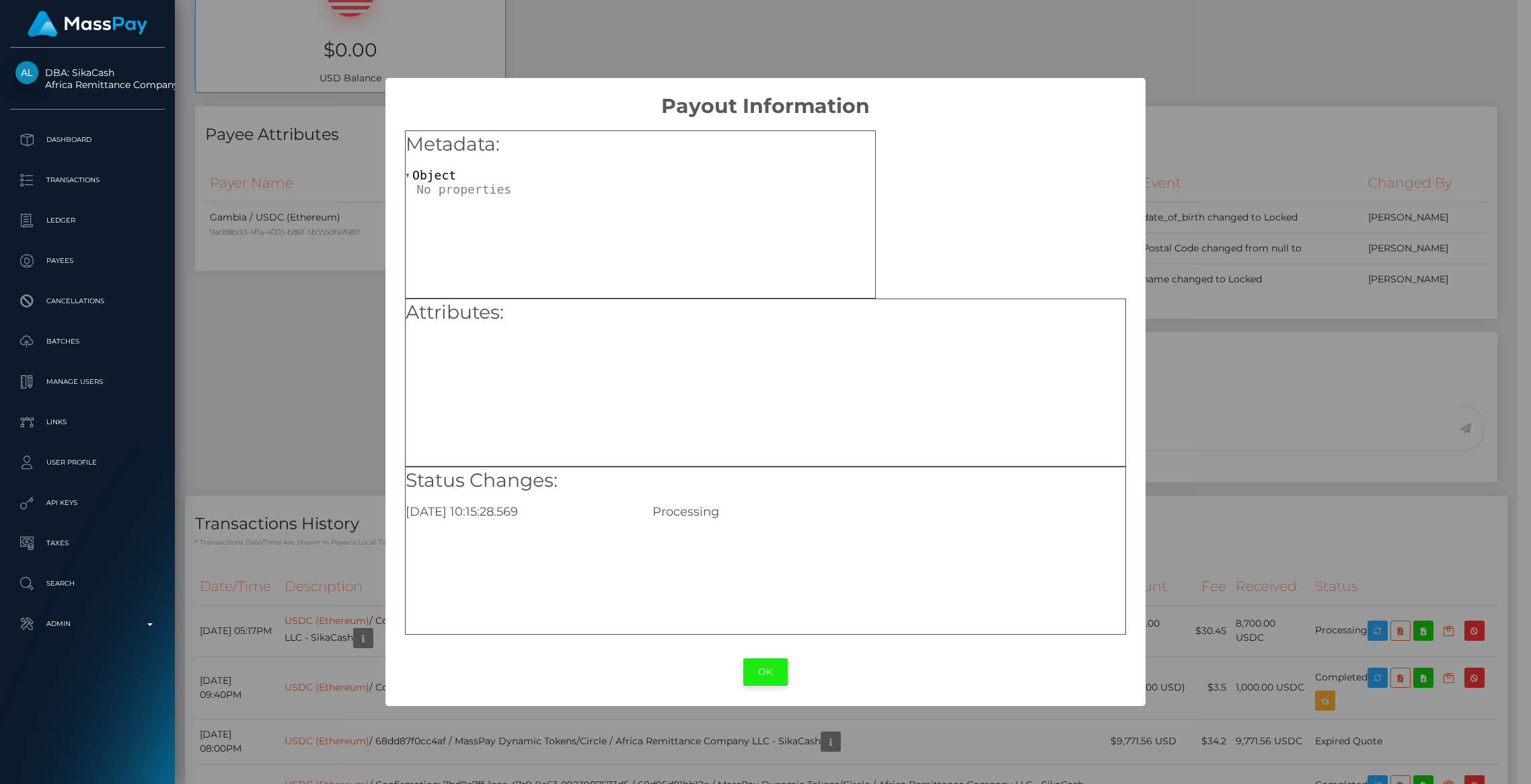
click at [761, 683] on button "OK" at bounding box center [765, 672] width 44 height 28
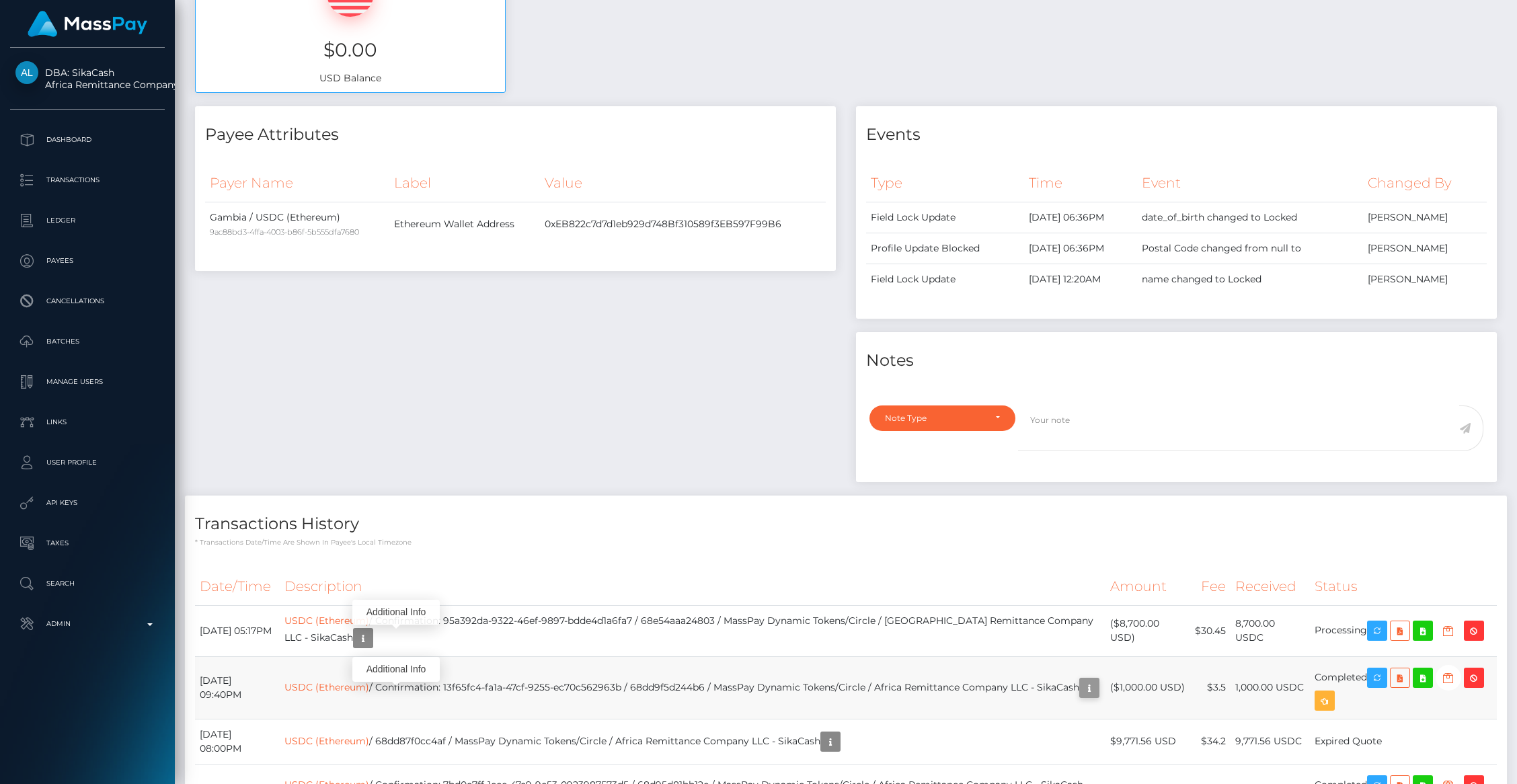
click at [1081, 697] on icon "button" at bounding box center [1090, 688] width 16 height 17
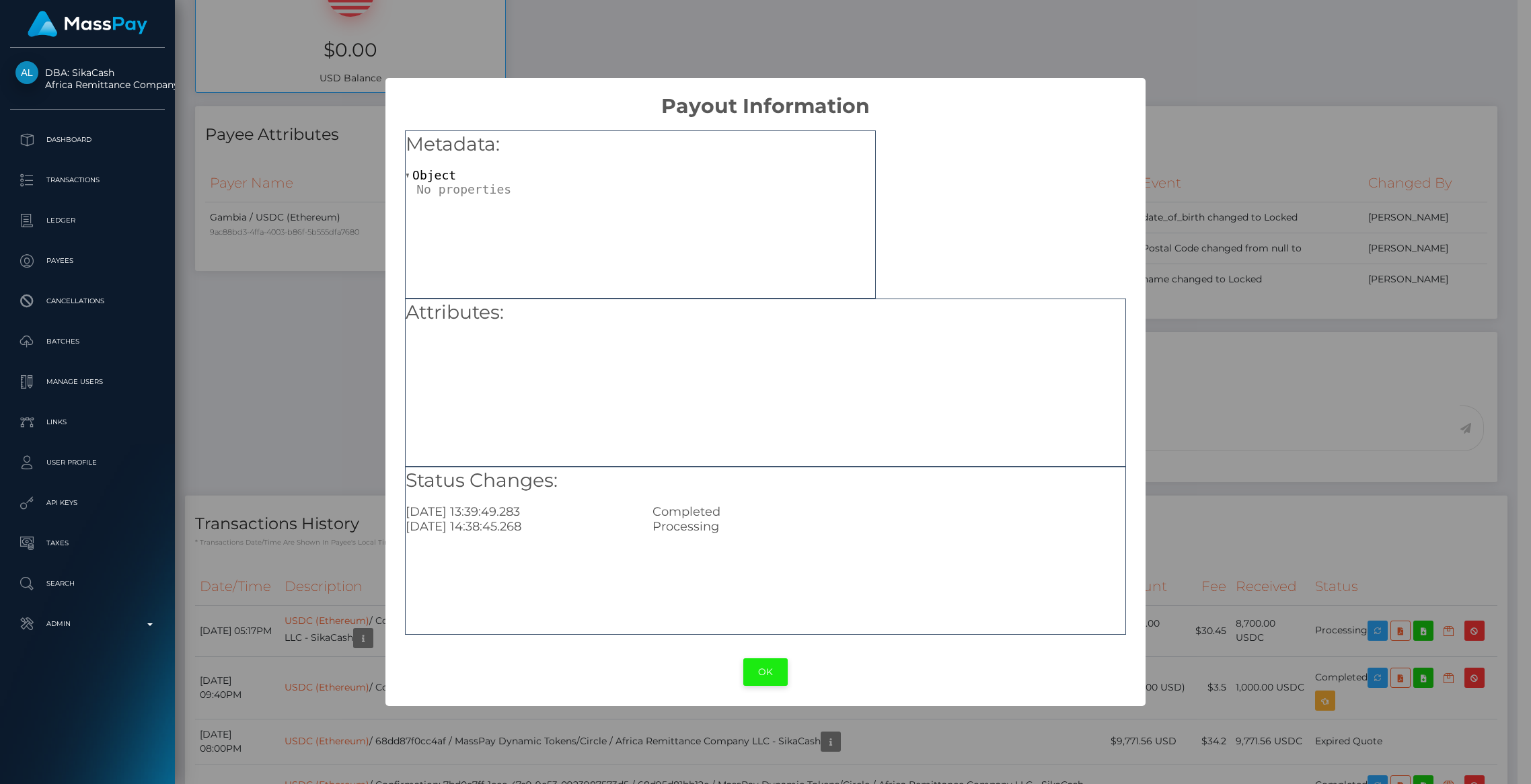
click at [764, 667] on button "OK" at bounding box center [765, 672] width 44 height 28
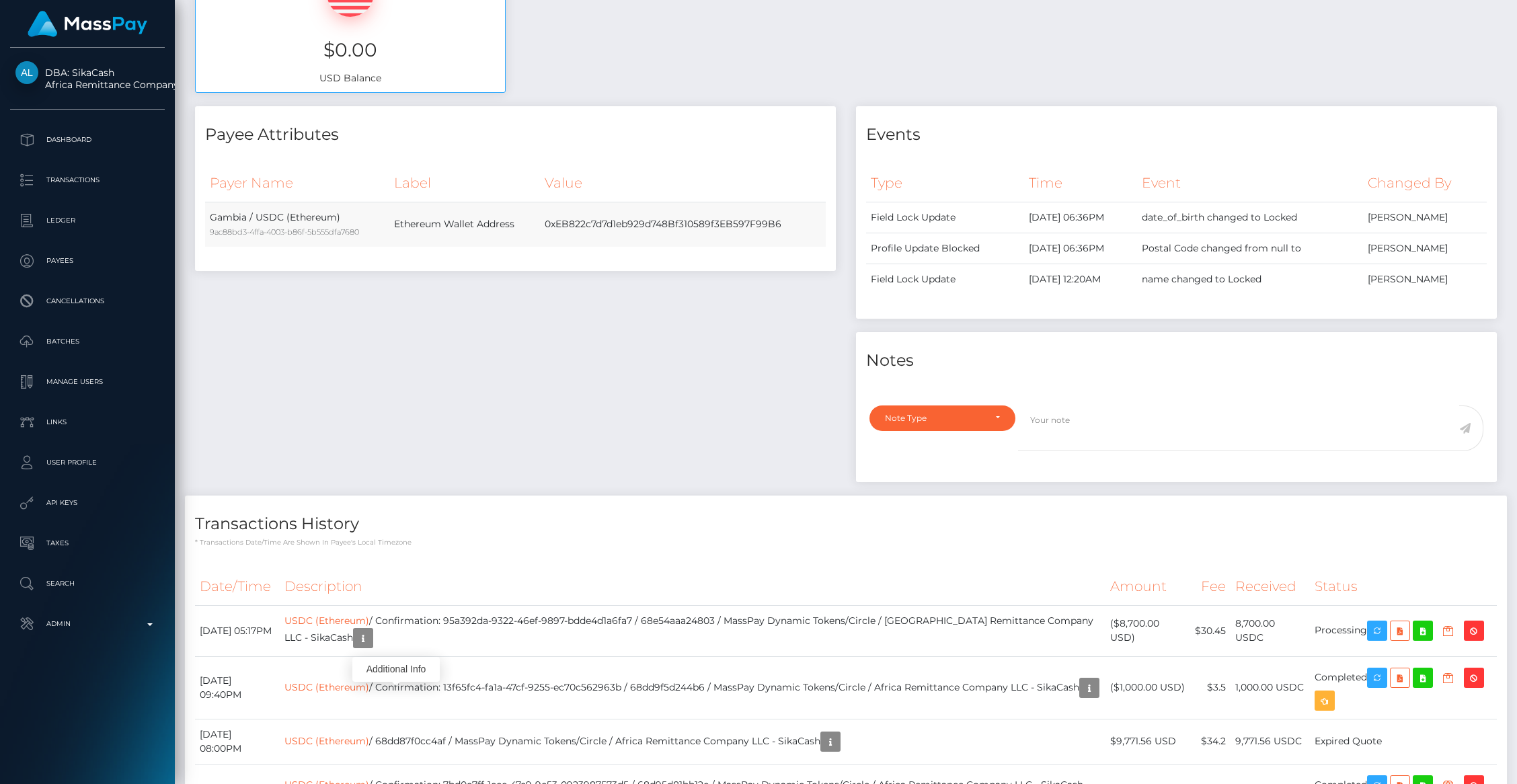
click at [653, 231] on td "0xEB822c7d7d1eb929d748Bf310589f3EB597F99B6" at bounding box center [682, 224] width 285 height 45
click at [652, 231] on td "0xEB822c7d7d1eb929d748Bf310589f3EB597F99B6" at bounding box center [682, 224] width 285 height 45
copy td "0xEB822c7d7d1eb929d748Bf310589f3EB597F99B6"
click at [57, 338] on p "Batches" at bounding box center [87, 341] width 144 height 20
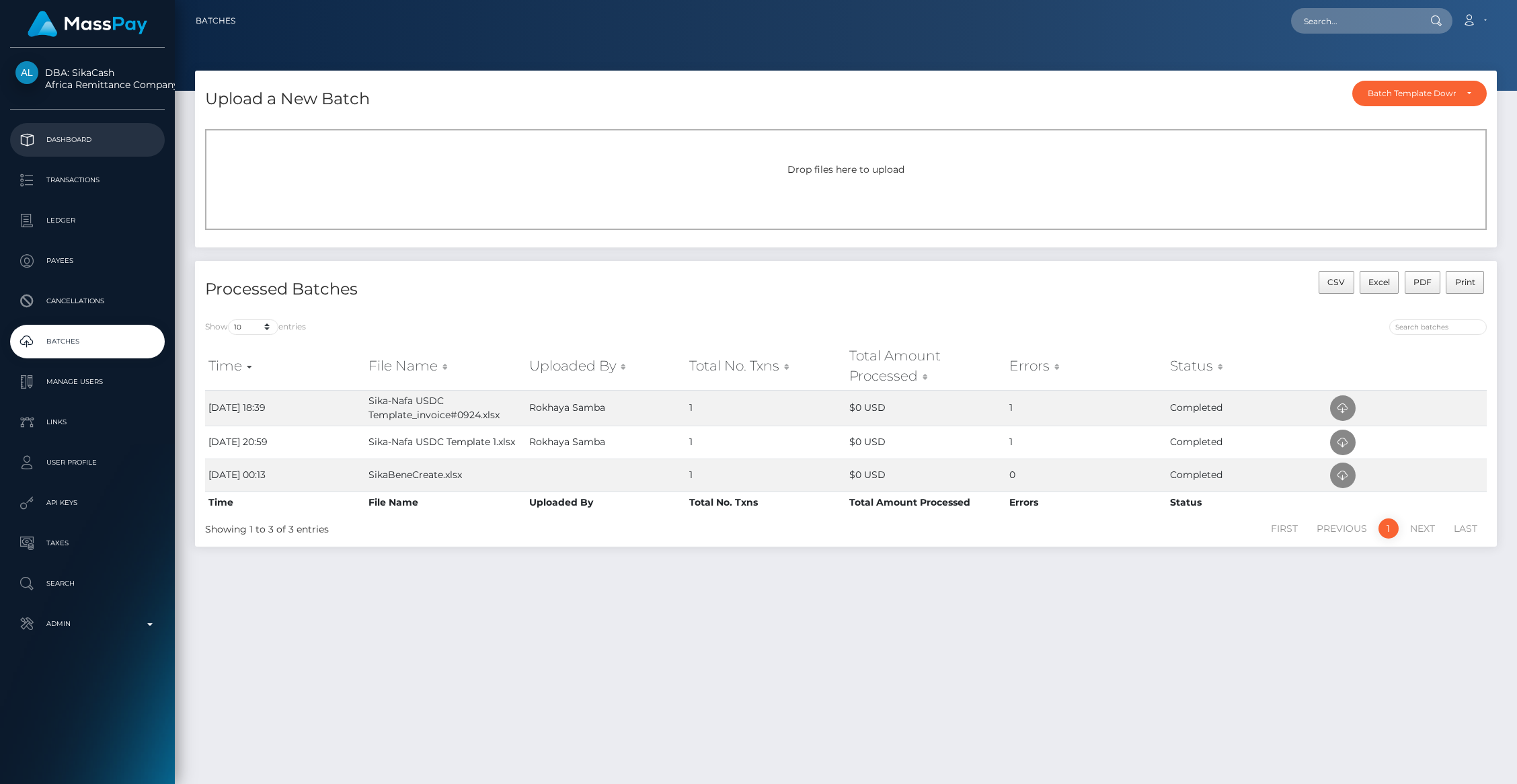
click at [59, 143] on p "Dashboard" at bounding box center [87, 140] width 144 height 20
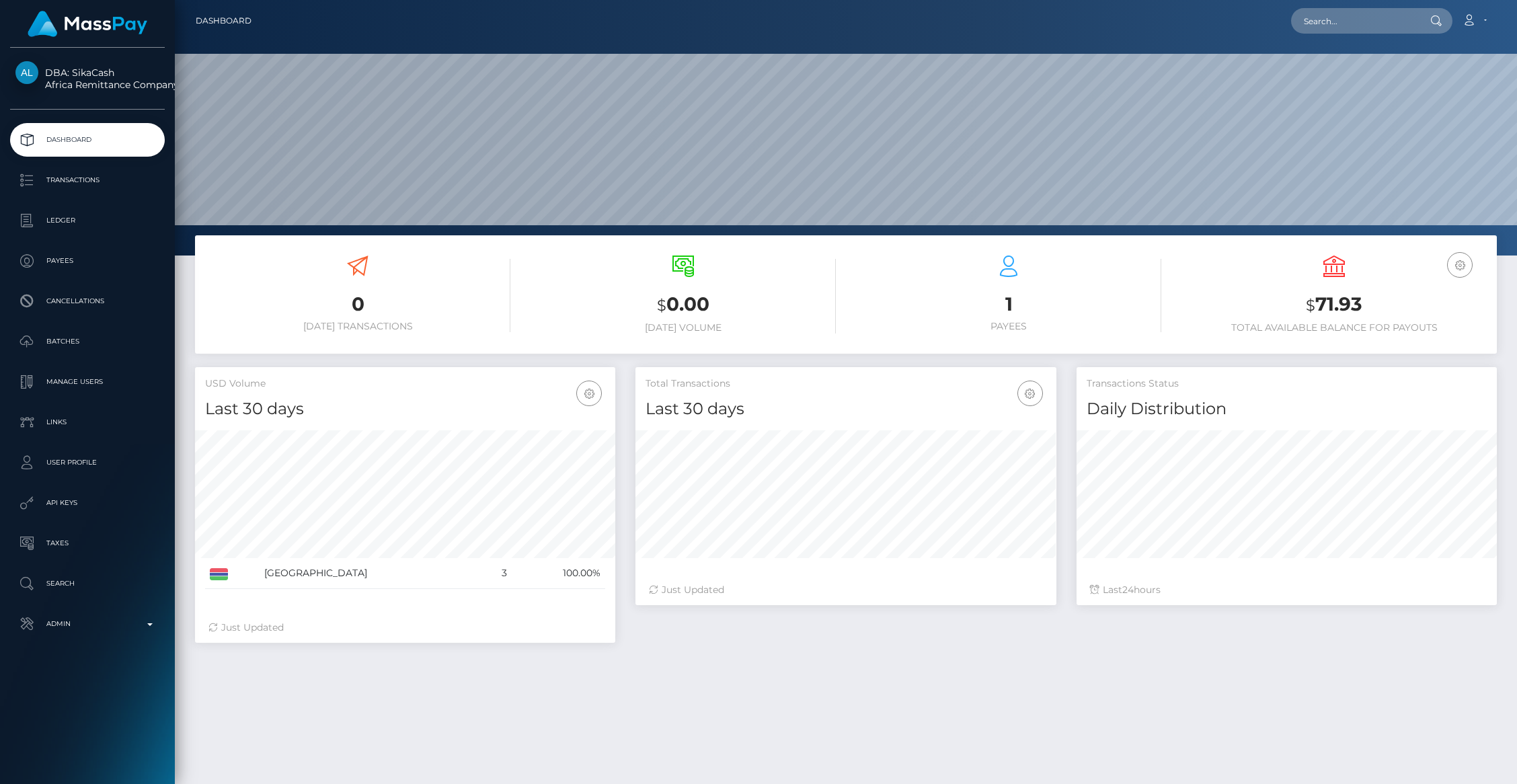
scroll to position [238, 420]
click at [67, 183] on p "Transactions" at bounding box center [87, 181] width 144 height 20
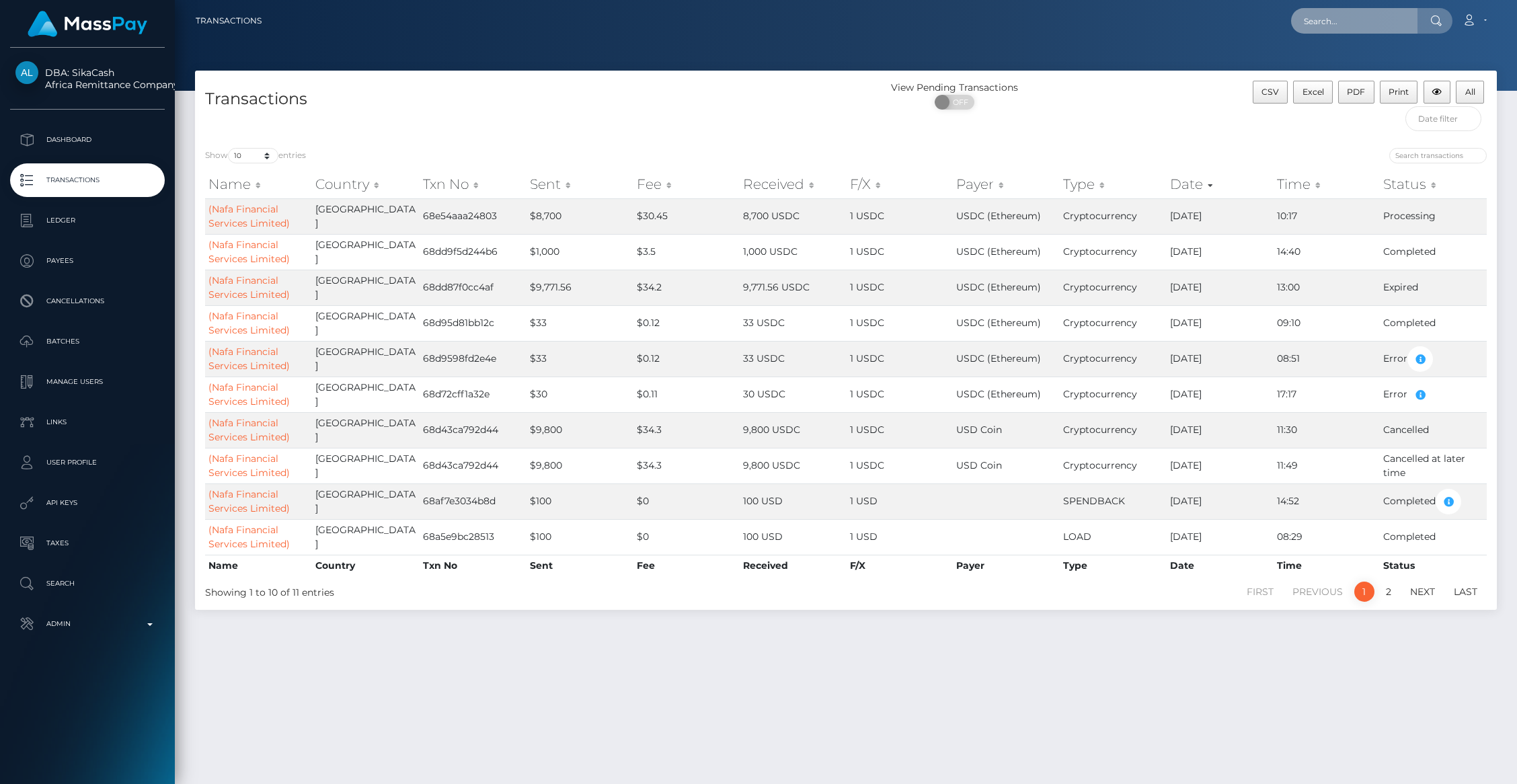
click at [1364, 26] on input "text" at bounding box center [1355, 20] width 127 height 25
type input "[PERSON_NAME][EMAIL_ADDRESS][DOMAIN_NAME]"
click at [1343, 70] on link "[PERSON_NAME]" at bounding box center [1345, 69] width 108 height 25
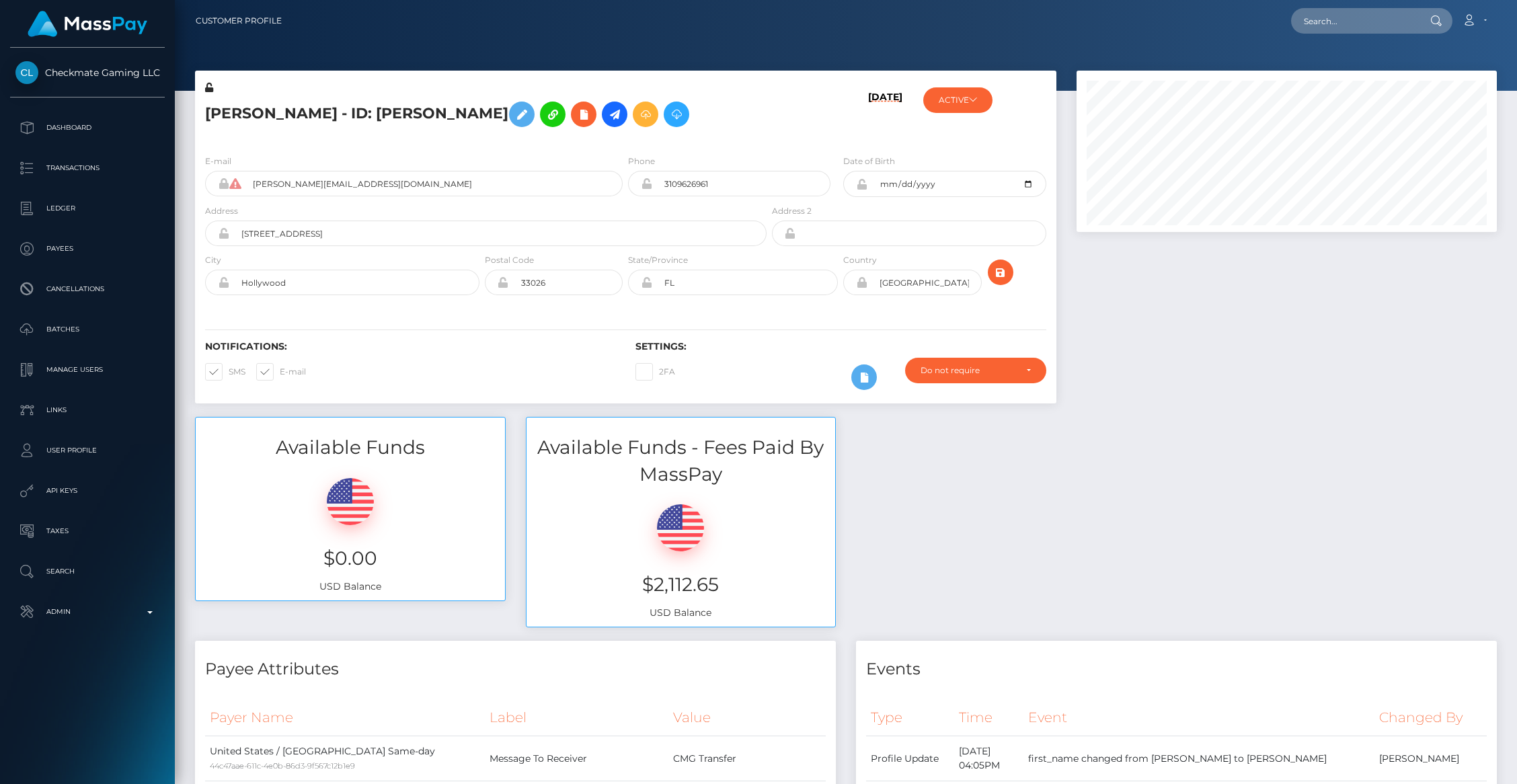
scroll to position [162, 420]
click at [1194, 417] on div "Available Funds $0.00 USD Balance Available Funds - Fees Paid By MassPay $2,112…" at bounding box center [846, 528] width 1322 height 223
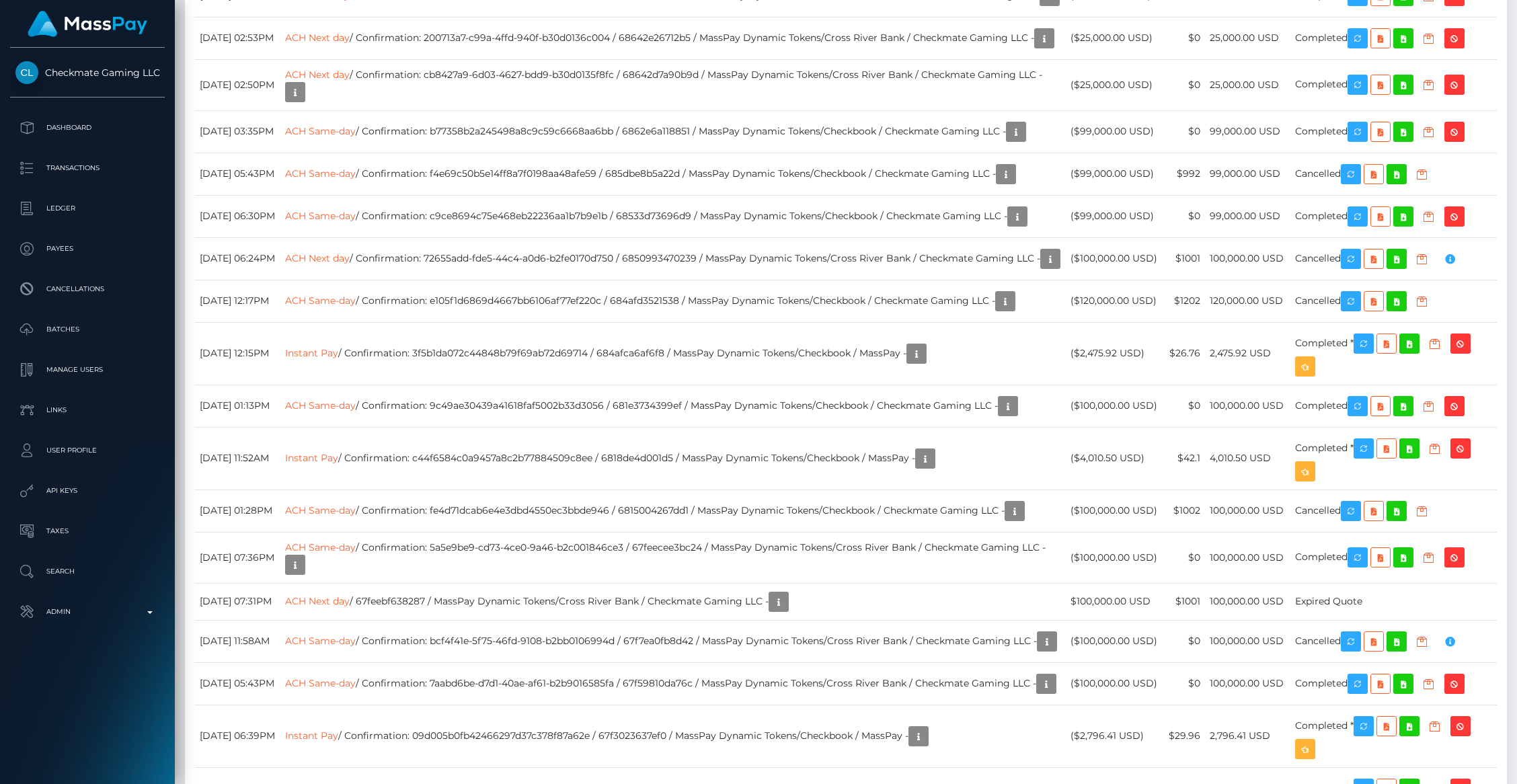
scroll to position [5949, 0]
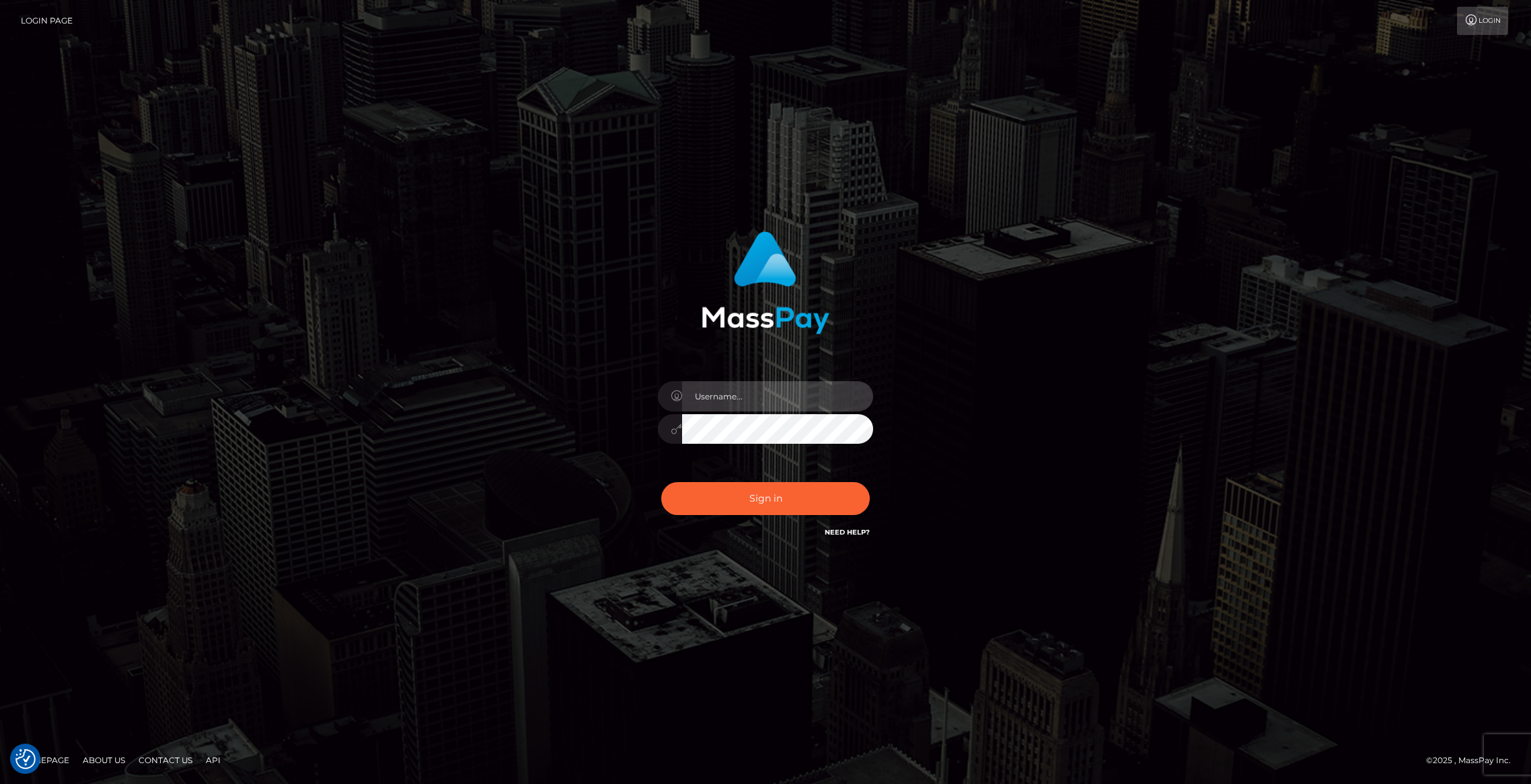
type input "brentg"
click at [753, 507] on button "Sign in" at bounding box center [766, 498] width 208 height 33
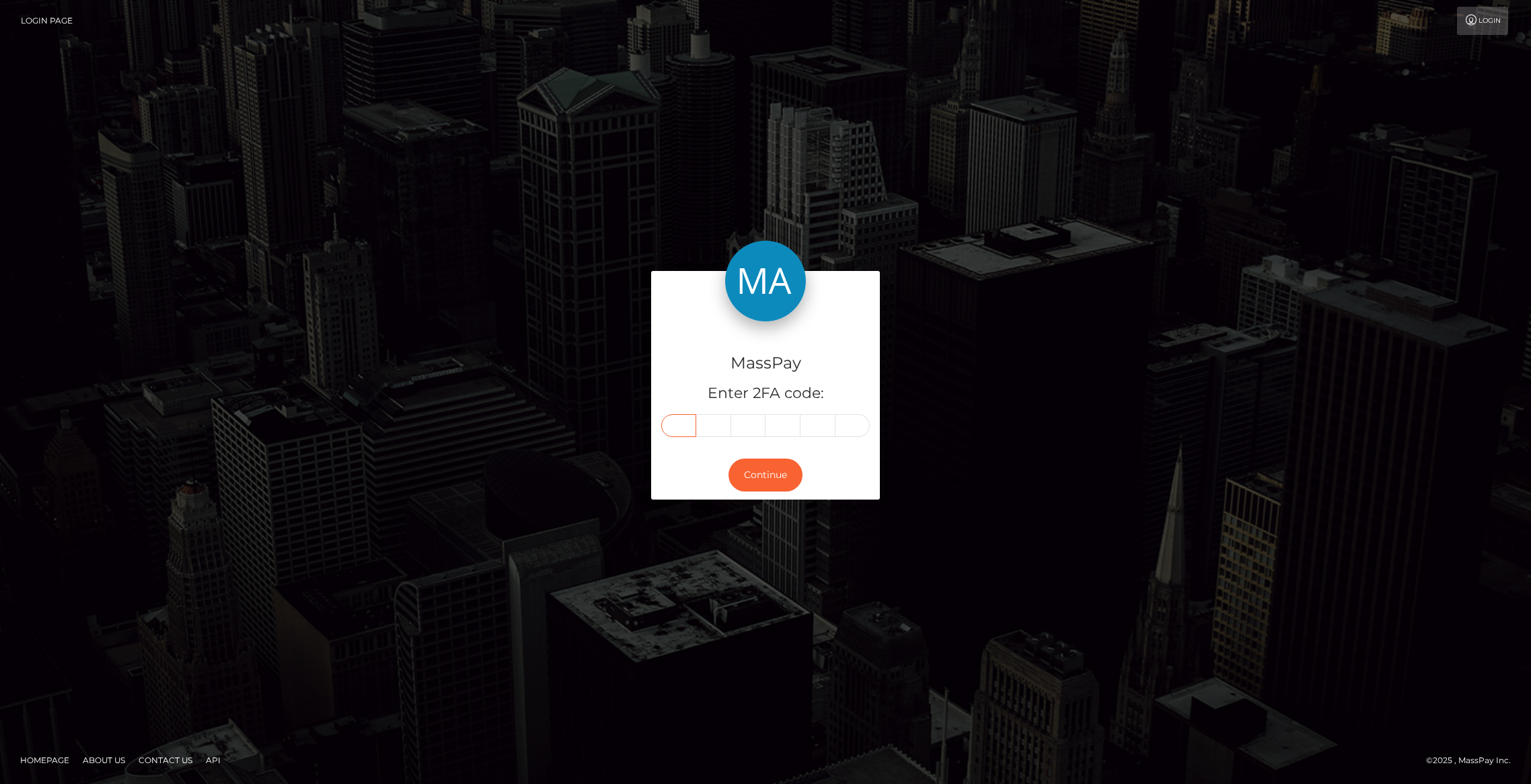
paste input "0"
type input "0"
type input "3"
type input "1"
type input "5"
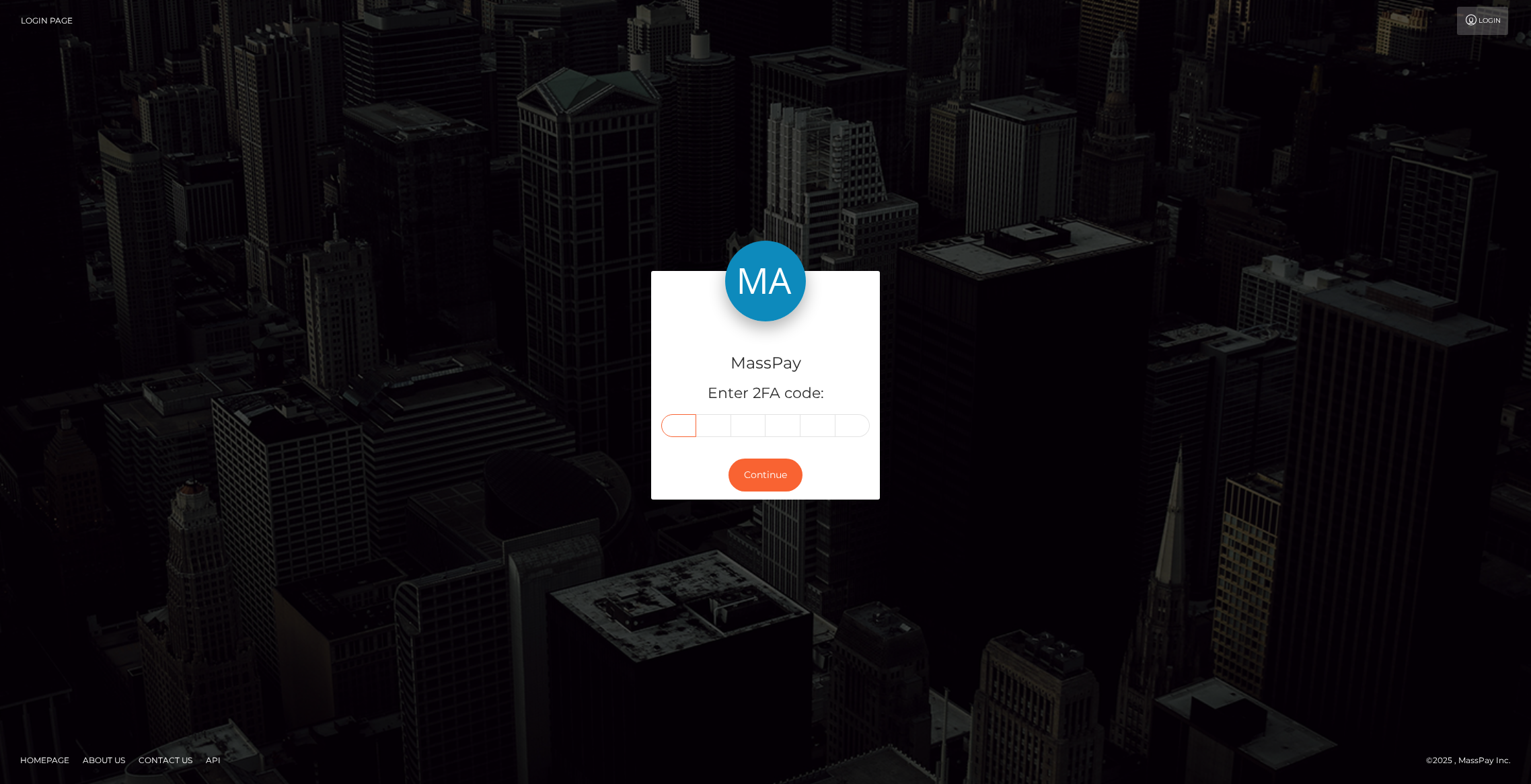
type input "2"
type input "5"
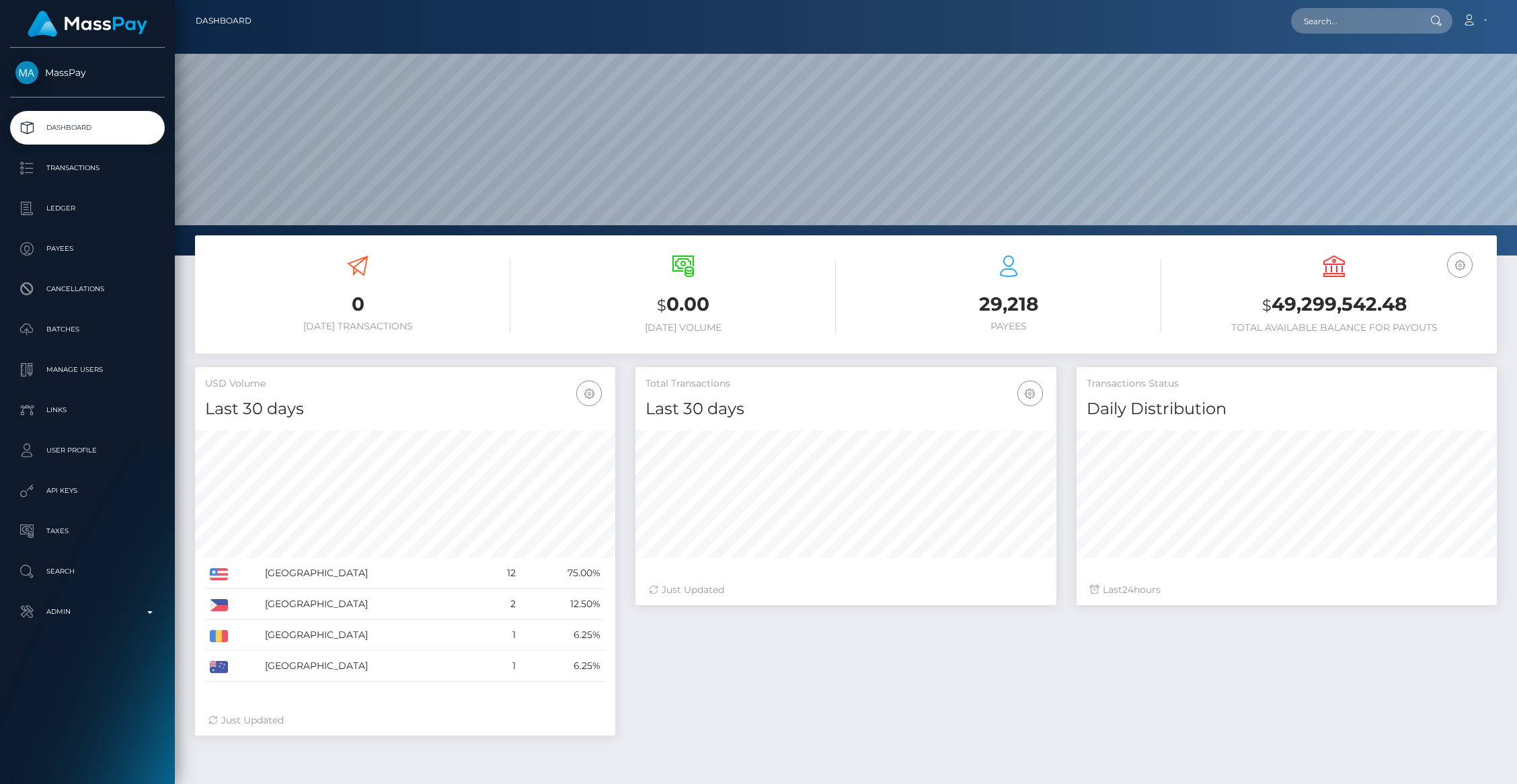
scroll to position [238, 420]
click at [95, 605] on p "Admin" at bounding box center [87, 611] width 144 height 20
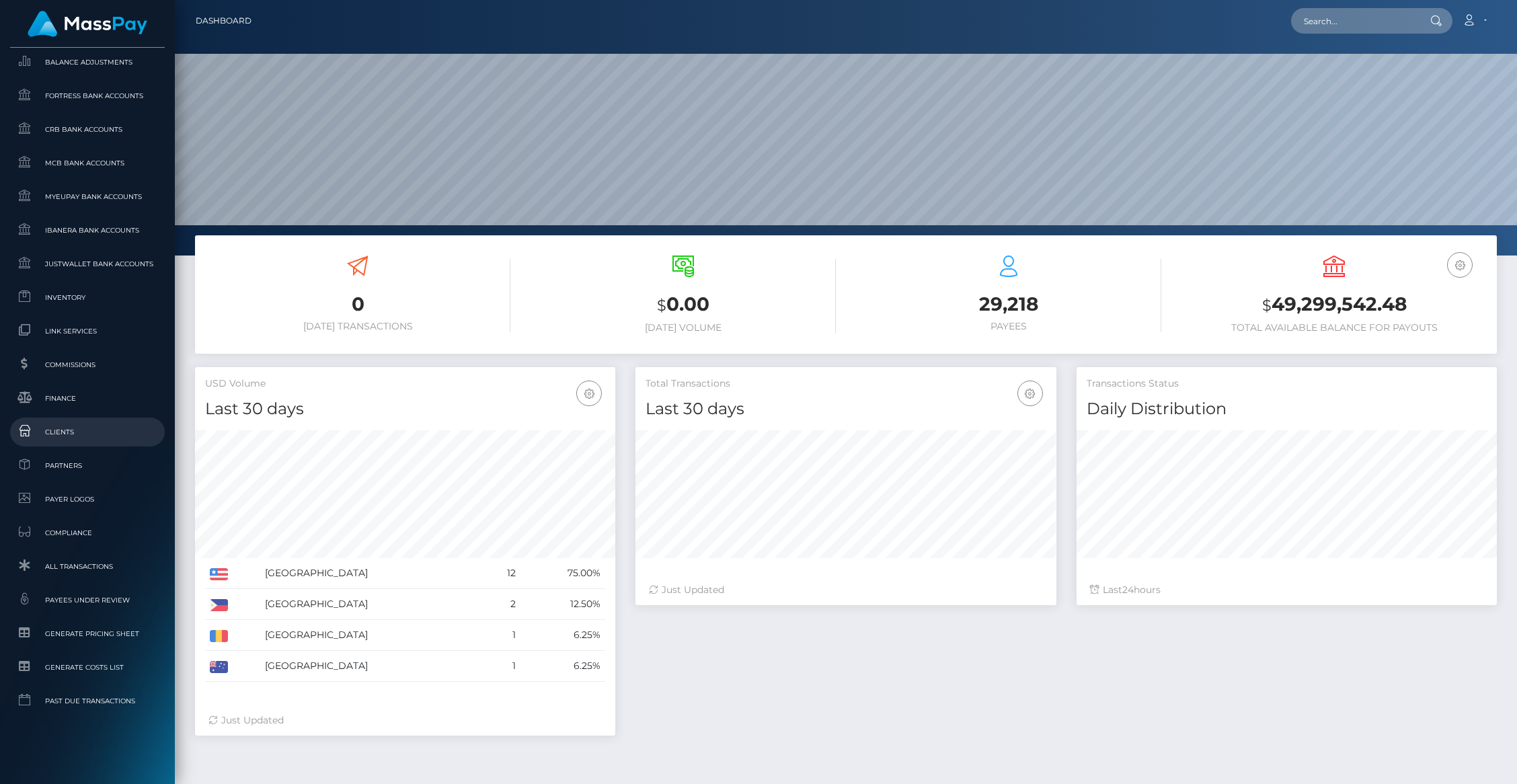
click at [66, 432] on span "Clients" at bounding box center [87, 432] width 144 height 15
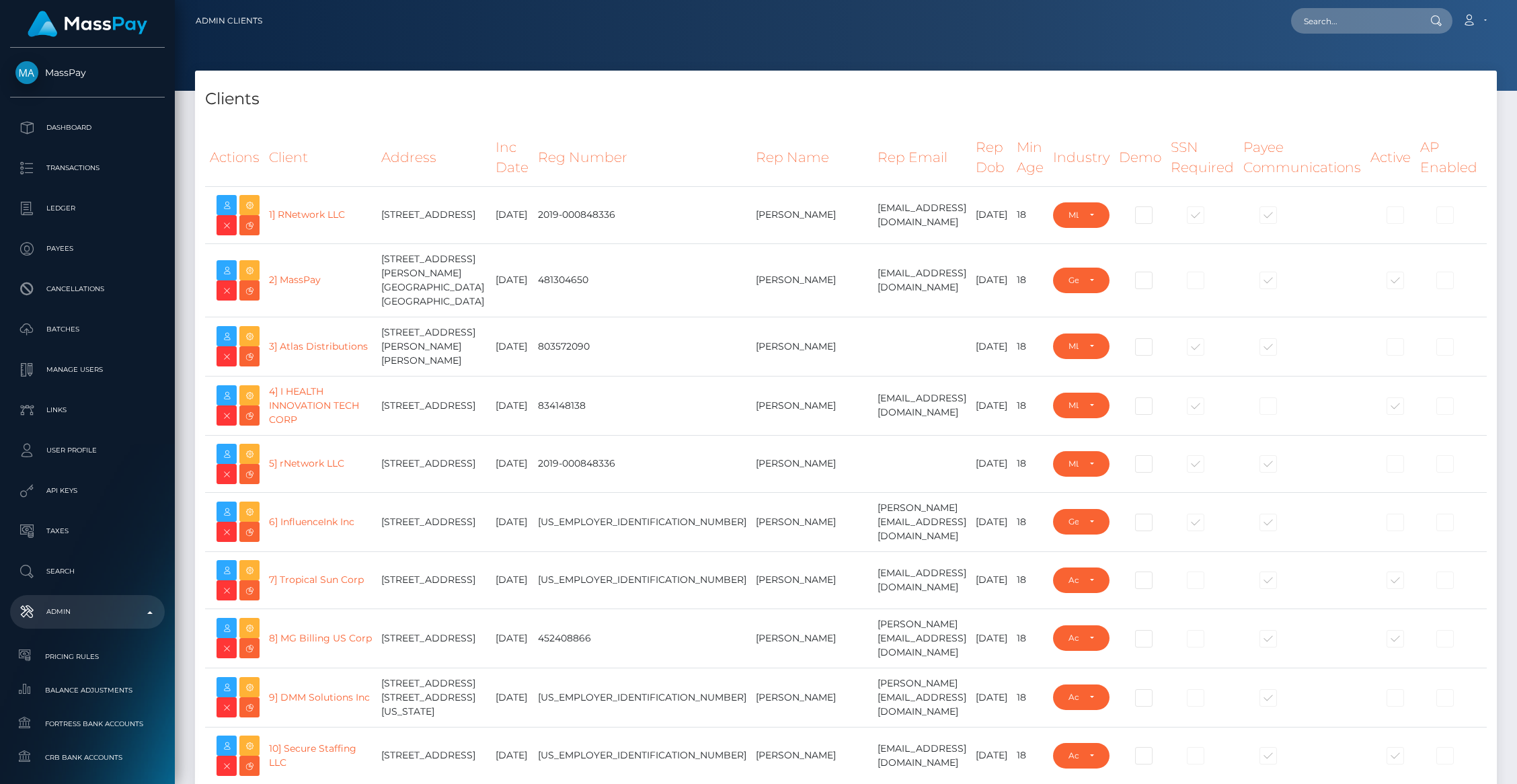
select select "223"
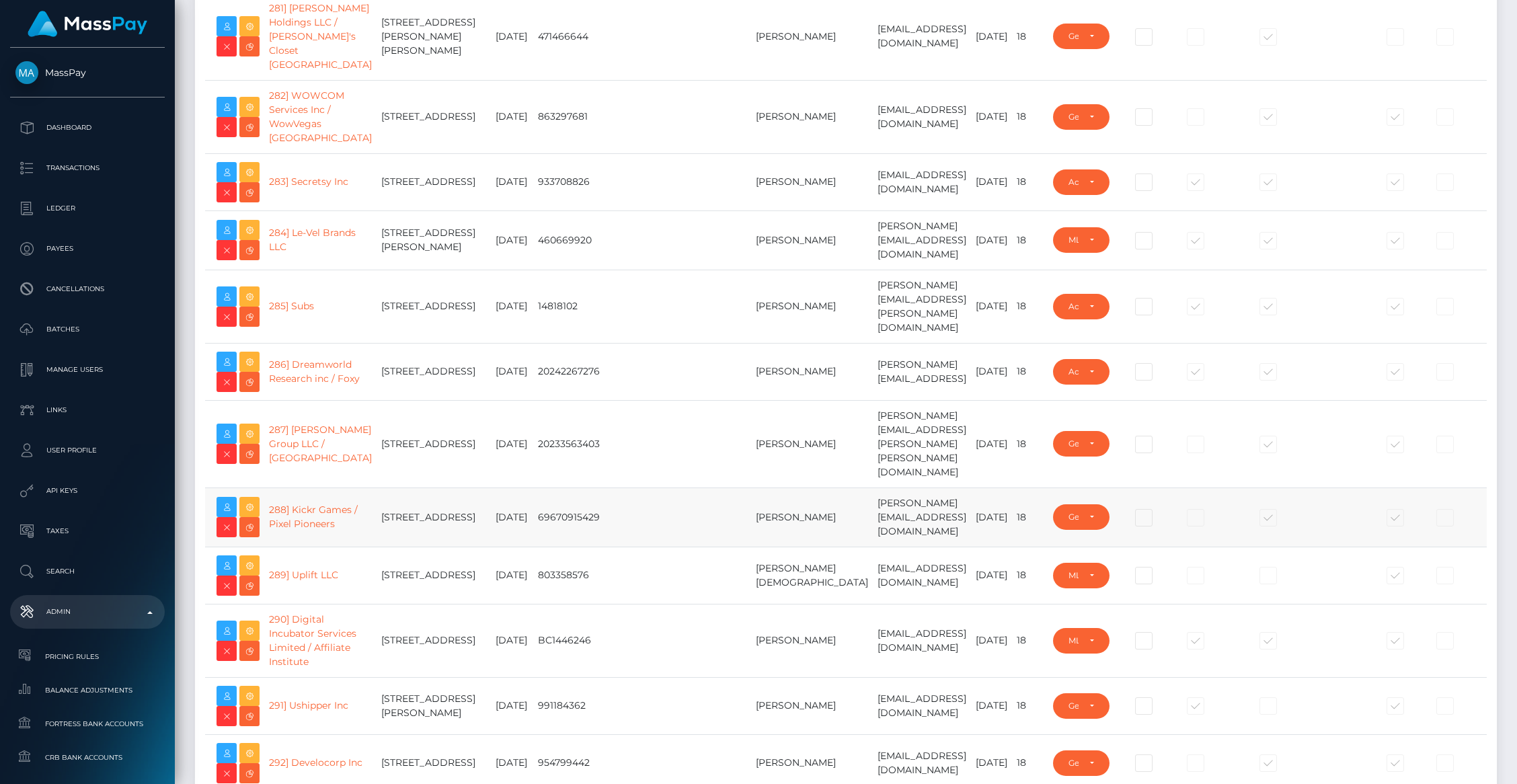
scroll to position [17370, 0]
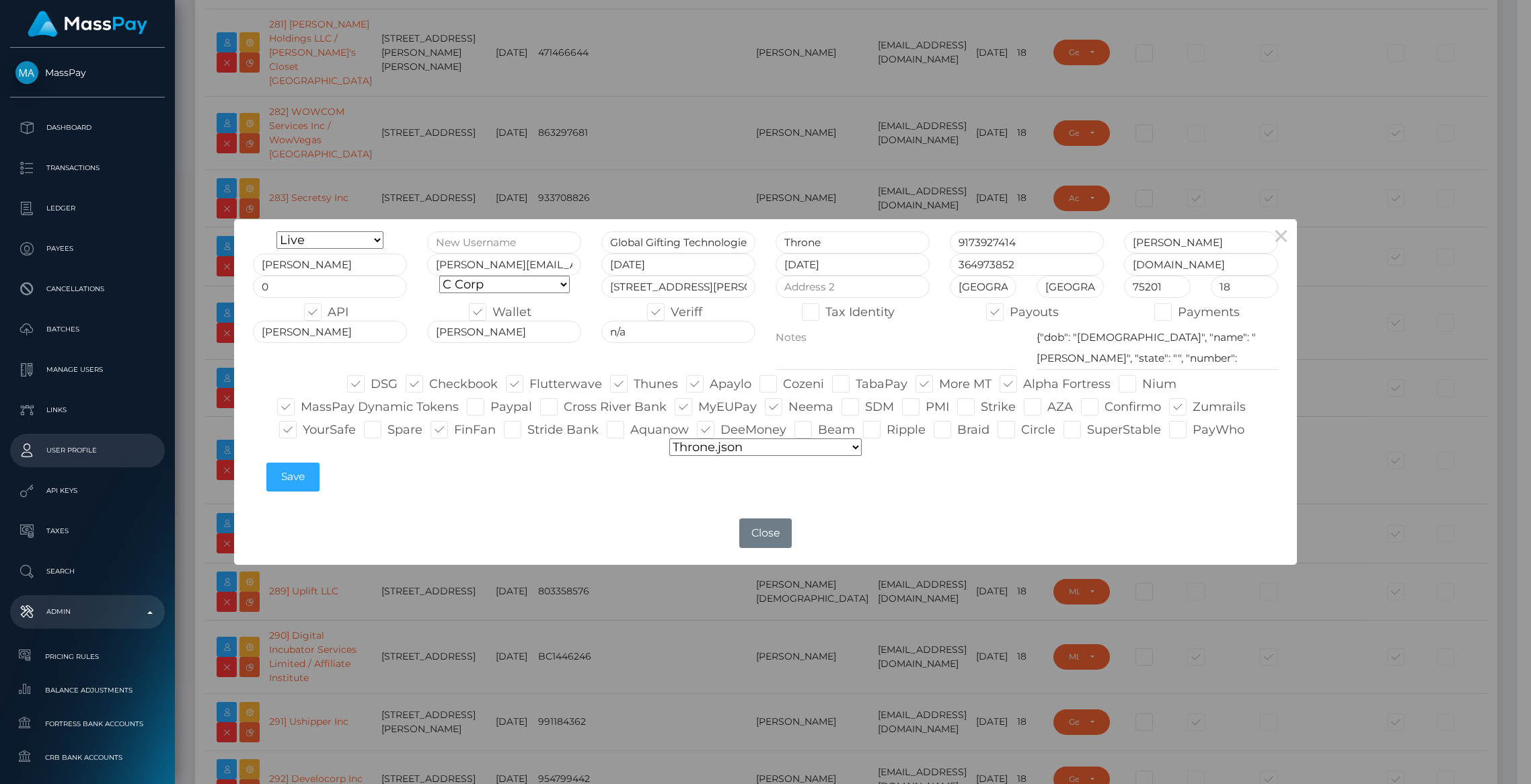
type input "brentg"
click at [350, 622] on div "× Onboarding Live Design Partner Internal Deactivated Declined Global Gifting T…" at bounding box center [766, 392] width 1531 height 784
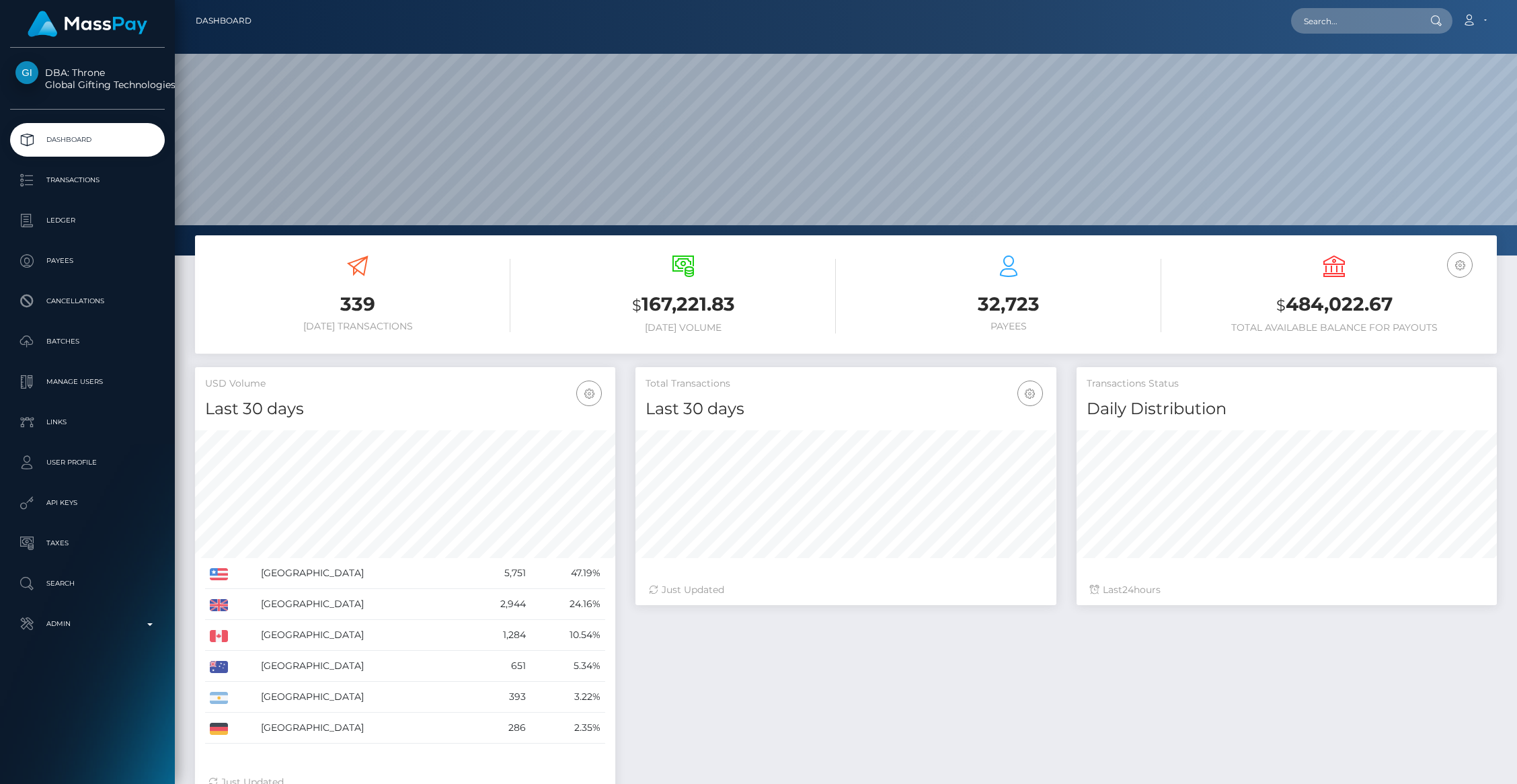
scroll to position [238, 420]
click at [82, 180] on p "Transactions" at bounding box center [87, 181] width 144 height 20
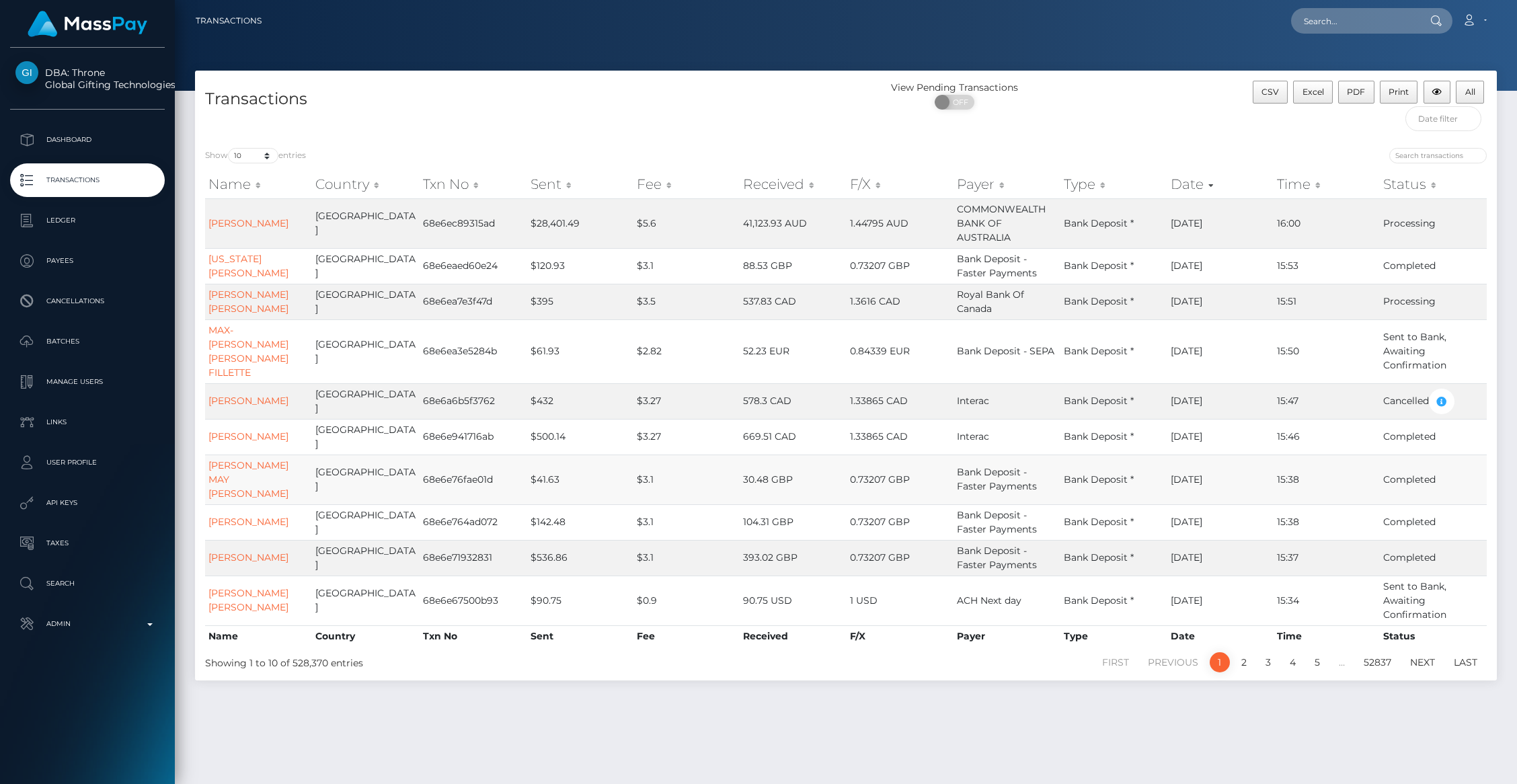
click at [251, 470] on td "TYRA MAY COOPER" at bounding box center [259, 479] width 107 height 50
click at [236, 504] on td "MUSTAFA ALAM KHAN" at bounding box center [259, 522] width 107 height 36
click at [226, 515] on link "MUSTAFA ALAM KHAN" at bounding box center [248, 521] width 80 height 12
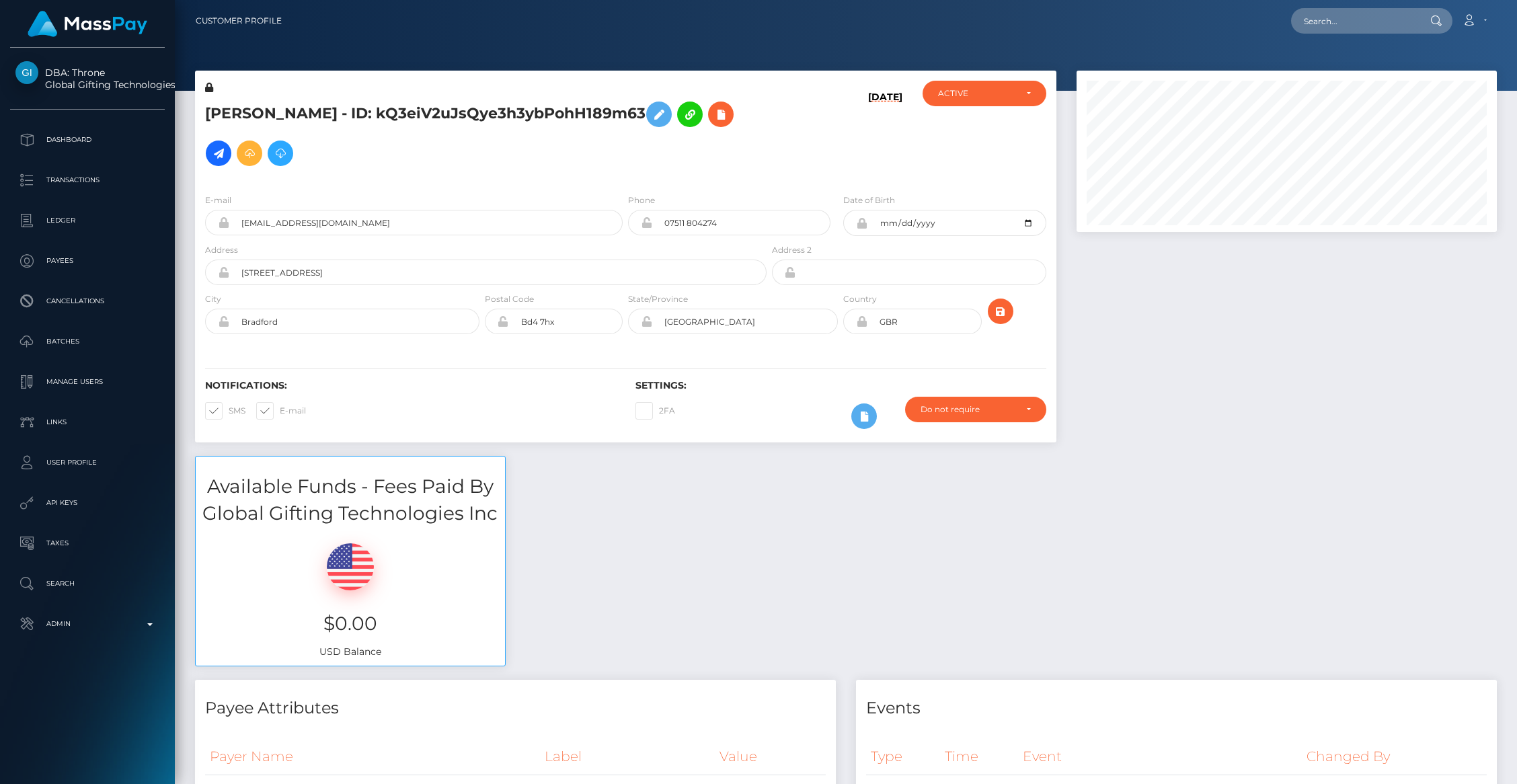
scroll to position [162, 420]
click at [226, 155] on icon at bounding box center [218, 153] width 16 height 17
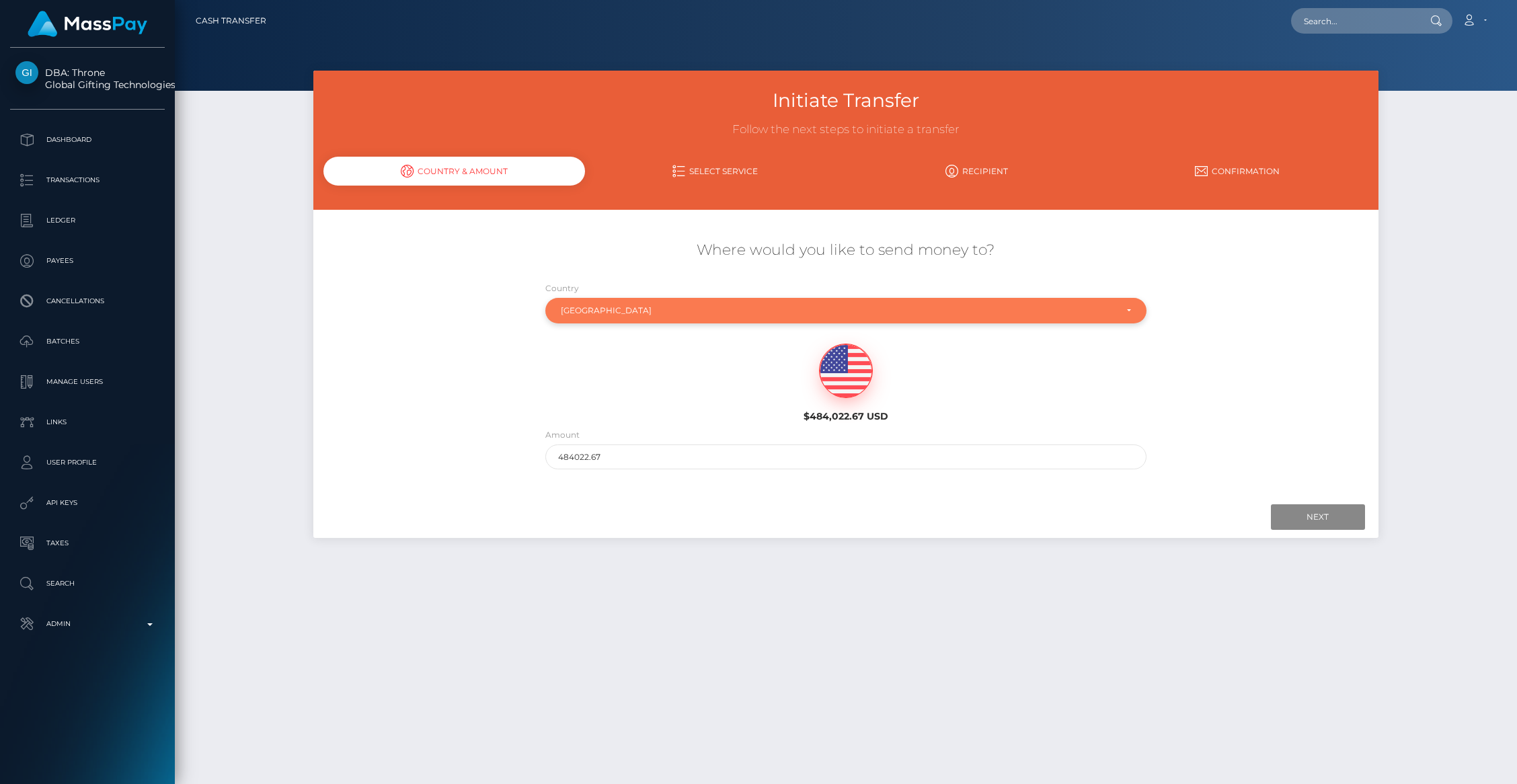
click at [596, 303] on div "United Kingdom" at bounding box center [846, 310] width 602 height 25
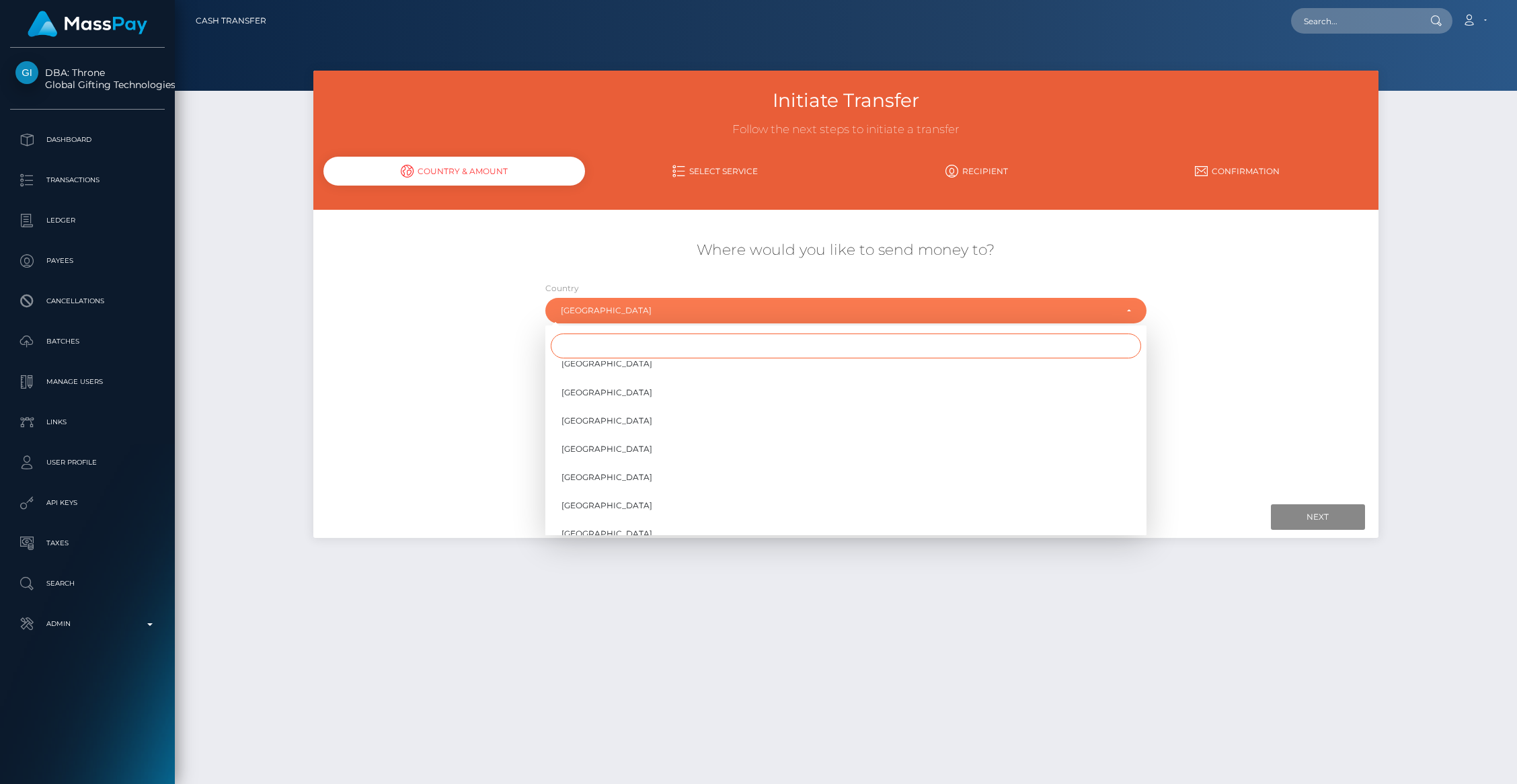
click at [611, 341] on input "Search" at bounding box center [846, 346] width 591 height 25
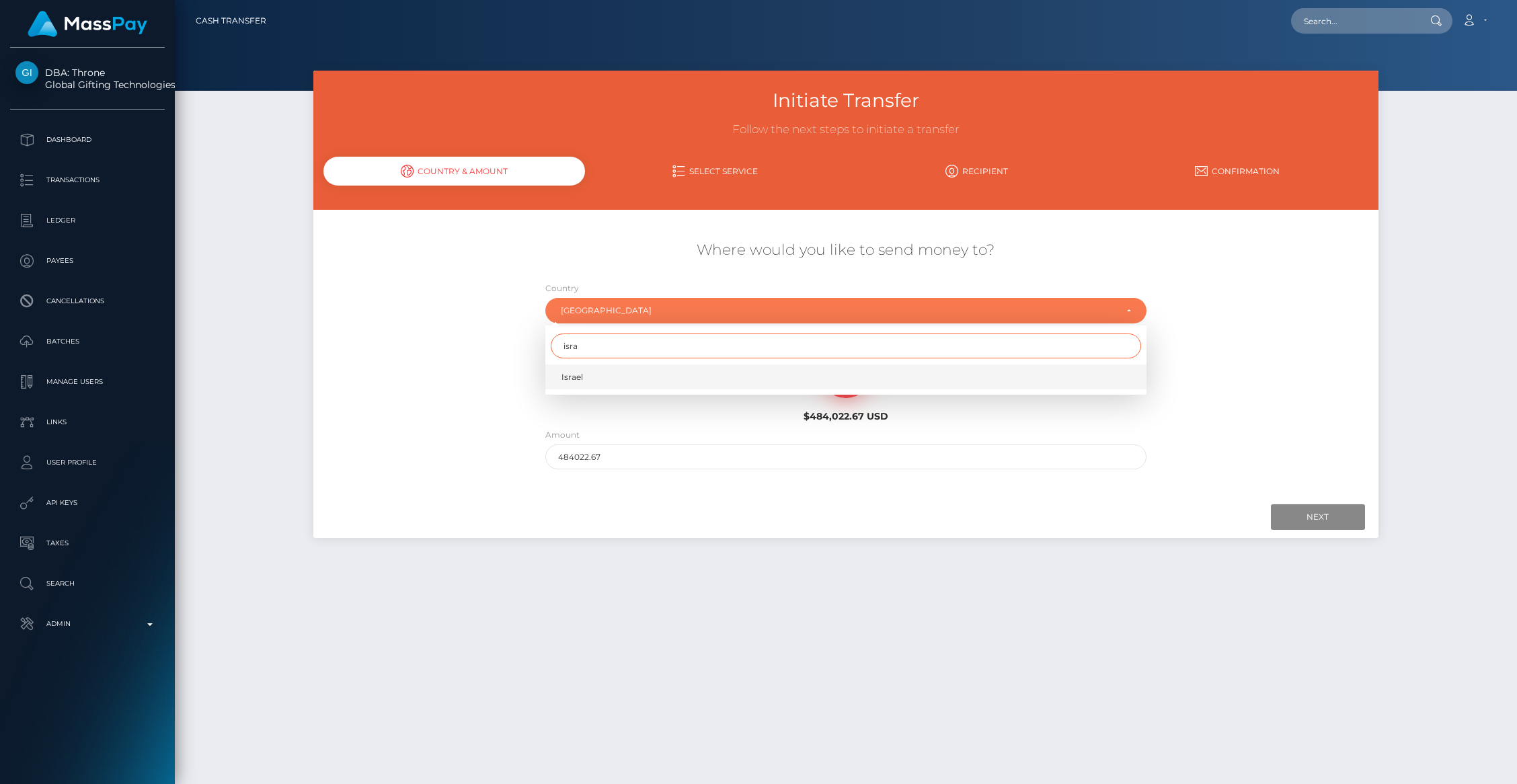
type input "isra"
click at [590, 373] on link "Israel" at bounding box center [846, 376] width 602 height 25
select select "ISR"
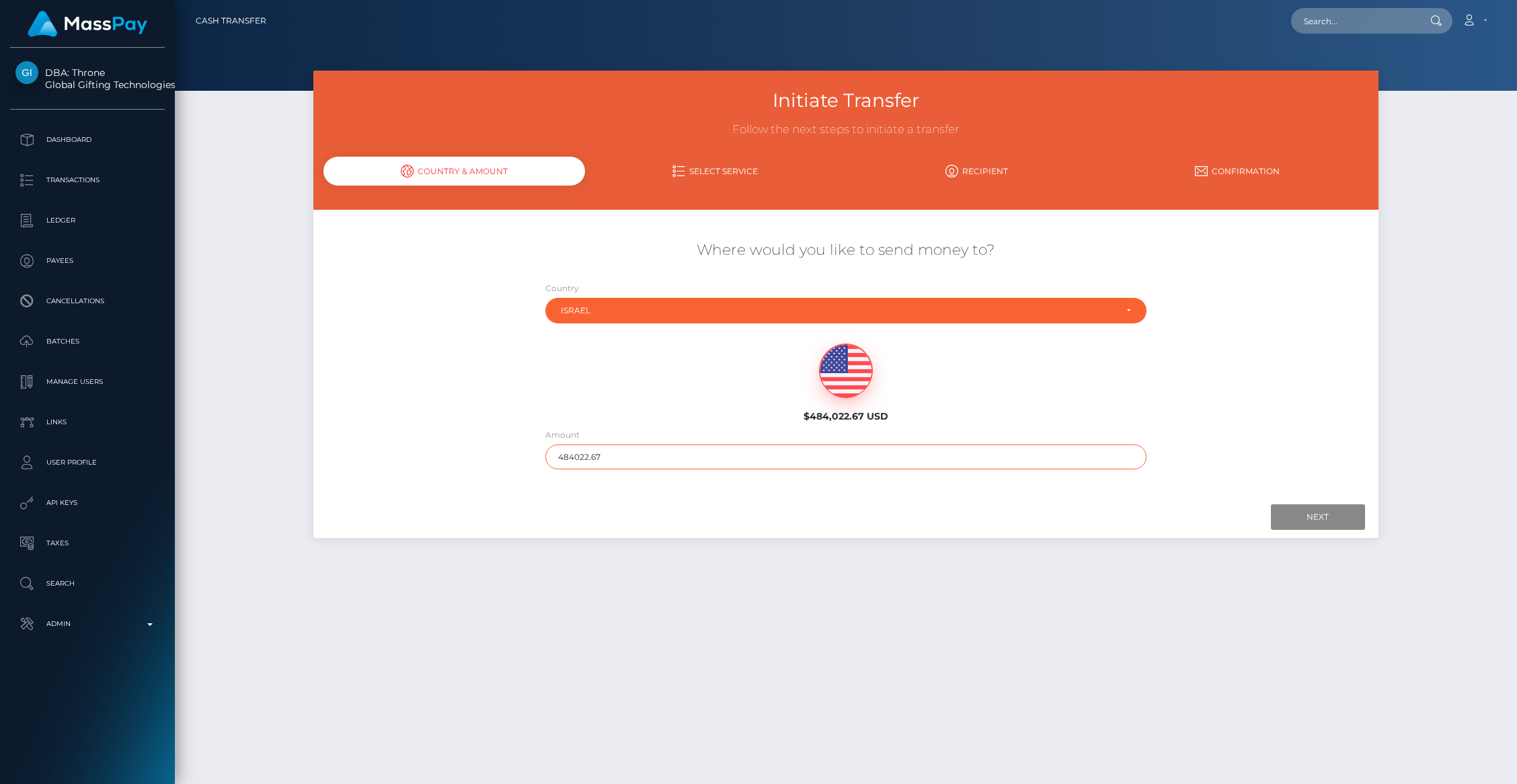
drag, startPoint x: 576, startPoint y: 456, endPoint x: 660, endPoint y: 458, distance: 84.0
click at [660, 458] on input "484022.67" at bounding box center [846, 456] width 602 height 25
type input "484"
click at [1304, 508] on input "Next" at bounding box center [1317, 517] width 94 height 25
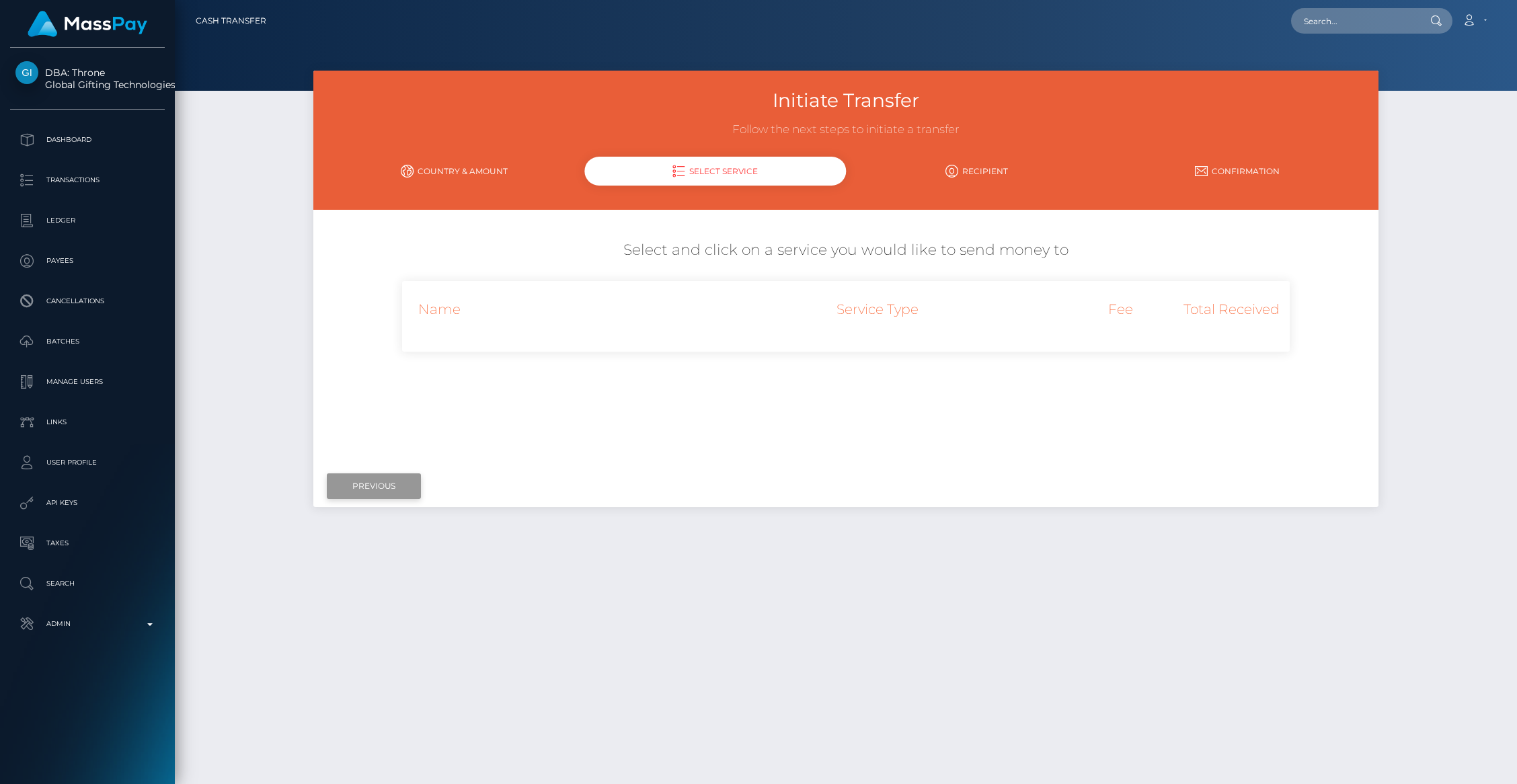
click at [376, 486] on input "Previous" at bounding box center [374, 486] width 94 height 25
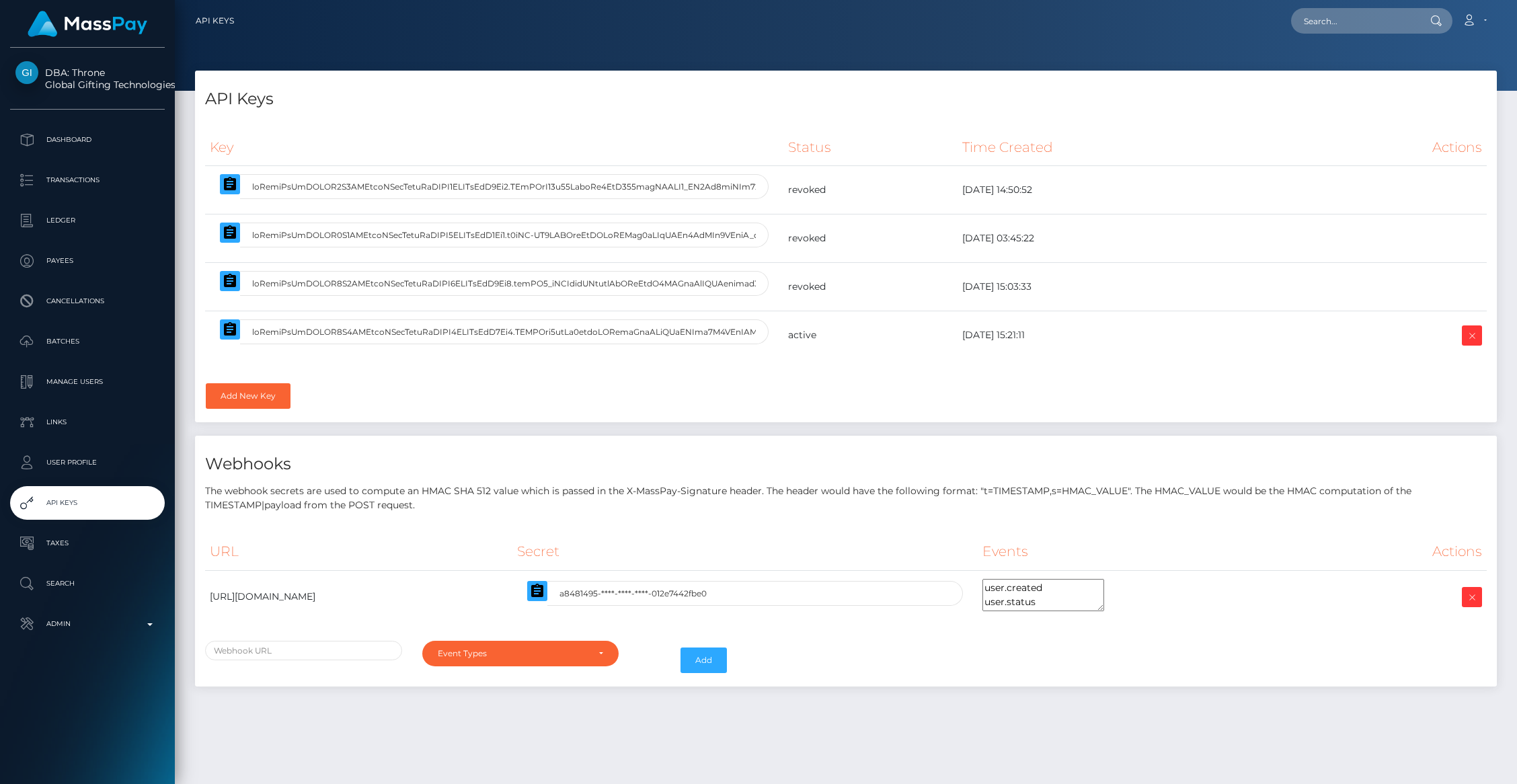
select select
click at [224, 336] on icon "button" at bounding box center [230, 329] width 16 height 16
click at [225, 330] on icon "button" at bounding box center [229, 328] width 12 height 13
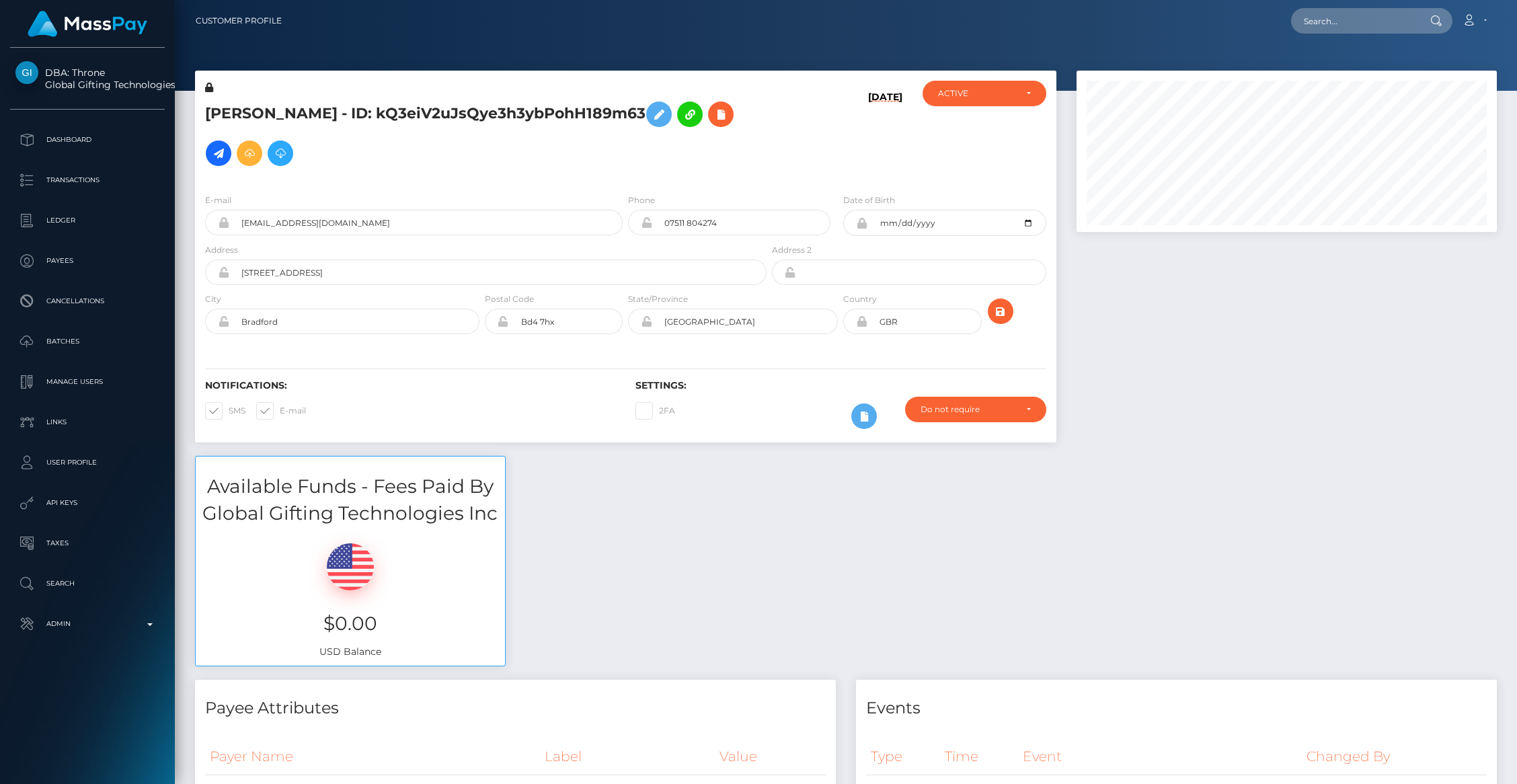
scroll to position [162, 420]
click at [706, 585] on div "Available Funds - Fees Paid By Global Gifting Technologies Inc $0.00 USD Balance" at bounding box center [846, 567] width 1322 height 223
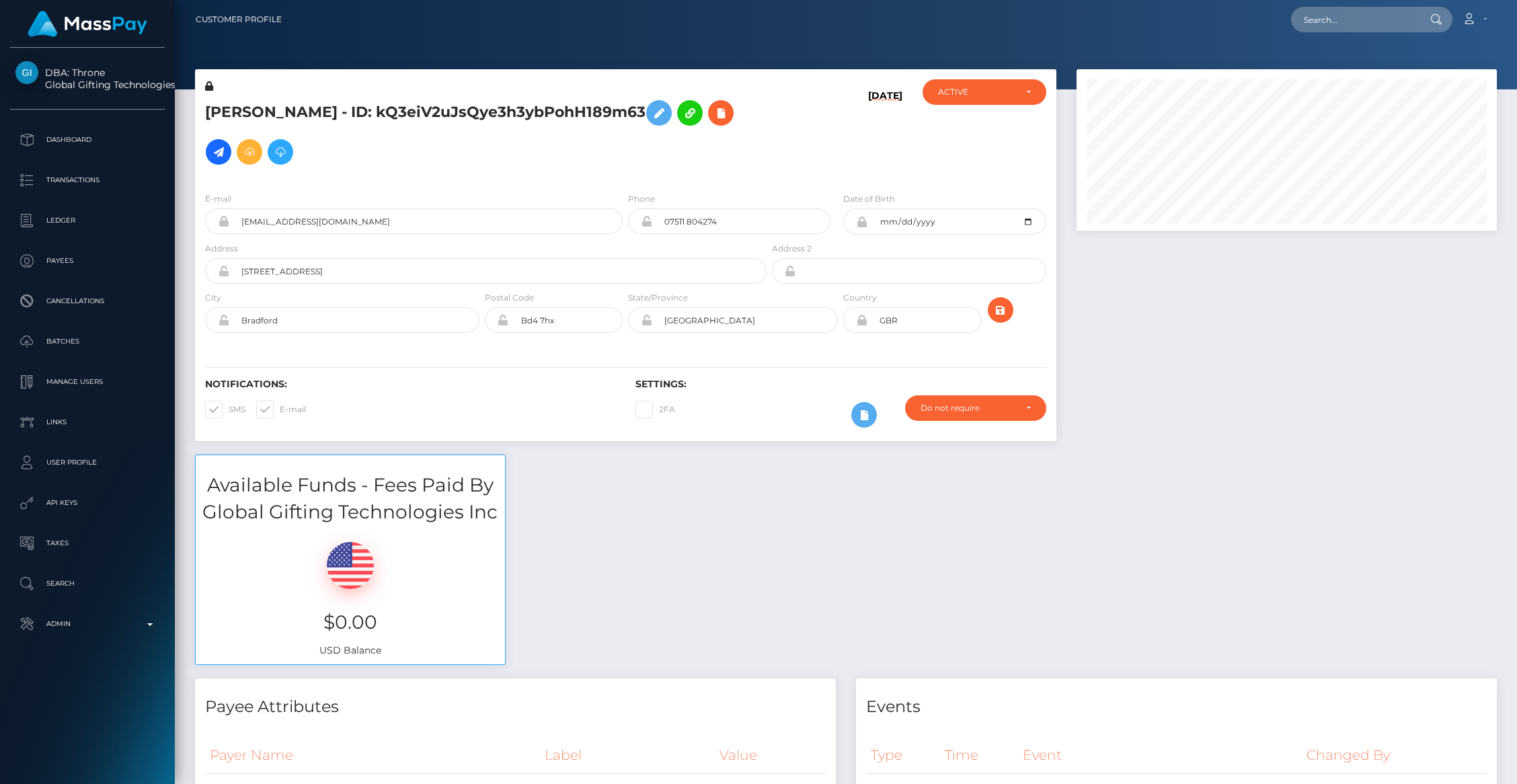
scroll to position [0, 0]
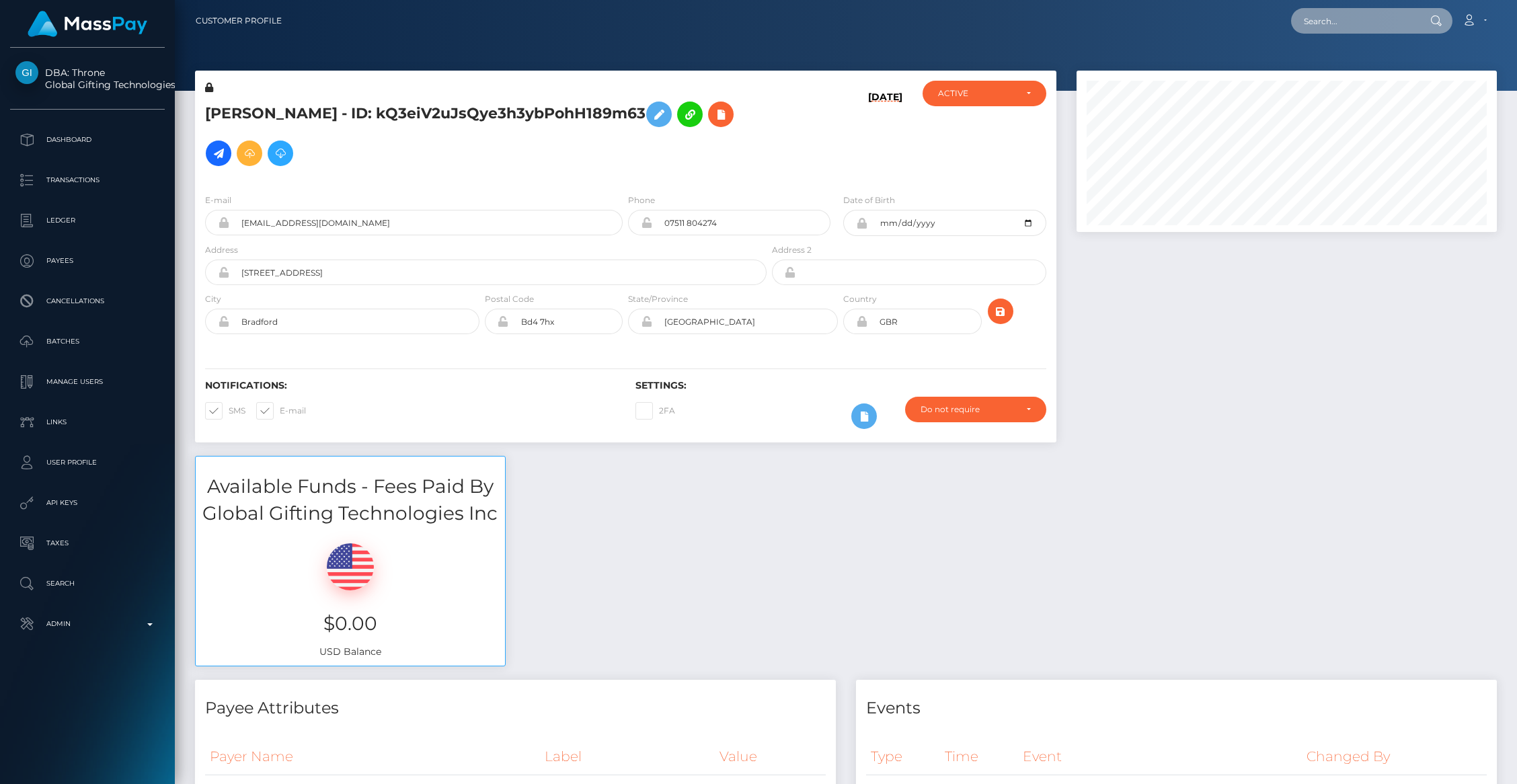
click at [1343, 20] on input "text" at bounding box center [1355, 20] width 127 height 25
paste input "[EMAIL_ADDRESS][DOMAIN_NAME]"
type input "[EMAIL_ADDRESS][DOMAIN_NAME]"
click at [1334, 62] on link "ALAM TARIF" at bounding box center [1345, 69] width 108 height 25
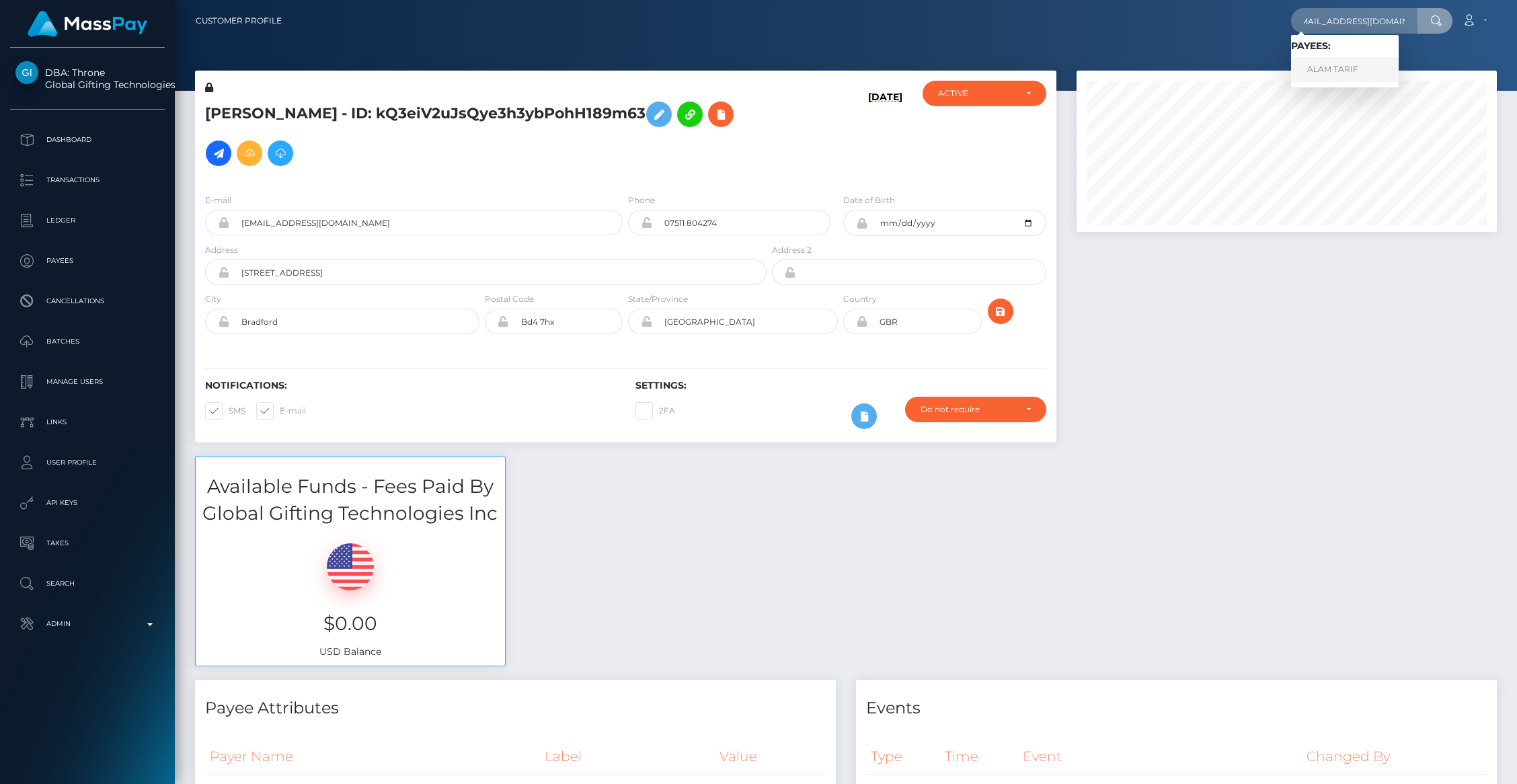
scroll to position [0, 0]
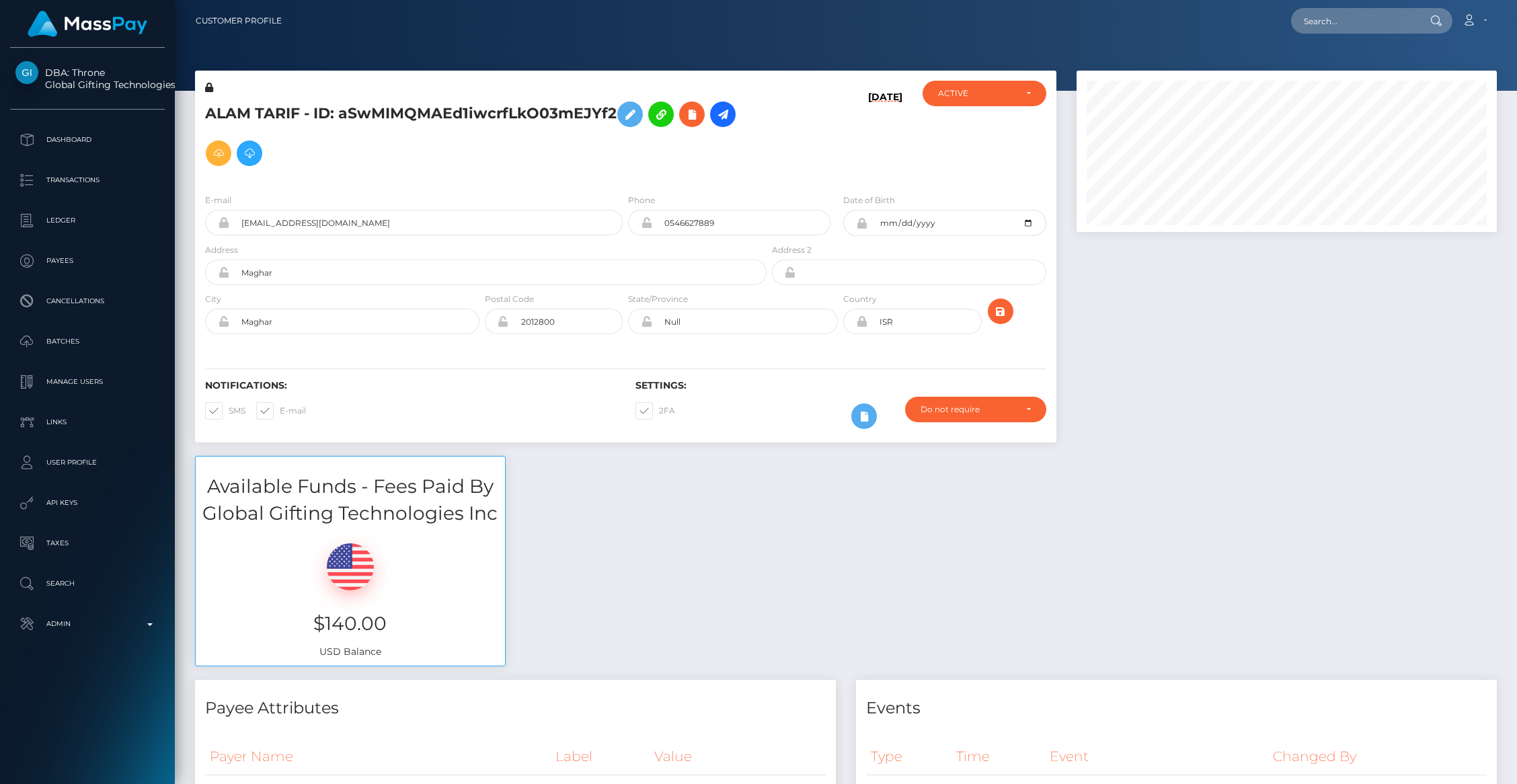
scroll to position [162, 420]
click at [595, 509] on div "Available Funds - Fees Paid By Global Gifting Technologies Inc $140.00 USD Bala…" at bounding box center [846, 567] width 1322 height 223
click at [724, 114] on icon at bounding box center [723, 114] width 16 height 17
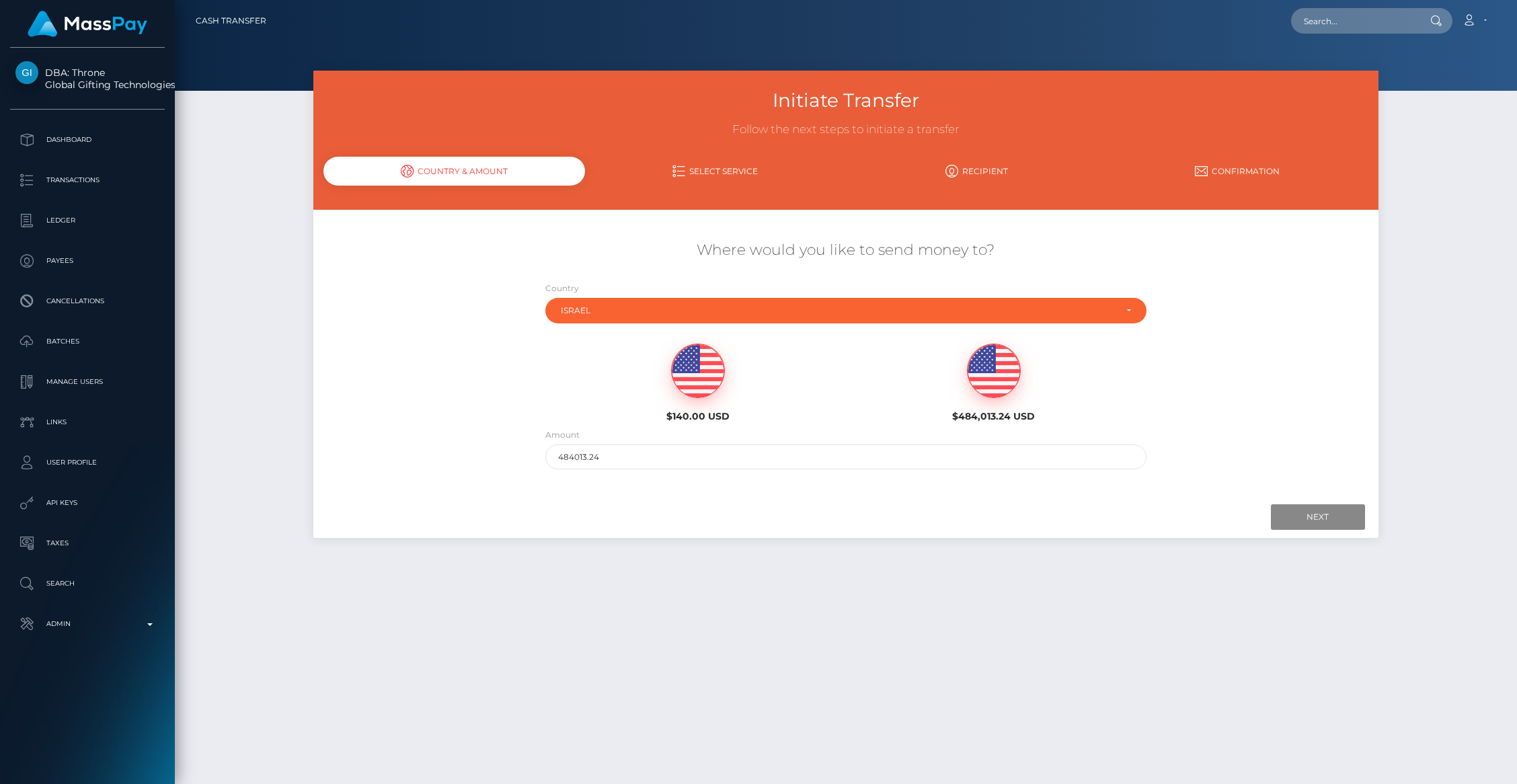
click at [698, 368] on img at bounding box center [698, 371] width 52 height 54
click at [891, 379] on div "$484,013.24 USD" at bounding box center [993, 383] width 276 height 79
click at [686, 373] on img at bounding box center [698, 371] width 52 height 54
type input "140"
click at [1274, 510] on input "Next" at bounding box center [1317, 517] width 94 height 25
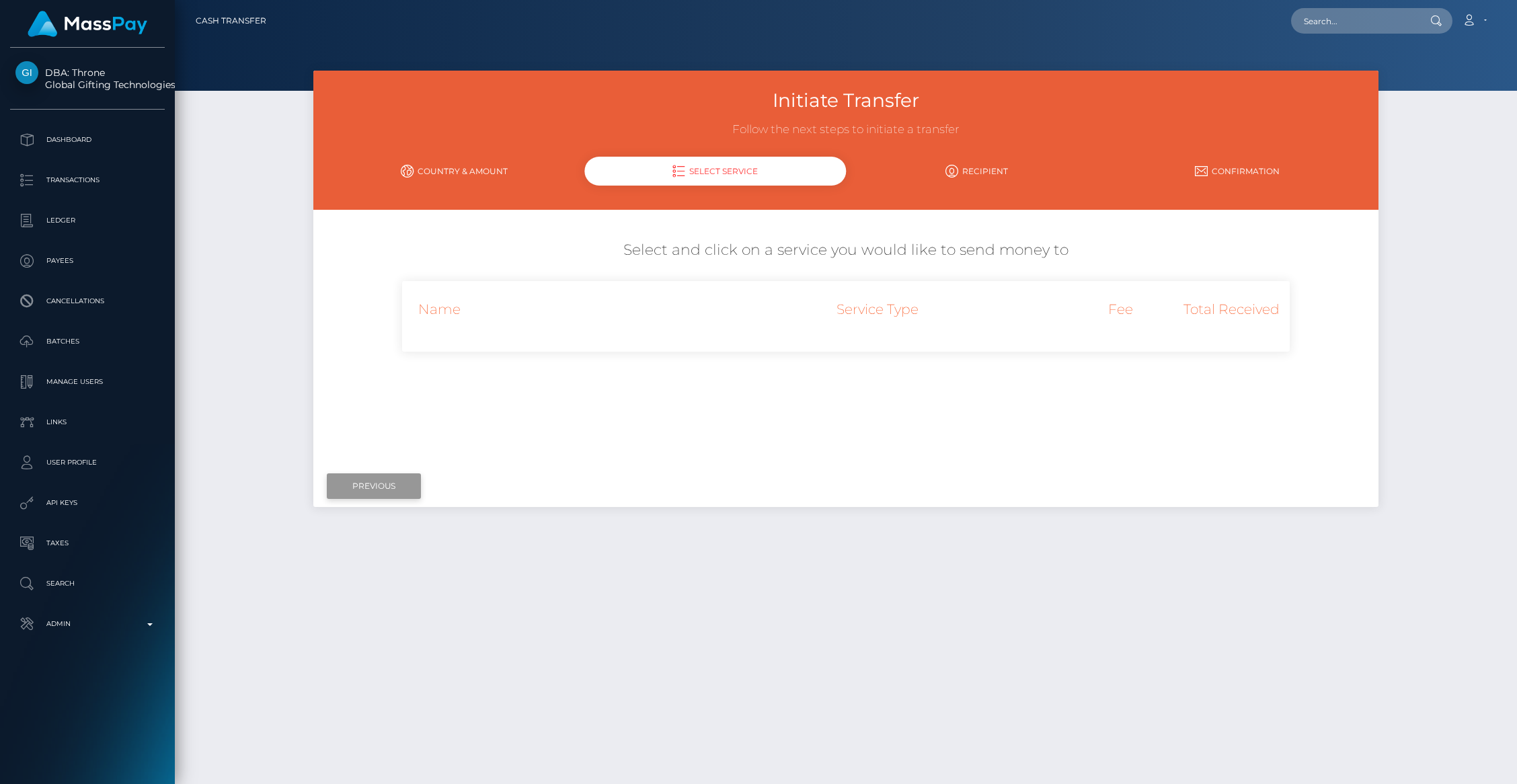
click at [374, 483] on input "Previous" at bounding box center [374, 486] width 94 height 25
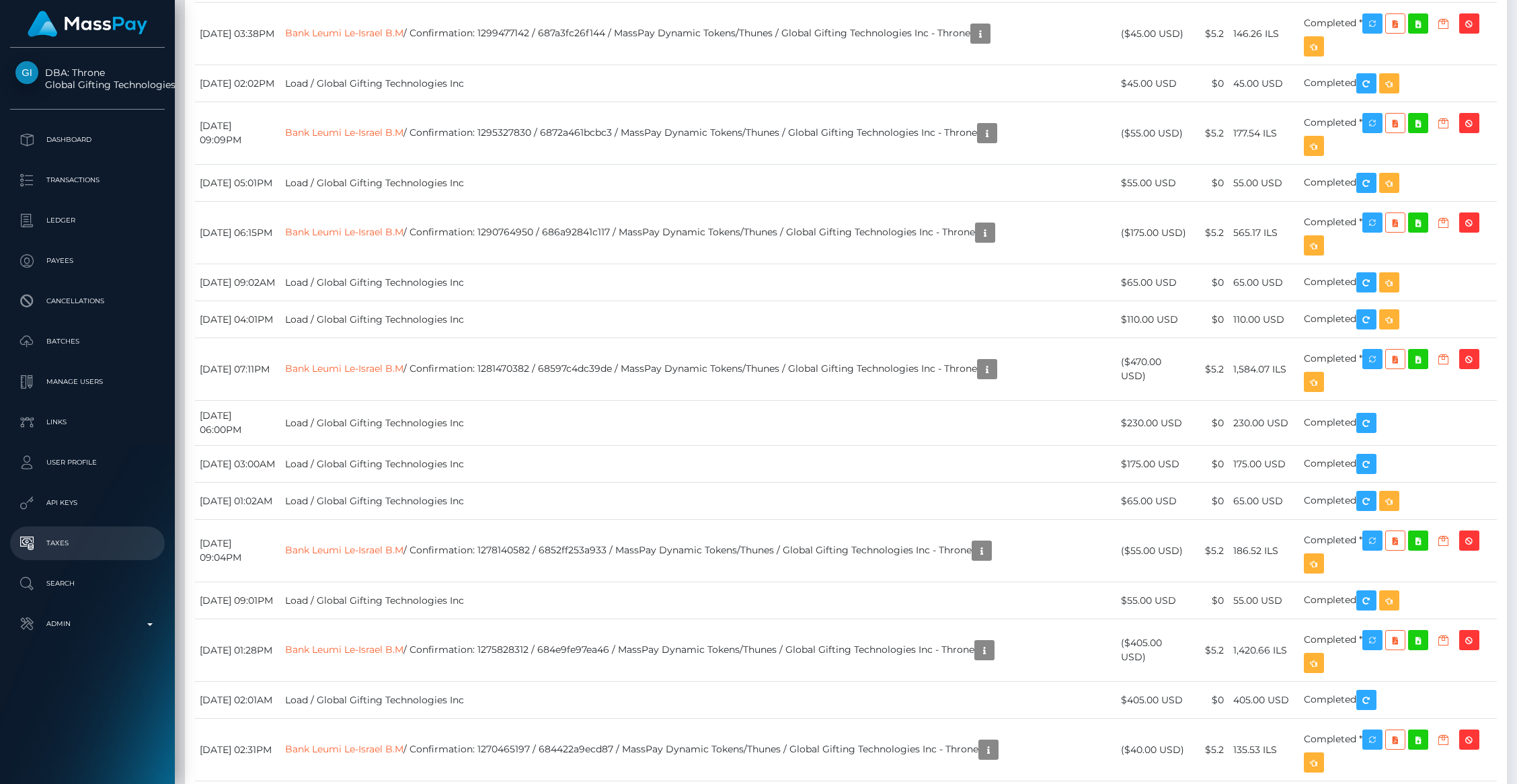
scroll to position [3528, 0]
